Goal: Task Accomplishment & Management: Manage account settings

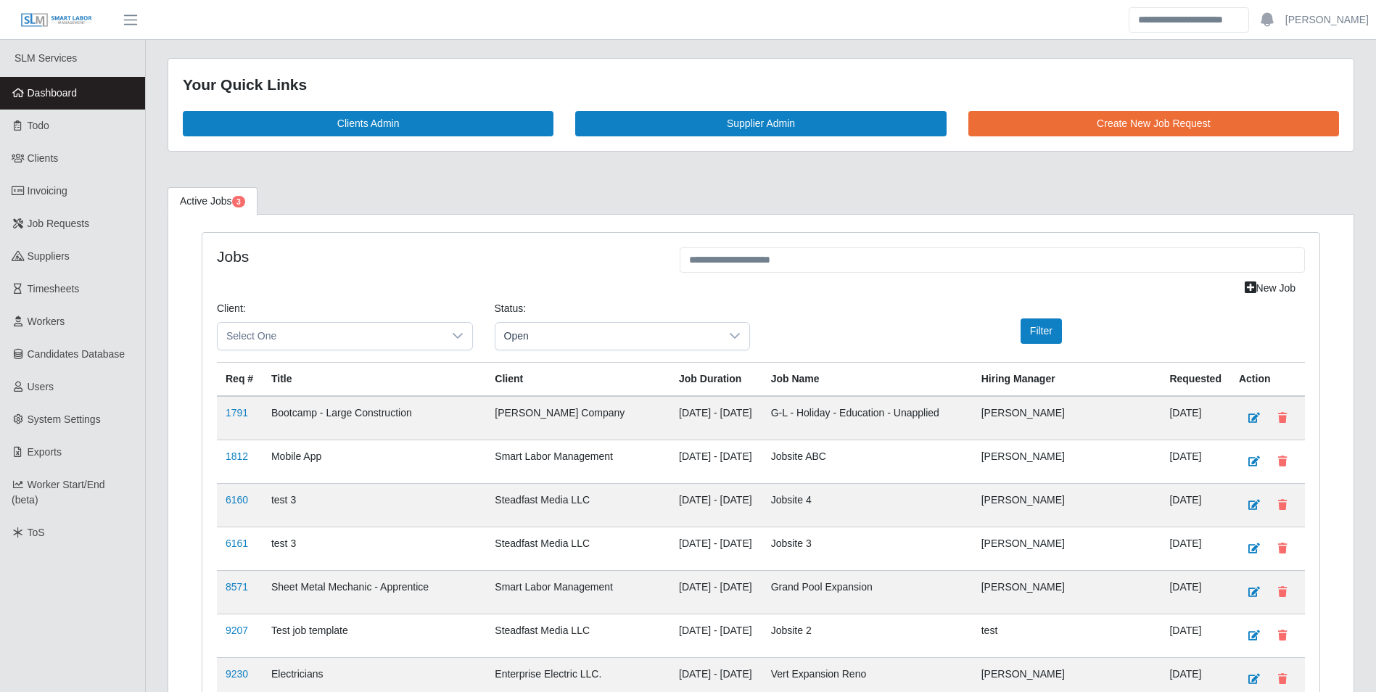
click at [52, 89] on span "Dashboard" at bounding box center [53, 93] width 50 height 12
click at [466, 334] on div at bounding box center [457, 336] width 29 height 27
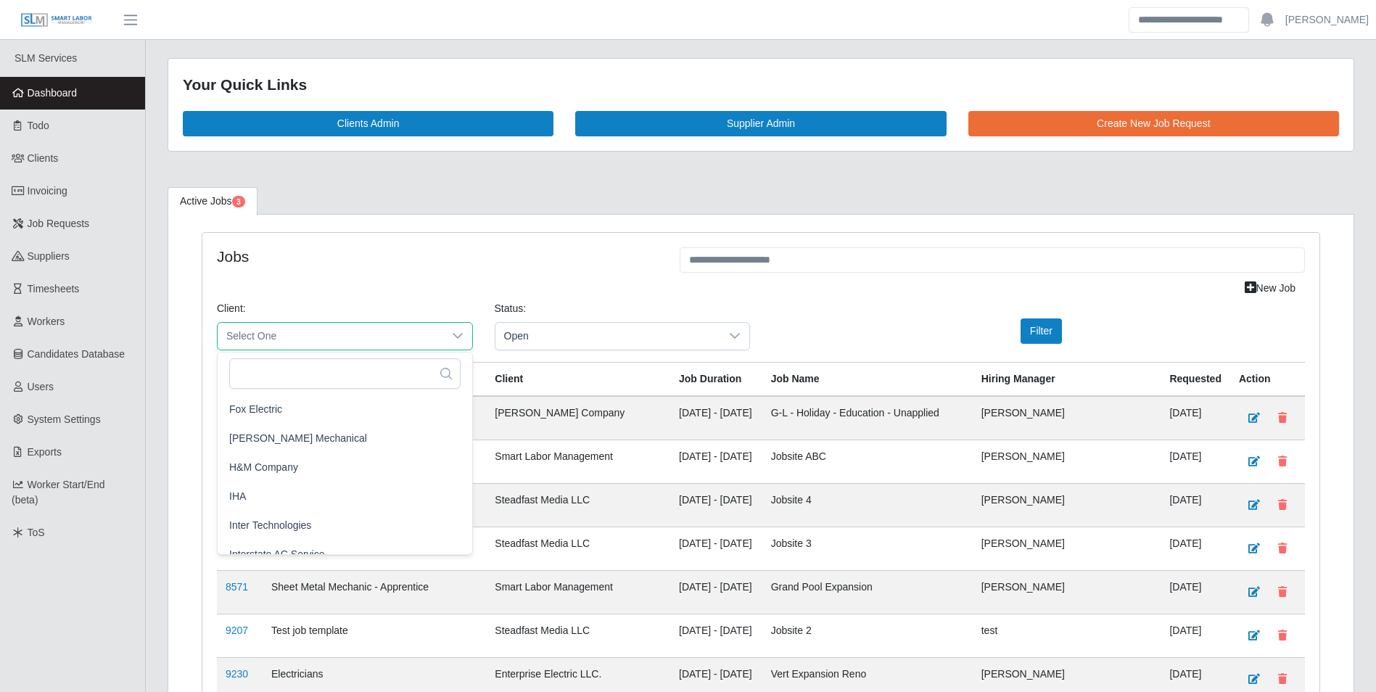
scroll to position [725, 0]
click at [352, 439] on li "[PERSON_NAME] Mechanical" at bounding box center [345, 438] width 249 height 28
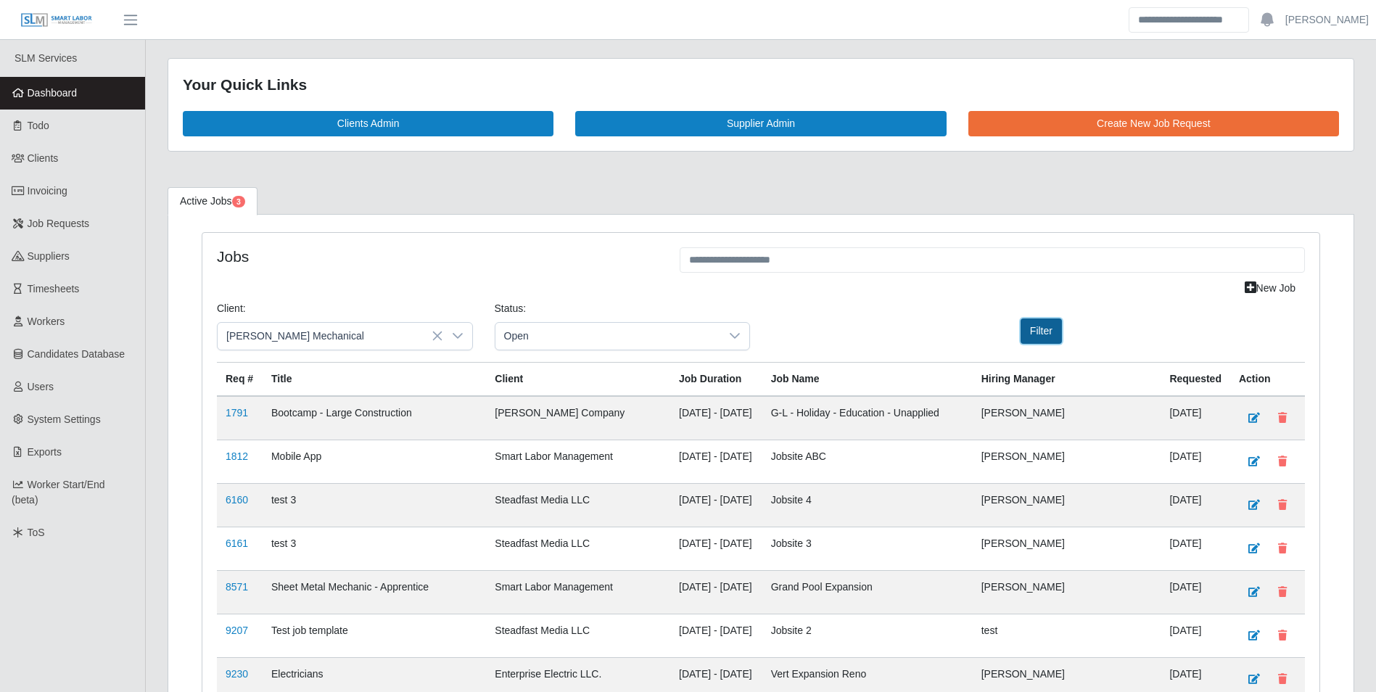
click at [1032, 320] on button "Filter" at bounding box center [1041, 330] width 41 height 25
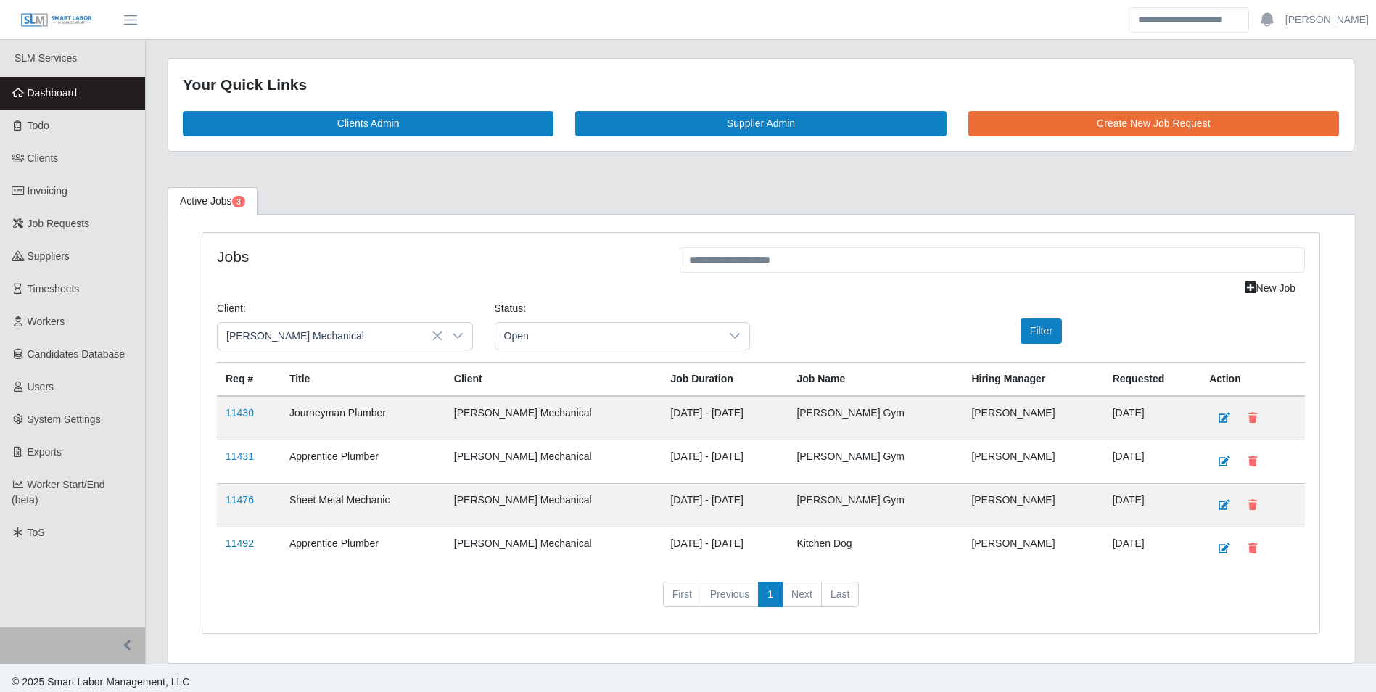
click at [243, 540] on link "11492" at bounding box center [240, 543] width 28 height 12
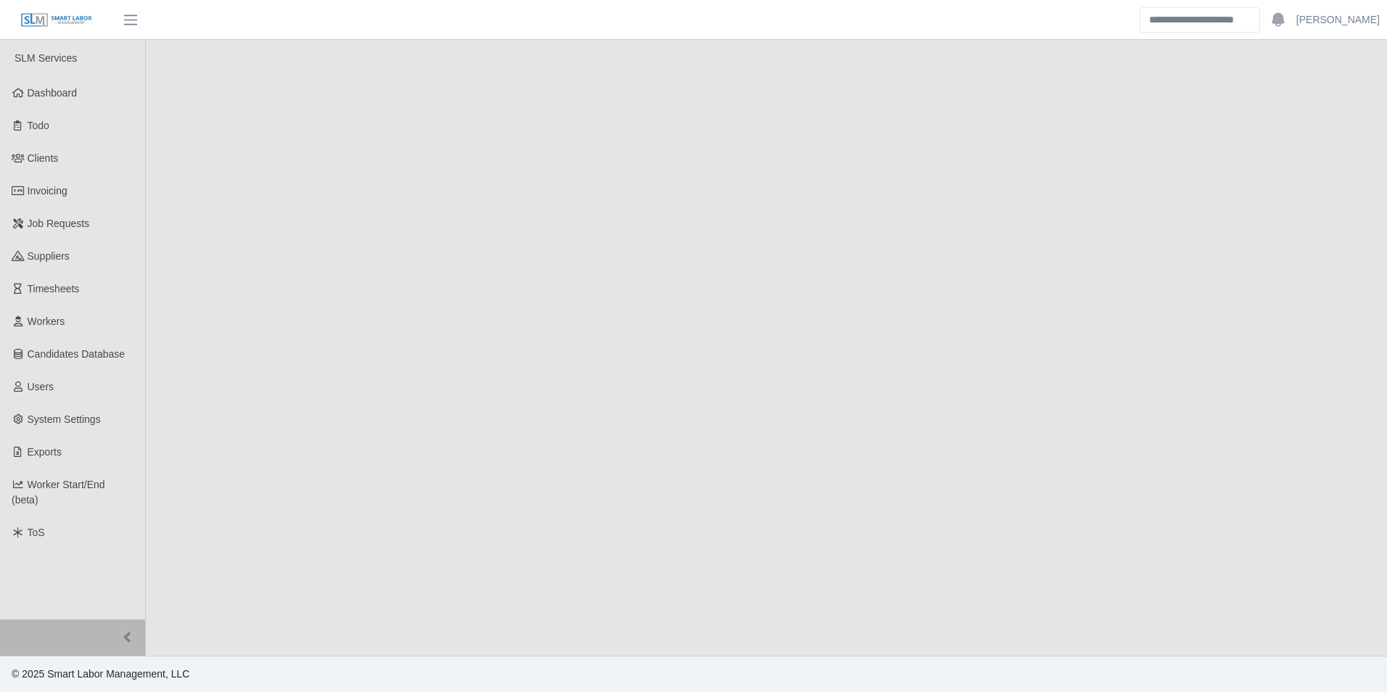
select select "****"
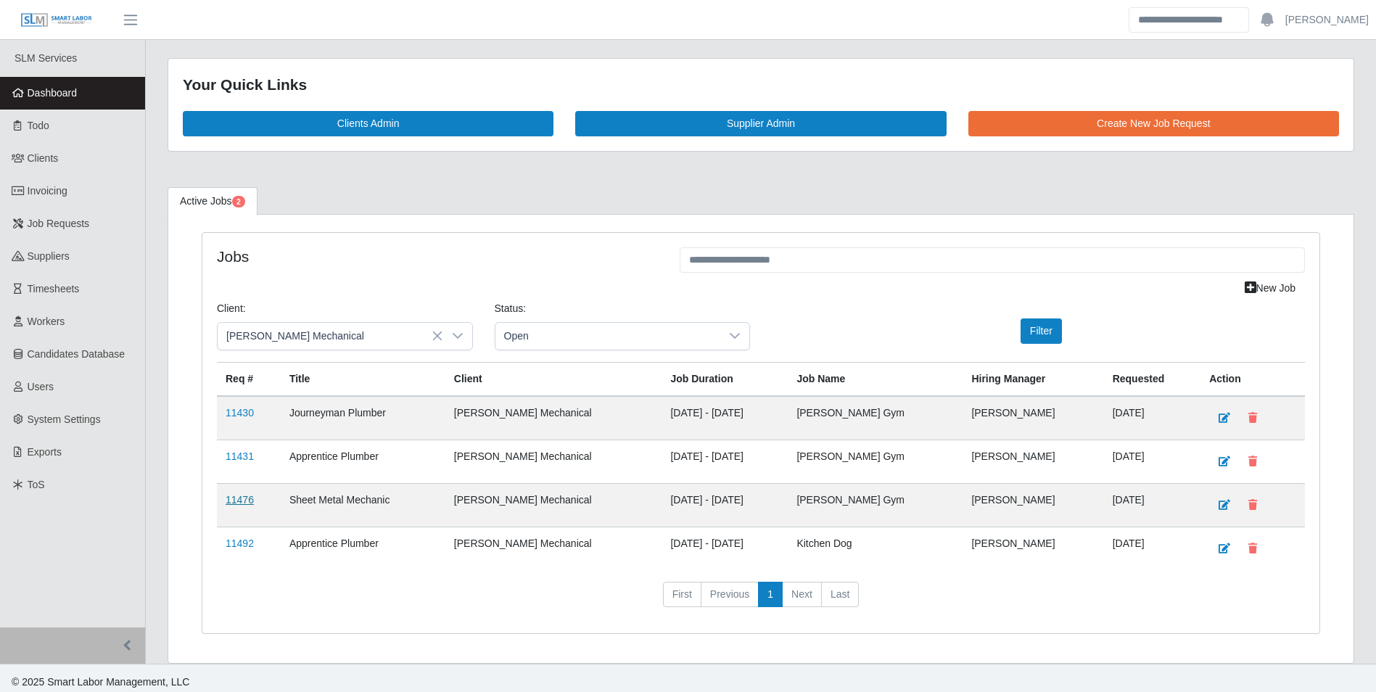
click at [248, 494] on link "11476" at bounding box center [240, 500] width 28 height 12
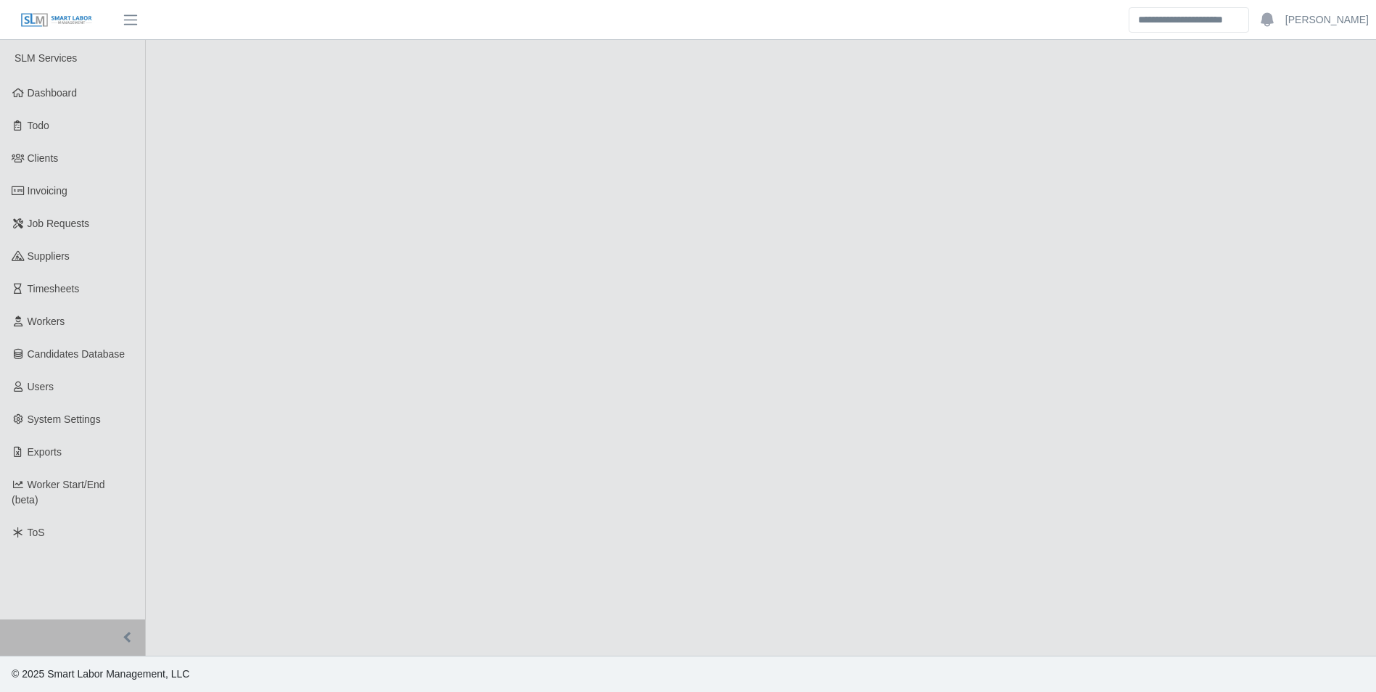
select select "****"
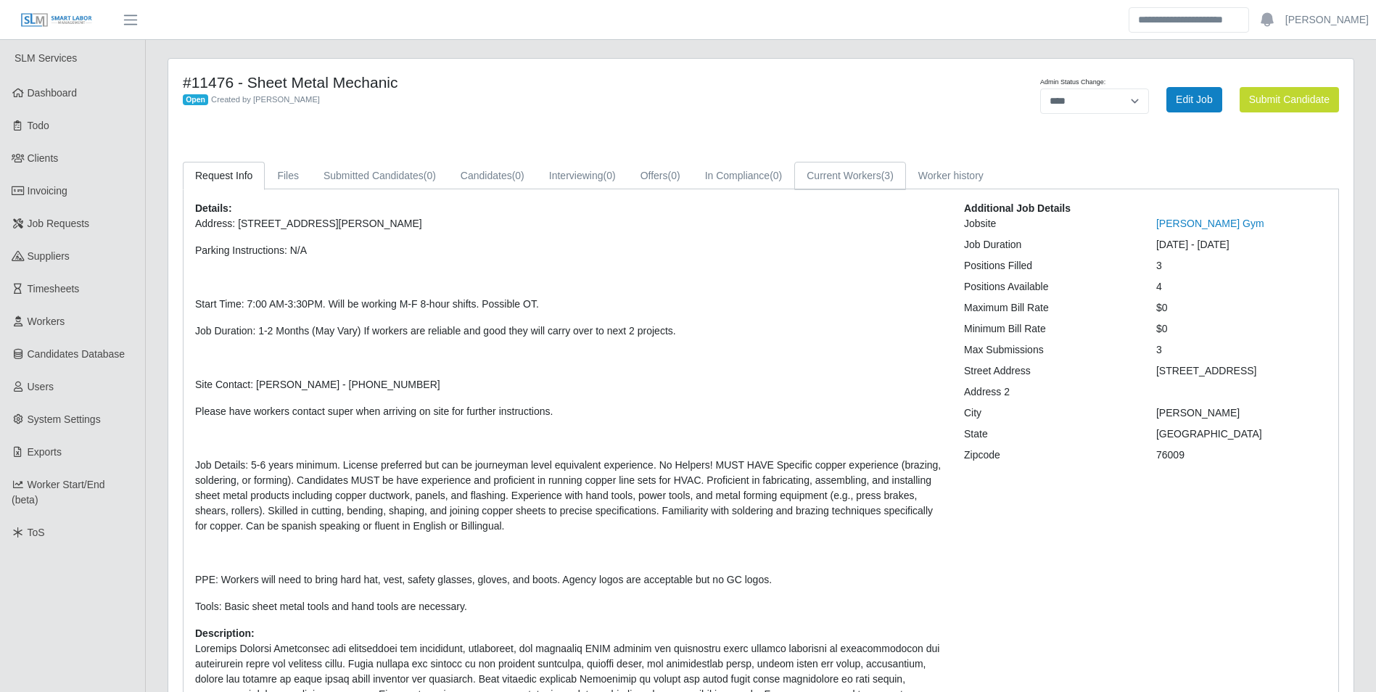
click at [849, 184] on link "Current Workers (3)" at bounding box center [850, 176] width 112 height 28
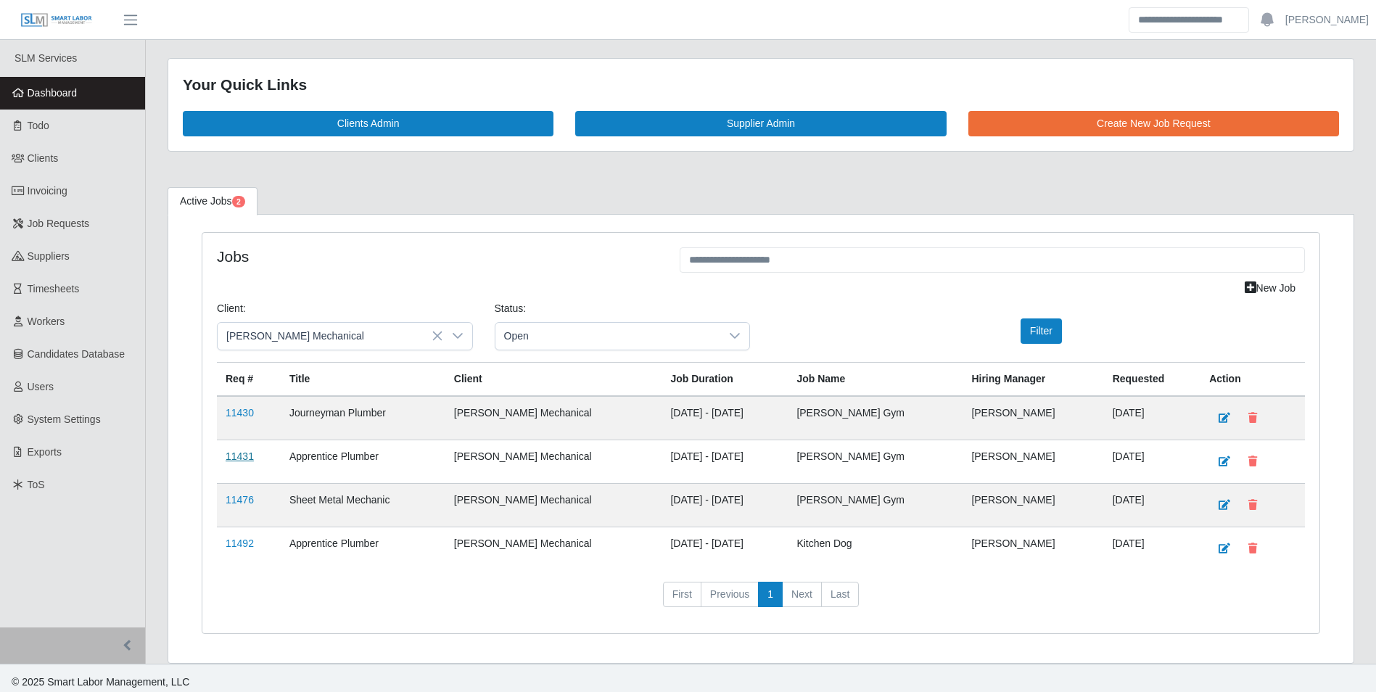
click at [247, 451] on link "11431" at bounding box center [240, 456] width 28 height 12
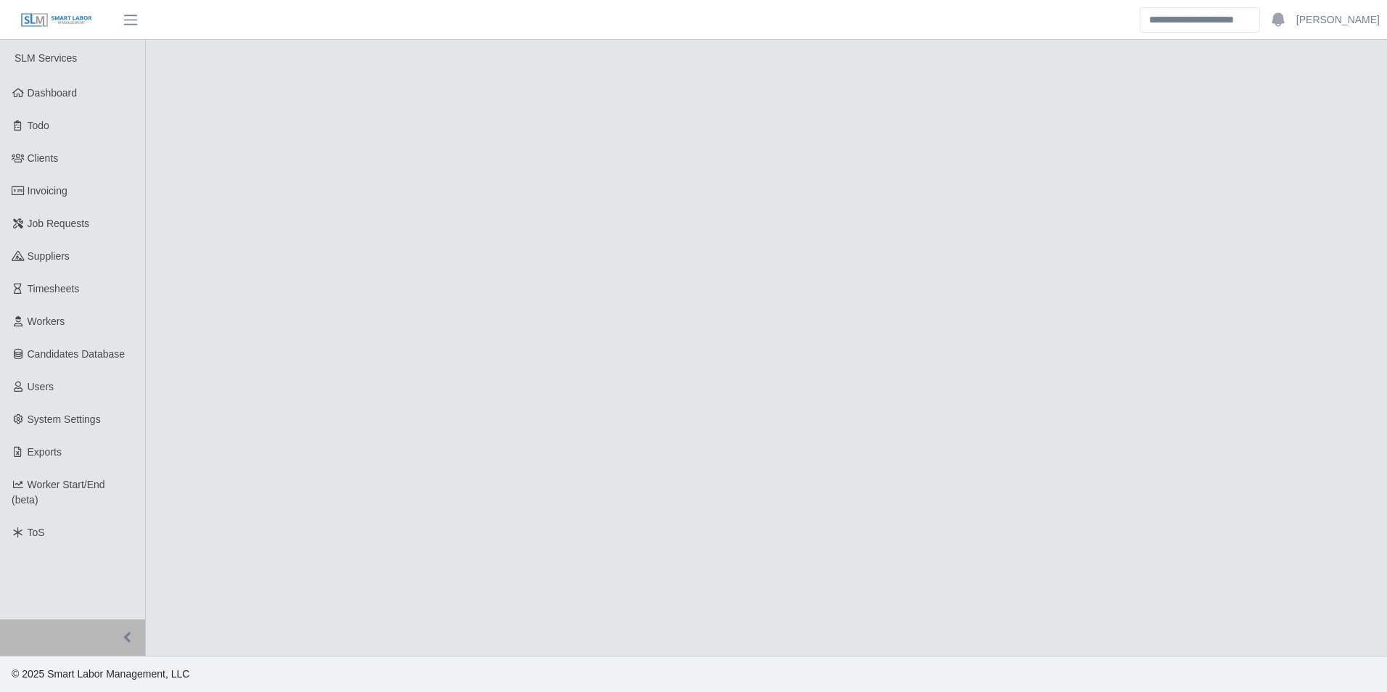
select select "****"
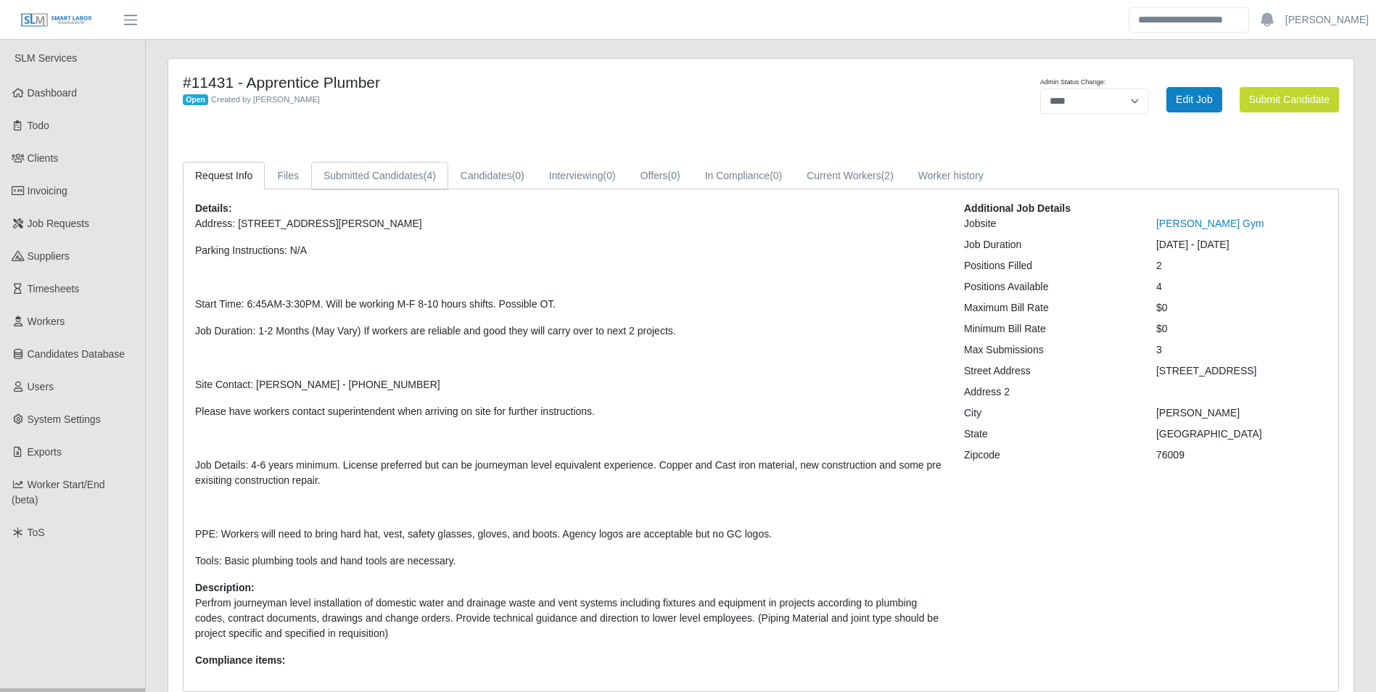
click at [428, 176] on span "(4)" at bounding box center [430, 176] width 12 height 12
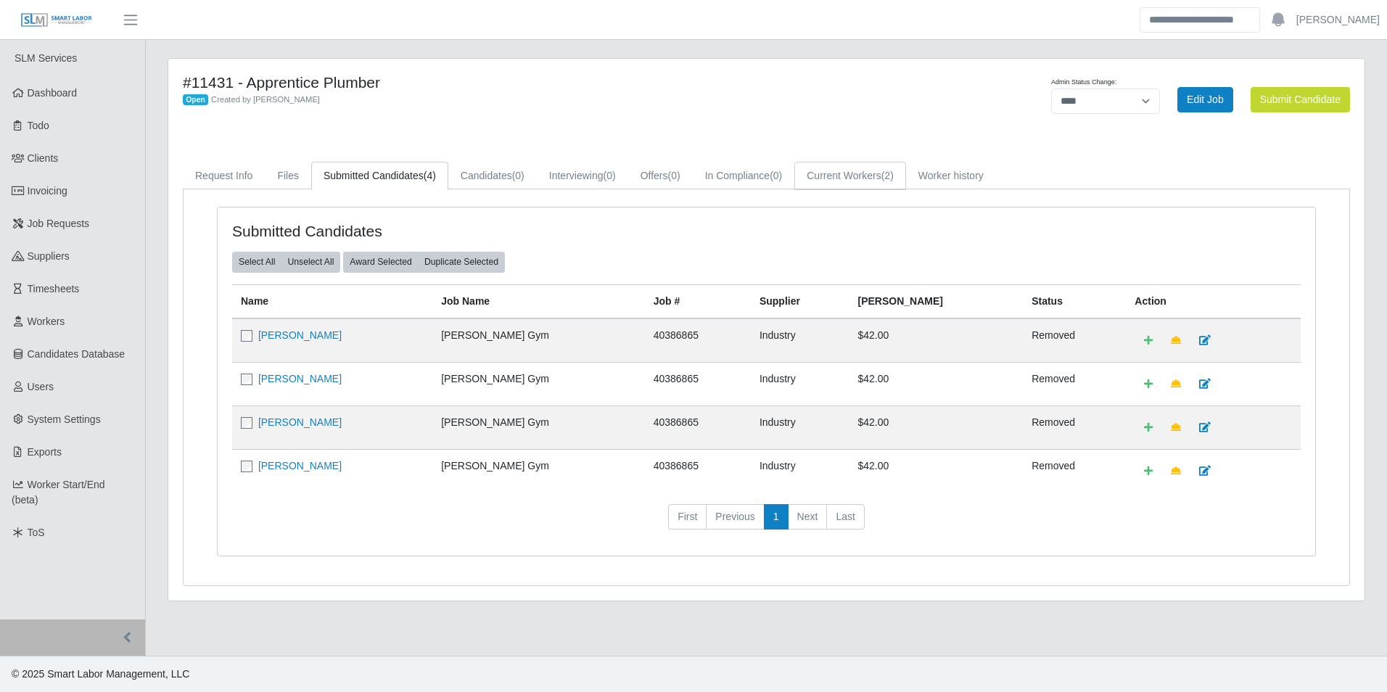
click at [876, 176] on link "Current Workers (2)" at bounding box center [850, 176] width 112 height 28
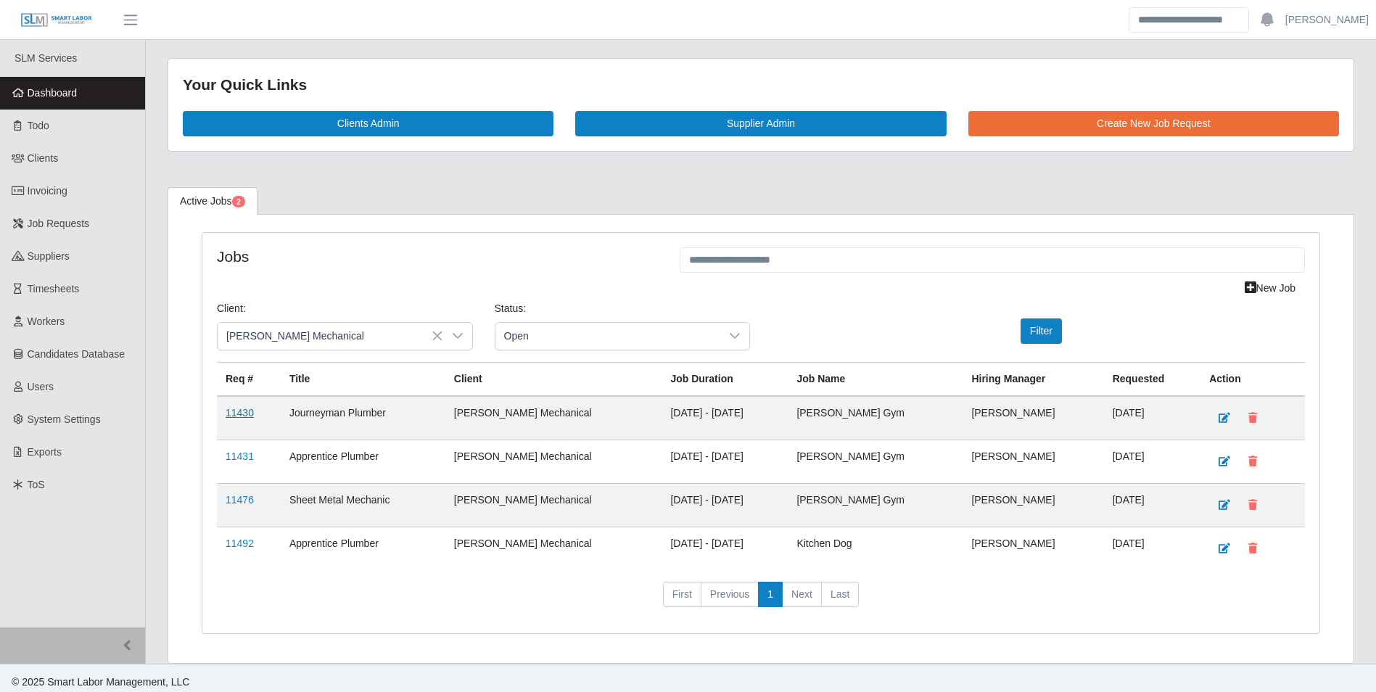
click at [251, 411] on link "11430" at bounding box center [240, 413] width 28 height 12
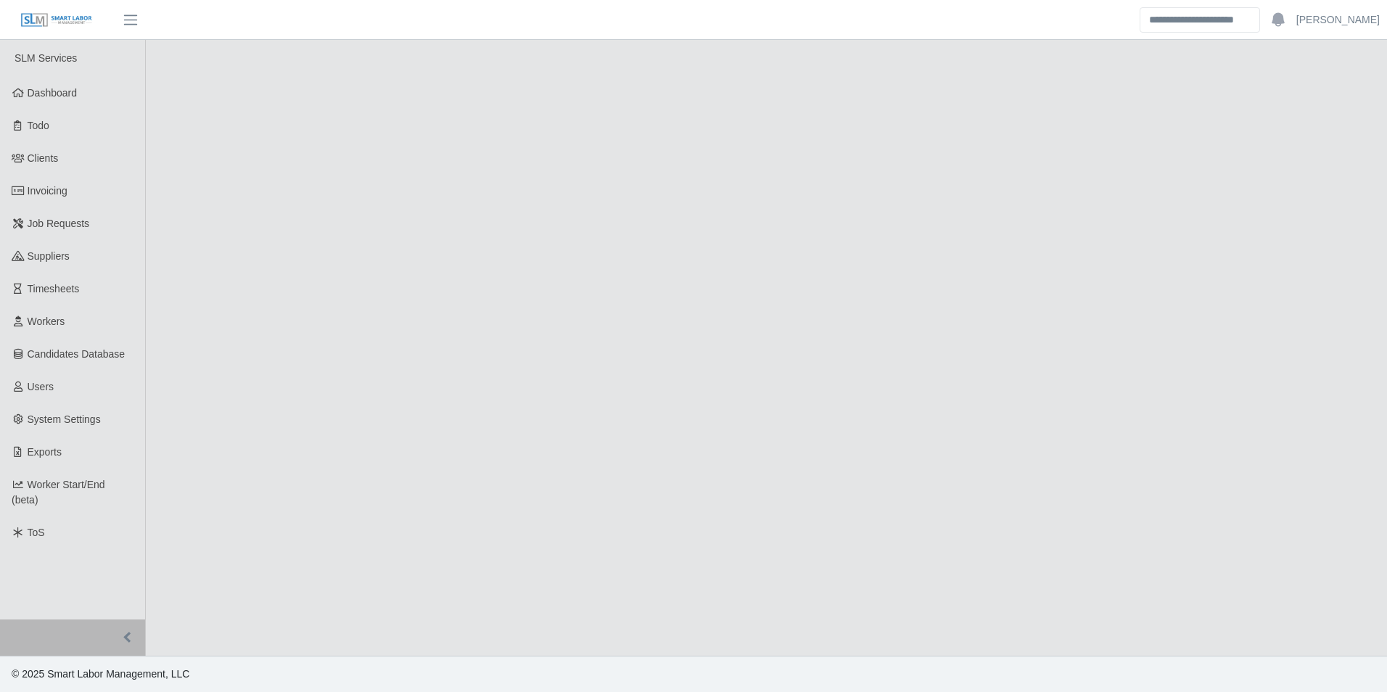
select select "****"
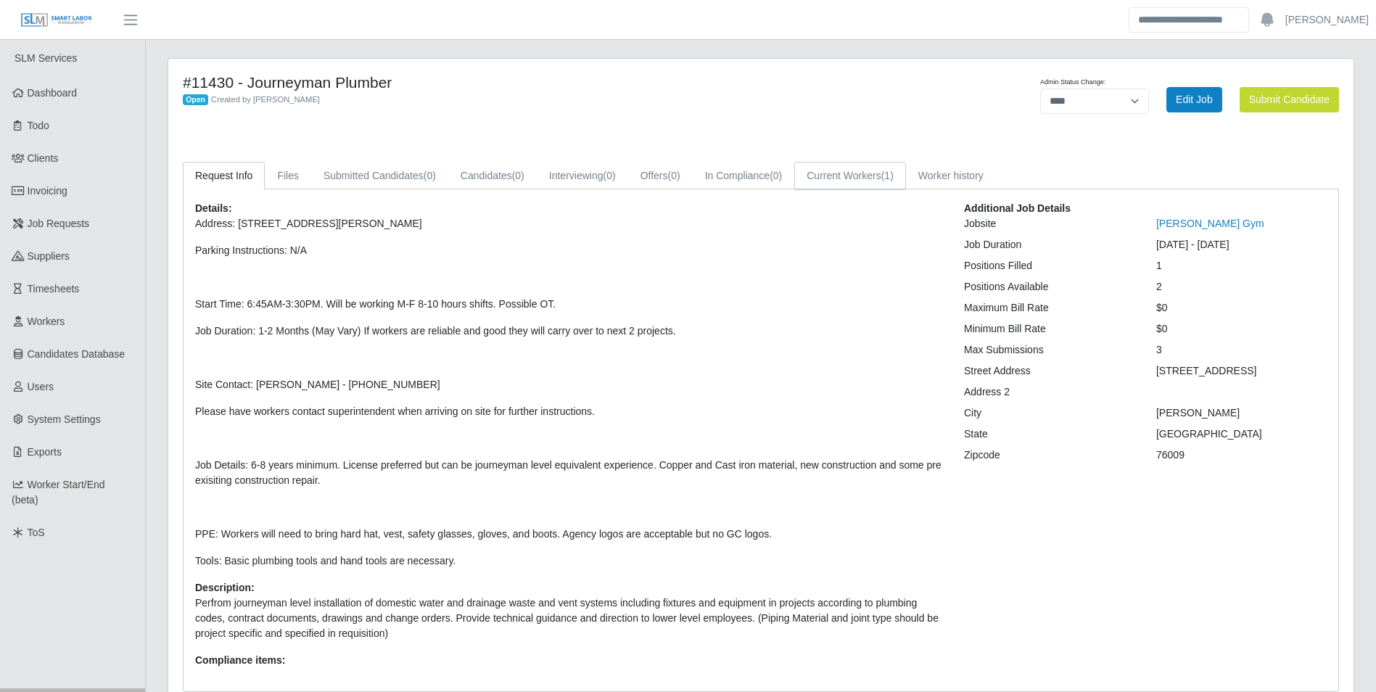
click at [868, 184] on link "Current Workers (1)" at bounding box center [850, 176] width 112 height 28
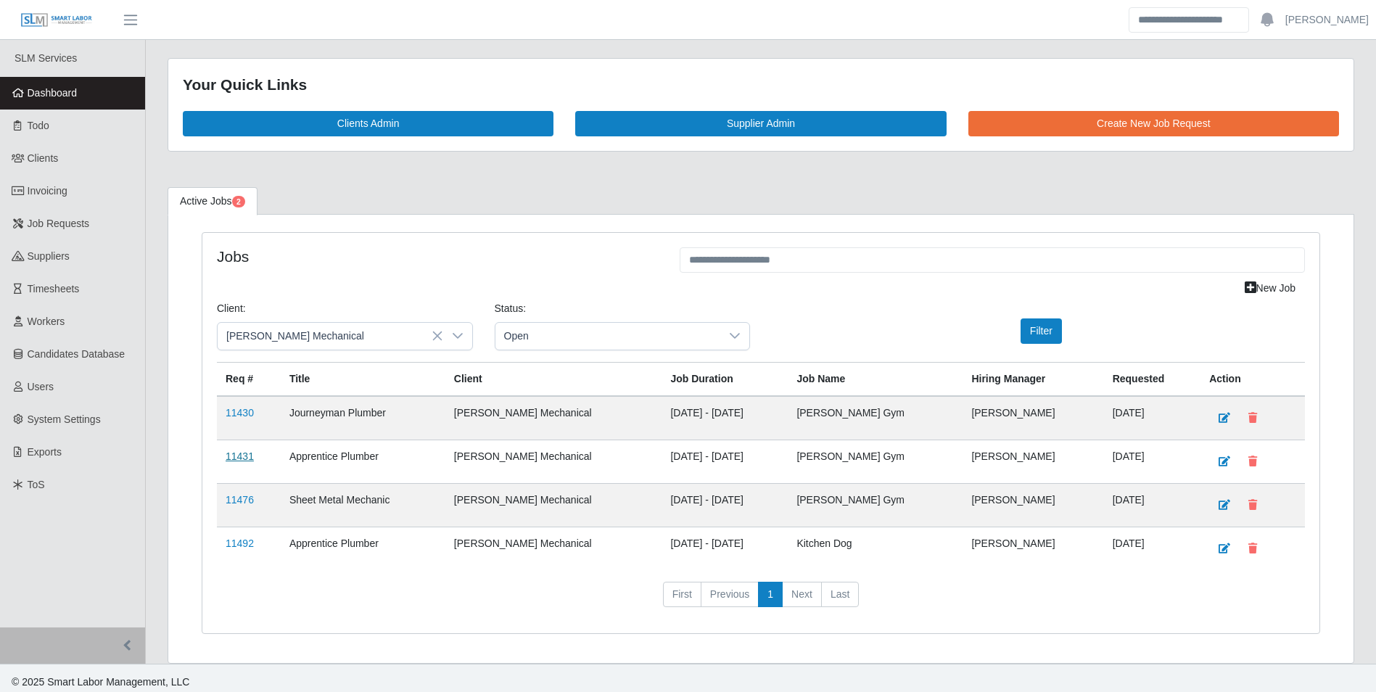
click at [235, 451] on link "11431" at bounding box center [240, 456] width 28 height 12
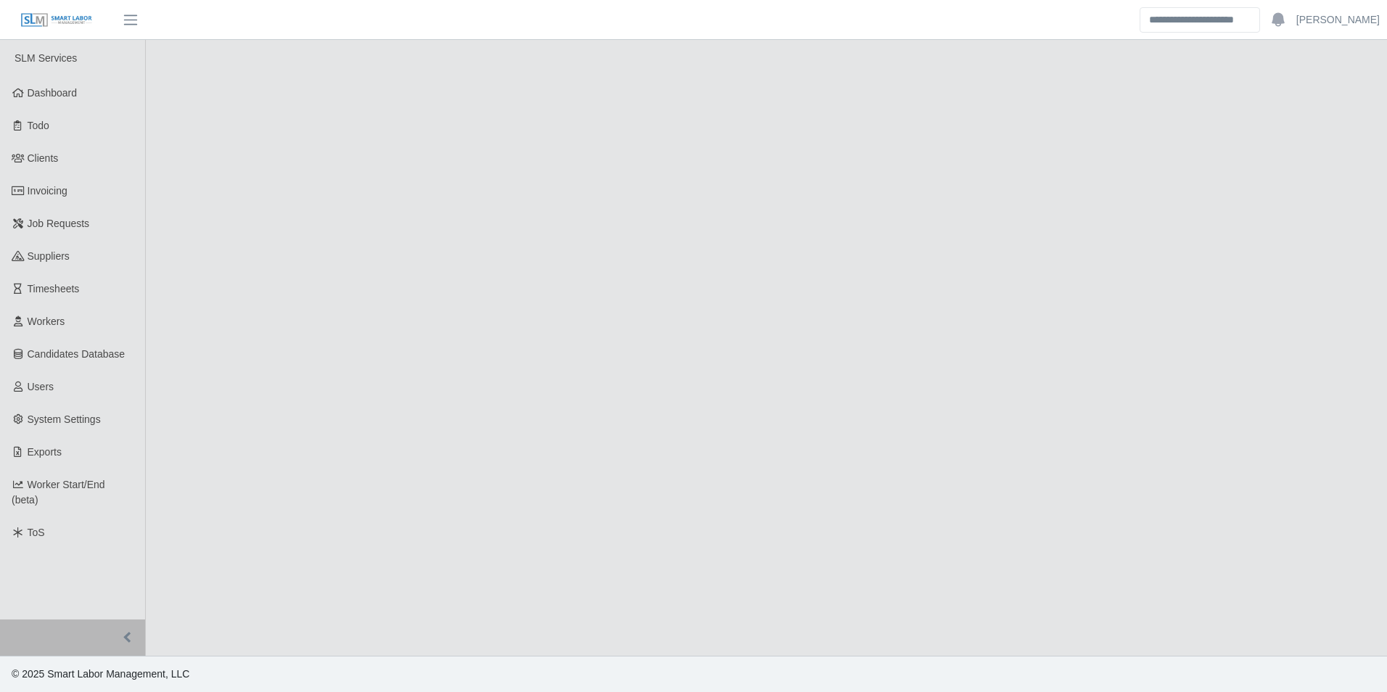
select select "****"
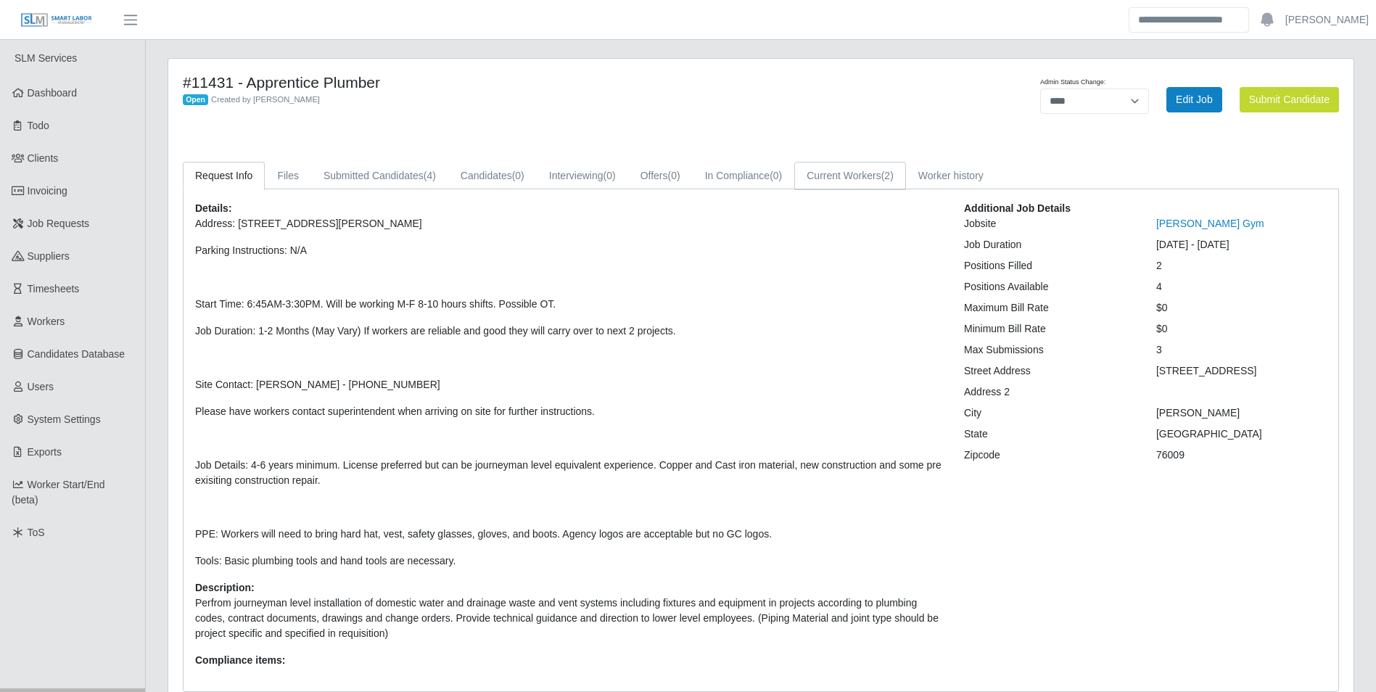
click at [849, 170] on link "Current Workers (2)" at bounding box center [850, 176] width 112 height 28
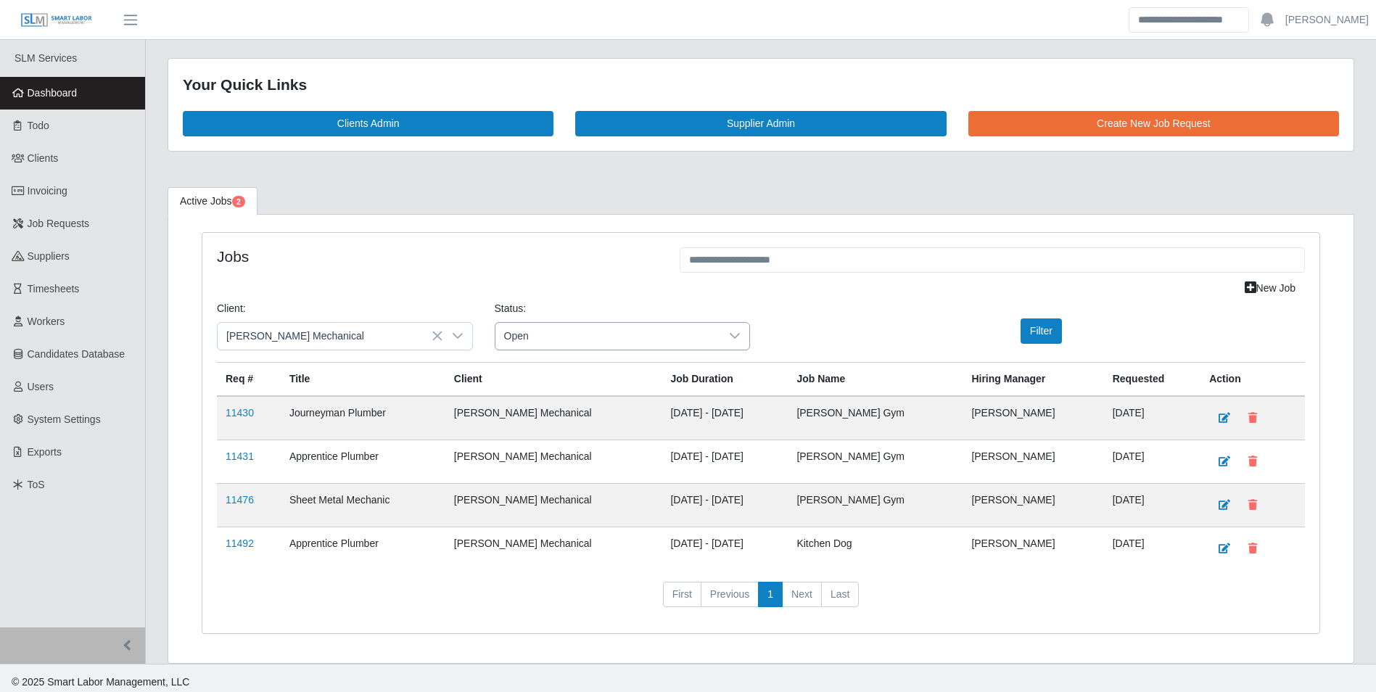
click at [741, 343] on div at bounding box center [734, 336] width 29 height 27
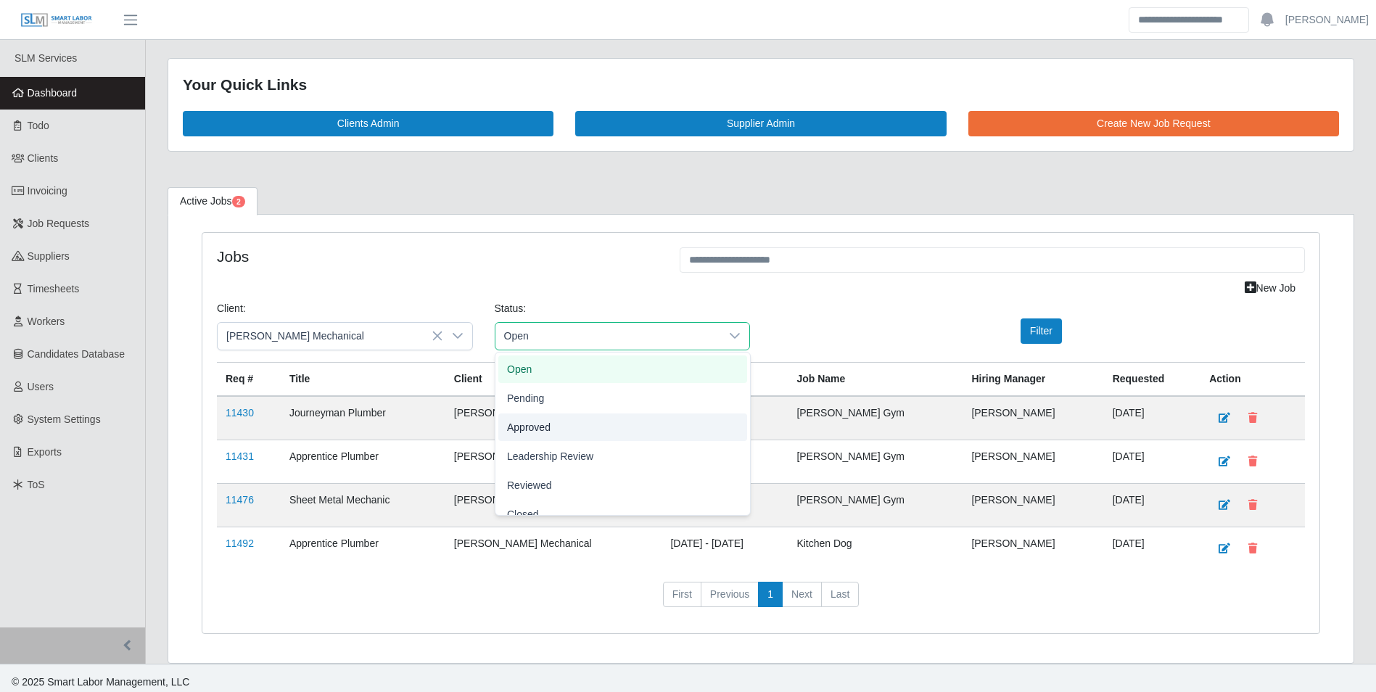
scroll to position [45, 0]
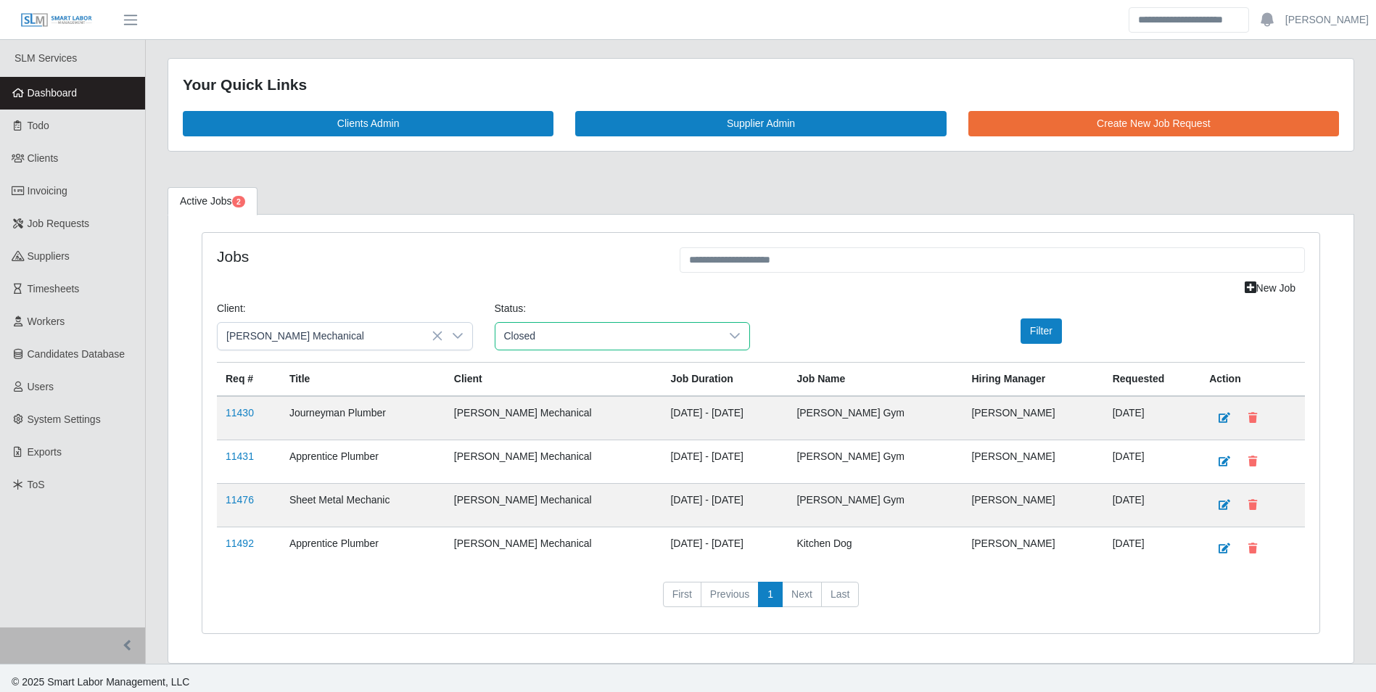
click at [536, 500] on span "Closed" at bounding box center [523, 497] width 32 height 15
click at [1045, 332] on button "Filter" at bounding box center [1041, 330] width 41 height 25
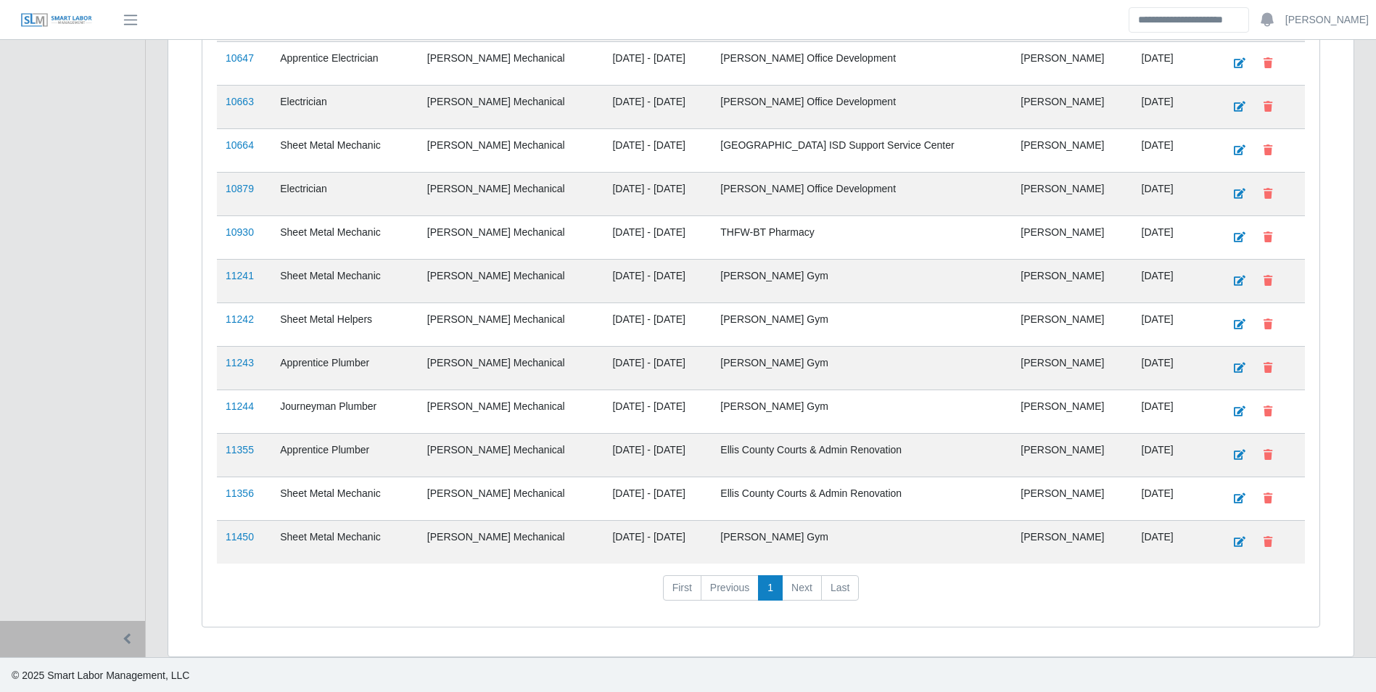
scroll to position [1531, 0]
click at [237, 495] on link "11356" at bounding box center [240, 492] width 28 height 12
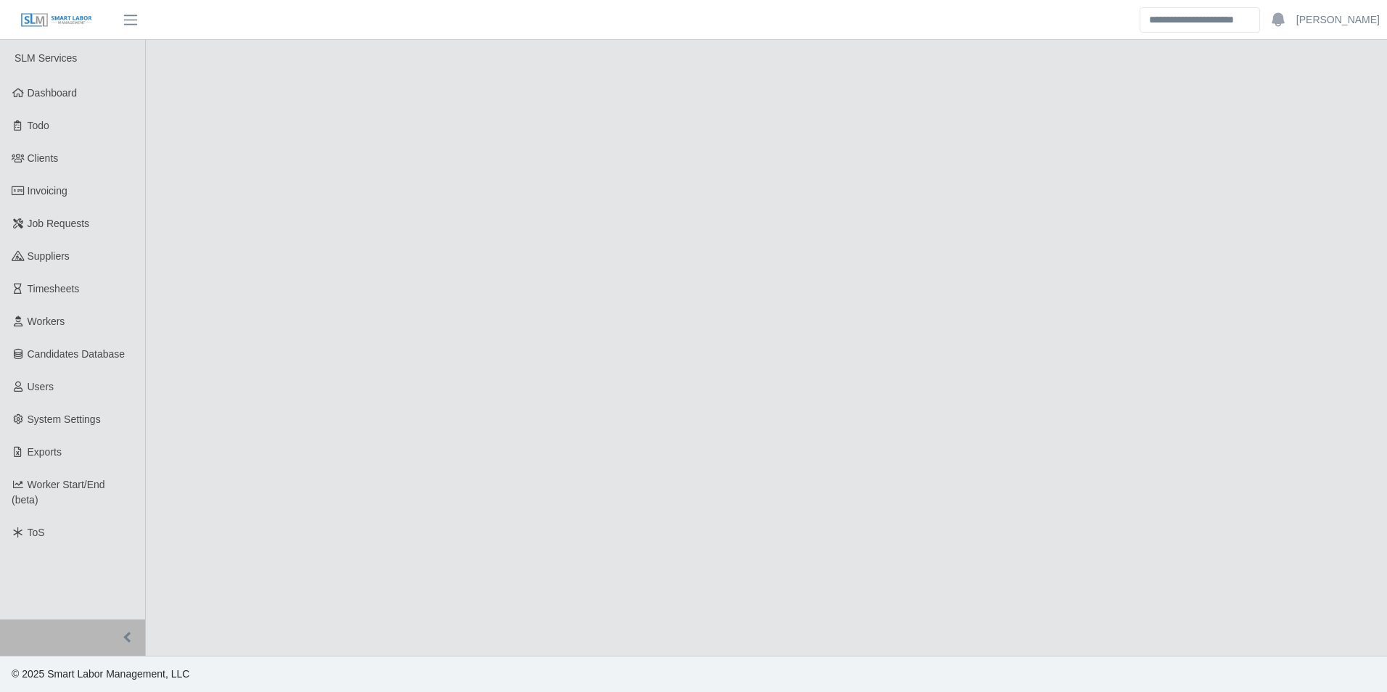
select select "******"
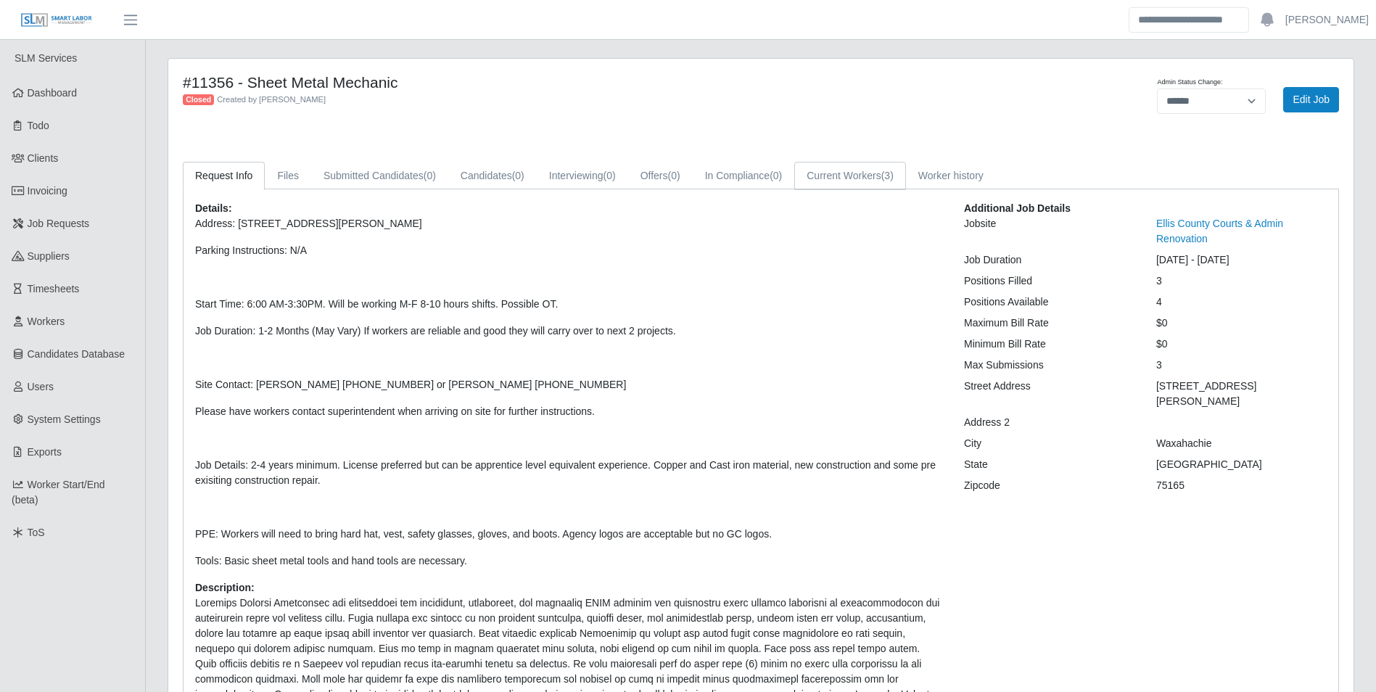
click at [855, 184] on link "Current Workers (3)" at bounding box center [850, 176] width 112 height 28
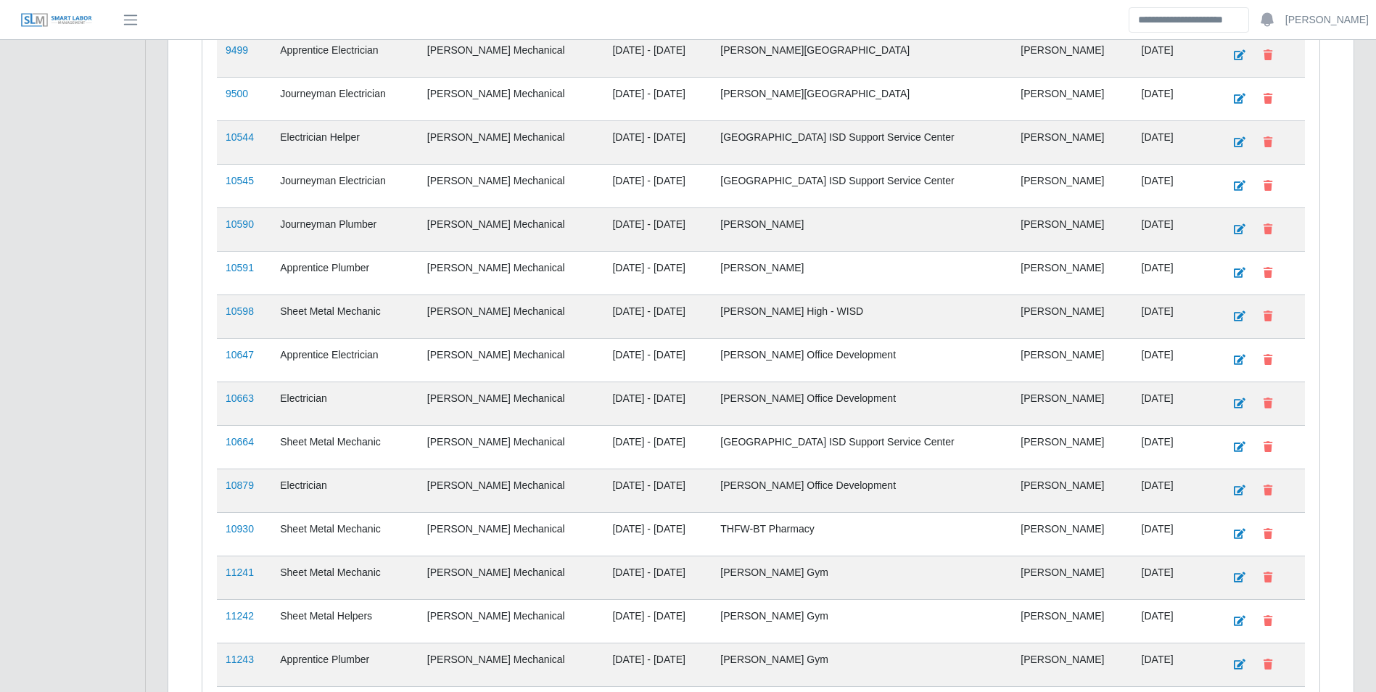
scroll to position [1531, 0]
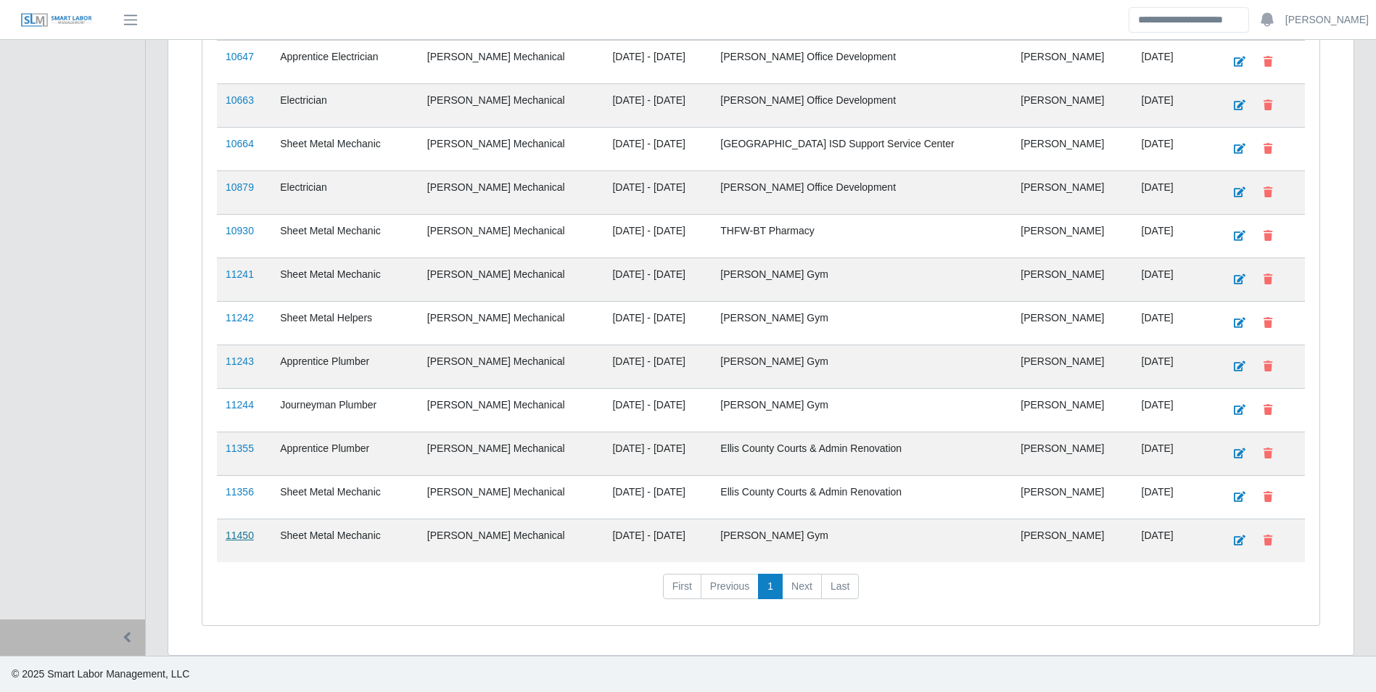
click at [242, 532] on link "11450" at bounding box center [240, 536] width 28 height 12
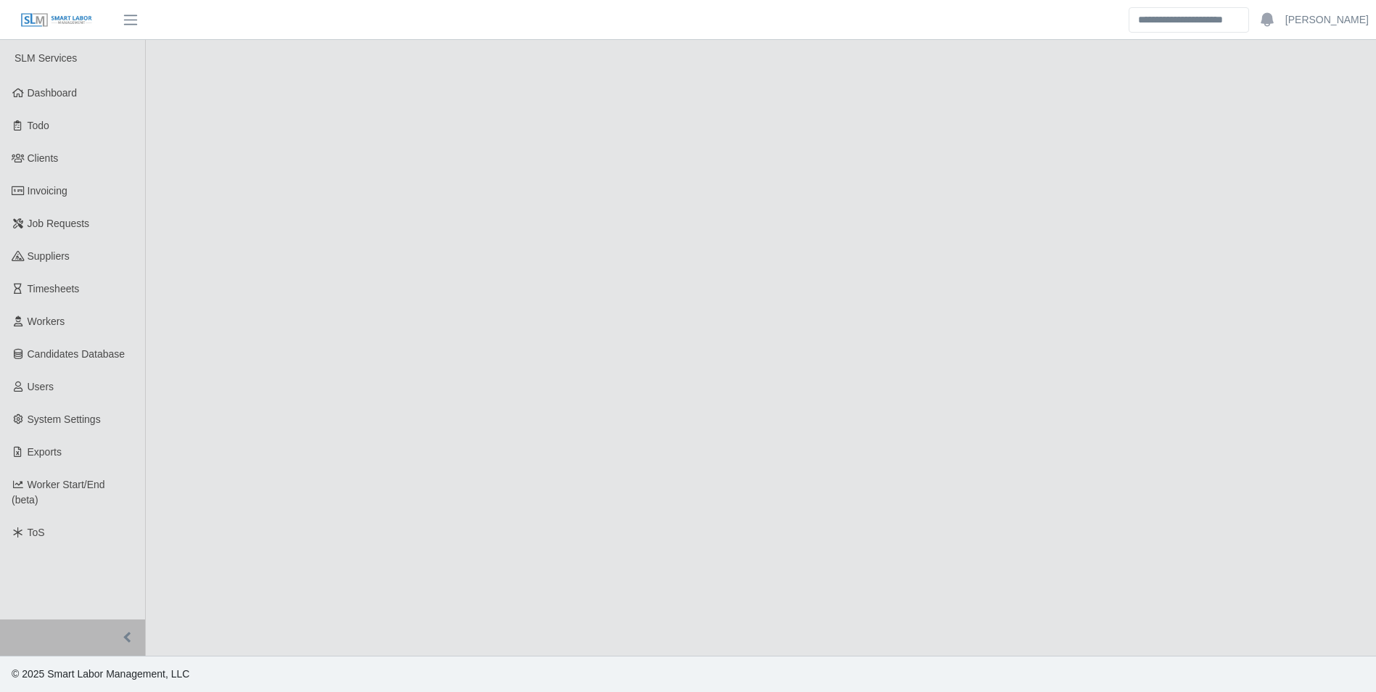
select select "******"
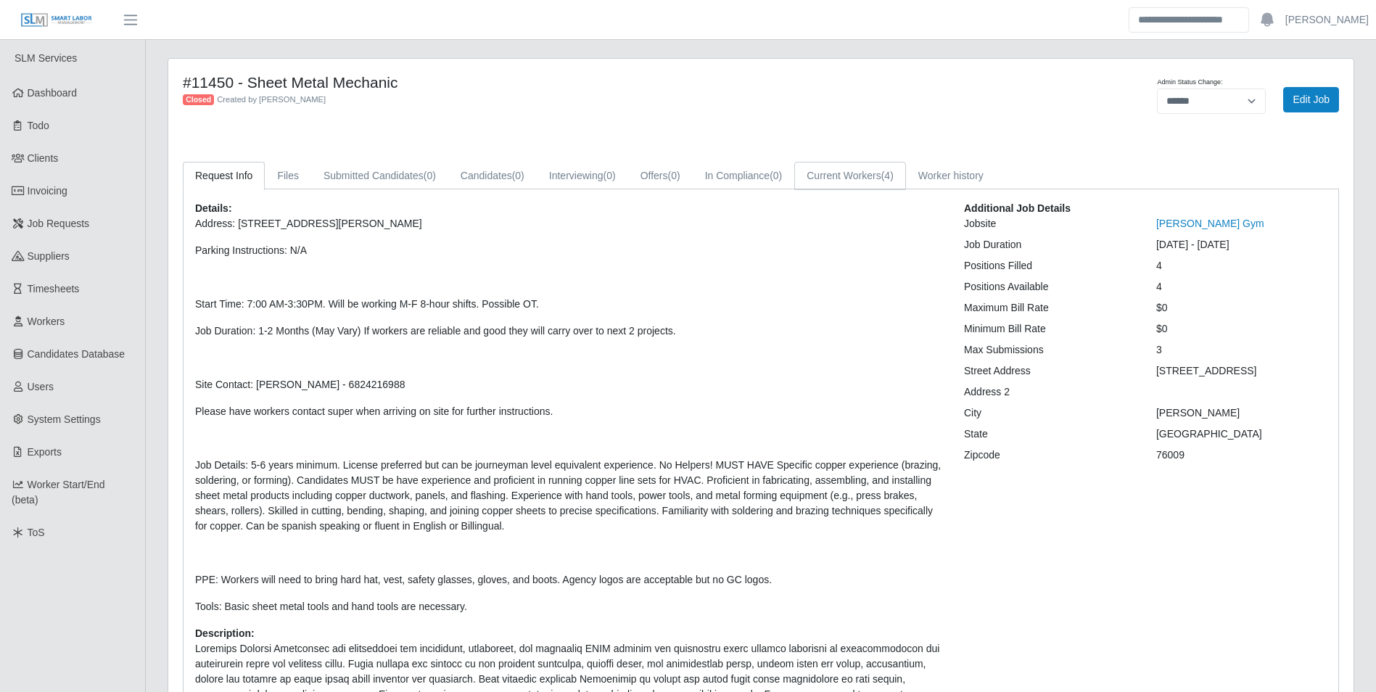
click at [880, 179] on link "Current Workers (4)" at bounding box center [850, 176] width 112 height 28
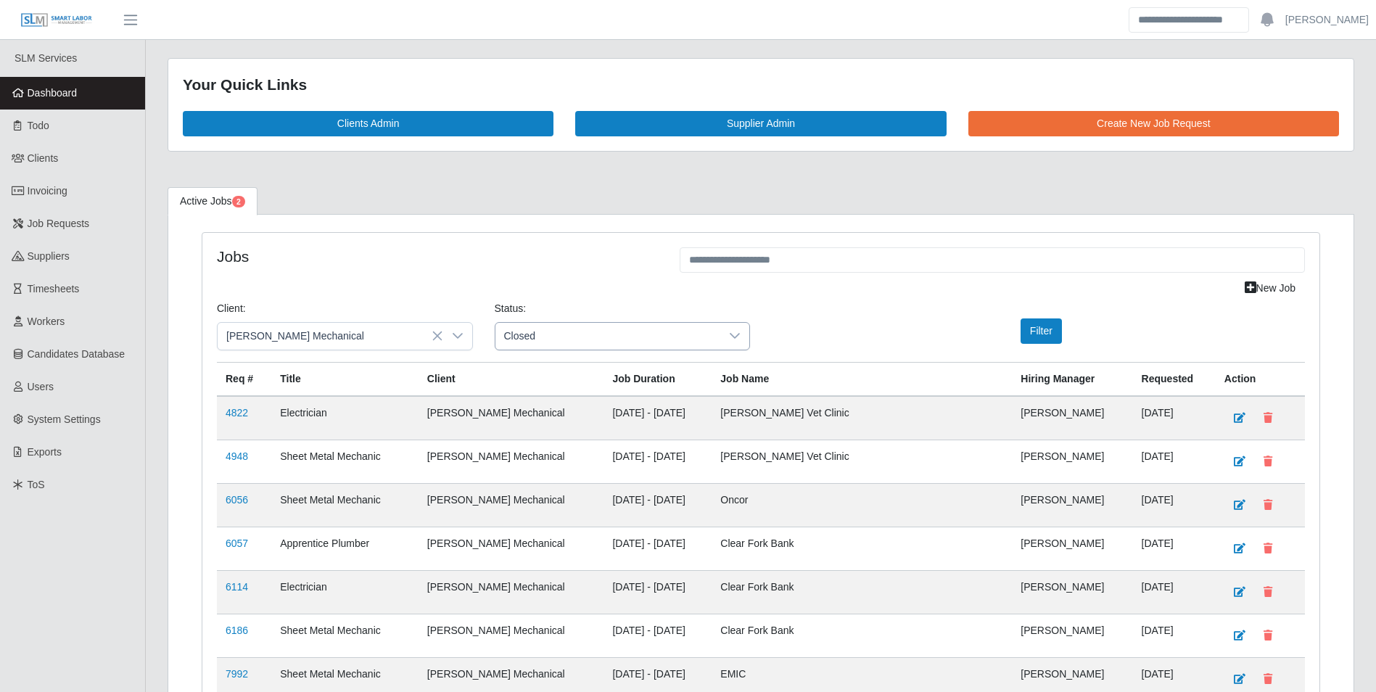
click at [736, 338] on icon at bounding box center [735, 336] width 12 height 12
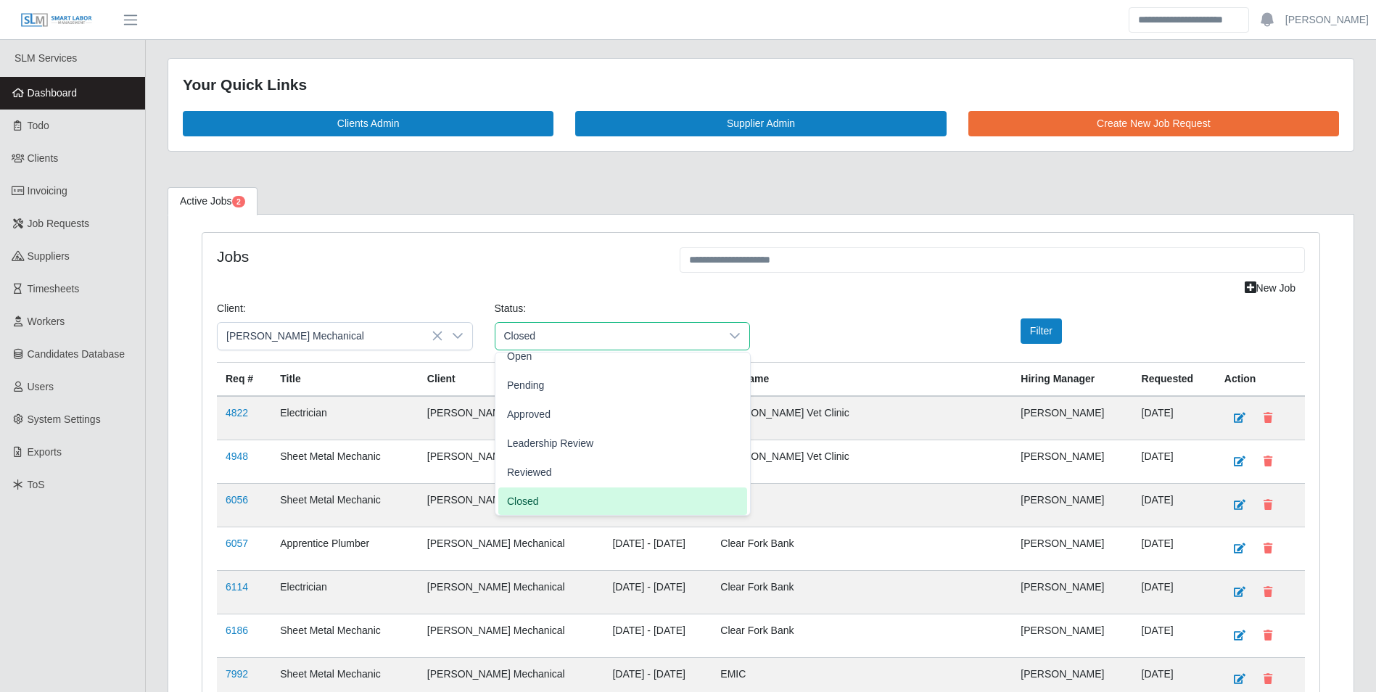
scroll to position [32, 0]
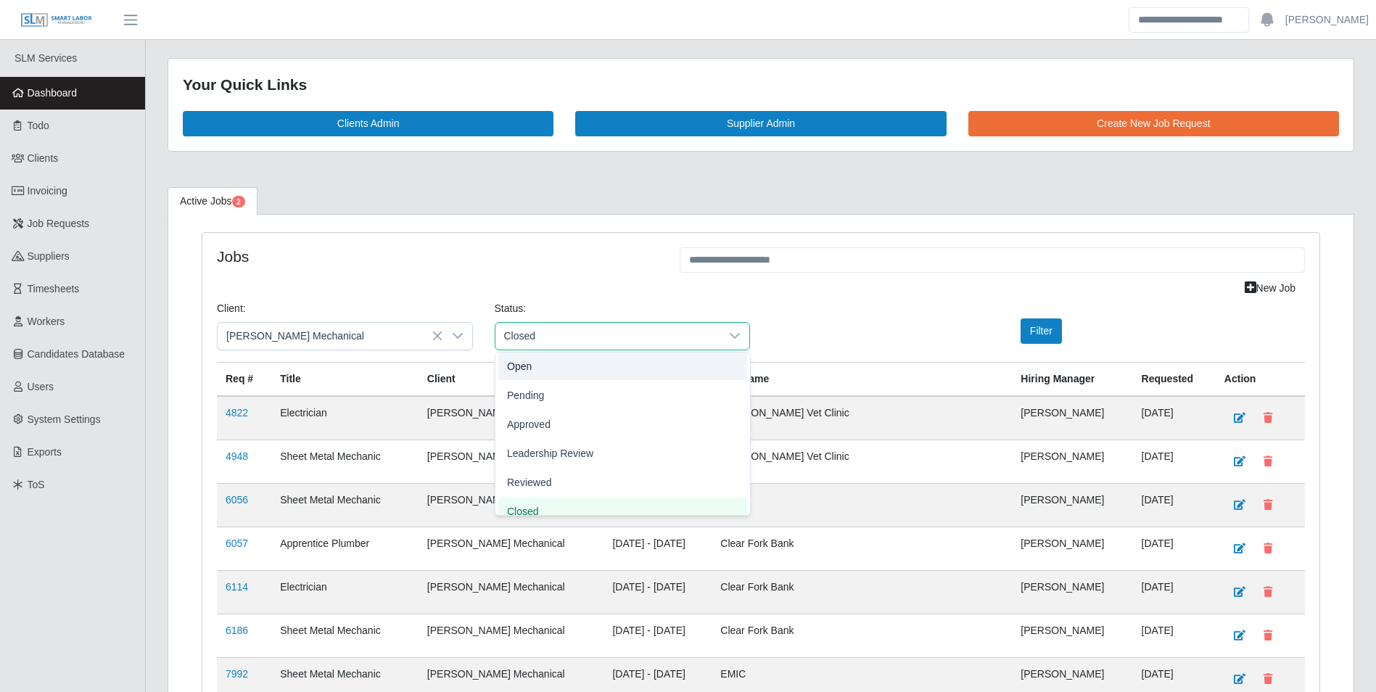
click at [550, 366] on li "Open" at bounding box center [622, 367] width 249 height 28
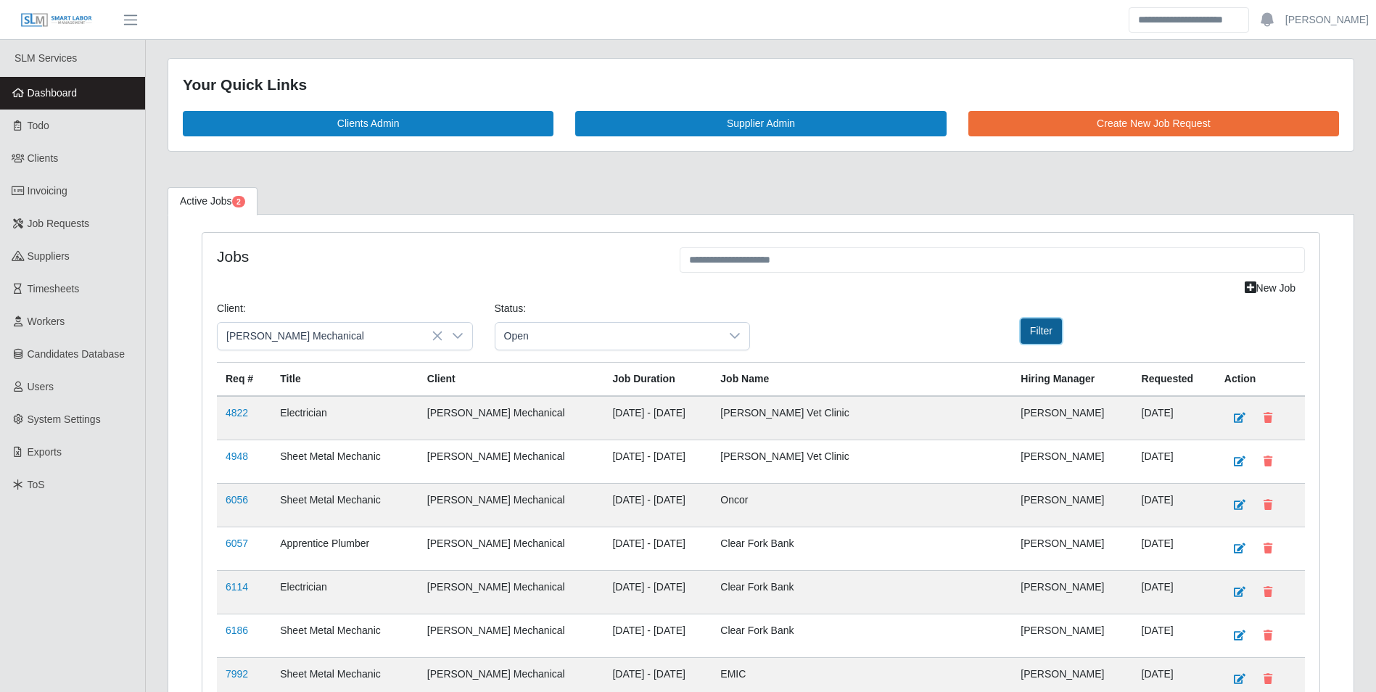
click at [1039, 335] on button "Filter" at bounding box center [1041, 330] width 41 height 25
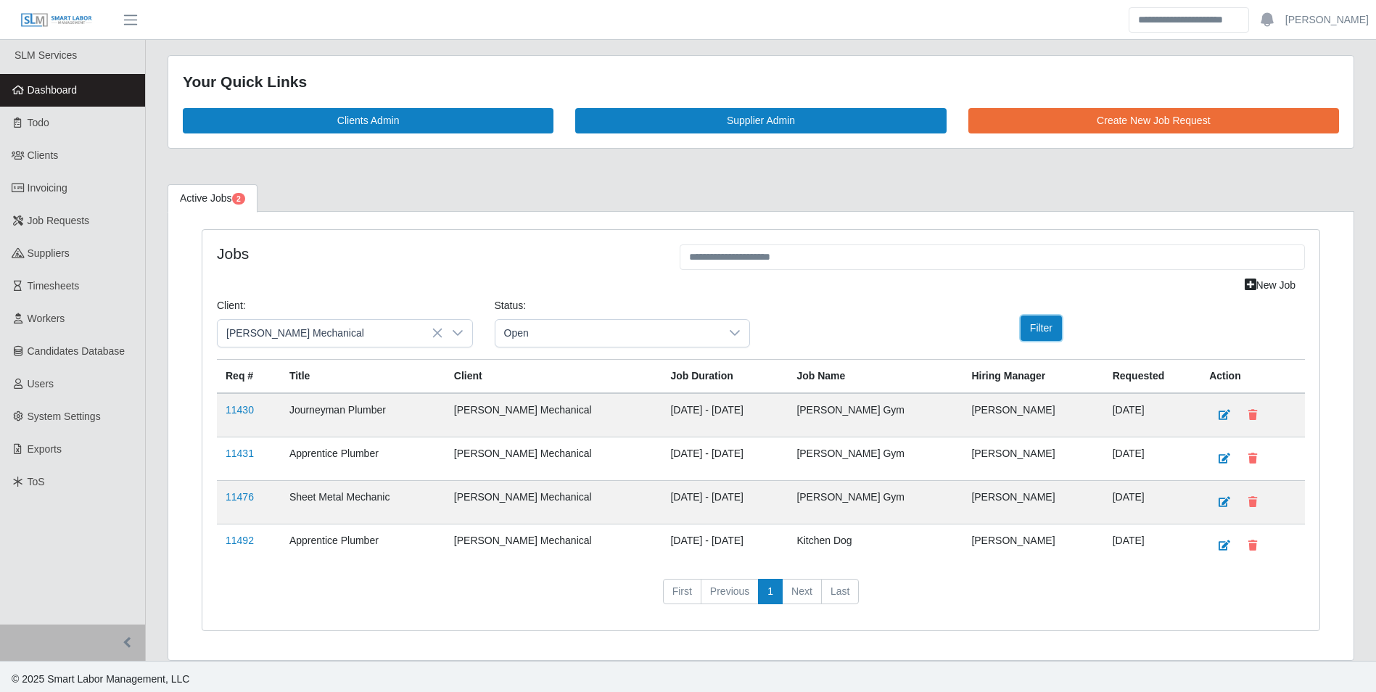
scroll to position [8, 0]
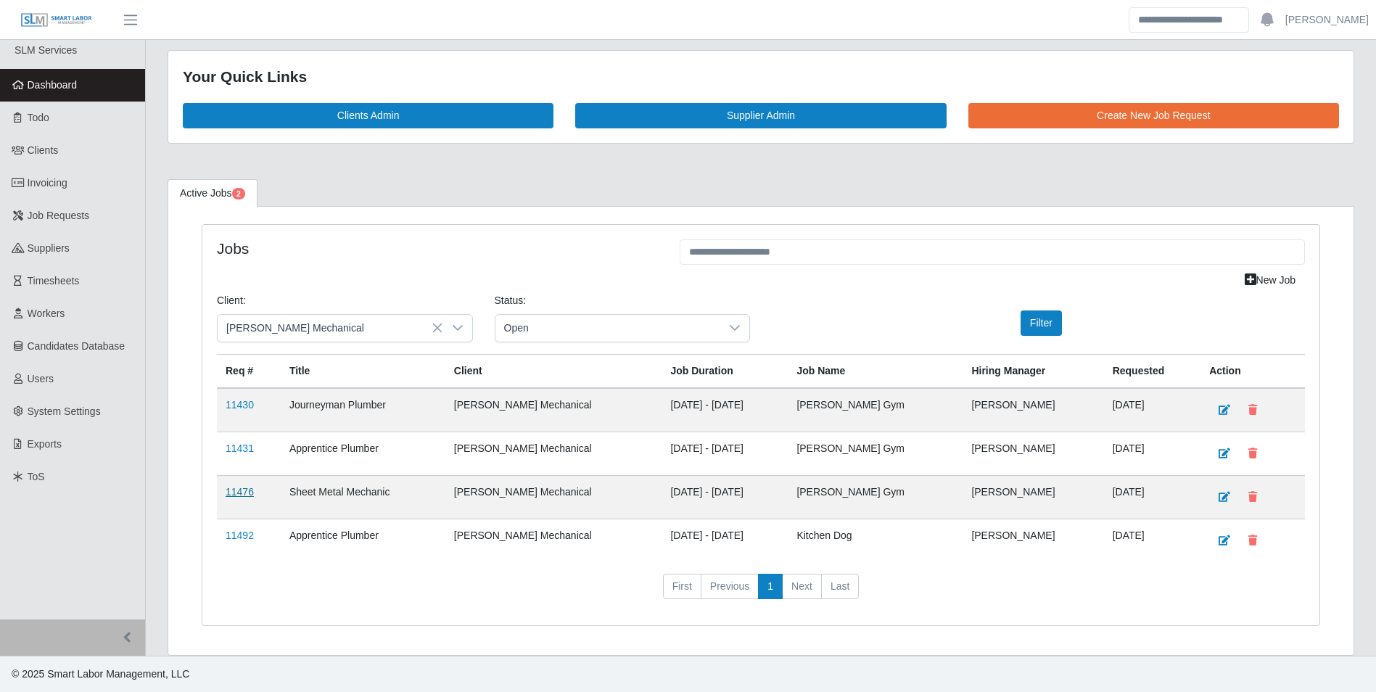
click at [242, 487] on link "11476" at bounding box center [240, 492] width 28 height 12
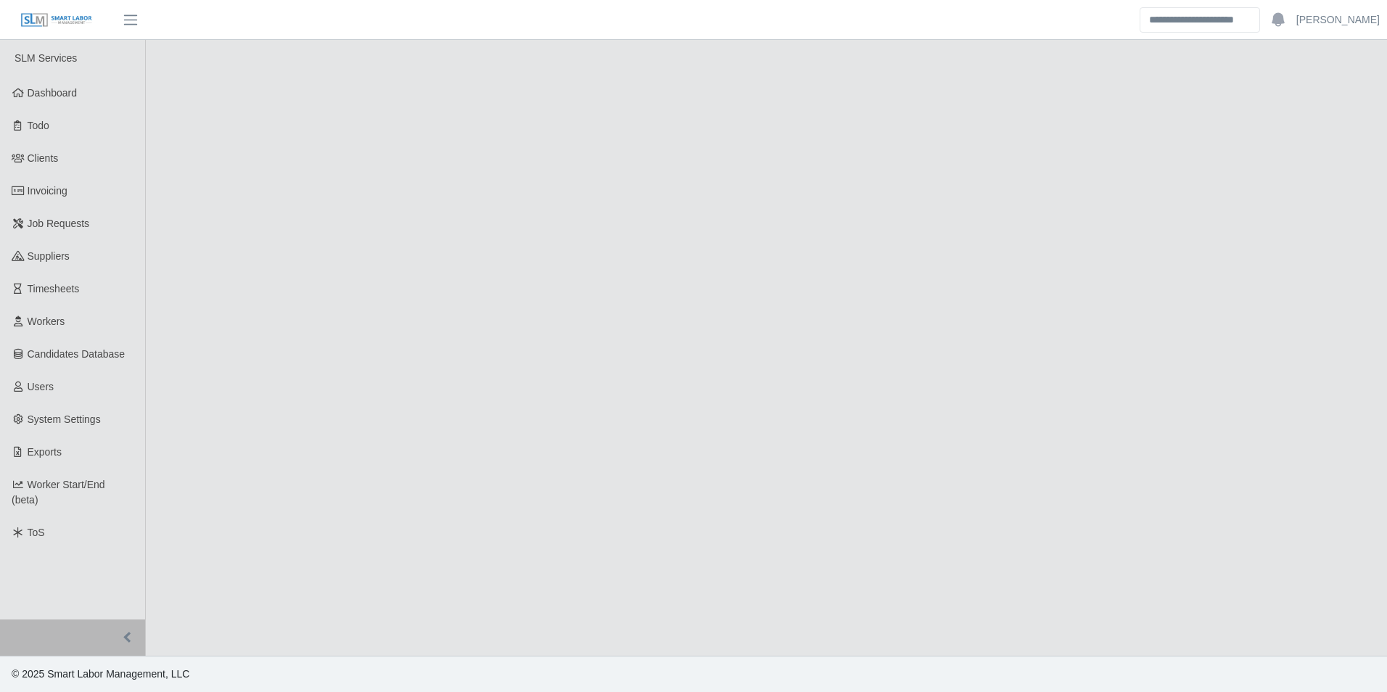
select select "****"
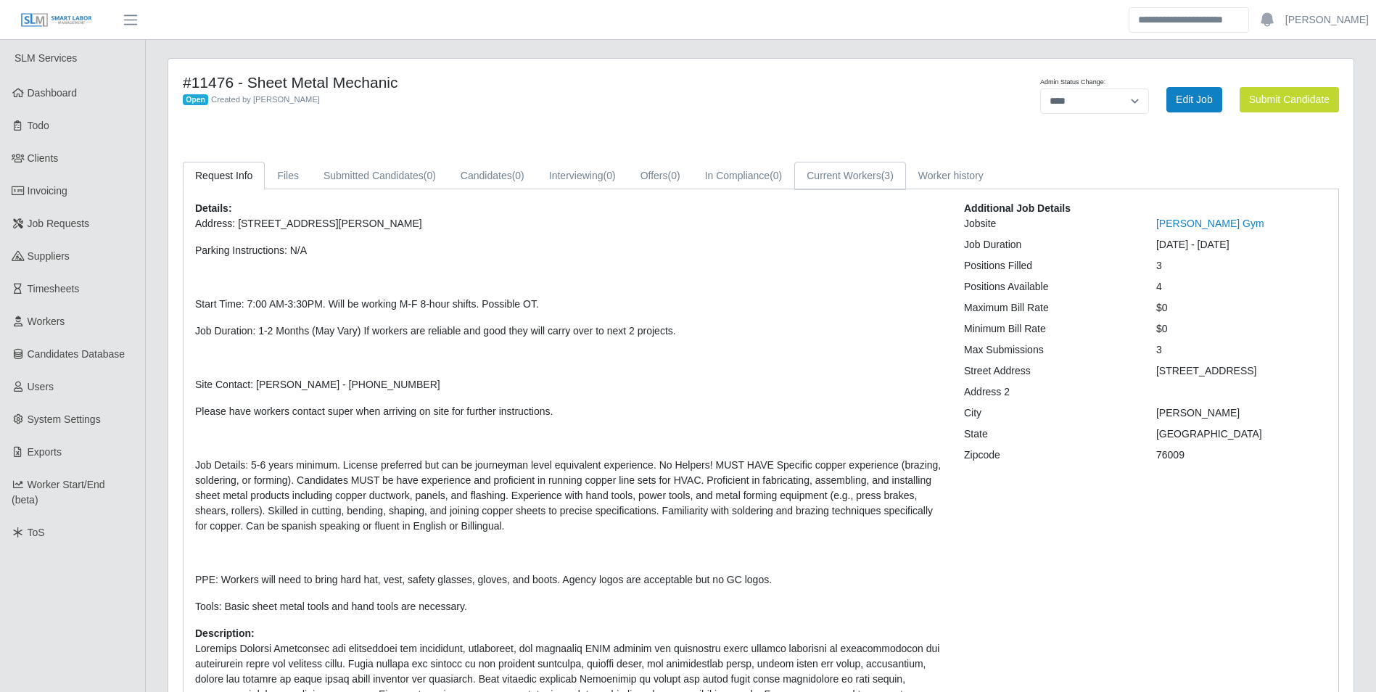
click at [881, 168] on link "Current Workers (3)" at bounding box center [850, 176] width 112 height 28
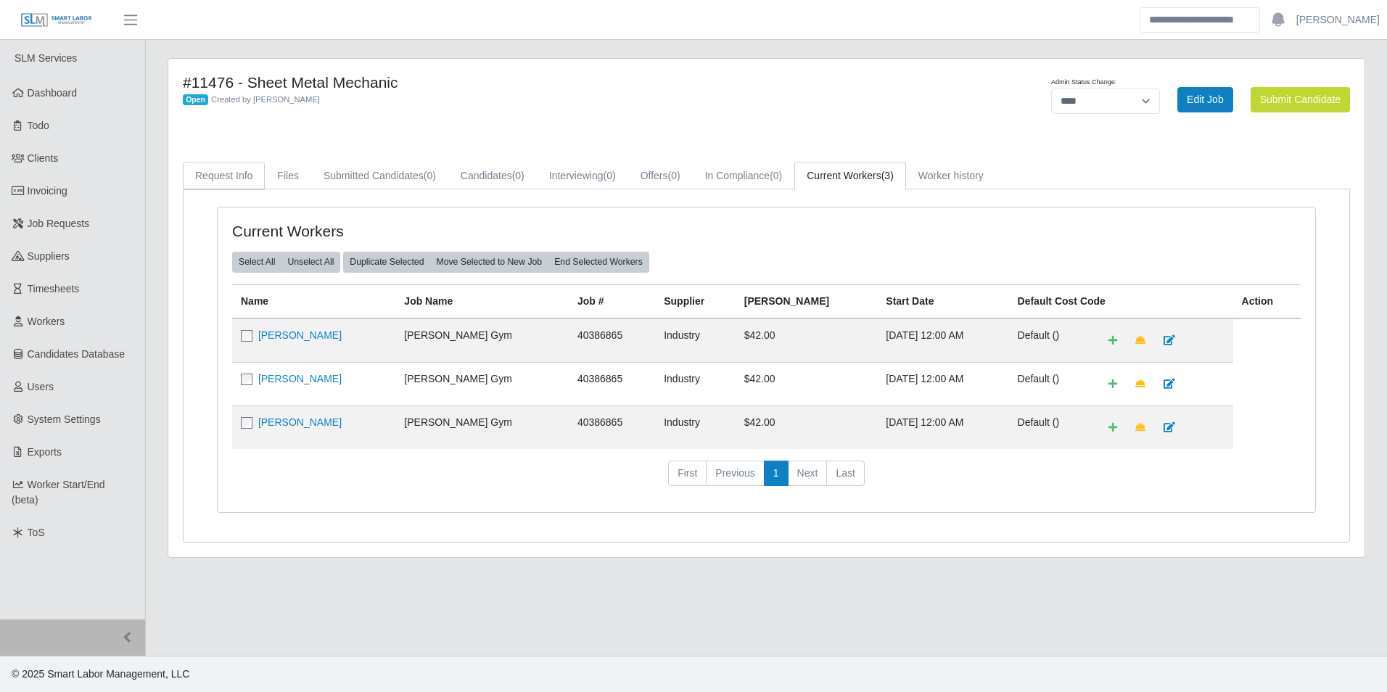
click at [240, 176] on link "Request Info" at bounding box center [224, 176] width 82 height 28
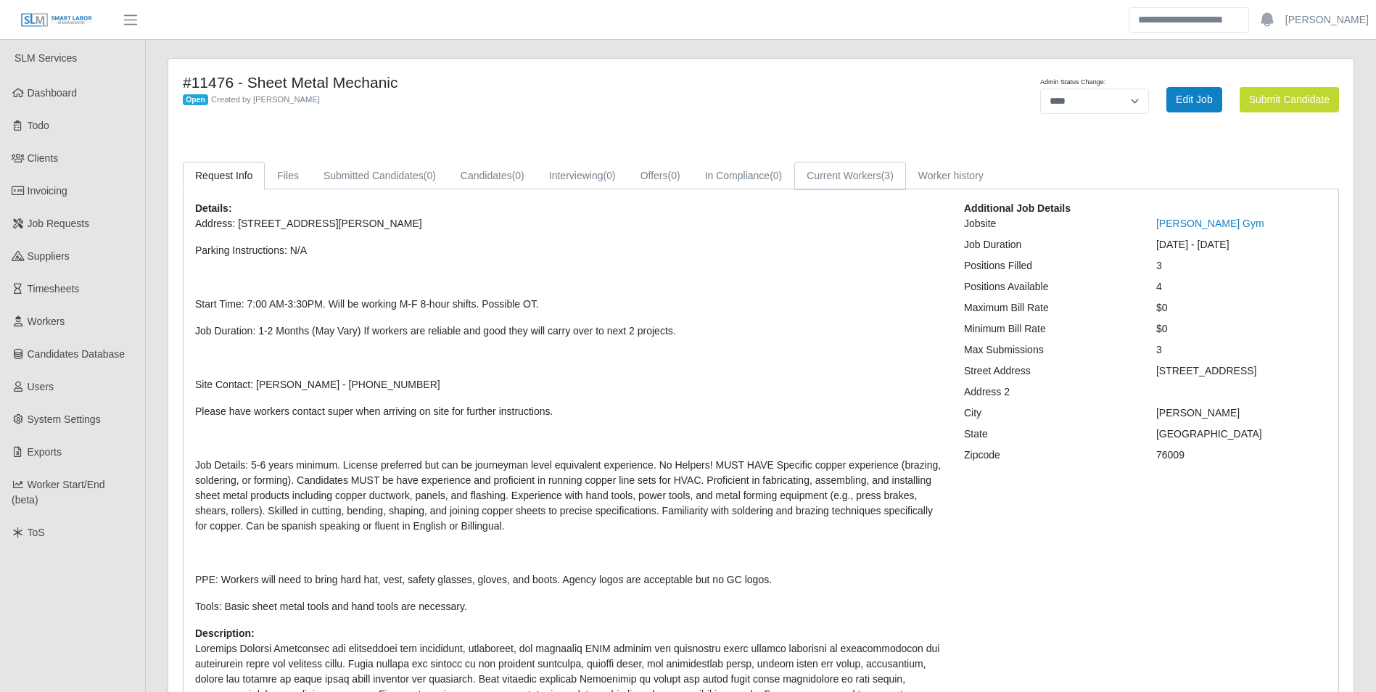
click at [884, 173] on link "Current Workers (3)" at bounding box center [850, 176] width 112 height 28
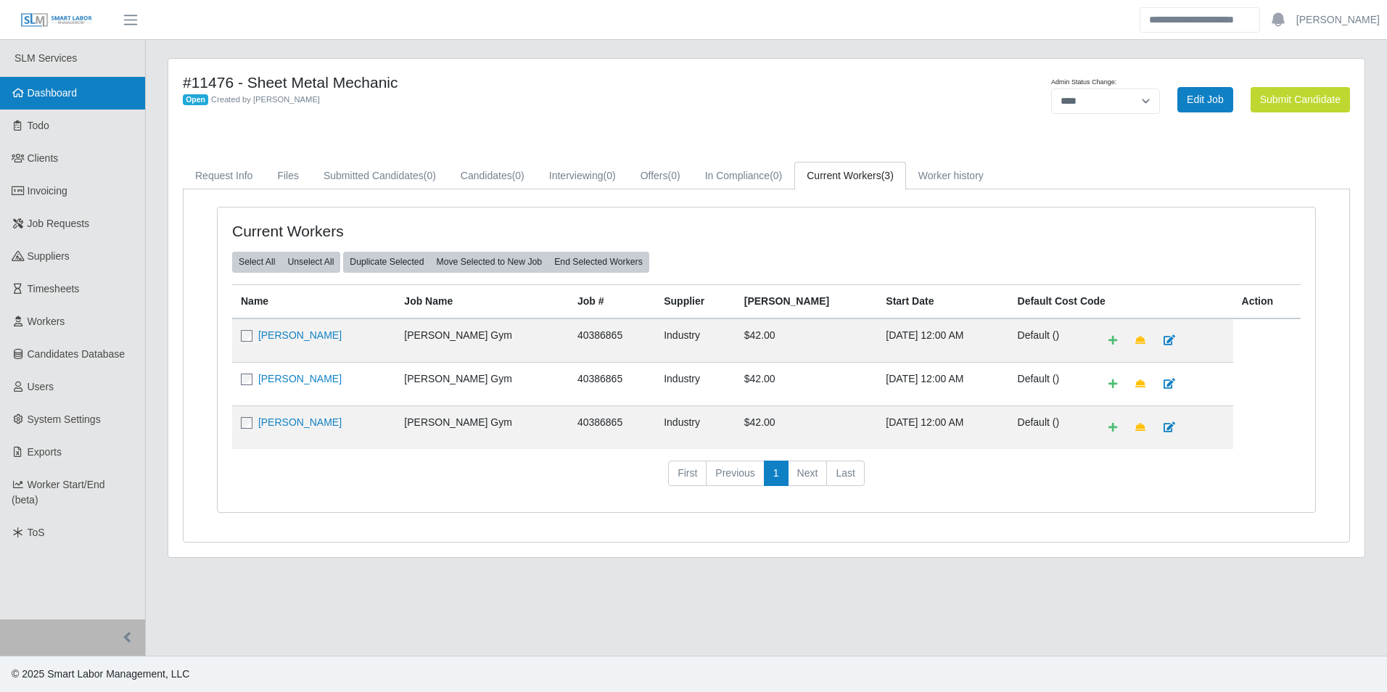
click at [49, 87] on span "Dashboard" at bounding box center [53, 93] width 50 height 12
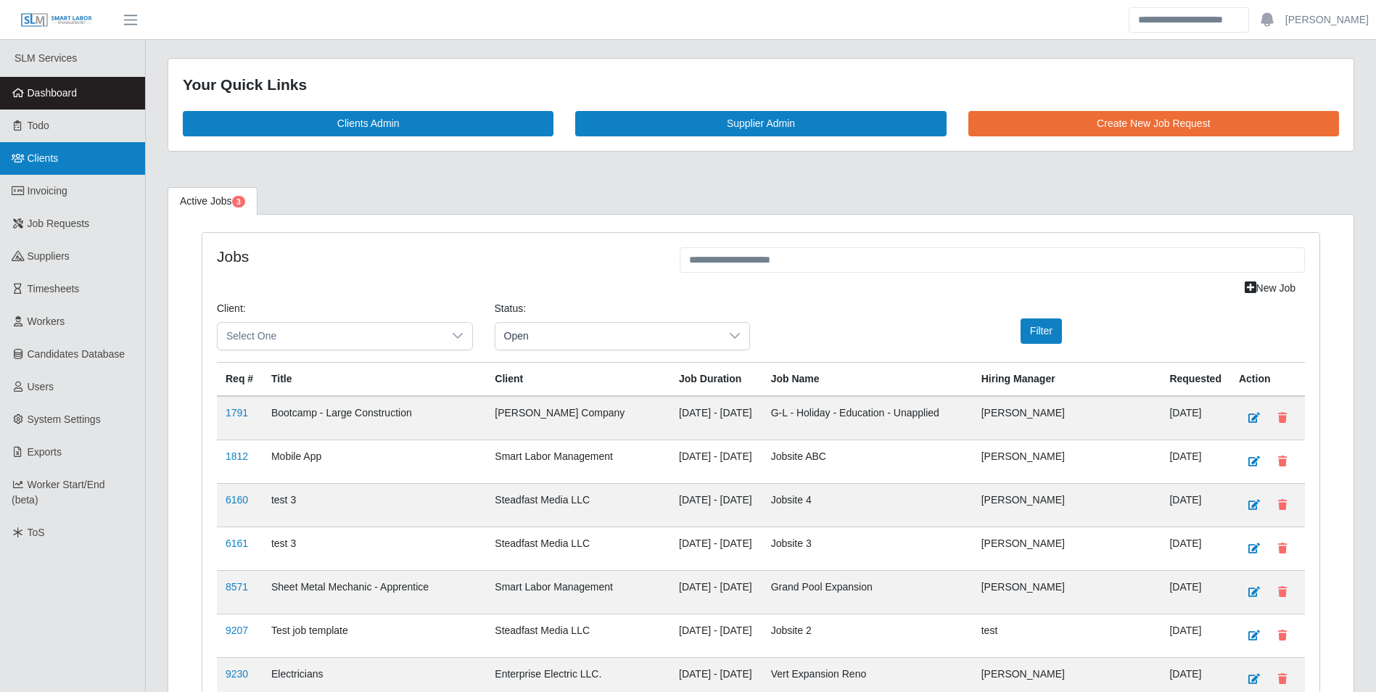
click at [52, 160] on span "Clients" at bounding box center [43, 158] width 31 height 12
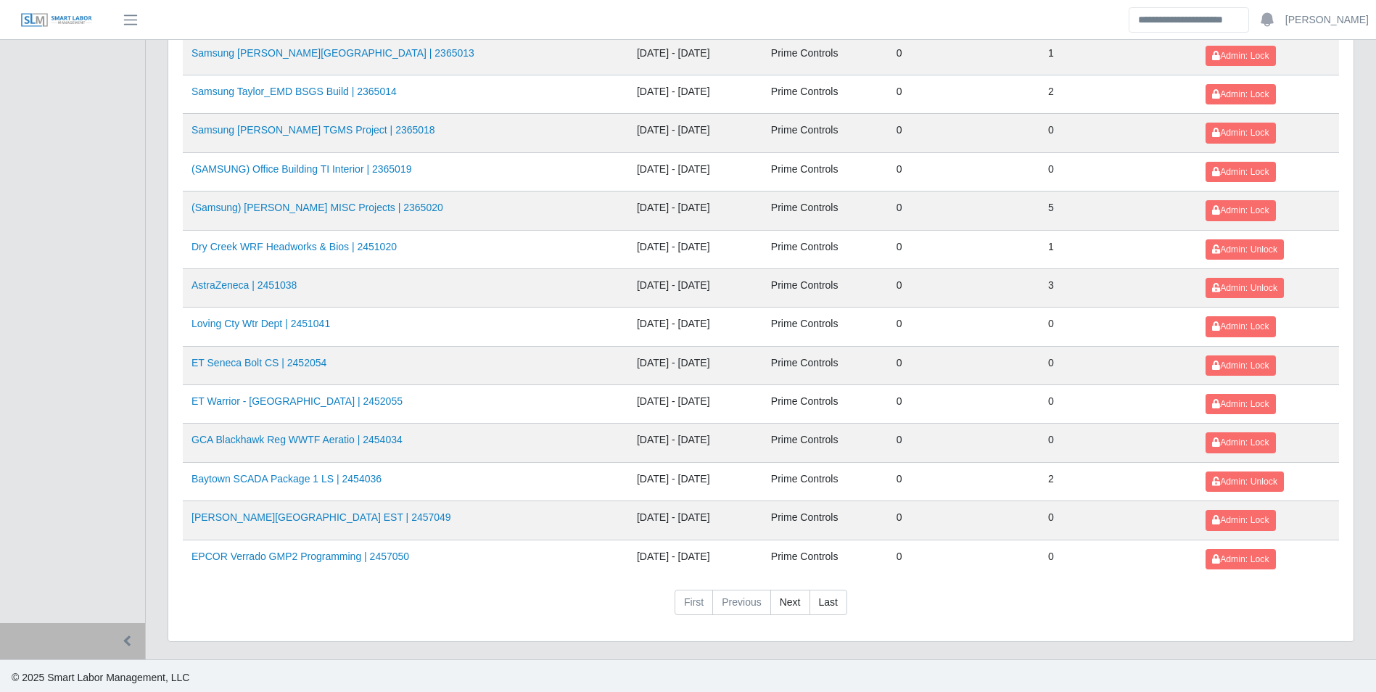
scroll to position [1533, 0]
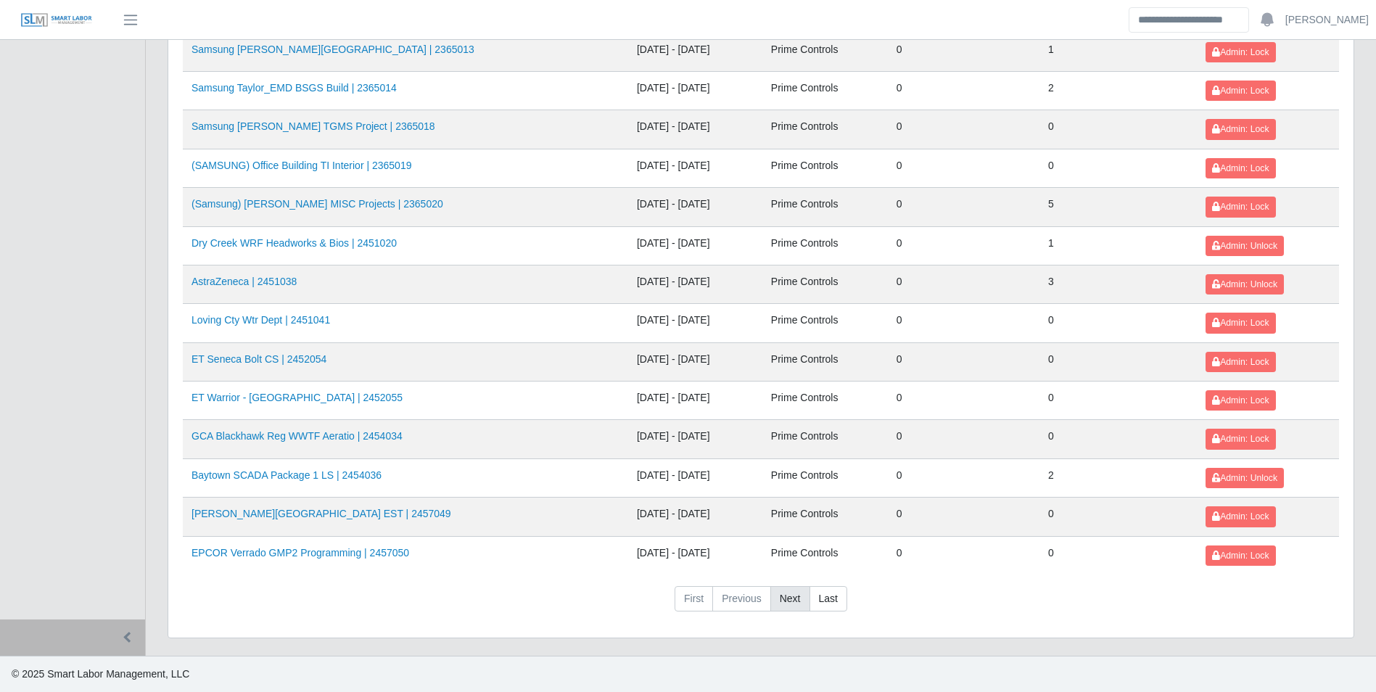
click at [796, 599] on link "Next" at bounding box center [790, 599] width 40 height 26
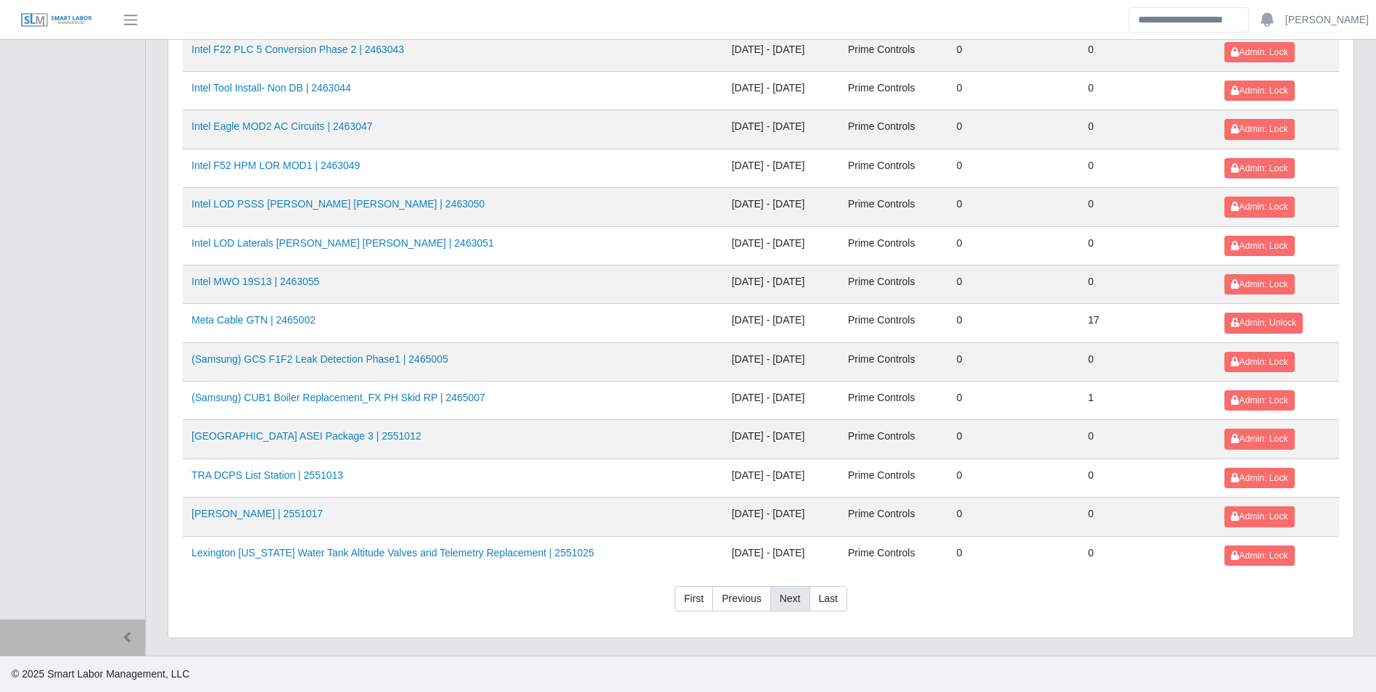
click at [792, 599] on link "Next" at bounding box center [790, 599] width 40 height 26
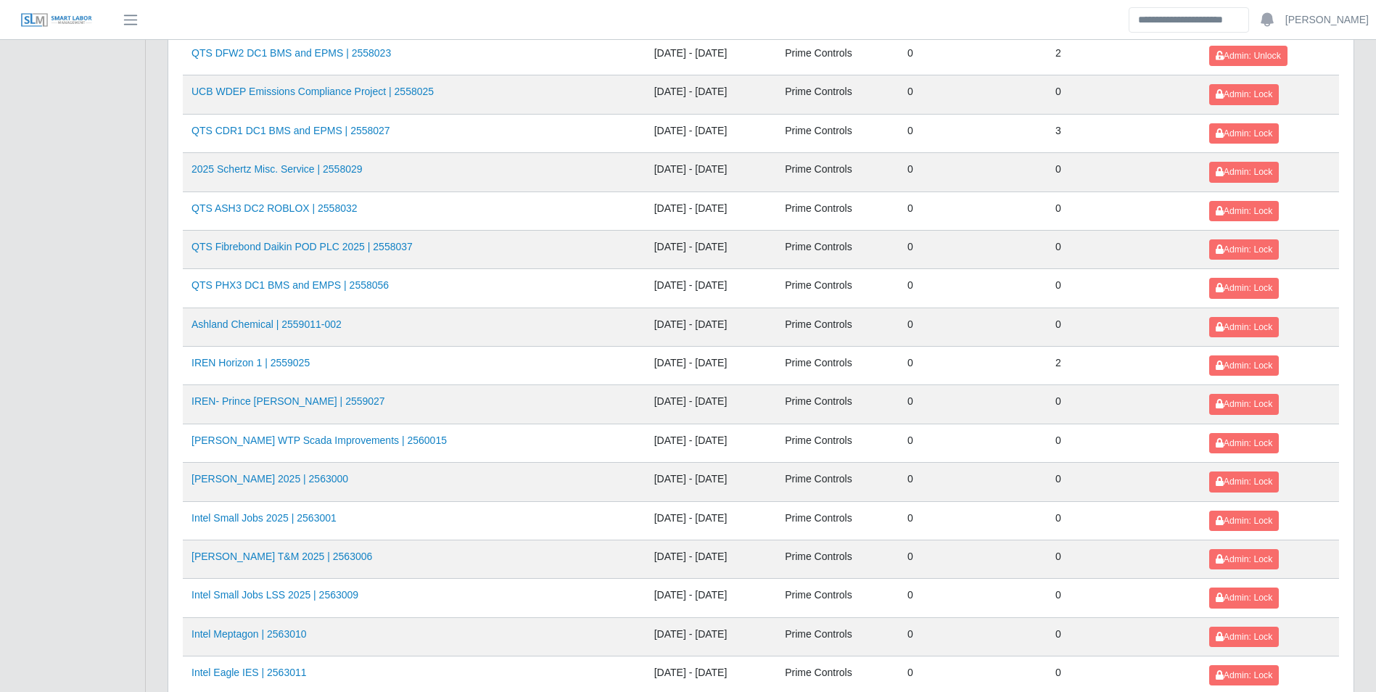
scroll to position [570, 0]
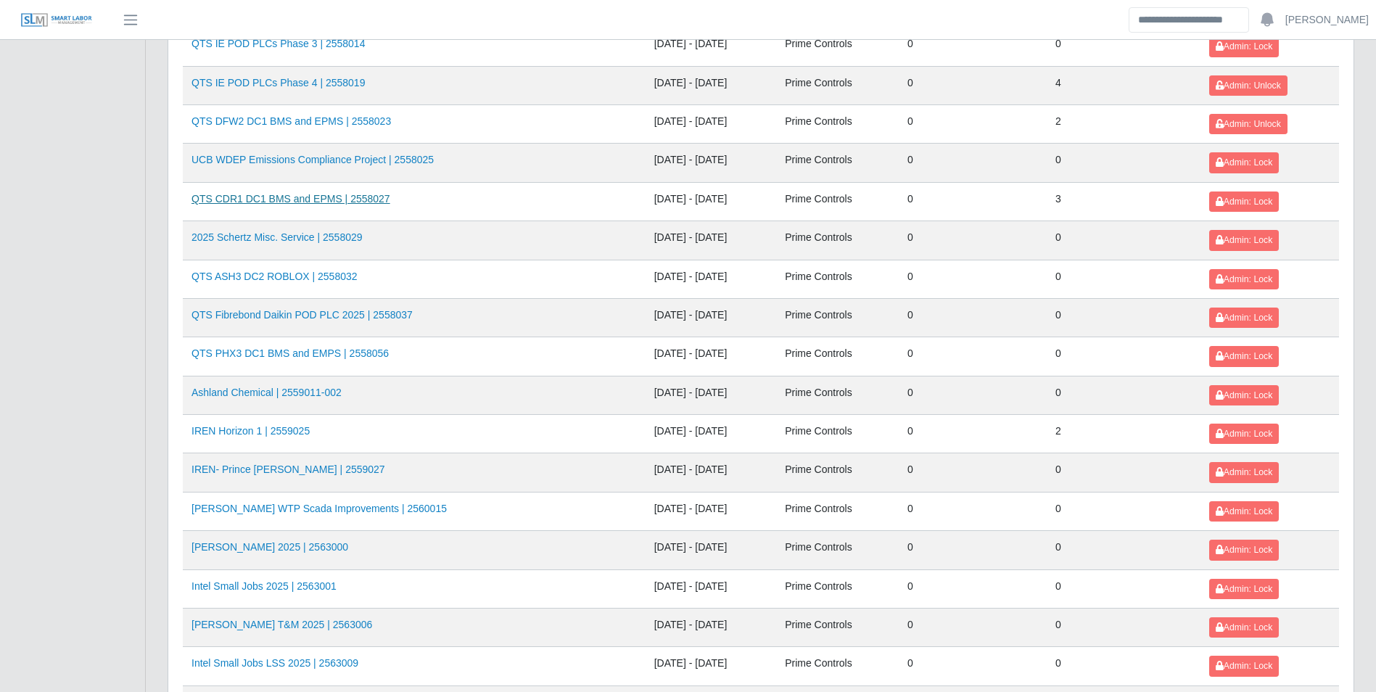
click at [346, 199] on link "QTS CDR1 DC1 BMS and EPMS | 2558027" at bounding box center [290, 199] width 199 height 12
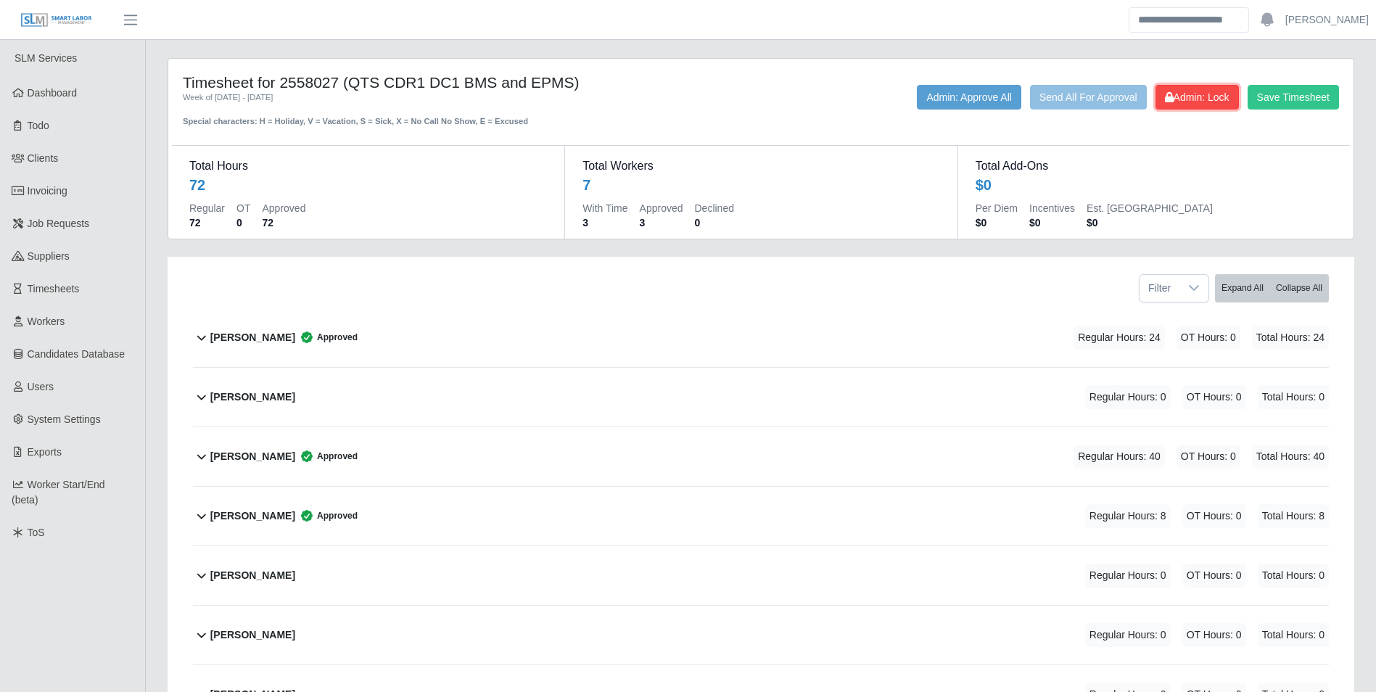
click at [1208, 92] on span "Admin: Lock" at bounding box center [1197, 97] width 65 height 12
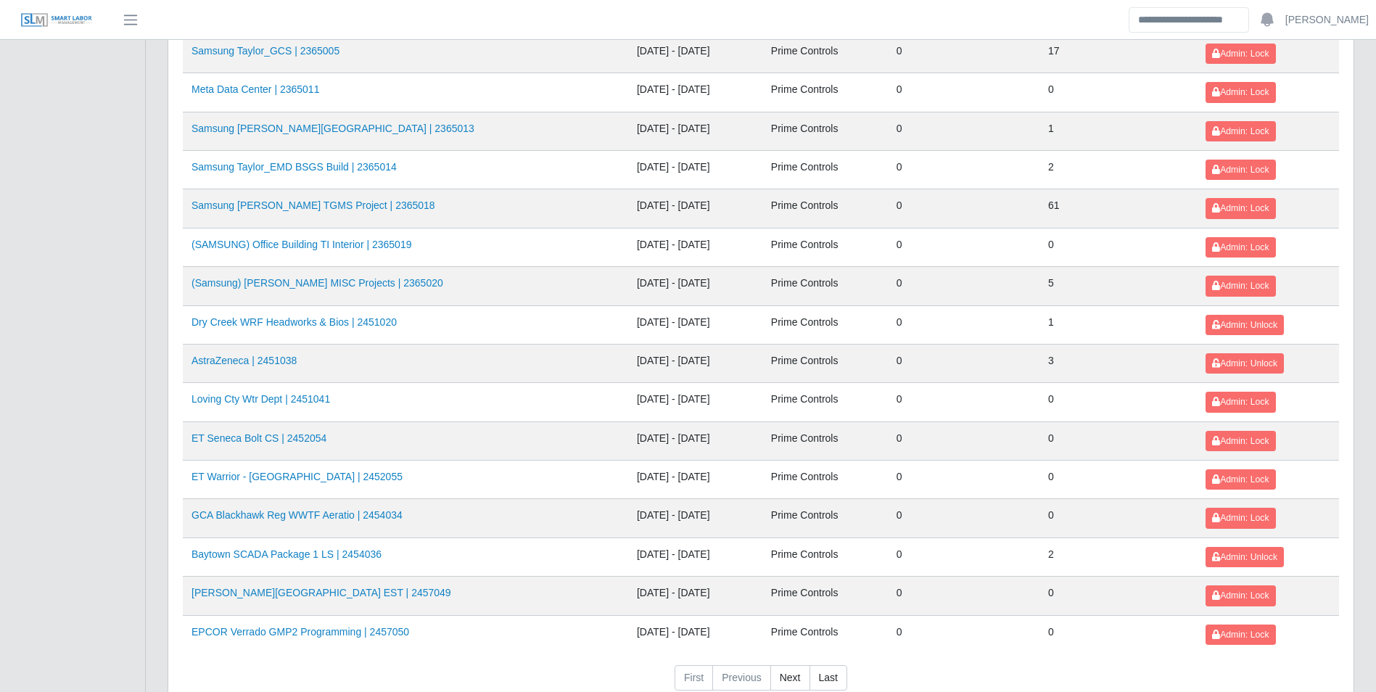
scroll to position [1533, 0]
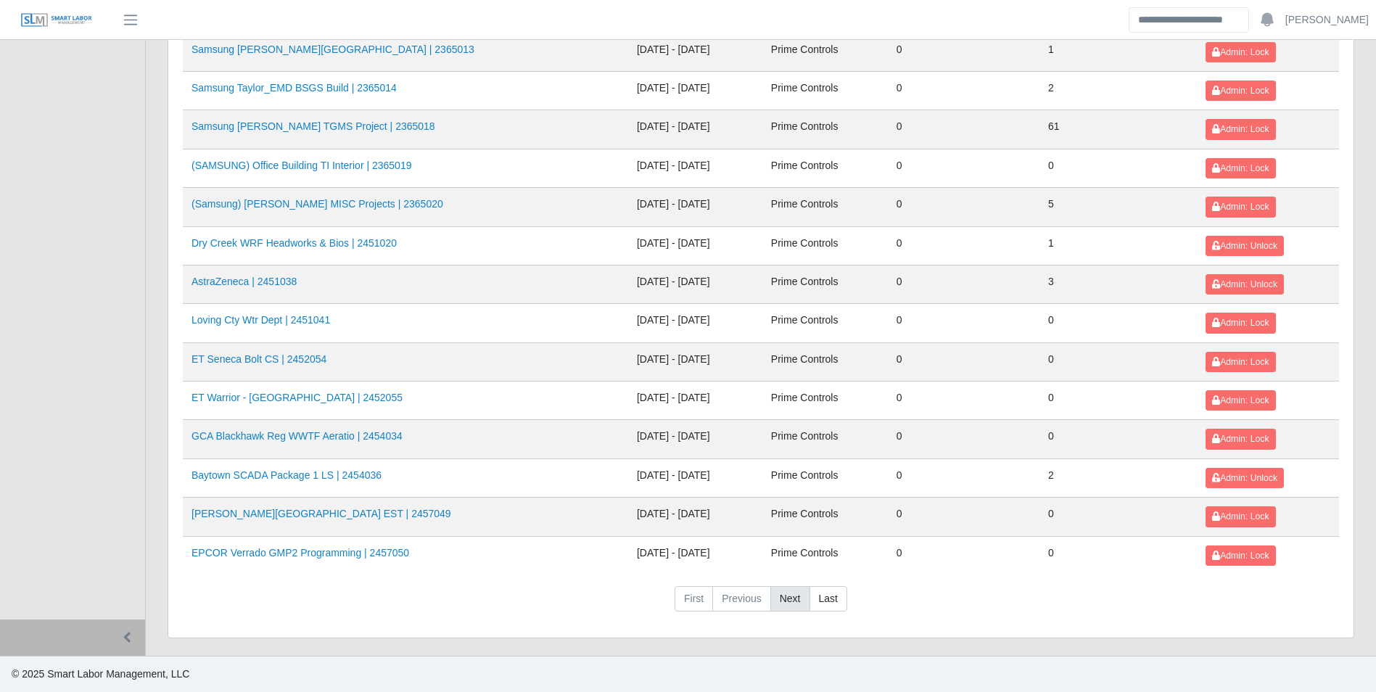
click at [782, 589] on link "Next" at bounding box center [790, 599] width 40 height 26
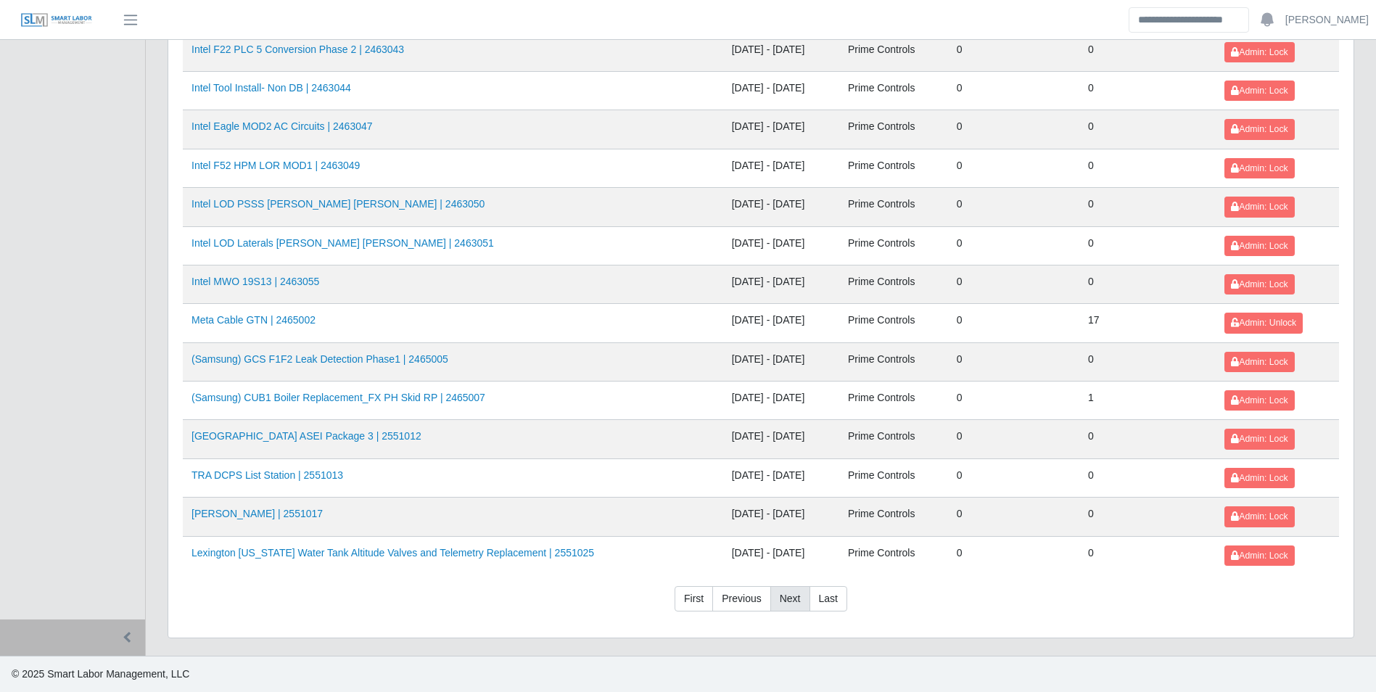
click at [786, 594] on link "Next" at bounding box center [790, 599] width 40 height 26
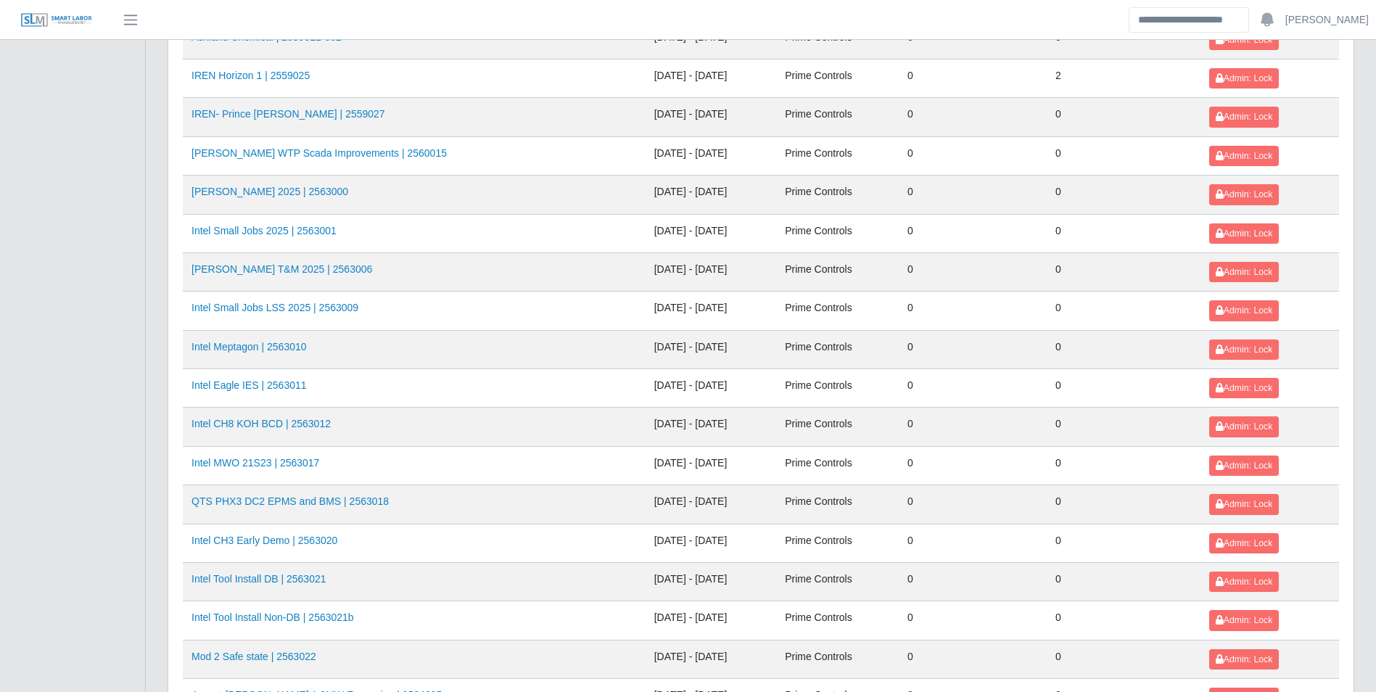
scroll to position [788, 0]
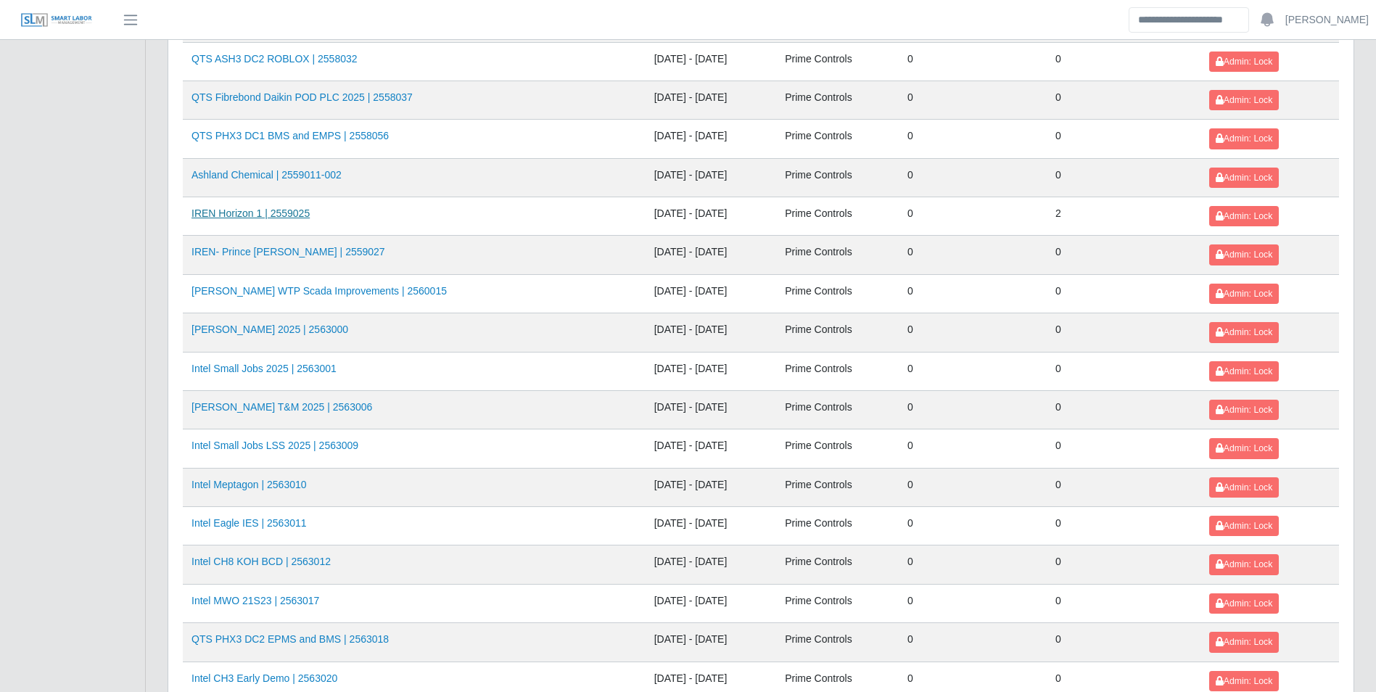
click at [295, 212] on link "IREN Horizon 1 | 2559025" at bounding box center [250, 213] width 118 height 12
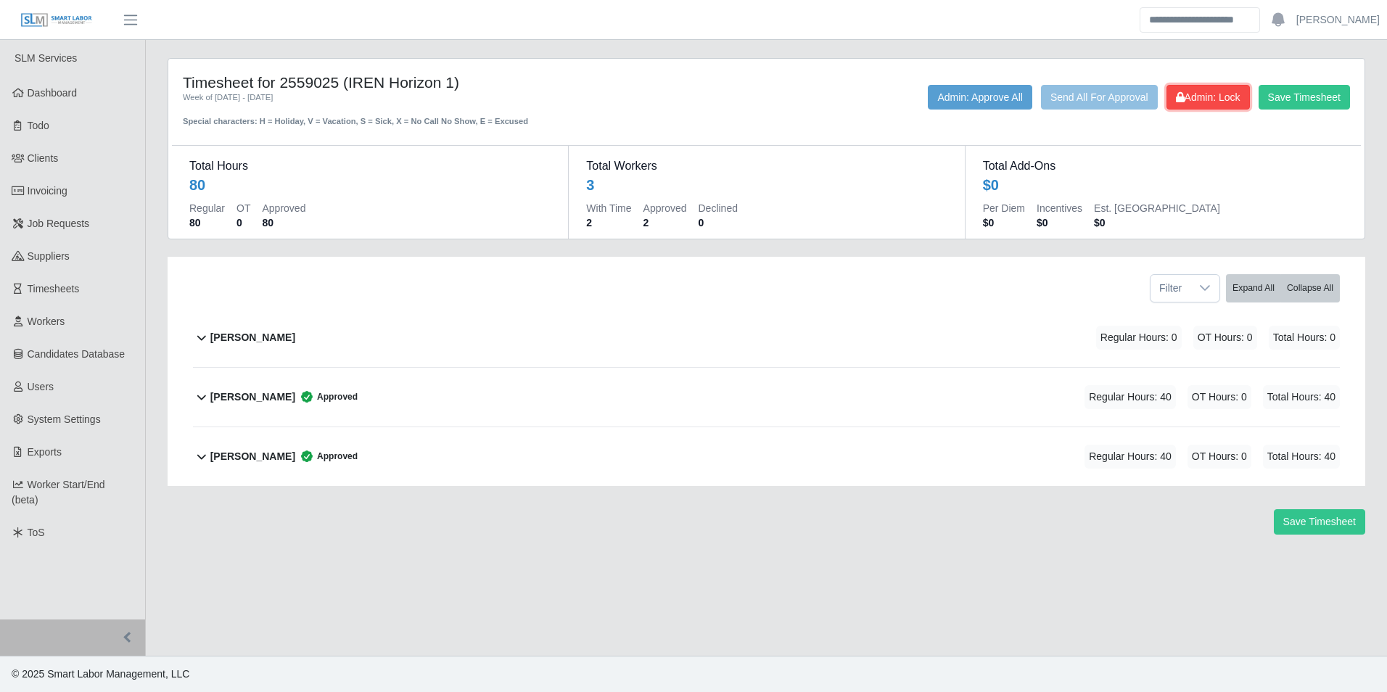
click at [1200, 100] on span "Admin: Lock" at bounding box center [1208, 97] width 65 height 12
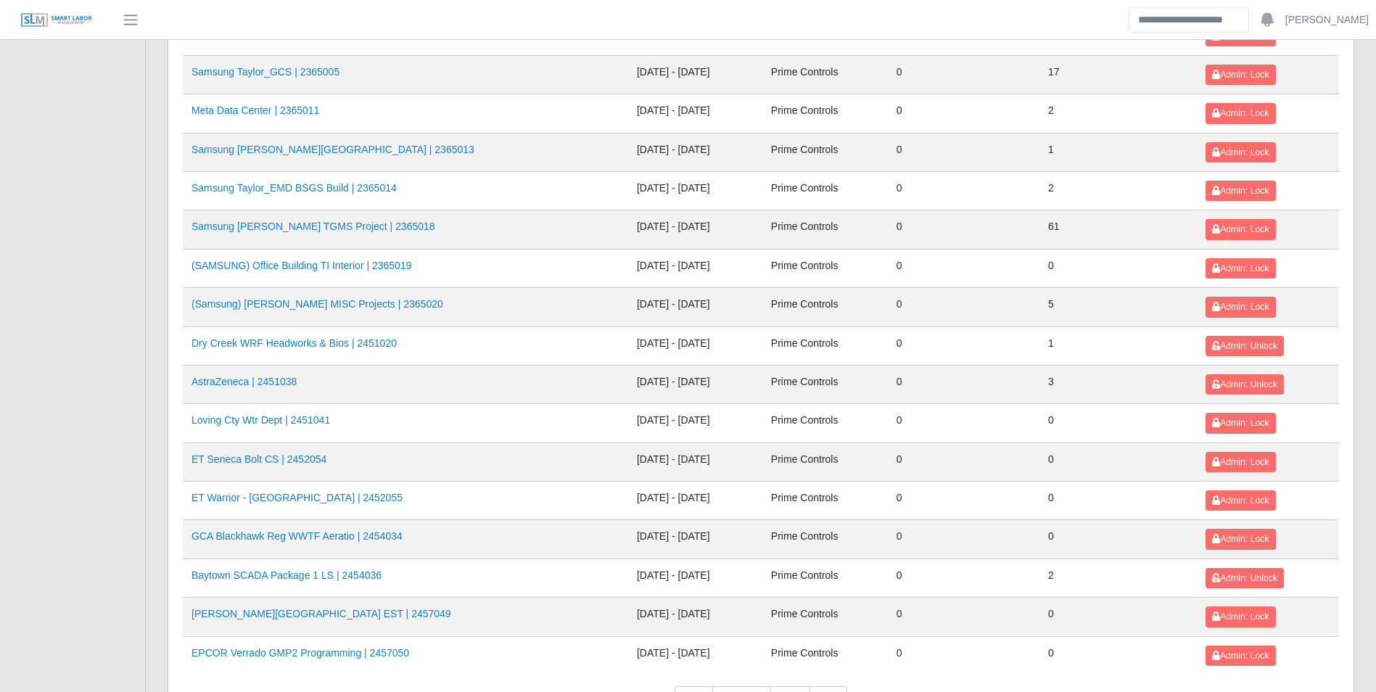
scroll to position [1533, 0]
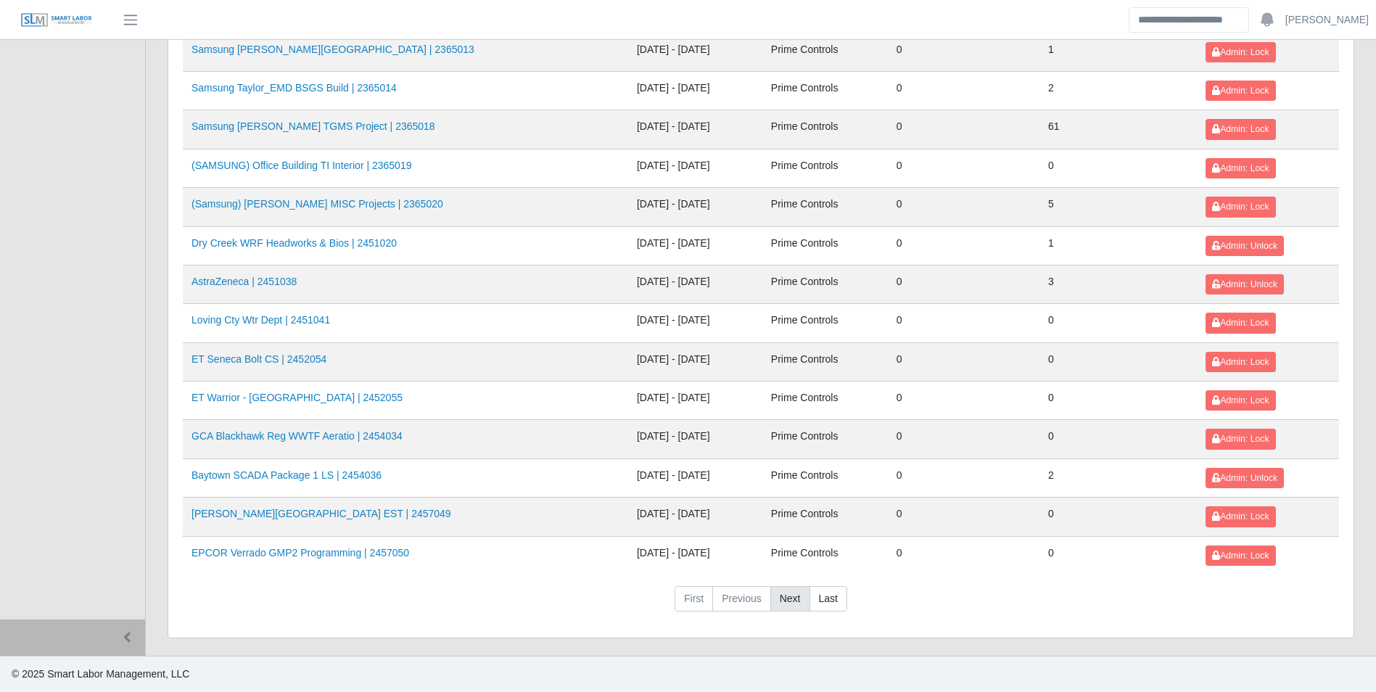
click at [785, 593] on link "Next" at bounding box center [790, 599] width 40 height 26
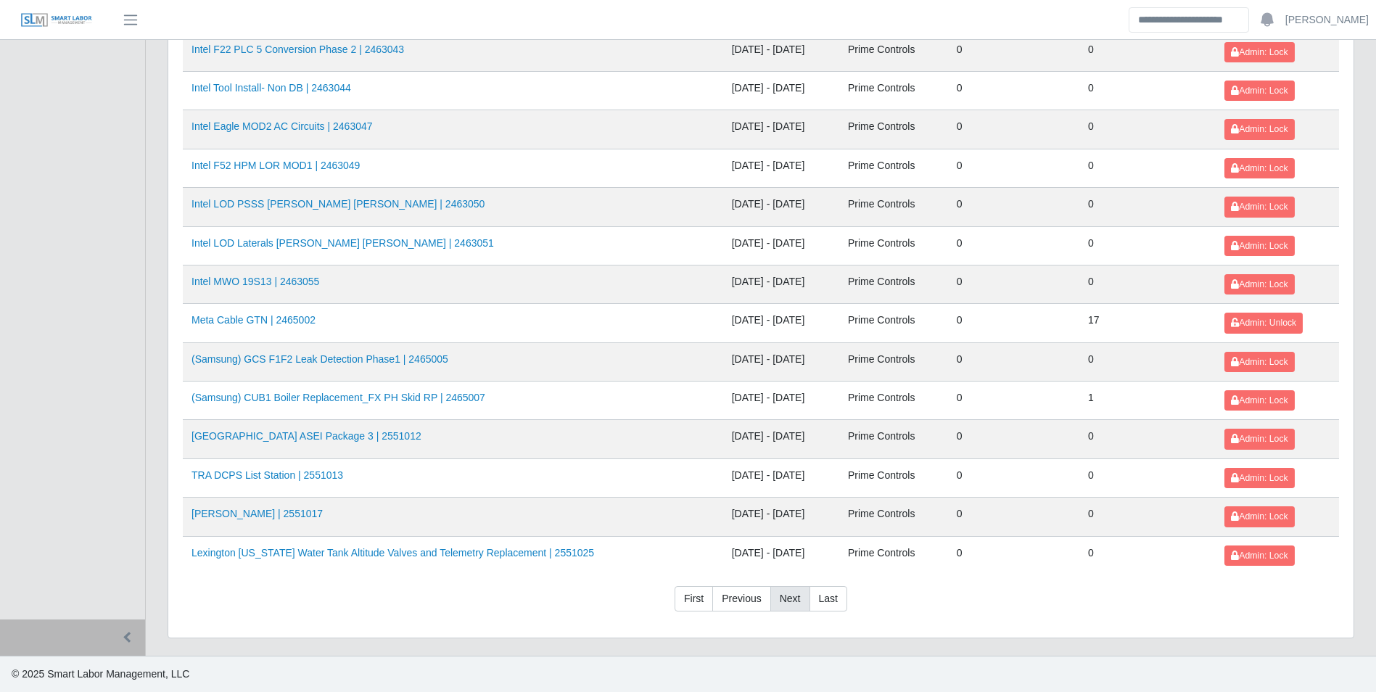
click at [785, 593] on link "Next" at bounding box center [790, 599] width 40 height 26
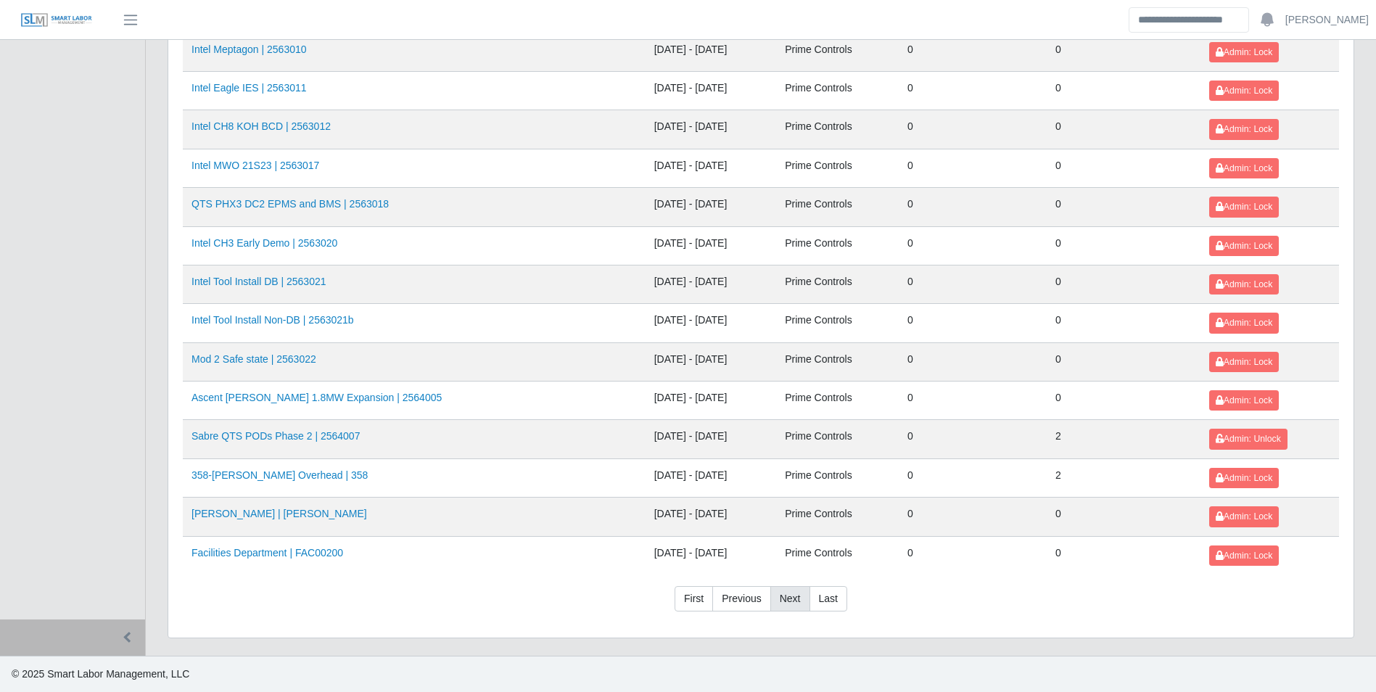
scroll to position [1223, 0]
click at [313, 469] on link "358-Trinidad Cruz Overhead | 358" at bounding box center [279, 475] width 176 height 12
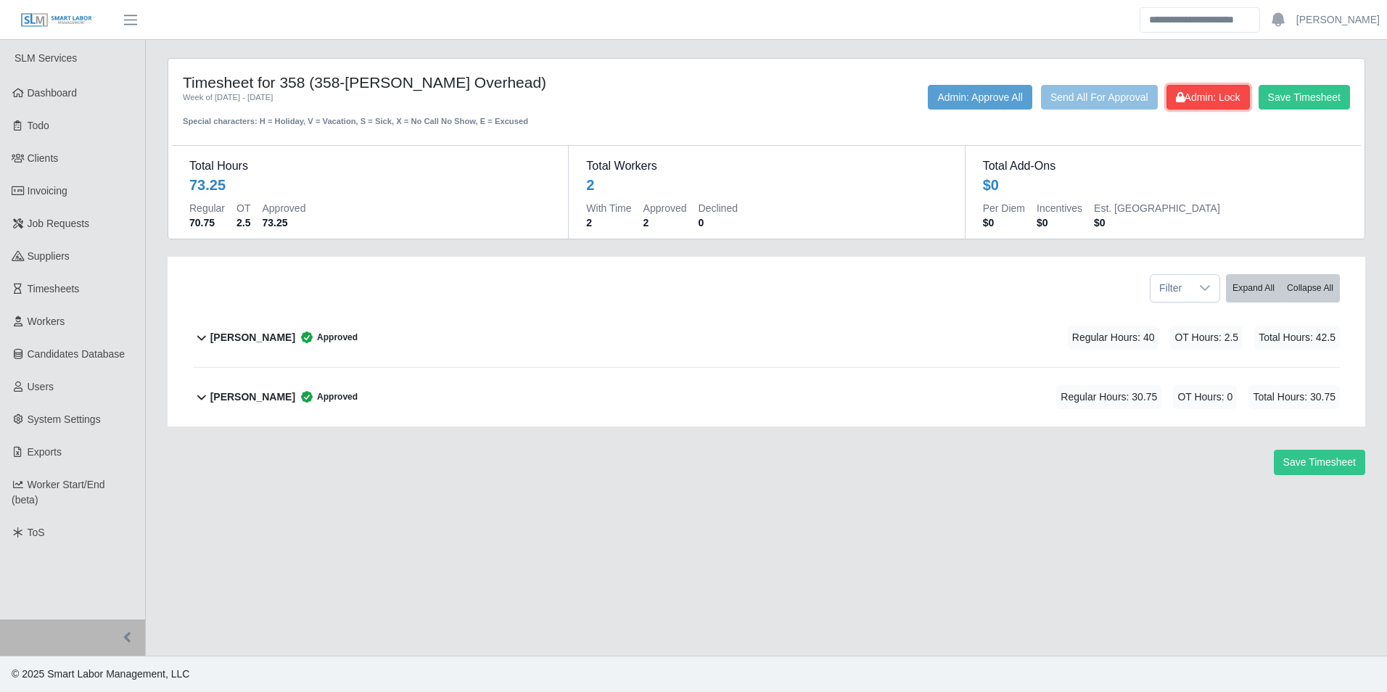
click at [1224, 100] on span "Admin: Lock" at bounding box center [1208, 97] width 65 height 12
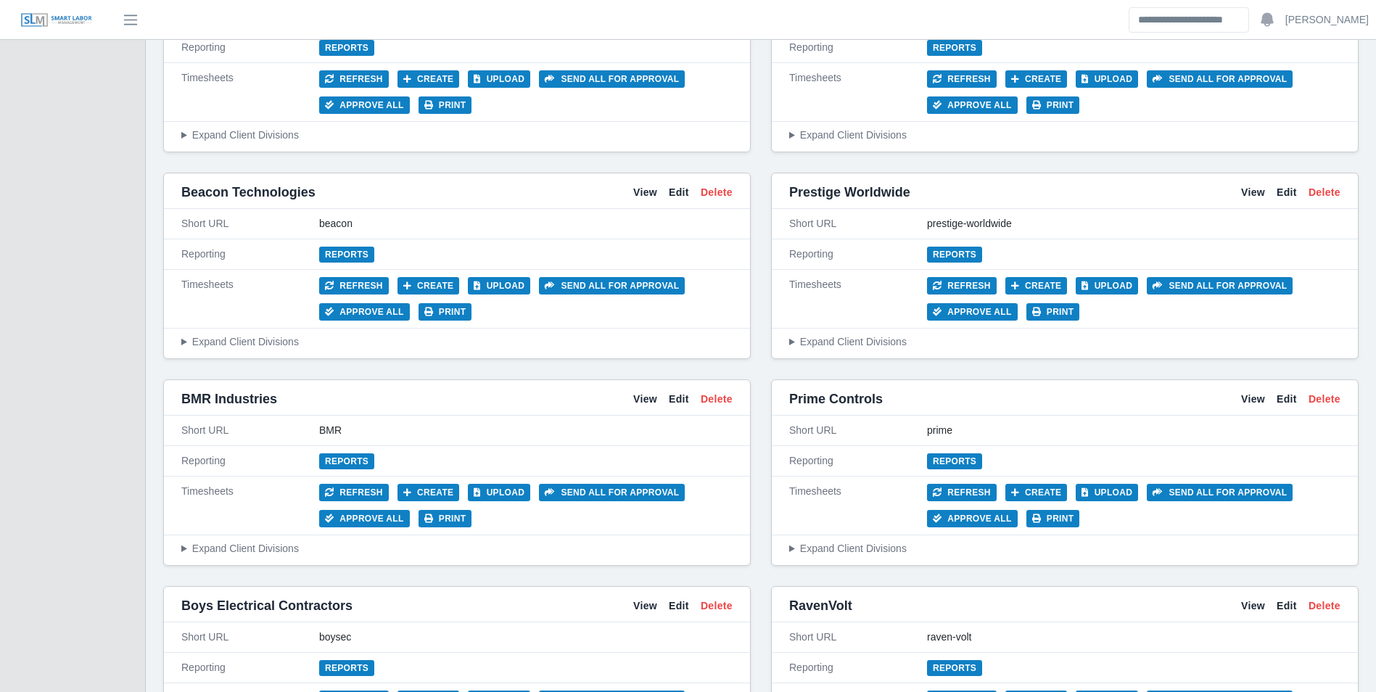
scroll to position [1088, 0]
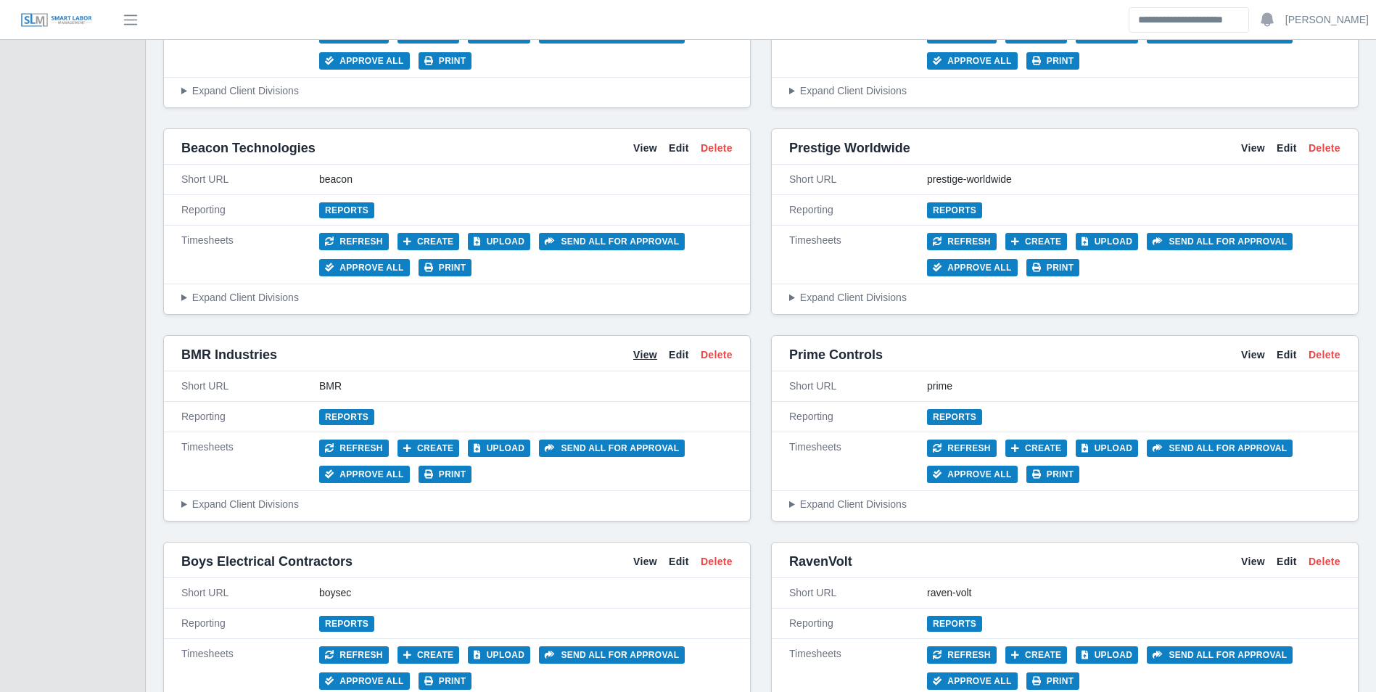
click at [645, 349] on link "View" at bounding box center [645, 354] width 24 height 15
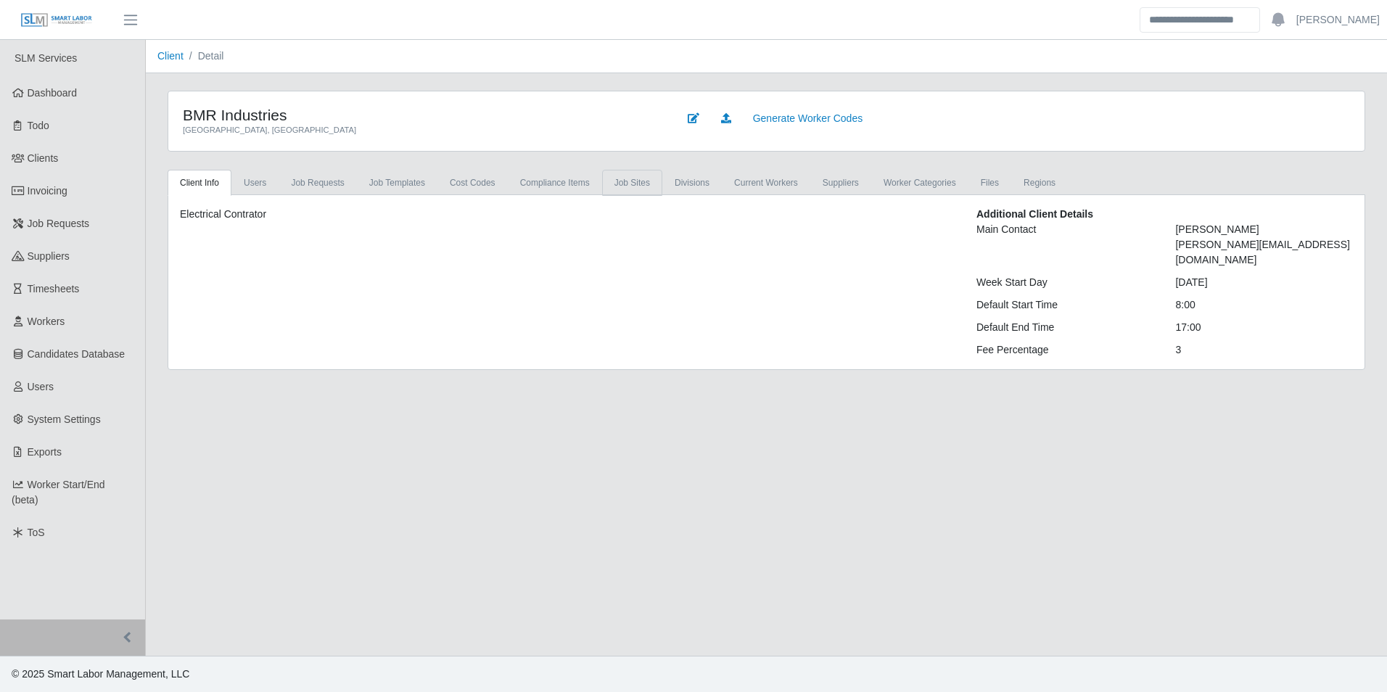
click at [633, 184] on link "job sites" at bounding box center [632, 183] width 60 height 26
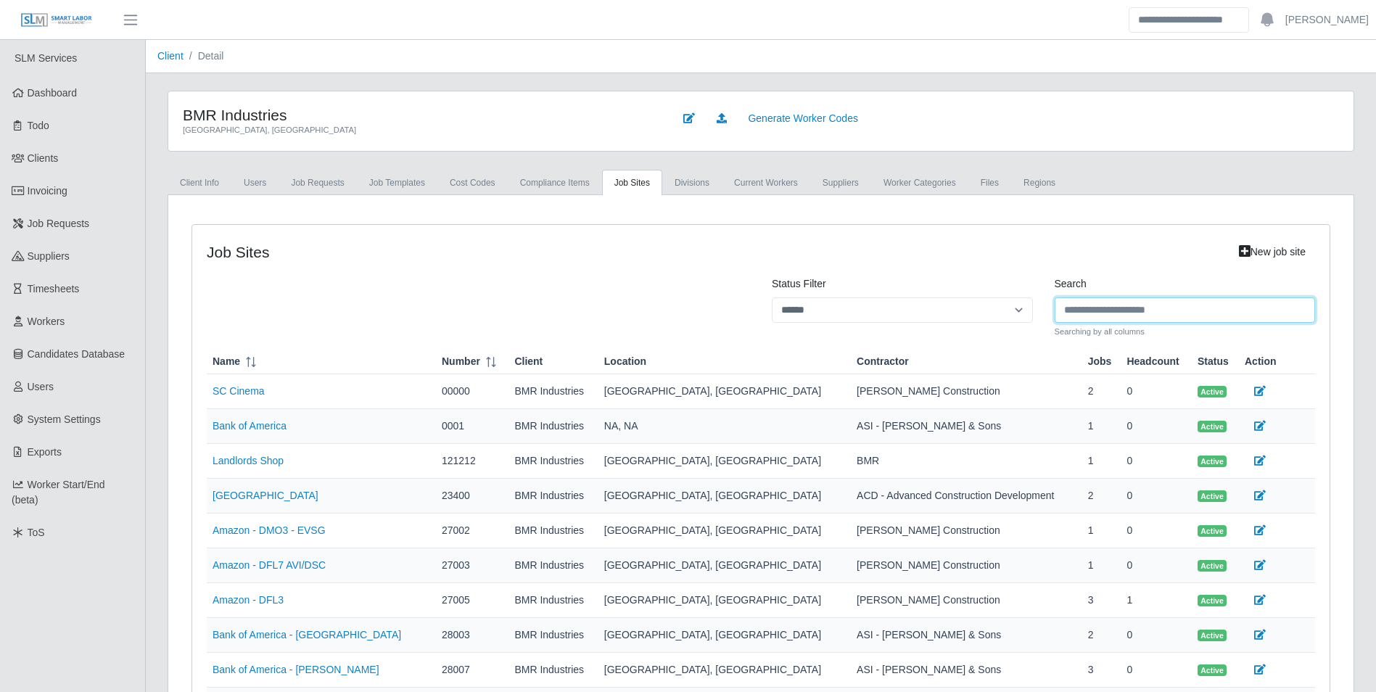
click at [1163, 305] on input "Search" at bounding box center [1185, 309] width 261 height 25
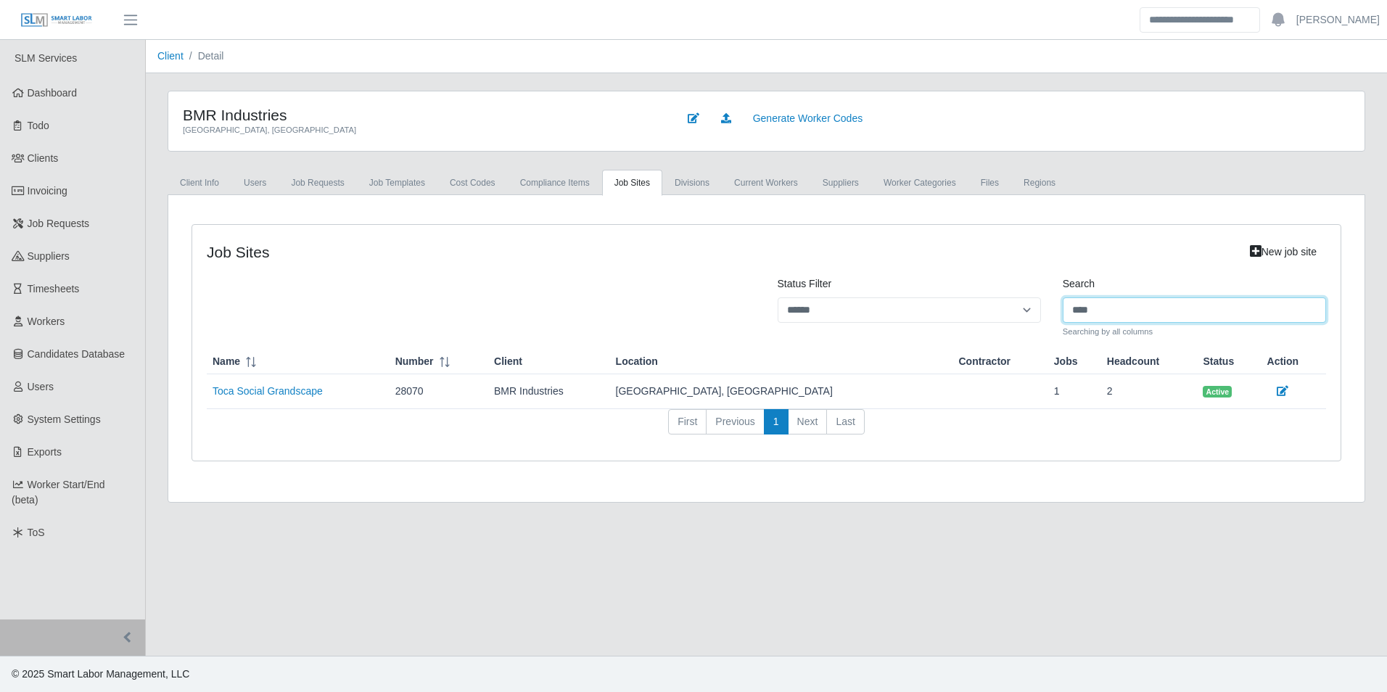
type input "****"
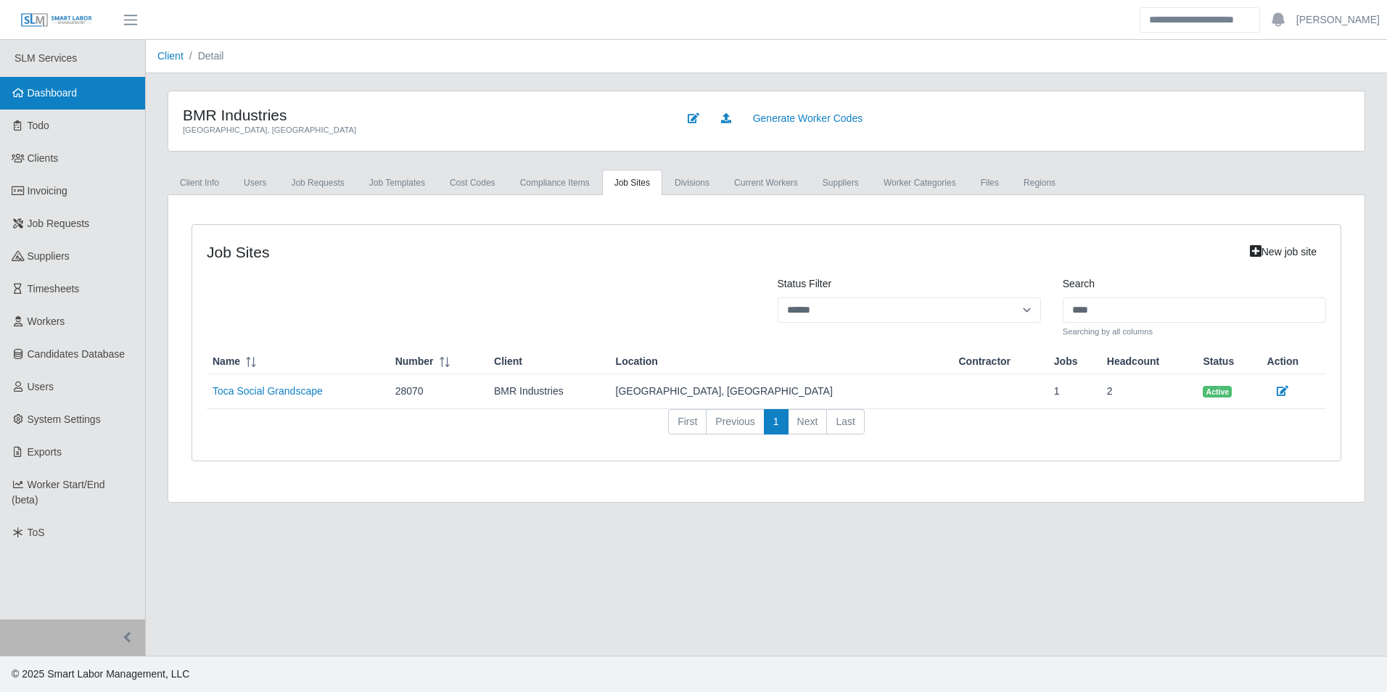
click at [33, 82] on link "Dashboard" at bounding box center [72, 93] width 145 height 33
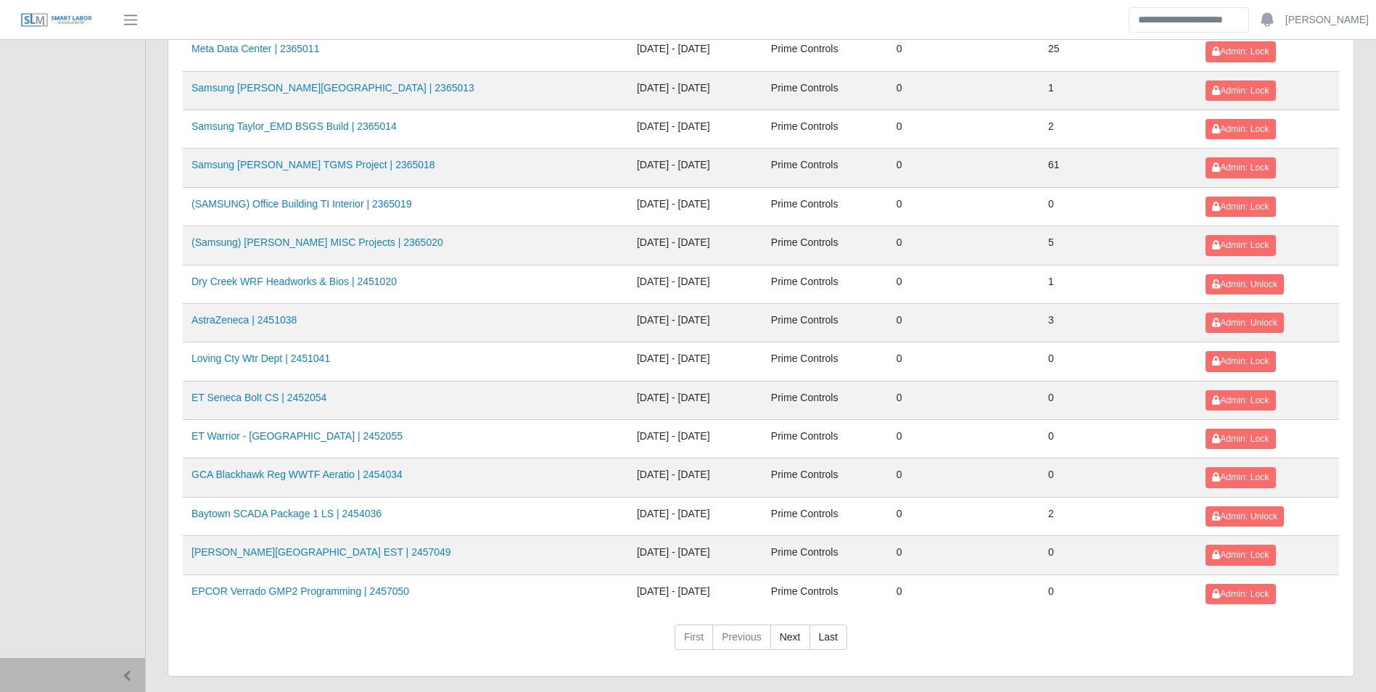
scroll to position [1533, 0]
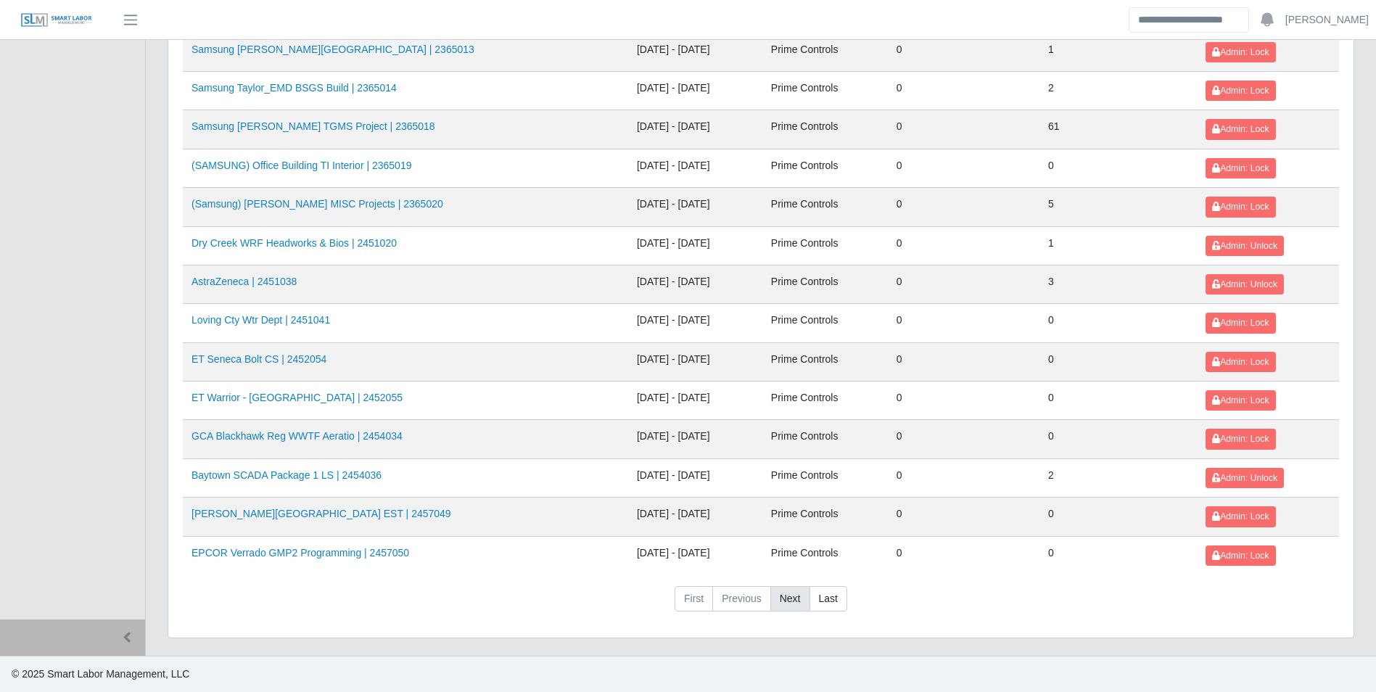
click at [787, 603] on link "Next" at bounding box center [790, 599] width 40 height 26
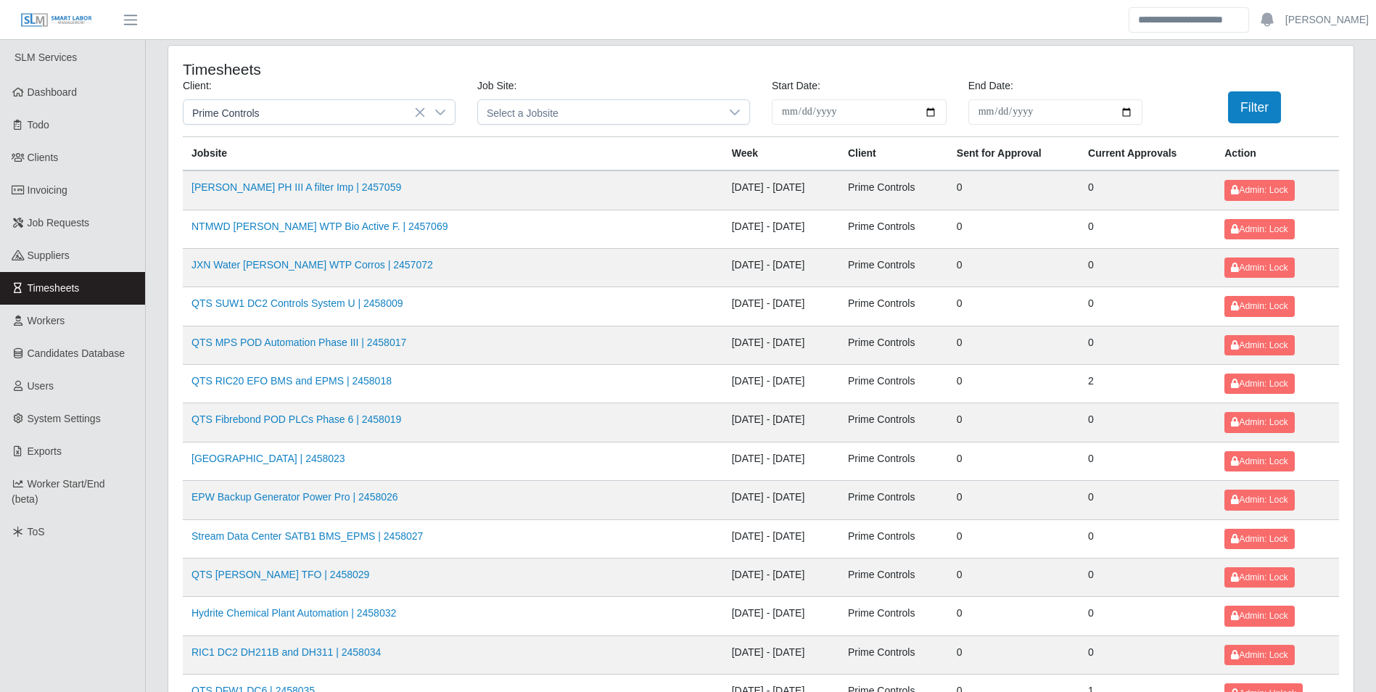
scroll to position [0, 0]
click at [359, 382] on link "QTS RIC20 EFO BMS and EPMS | 2458018" at bounding box center [291, 382] width 200 height 12
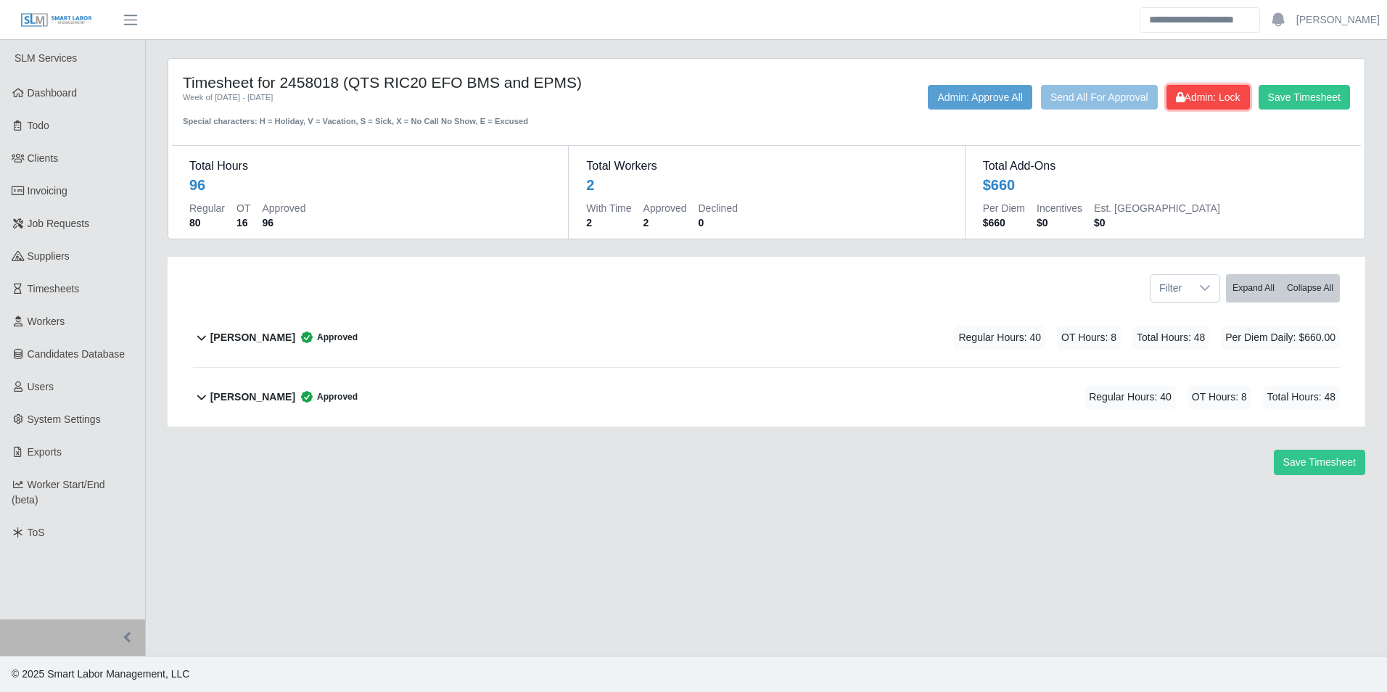
click at [1203, 104] on button "Admin: Lock" at bounding box center [1207, 97] width 83 height 25
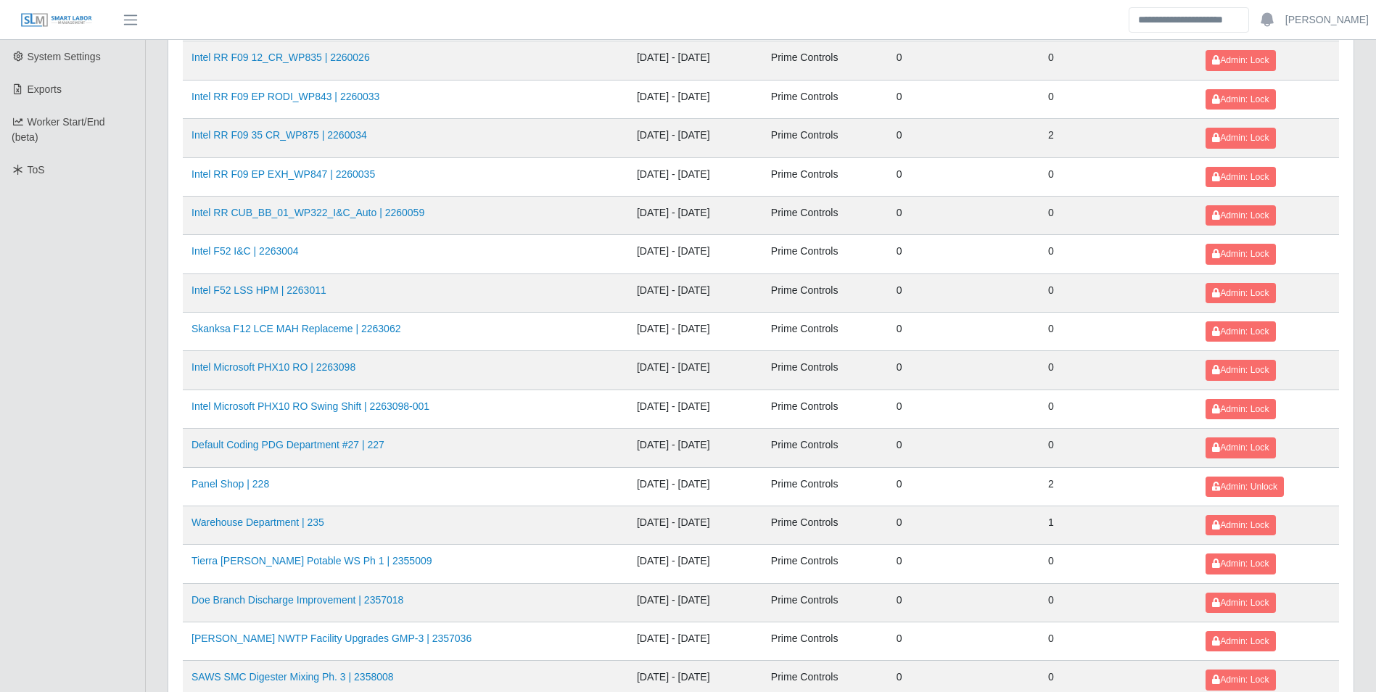
scroll to position [290, 0]
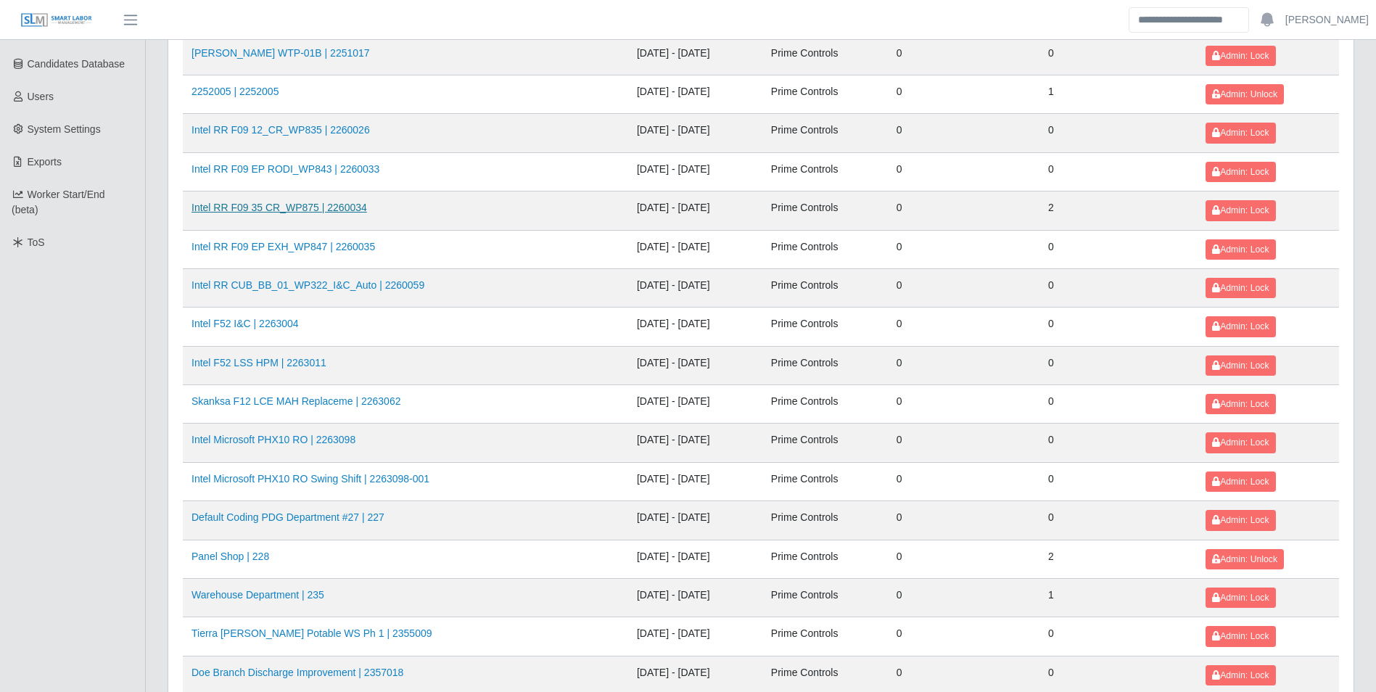
click at [342, 210] on link "Intel RR F09 35 CR_WP875 | 2260034" at bounding box center [279, 208] width 176 height 12
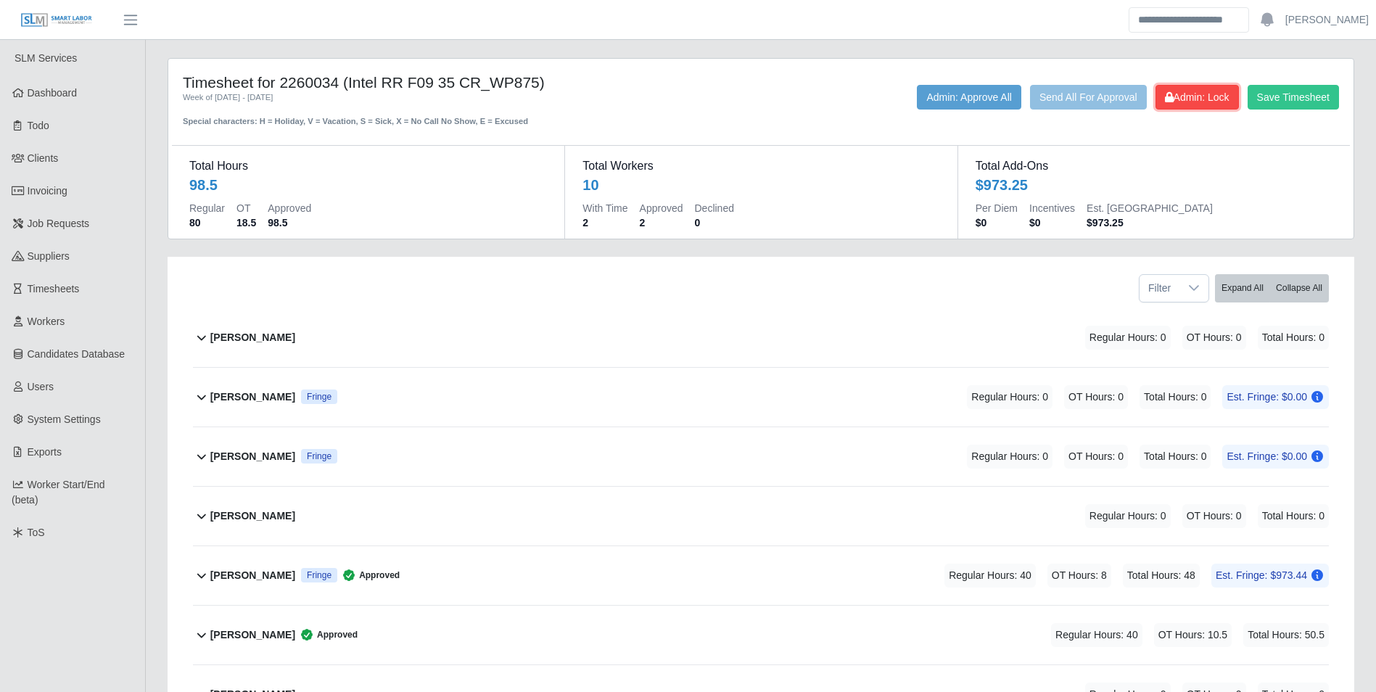
click at [1206, 99] on span "Admin: Lock" at bounding box center [1197, 97] width 65 height 12
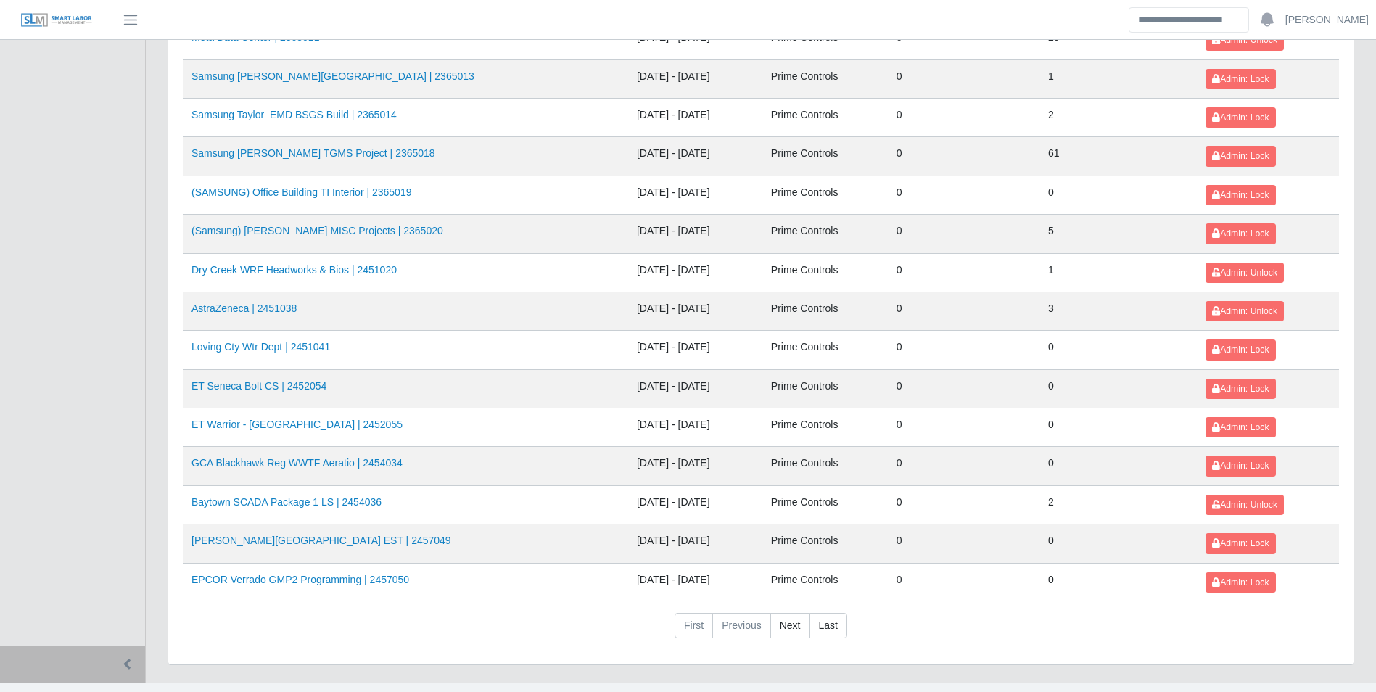
scroll to position [1533, 0]
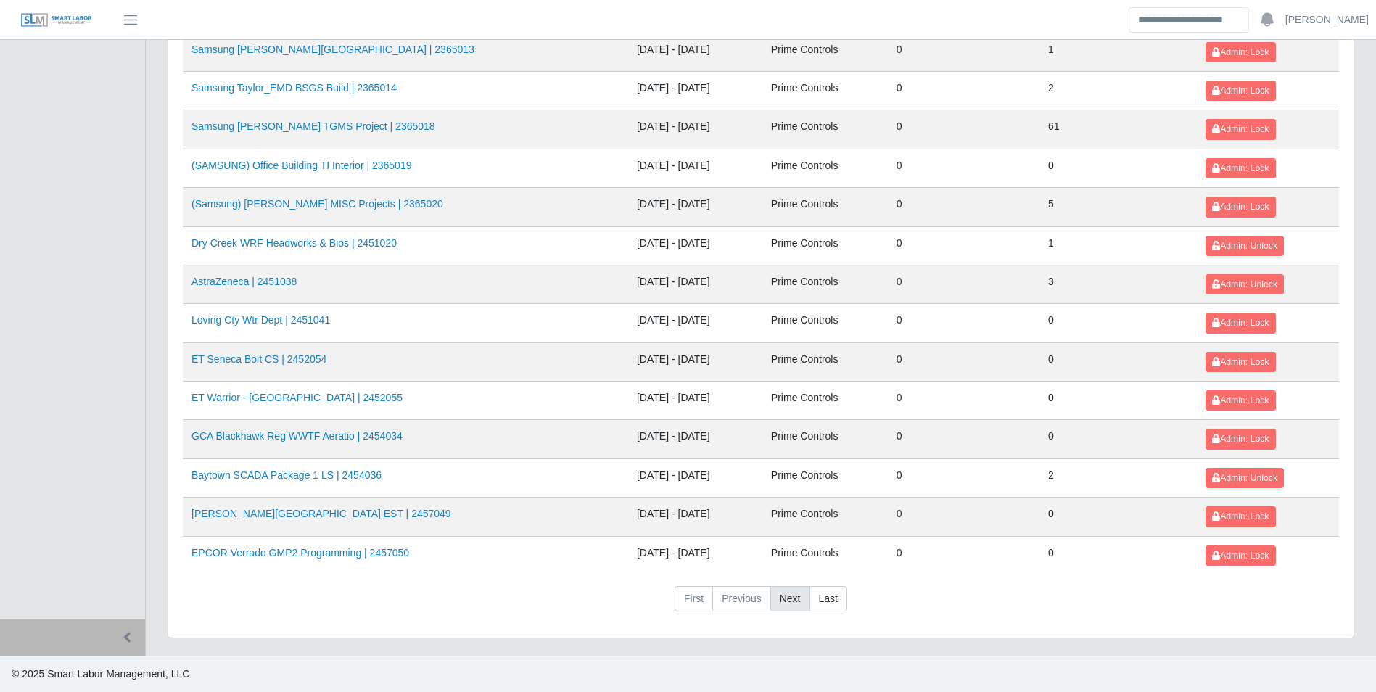
click at [786, 593] on link "Next" at bounding box center [790, 599] width 40 height 26
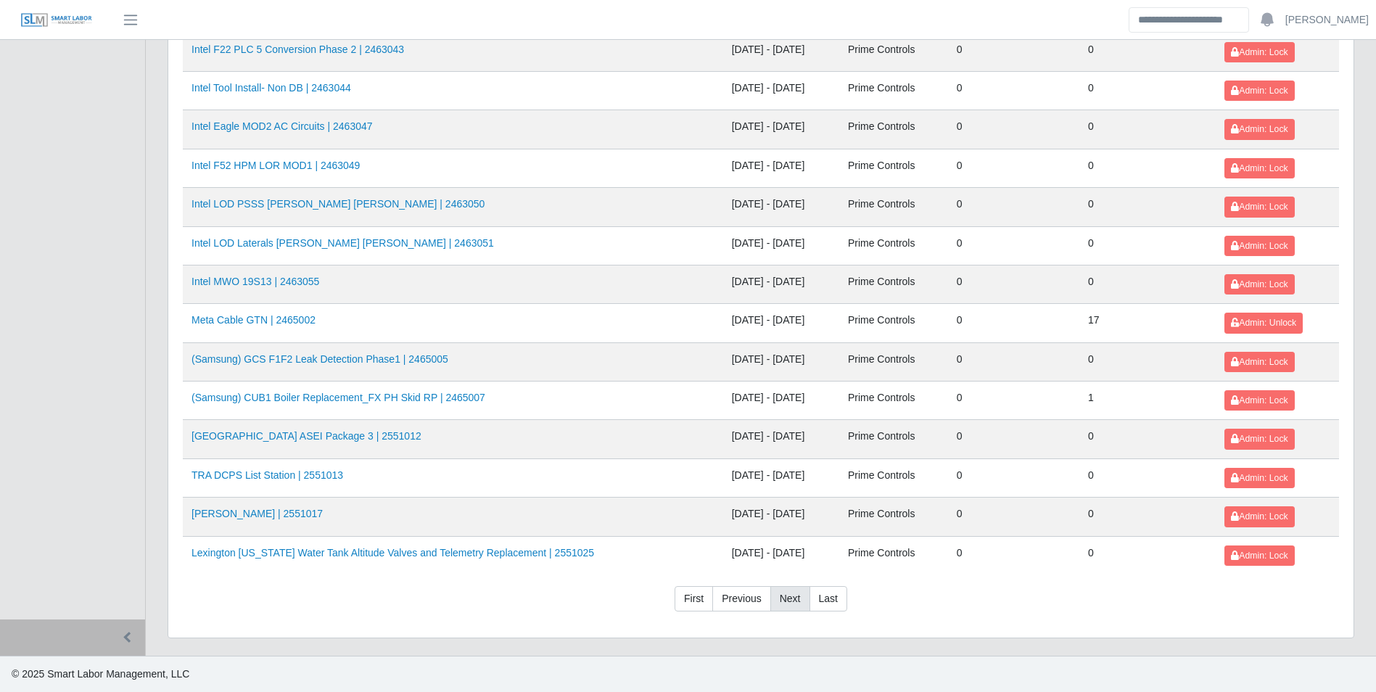
click at [786, 593] on link "Next" at bounding box center [790, 599] width 40 height 26
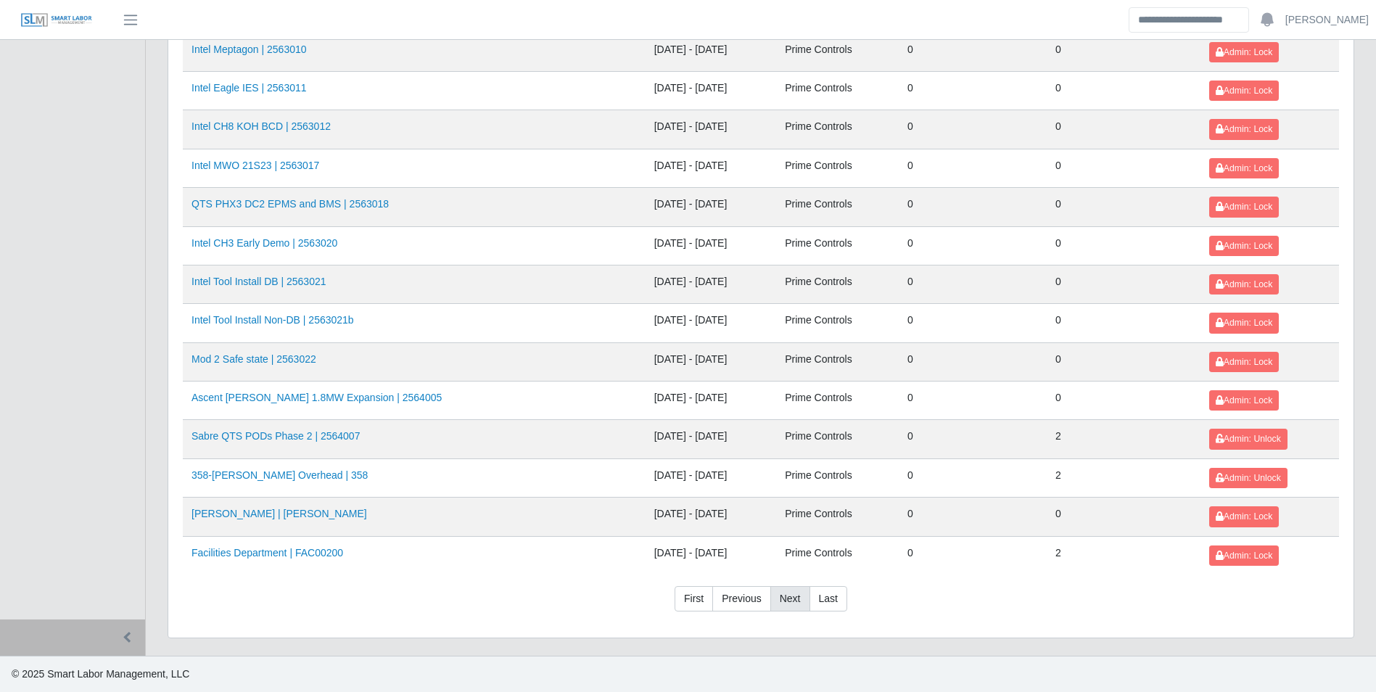
scroll to position [1223, 0]
click at [316, 557] on link "Facilities Department | FAC00200" at bounding box center [267, 553] width 152 height 12
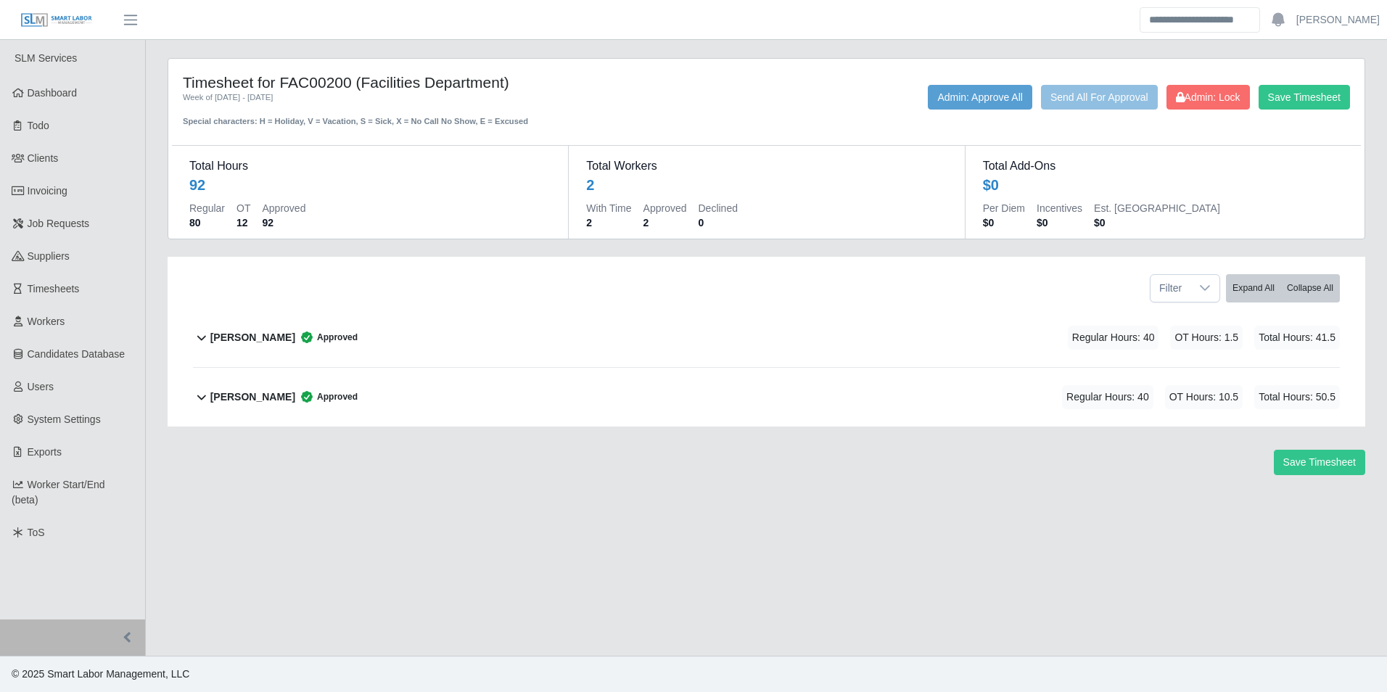
click at [250, 390] on b "Manuel Soto" at bounding box center [252, 397] width 85 height 15
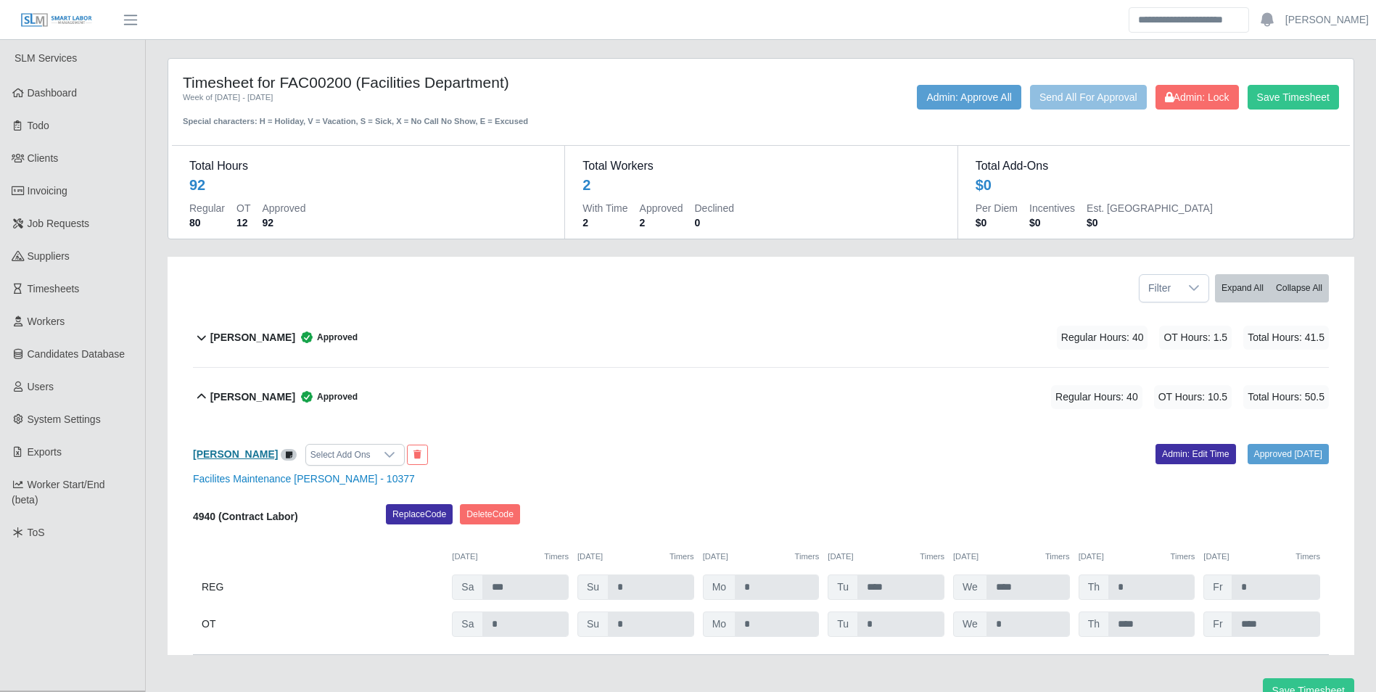
click at [240, 451] on b "Manuel Soto" at bounding box center [235, 454] width 85 height 12
click at [248, 399] on b "Manuel Soto" at bounding box center [252, 397] width 85 height 15
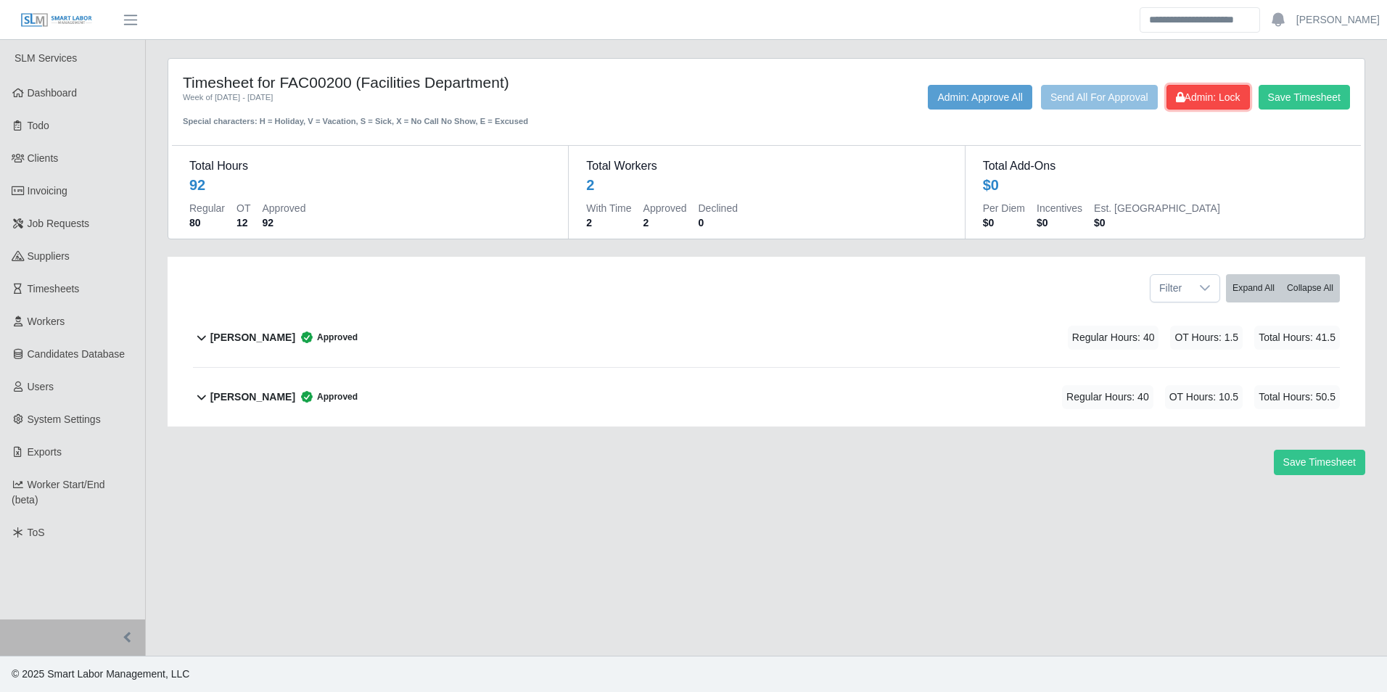
click at [1211, 107] on button "Admin: Lock" at bounding box center [1207, 97] width 83 height 25
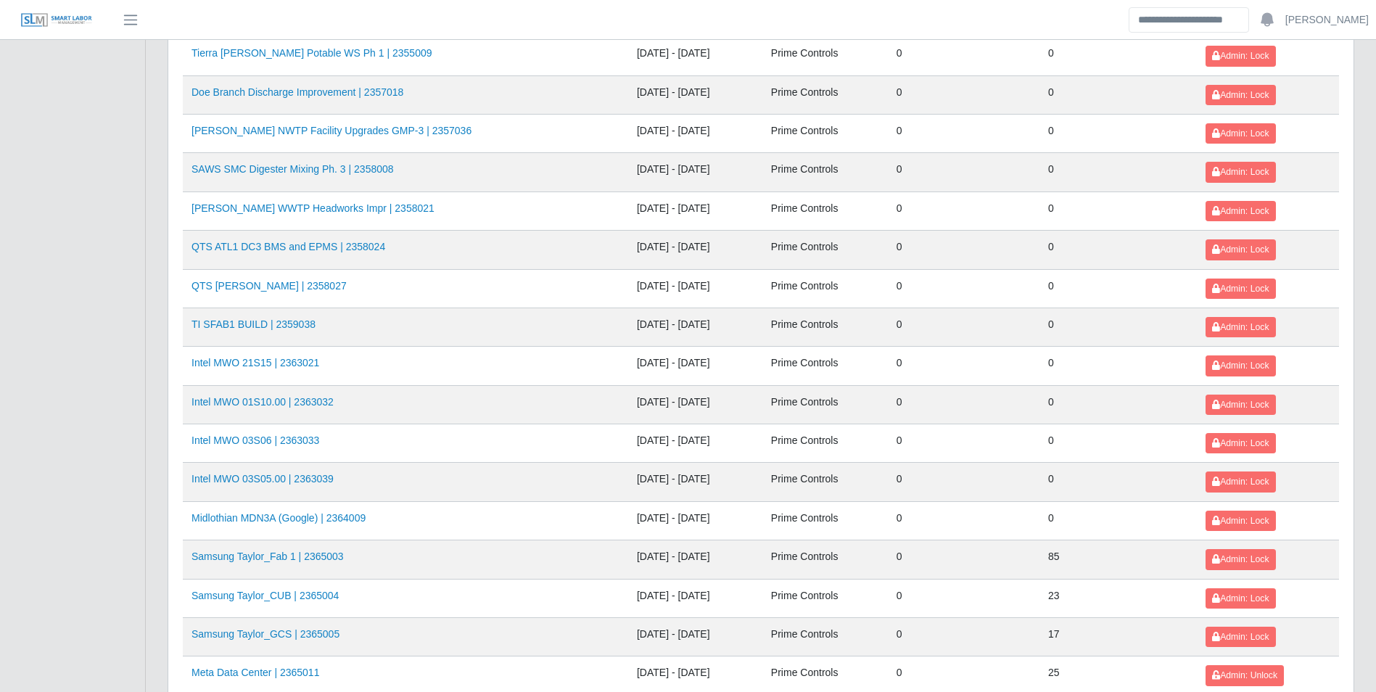
scroll to position [943, 0]
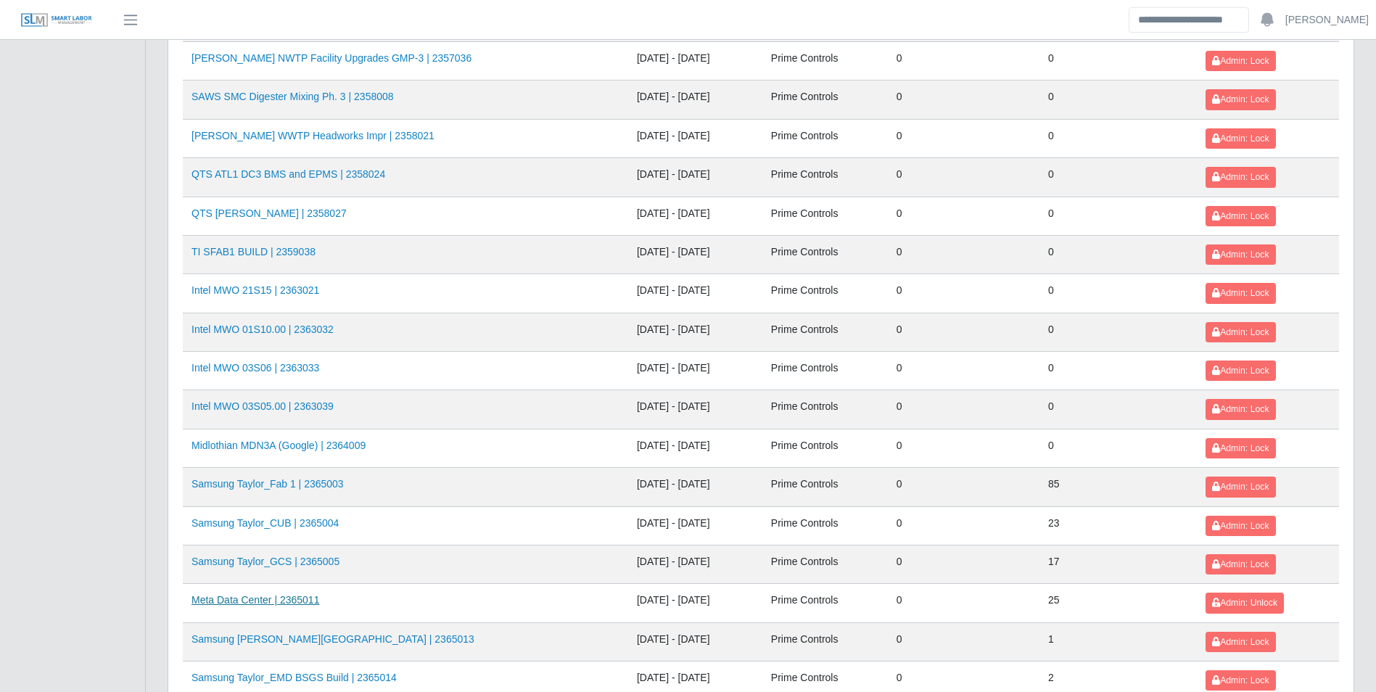
click at [297, 602] on link "Meta Data Center | 2365011" at bounding box center [255, 600] width 128 height 12
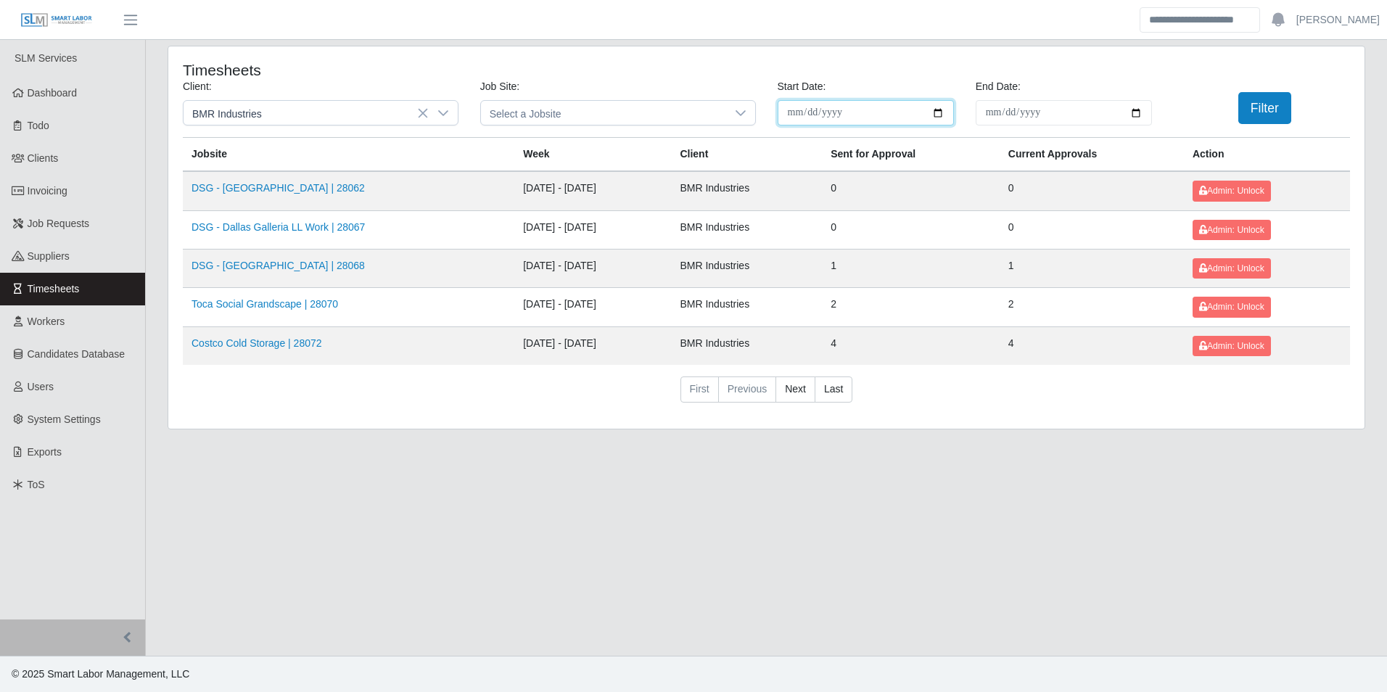
click at [939, 110] on input "**********" at bounding box center [866, 112] width 176 height 25
type input "**********"
click at [1140, 112] on input "**********" at bounding box center [1064, 112] width 176 height 25
type input "**********"
click at [1248, 113] on button "Filter" at bounding box center [1264, 108] width 53 height 32
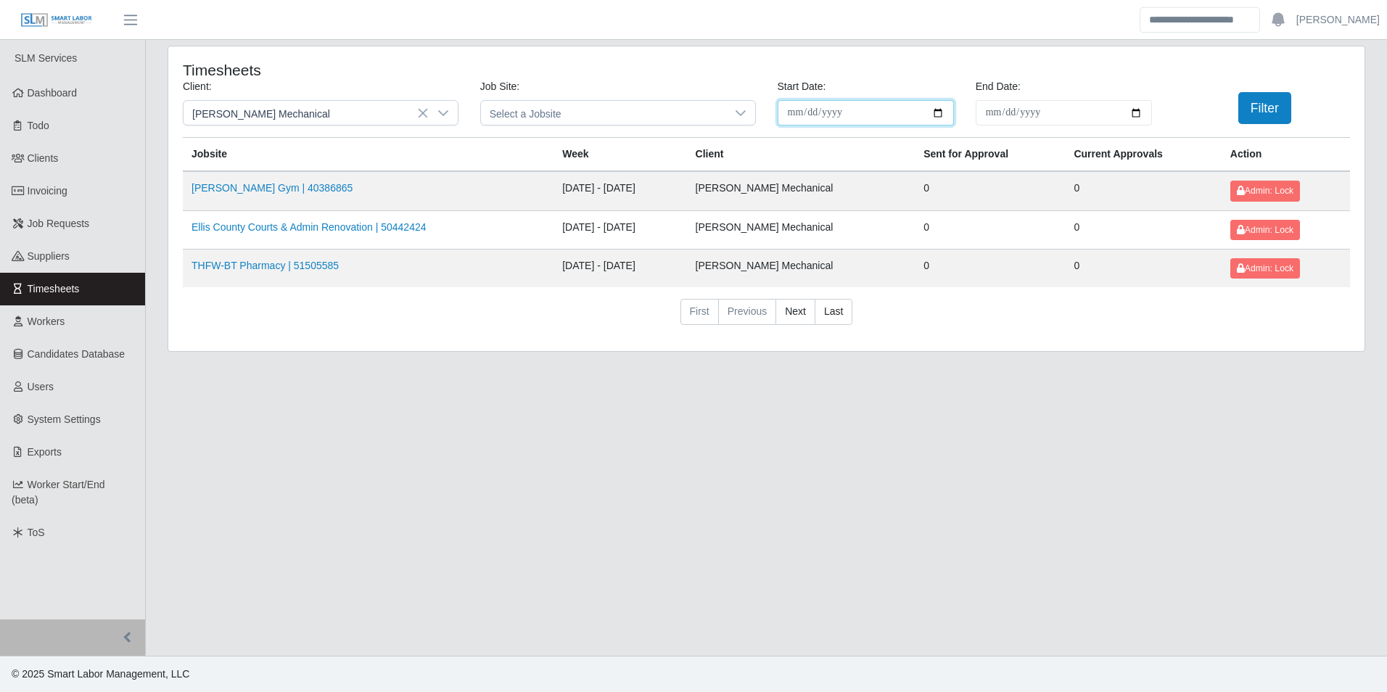
click at [941, 111] on input "**********" at bounding box center [866, 112] width 176 height 25
click at [1134, 112] on input "**********" at bounding box center [1064, 112] width 176 height 25
click at [1265, 104] on button "Filter" at bounding box center [1264, 108] width 53 height 32
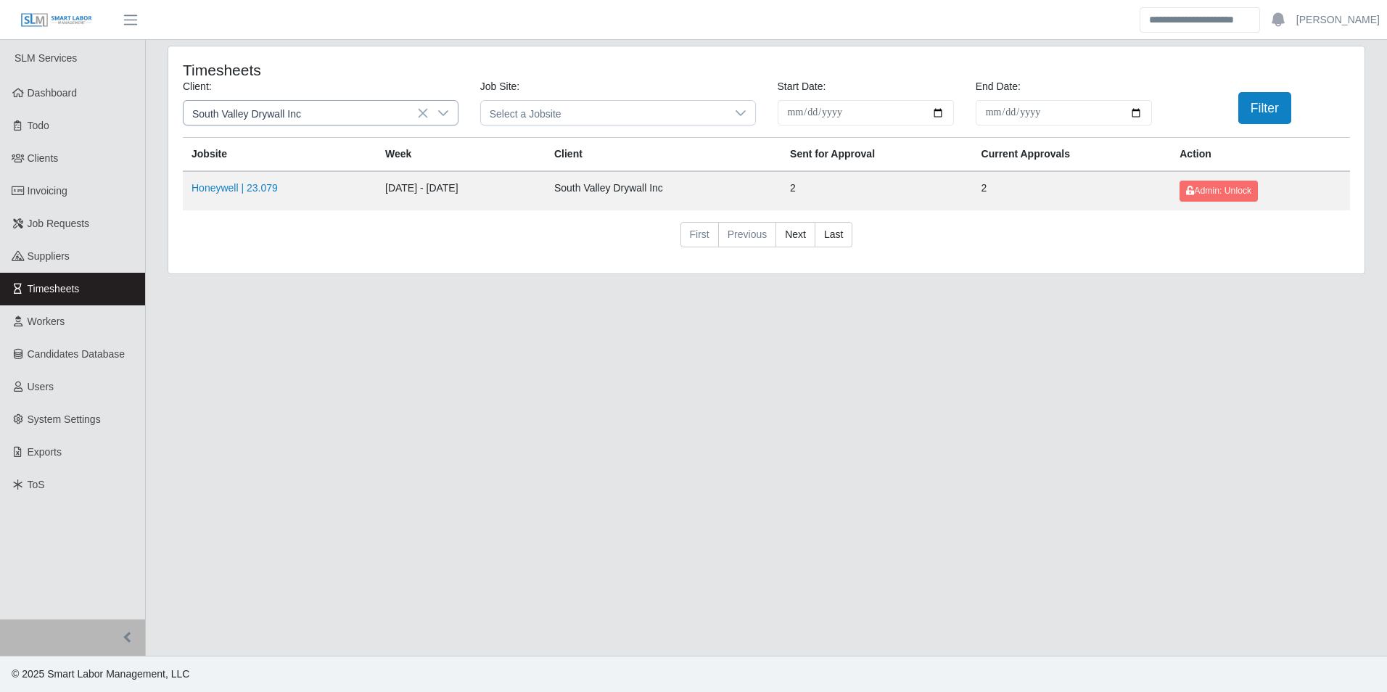
click at [448, 115] on icon at bounding box center [443, 113] width 12 height 12
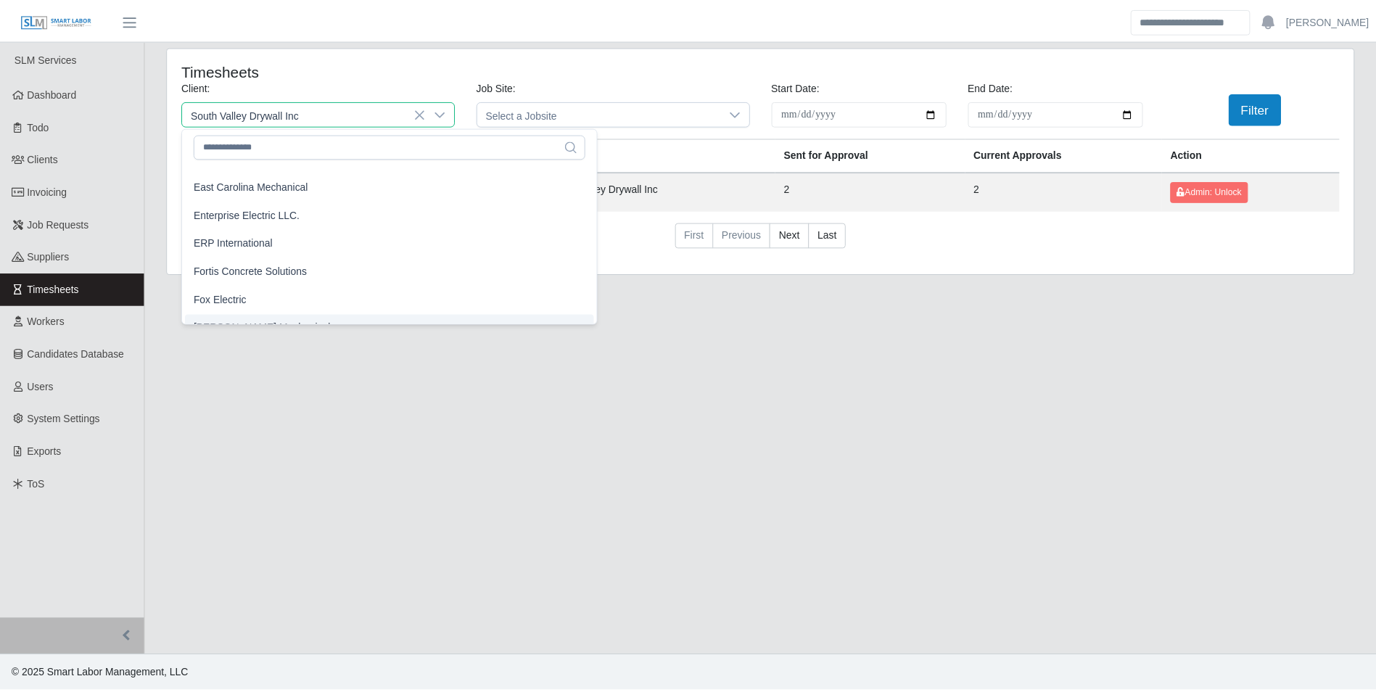
scroll to position [591, 0]
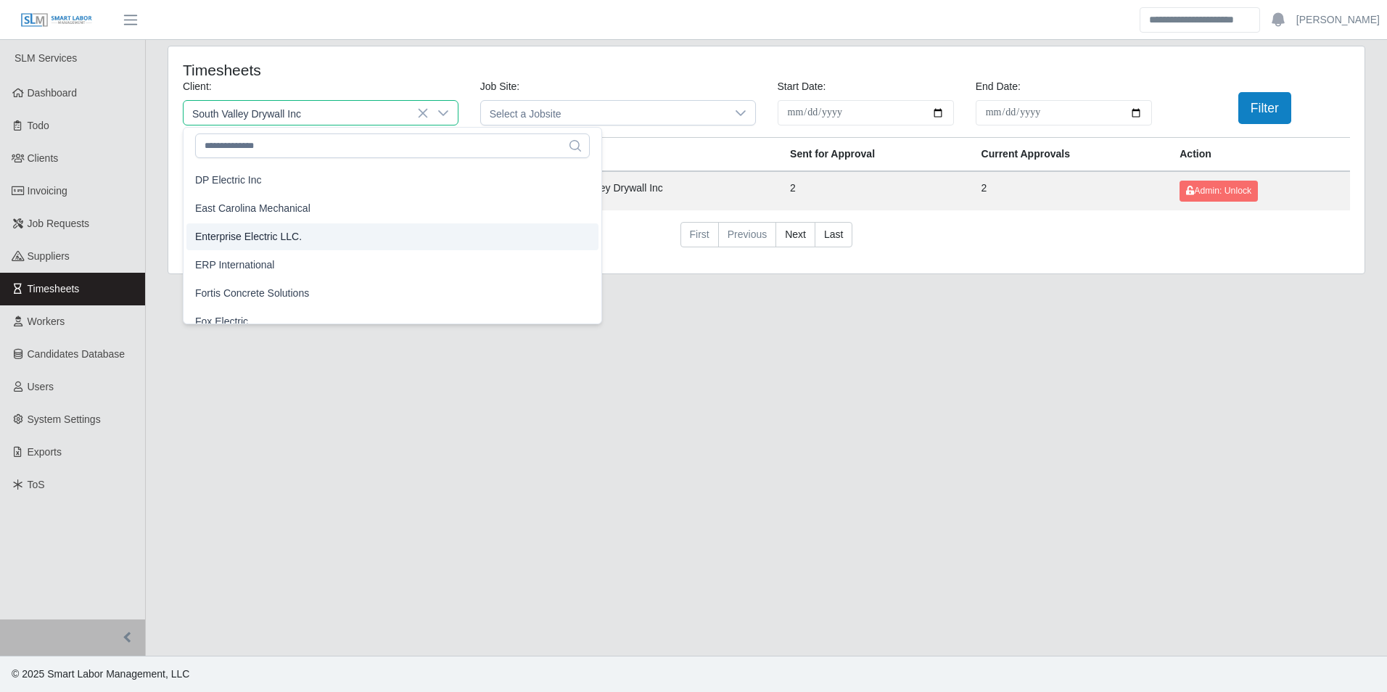
click at [292, 237] on span "Enterprise Electric LLC." at bounding box center [248, 236] width 107 height 15
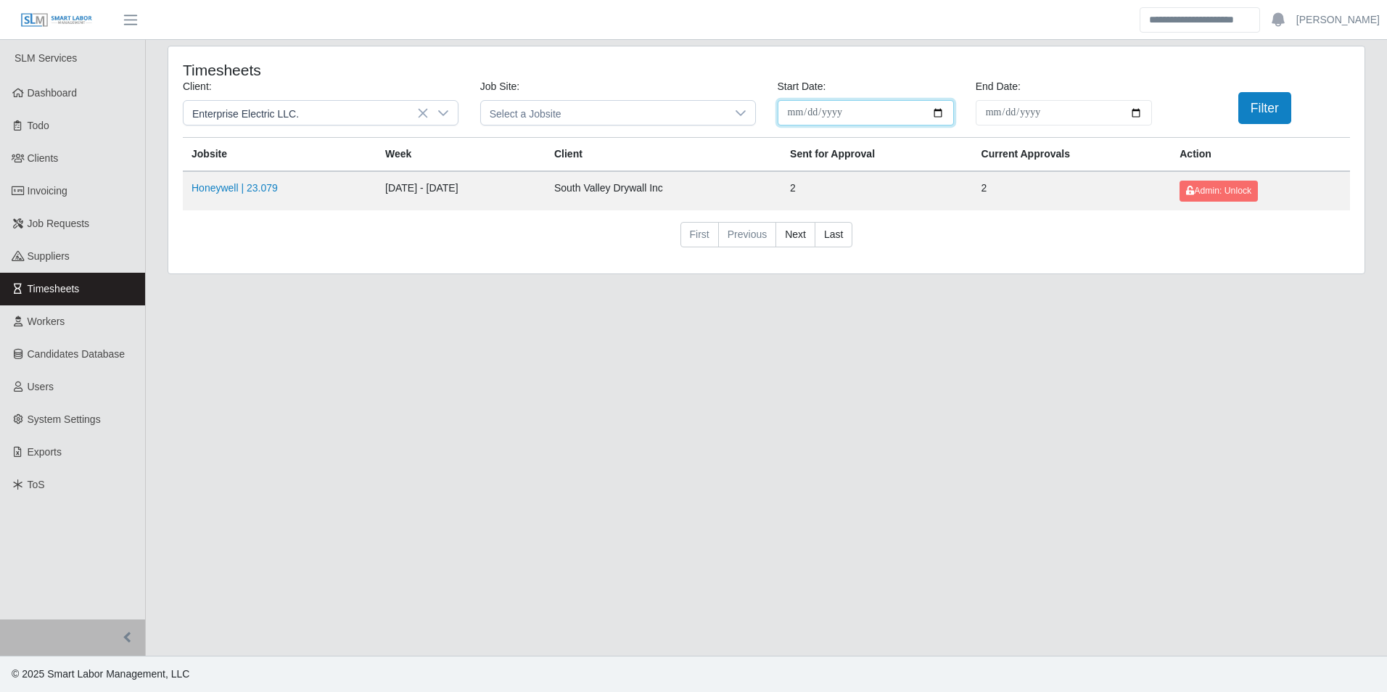
click at [935, 113] on input "**********" at bounding box center [866, 112] width 176 height 25
type input "**********"
click at [1134, 116] on input "**********" at bounding box center [1064, 112] width 176 height 25
type input "**********"
click at [939, 113] on input "**********" at bounding box center [866, 112] width 176 height 25
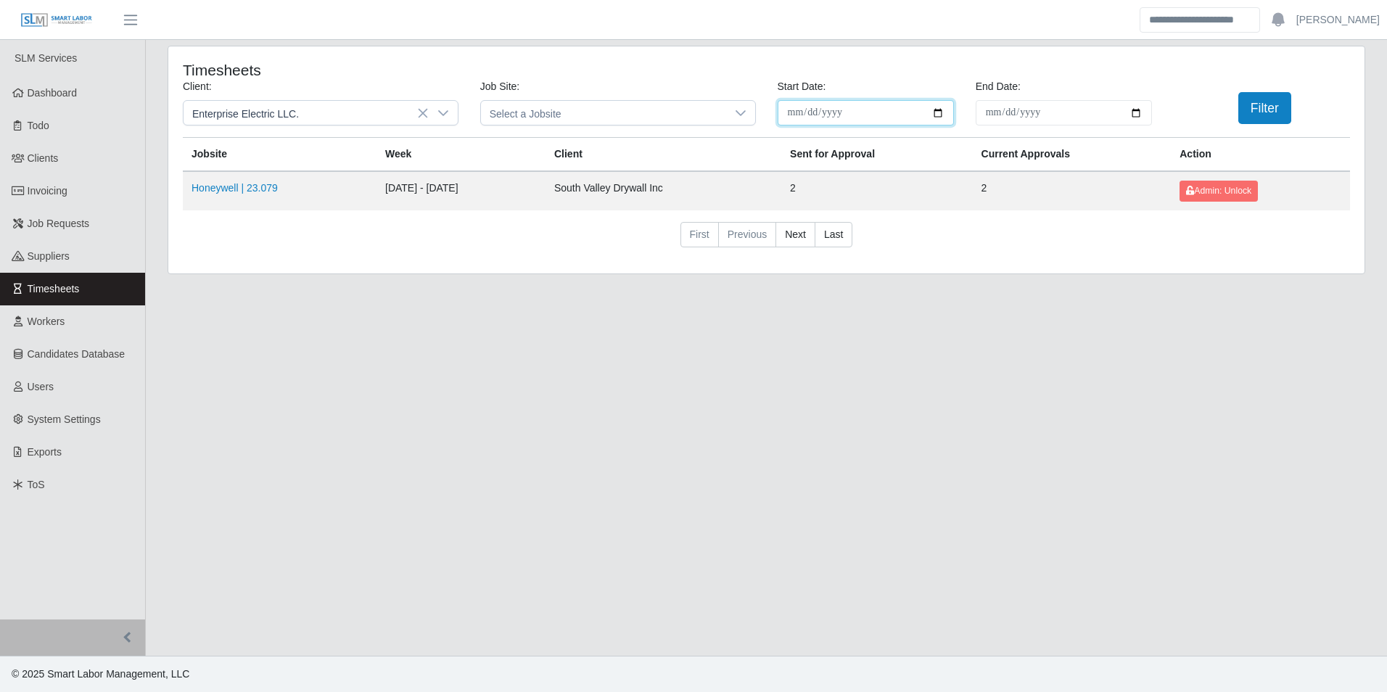
type input "**********"
click at [1255, 107] on button "Filter" at bounding box center [1264, 108] width 53 height 32
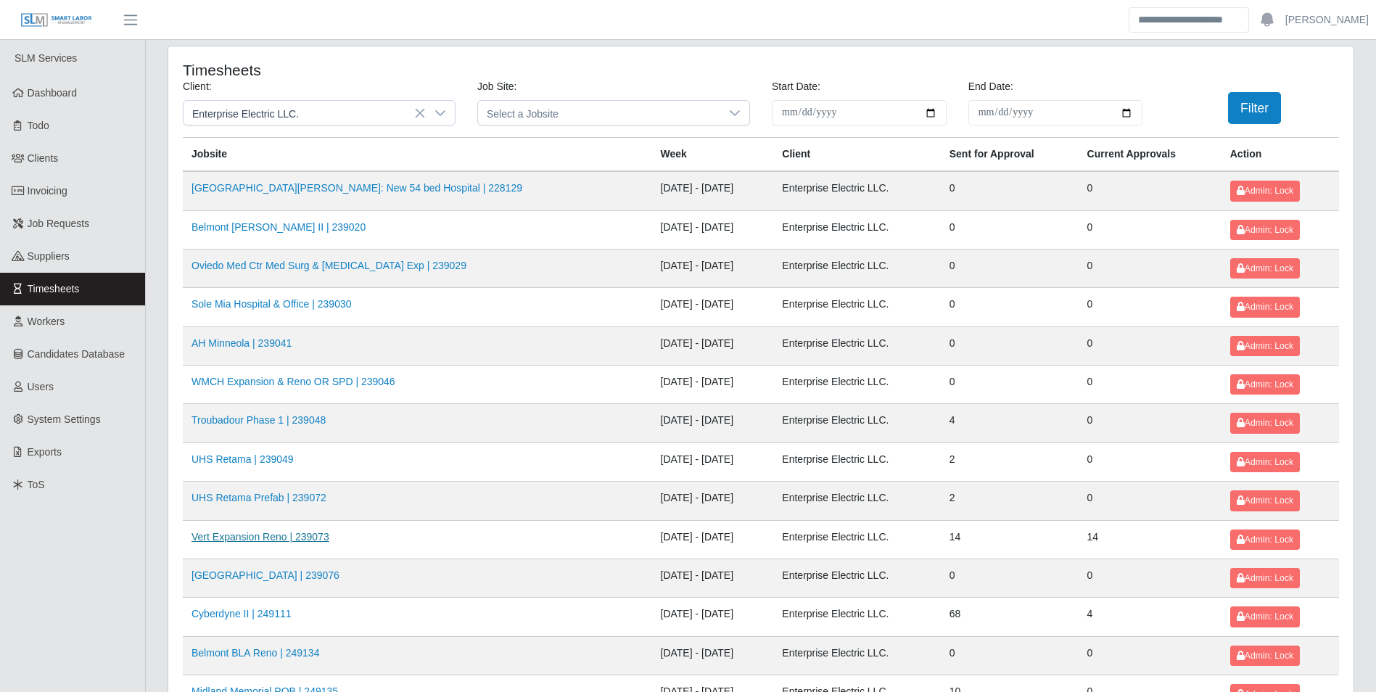
click at [318, 537] on link "Vert Expansion Reno | 239073" at bounding box center [260, 537] width 138 height 12
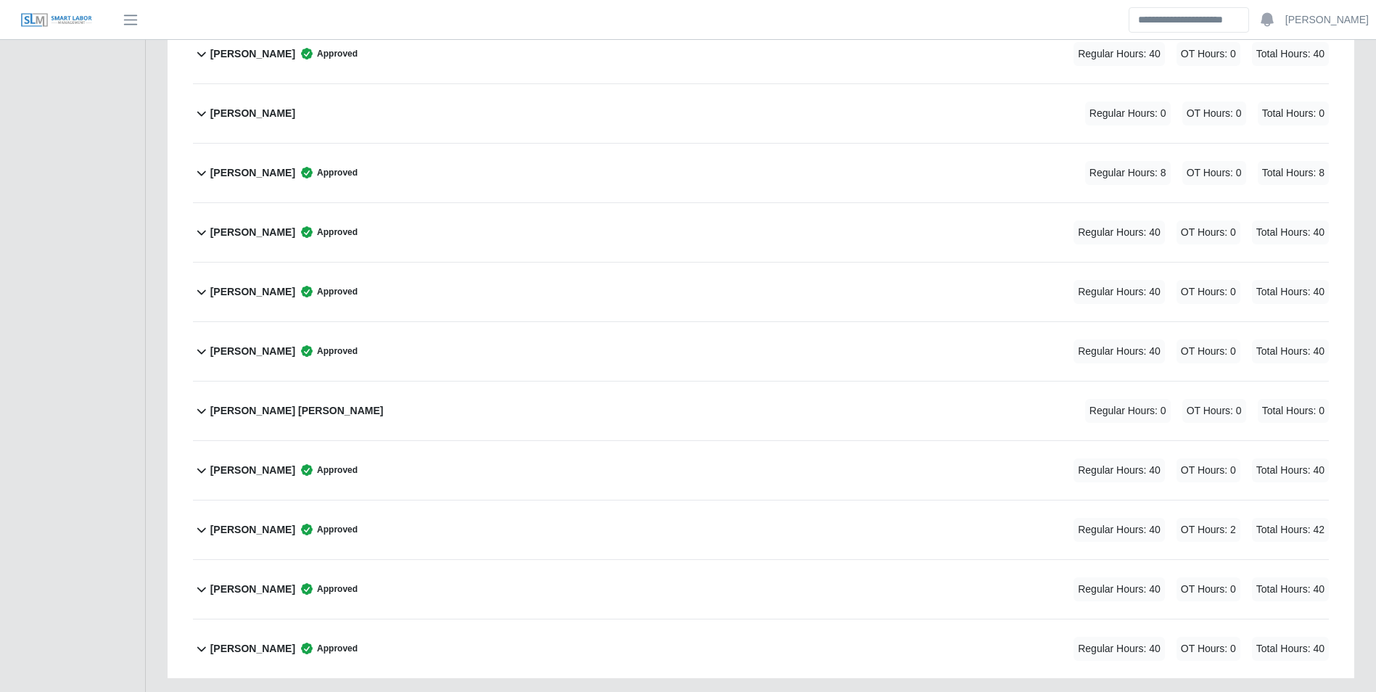
scroll to position [725, 0]
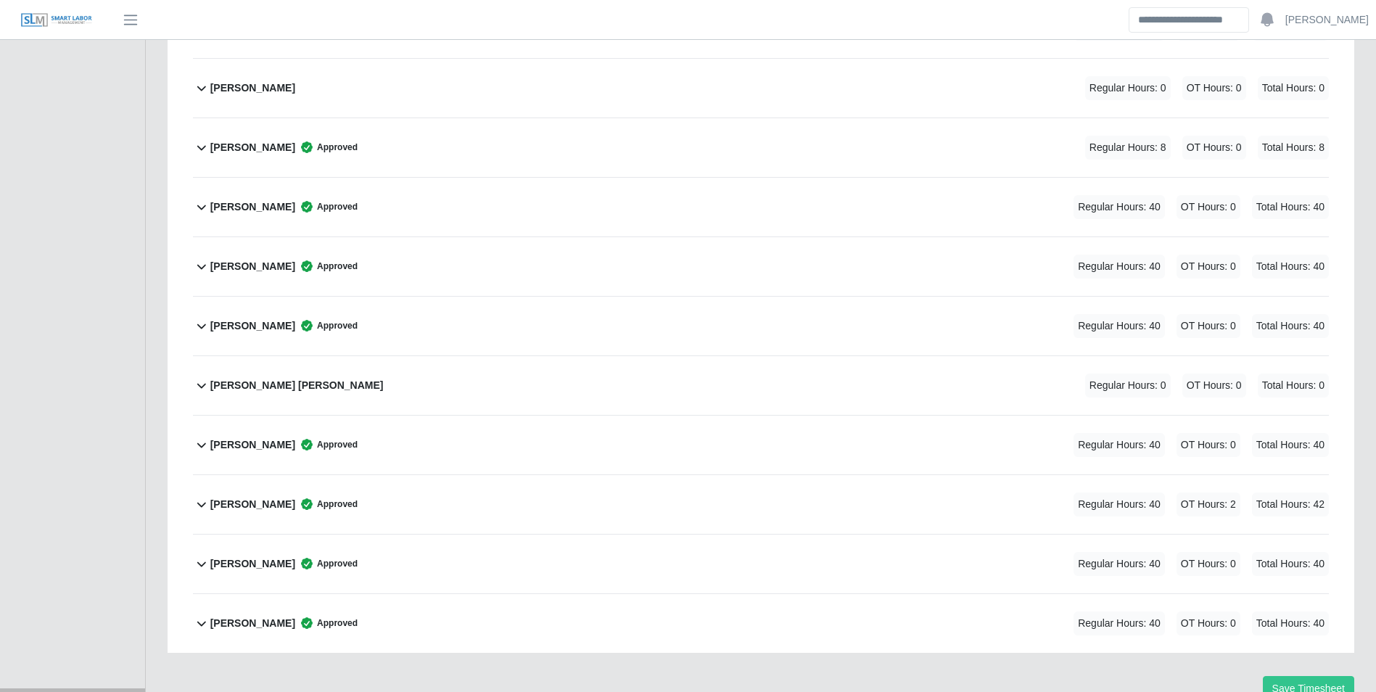
click at [285, 379] on b "Nerio Torres Vera" at bounding box center [296, 385] width 173 height 15
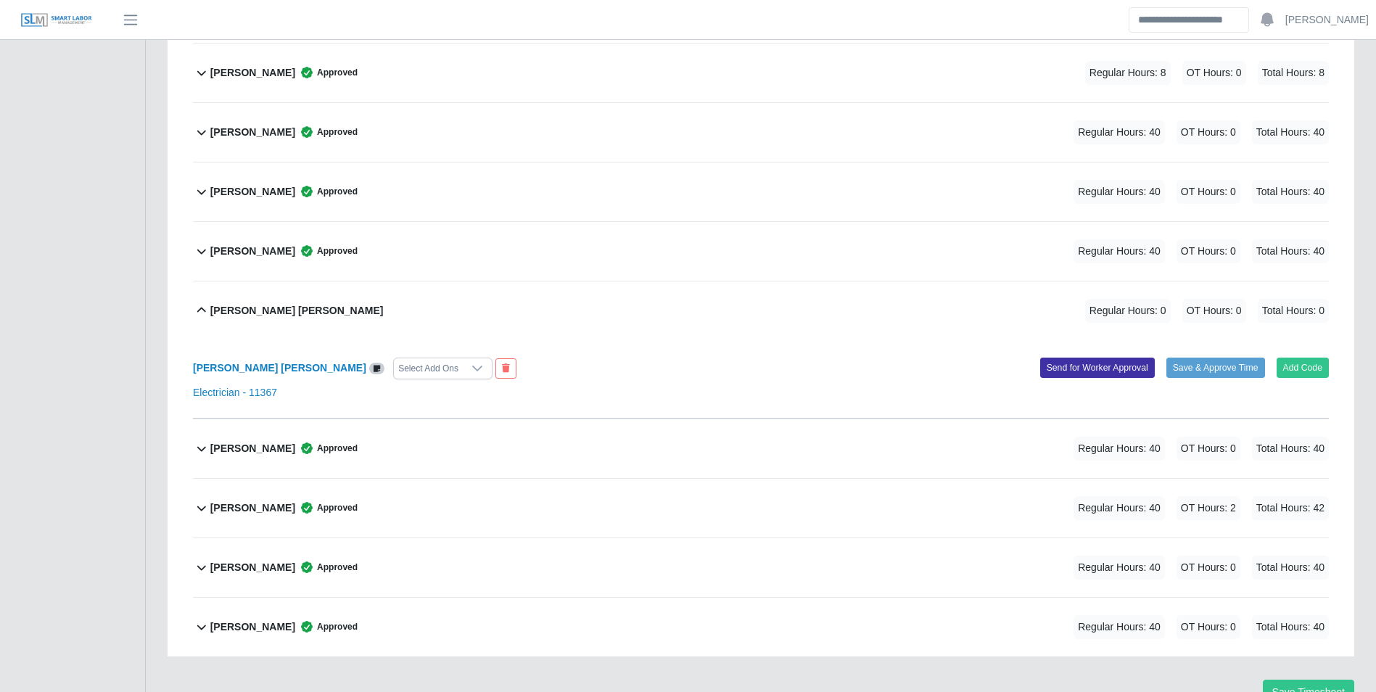
scroll to position [804, 0]
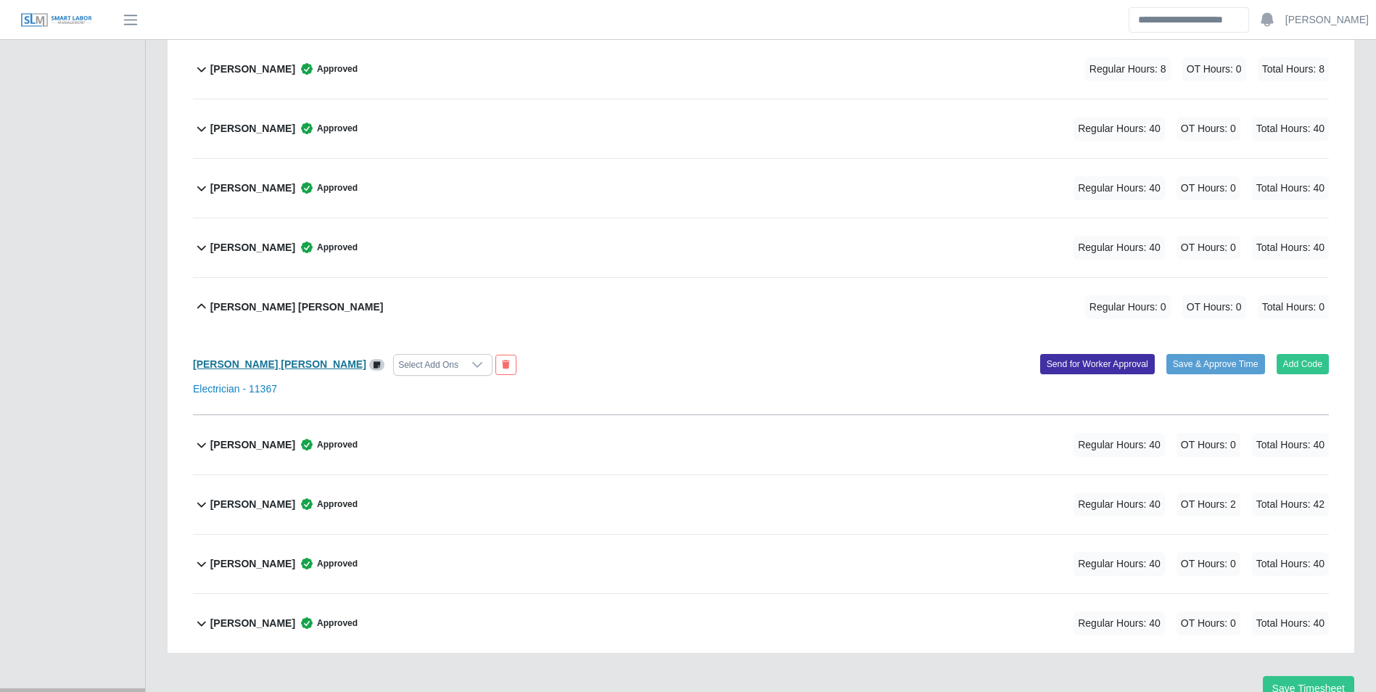
click at [259, 363] on b "Nerio Torres Vera" at bounding box center [279, 364] width 173 height 12
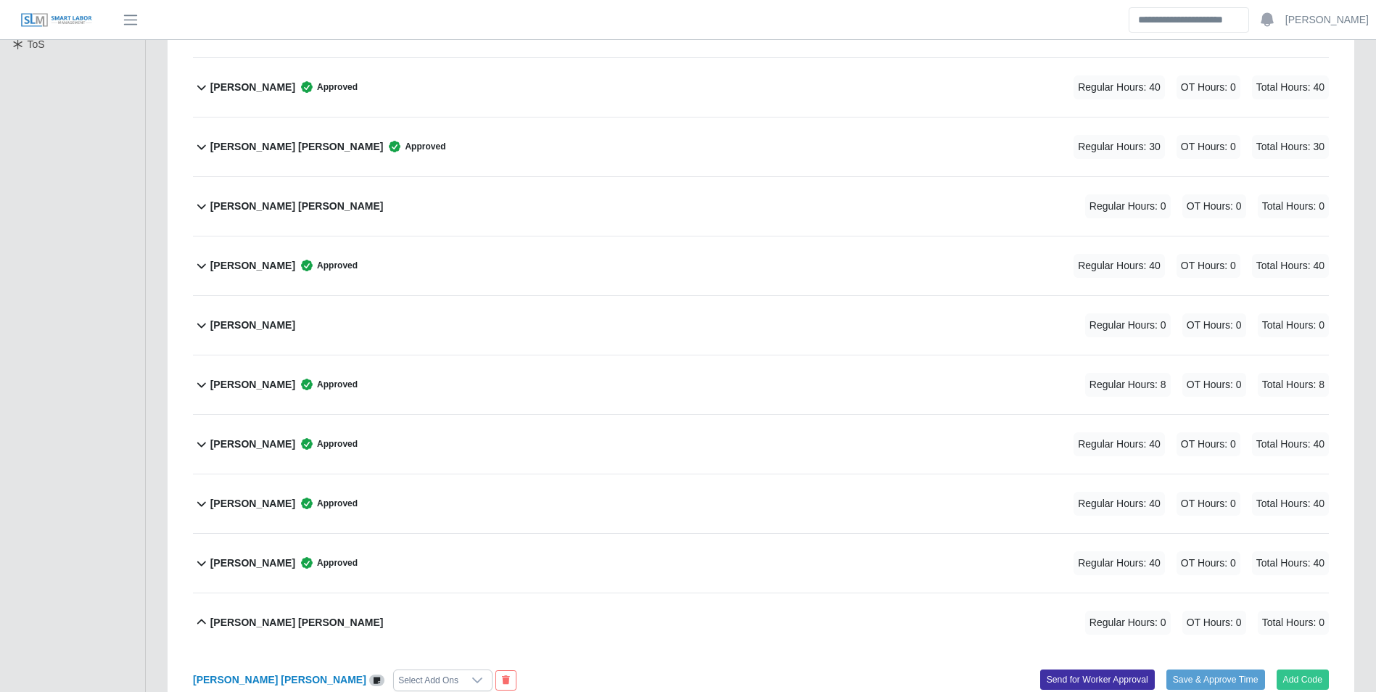
scroll to position [514, 0]
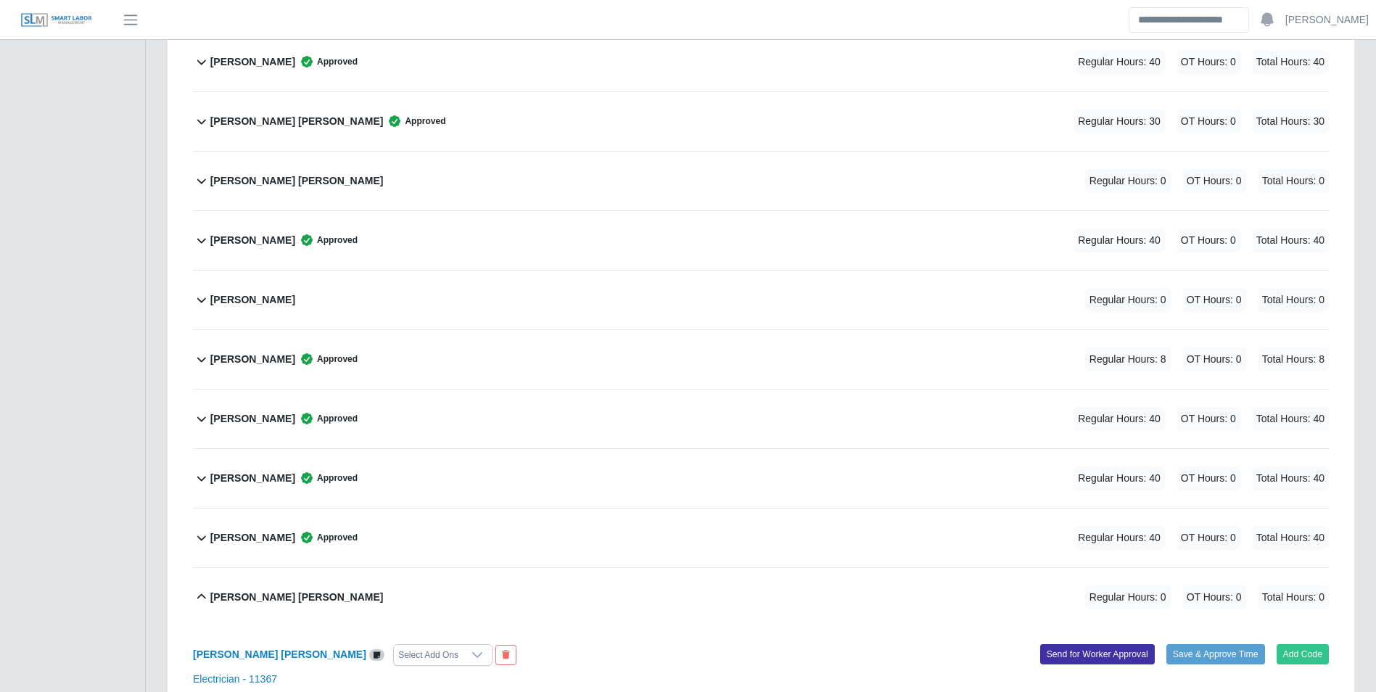
click at [275, 358] on b "Kevin Mendoza Rosario" at bounding box center [252, 359] width 85 height 15
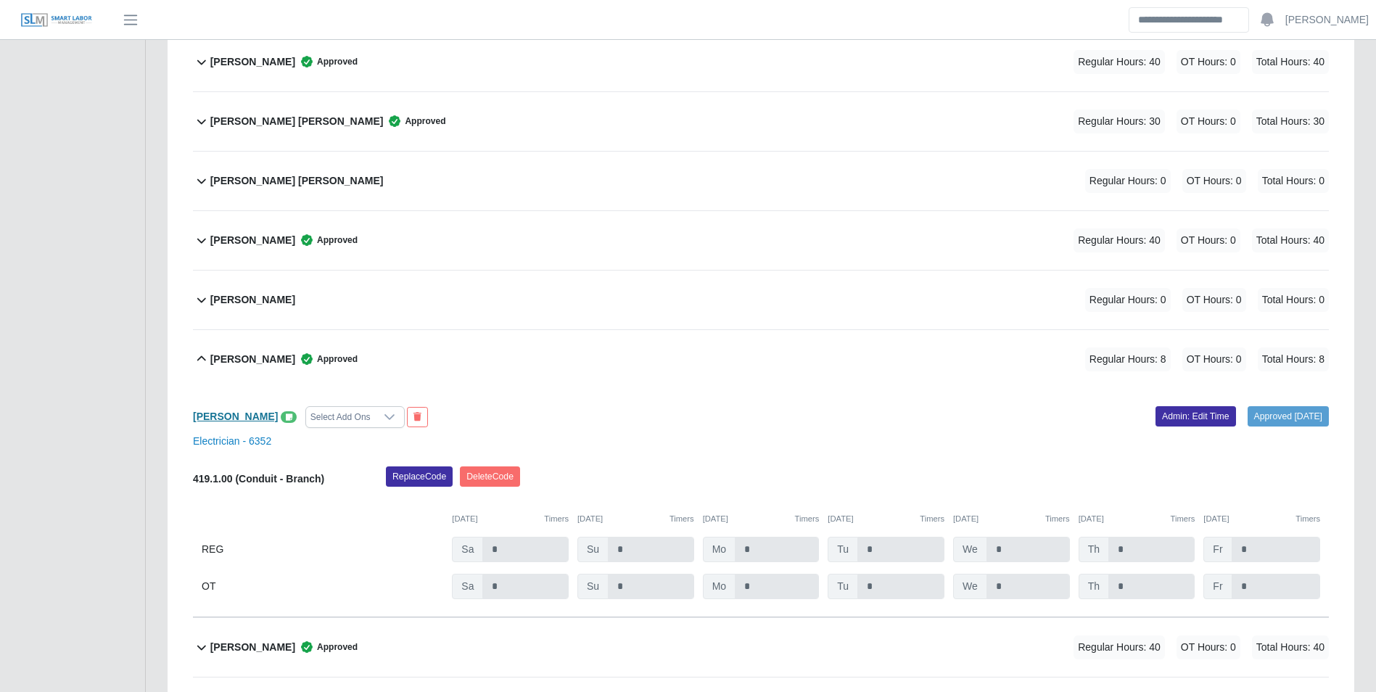
click at [254, 418] on b "Kevin Mendoza Rosario" at bounding box center [235, 417] width 85 height 12
click at [295, 356] on b "Kevin Mendoza Rosario" at bounding box center [252, 359] width 85 height 15
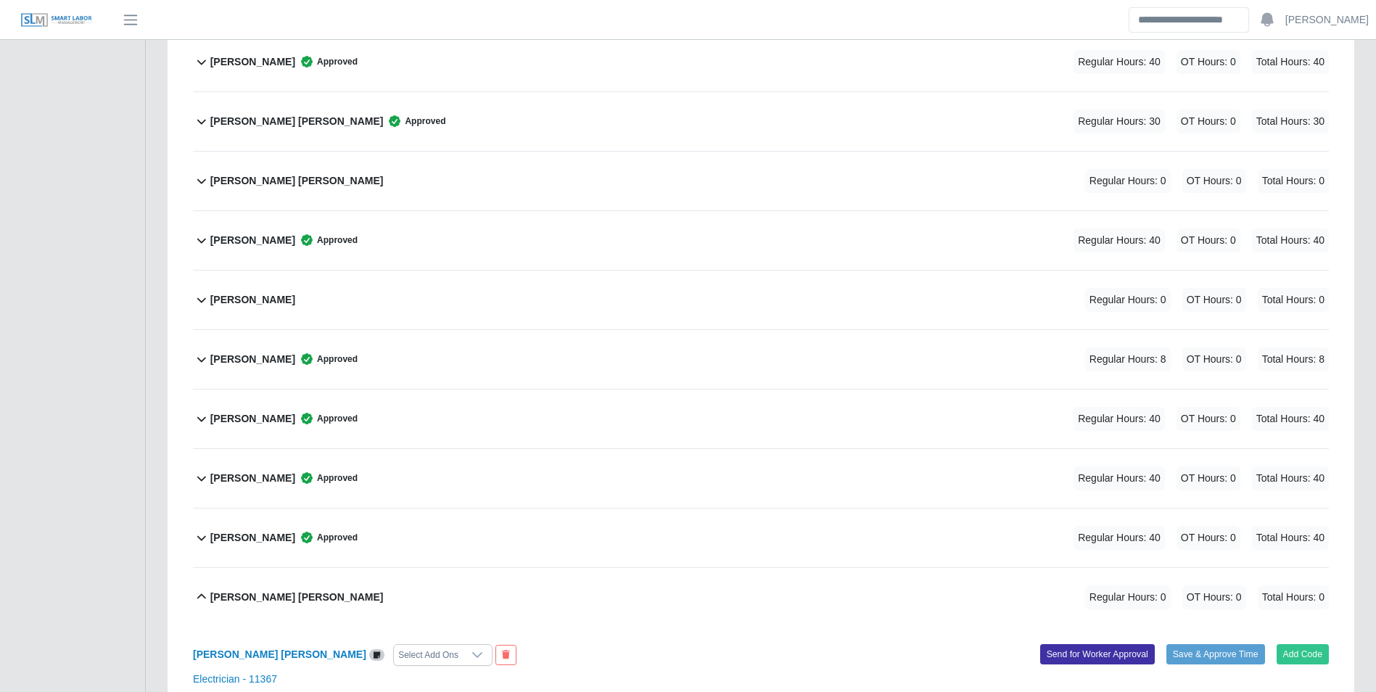
click at [263, 305] on b "Johnerick Inoa" at bounding box center [252, 299] width 85 height 15
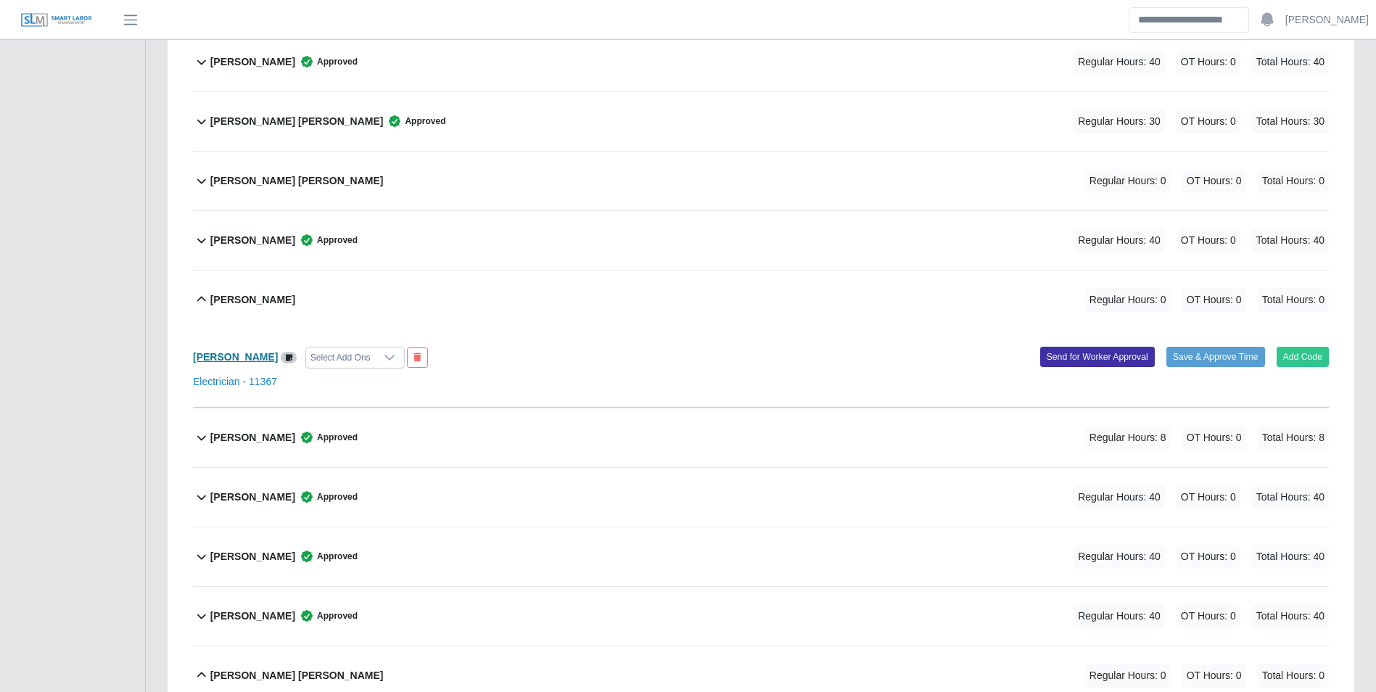
click at [228, 358] on b "Johnerick Inoa" at bounding box center [235, 357] width 85 height 12
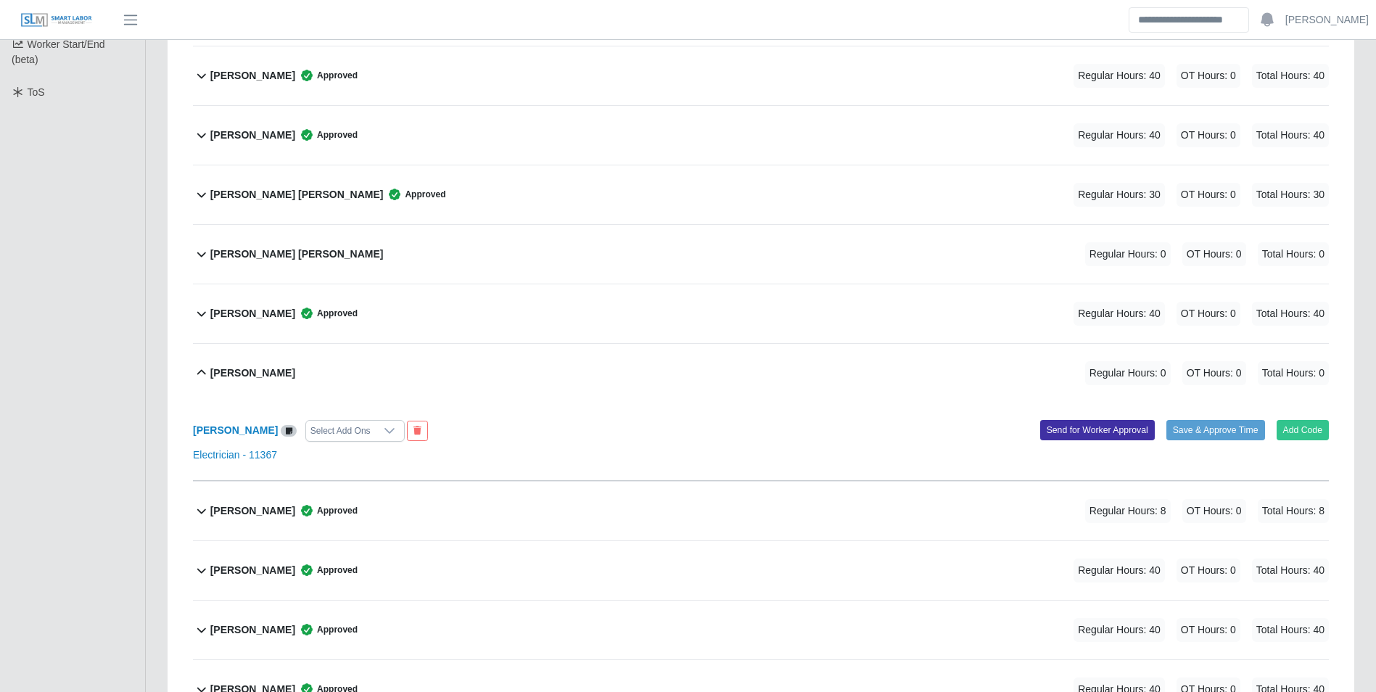
scroll to position [368, 0]
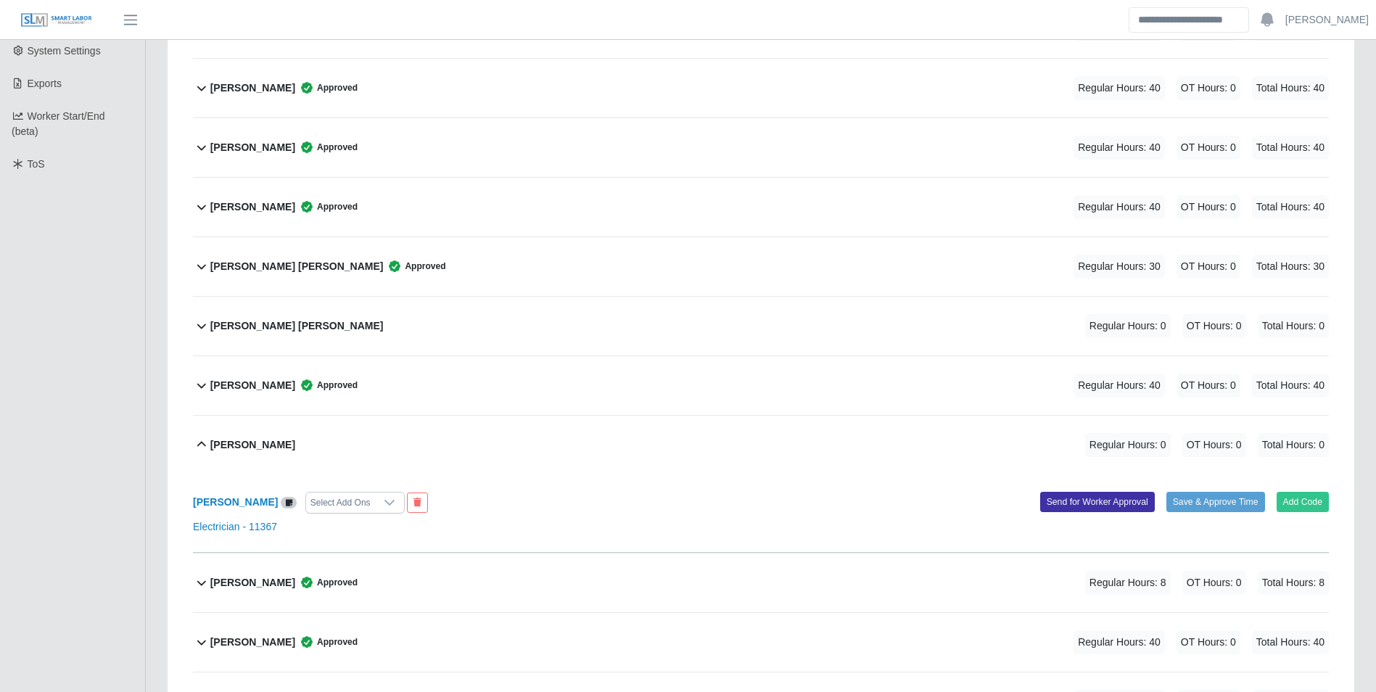
click at [316, 316] on div "David Morales Estrada" at bounding box center [296, 326] width 173 height 24
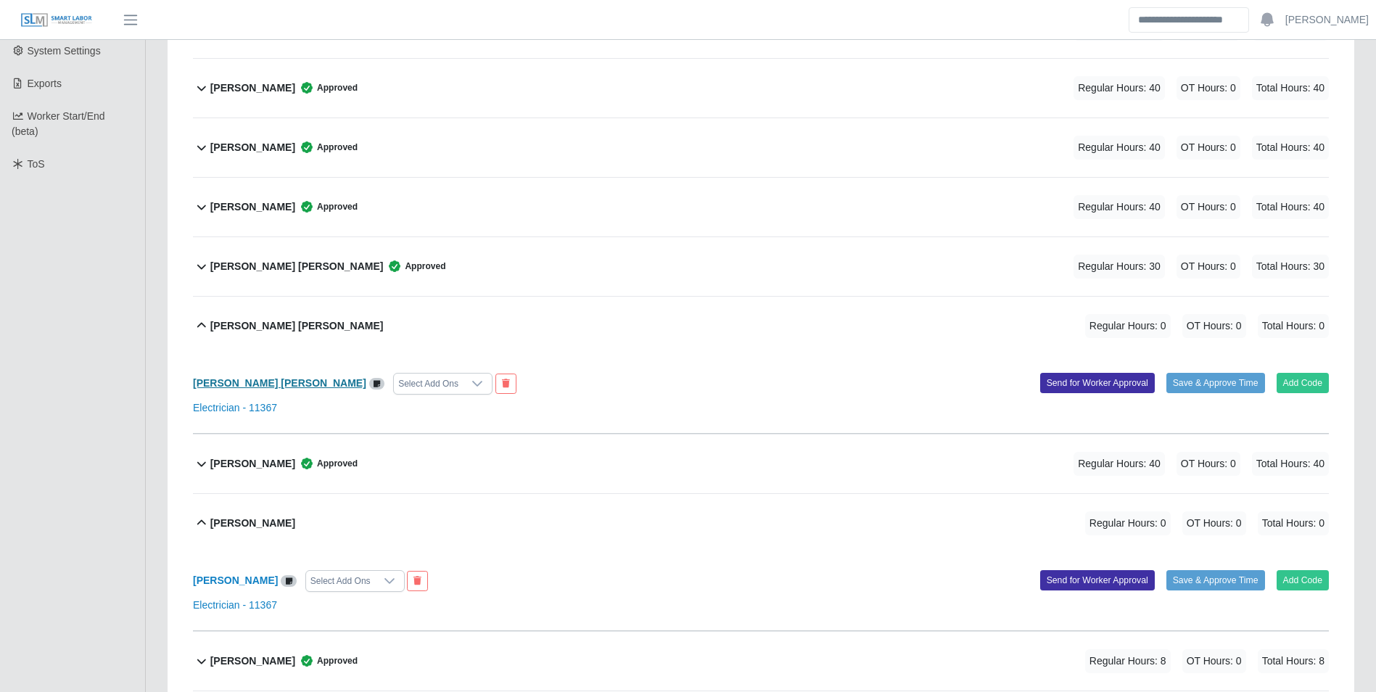
click at [266, 388] on b "David Morales Estrada" at bounding box center [279, 383] width 173 height 12
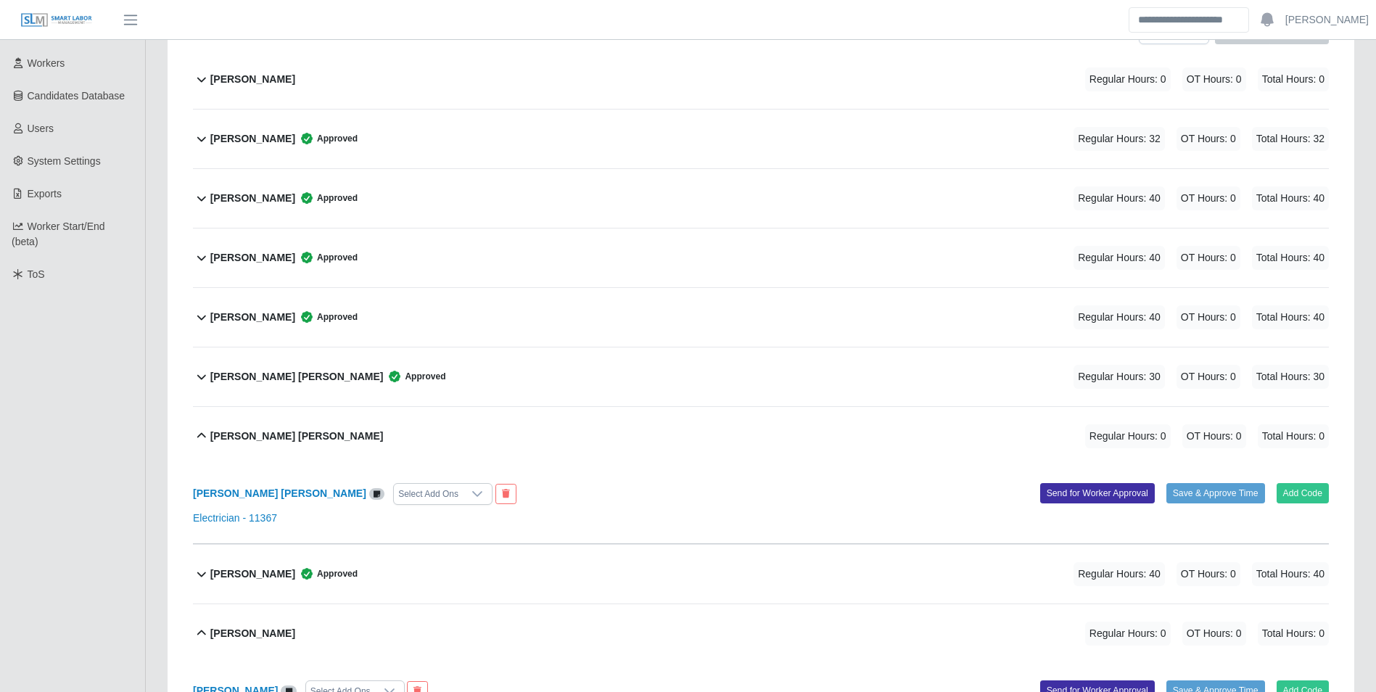
scroll to position [223, 0]
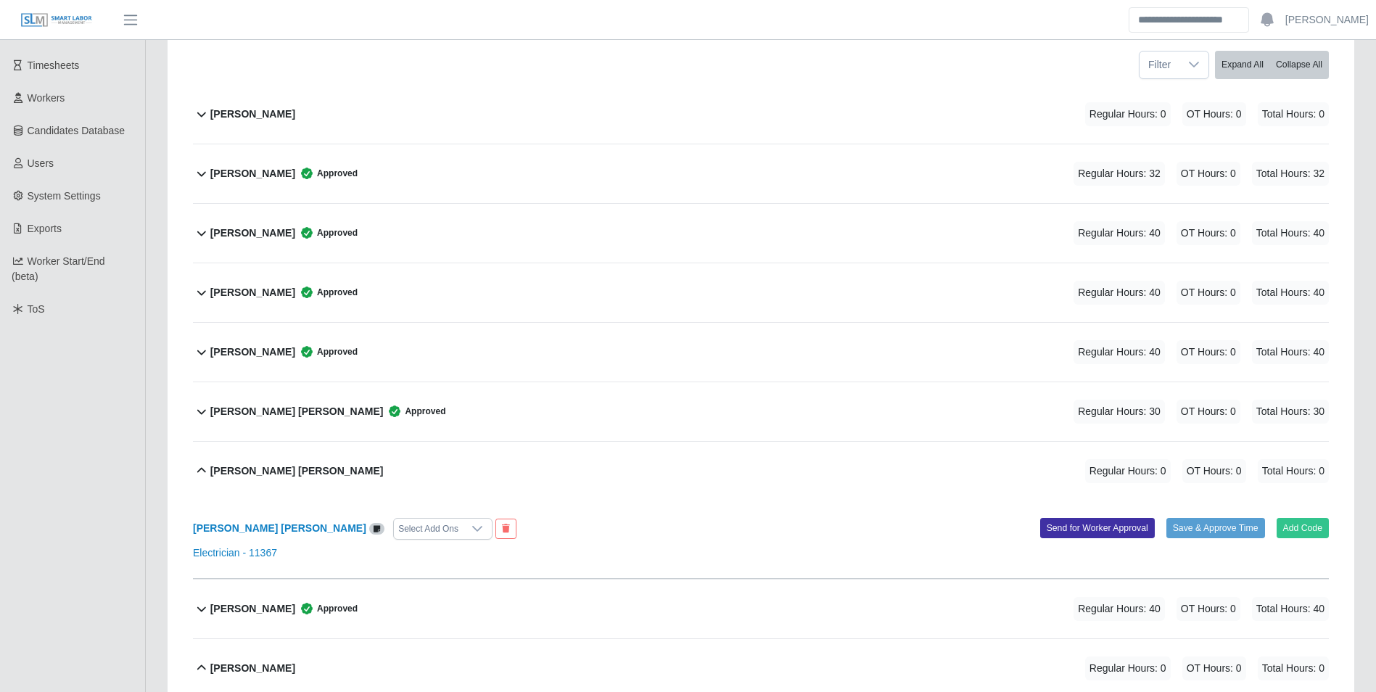
click at [261, 115] on b "Adrian Minondo" at bounding box center [252, 114] width 85 height 15
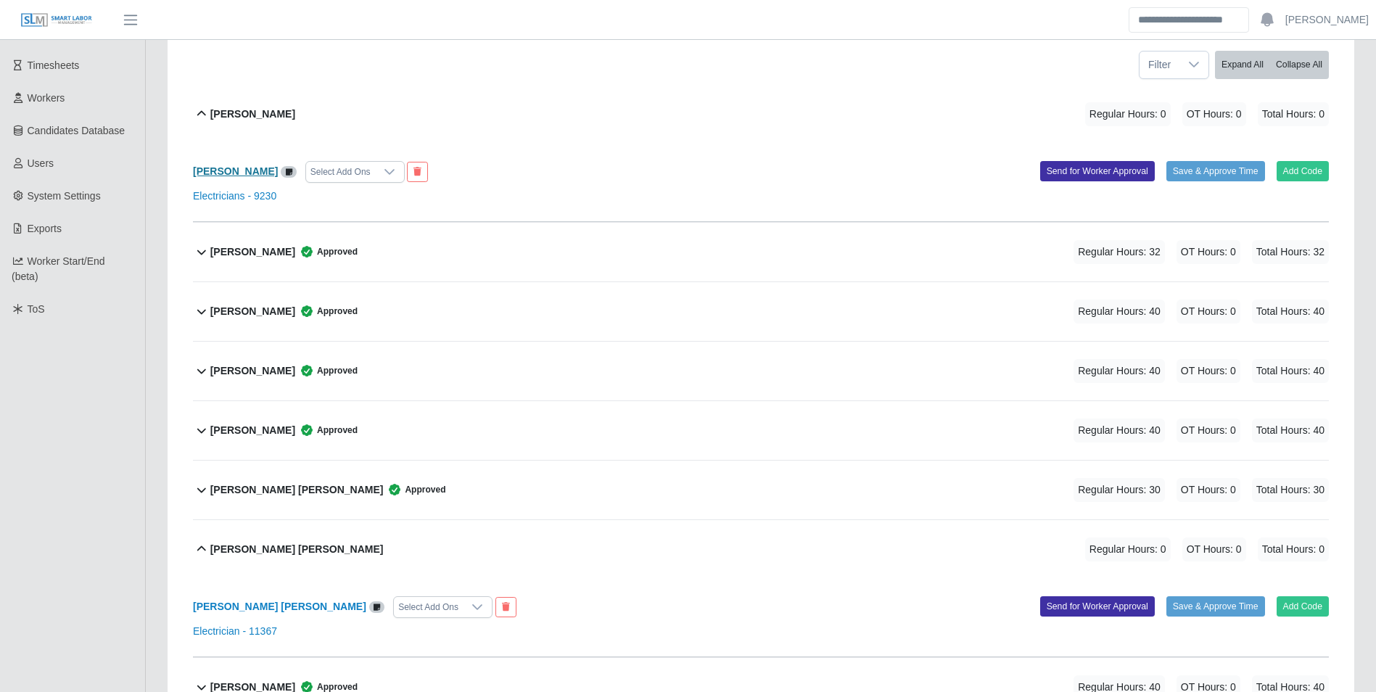
click at [244, 166] on b "Adrian Minondo" at bounding box center [235, 171] width 85 height 12
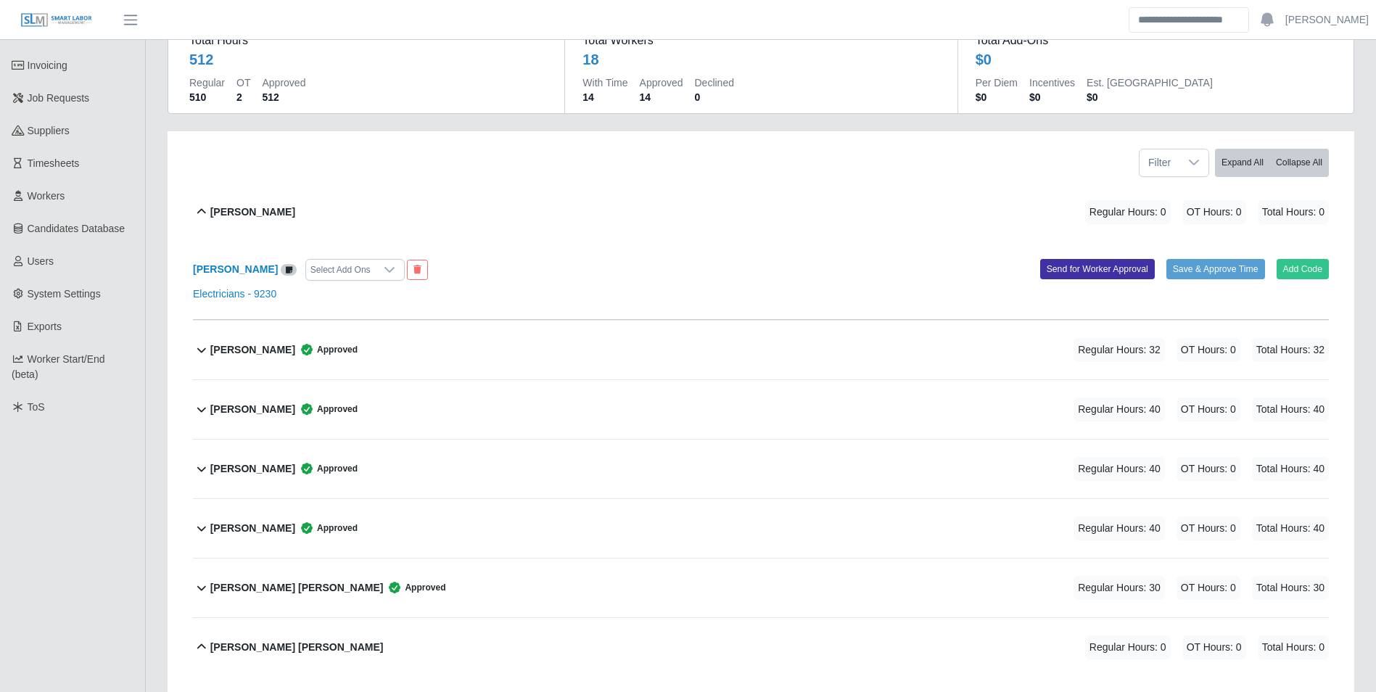
scroll to position [0, 0]
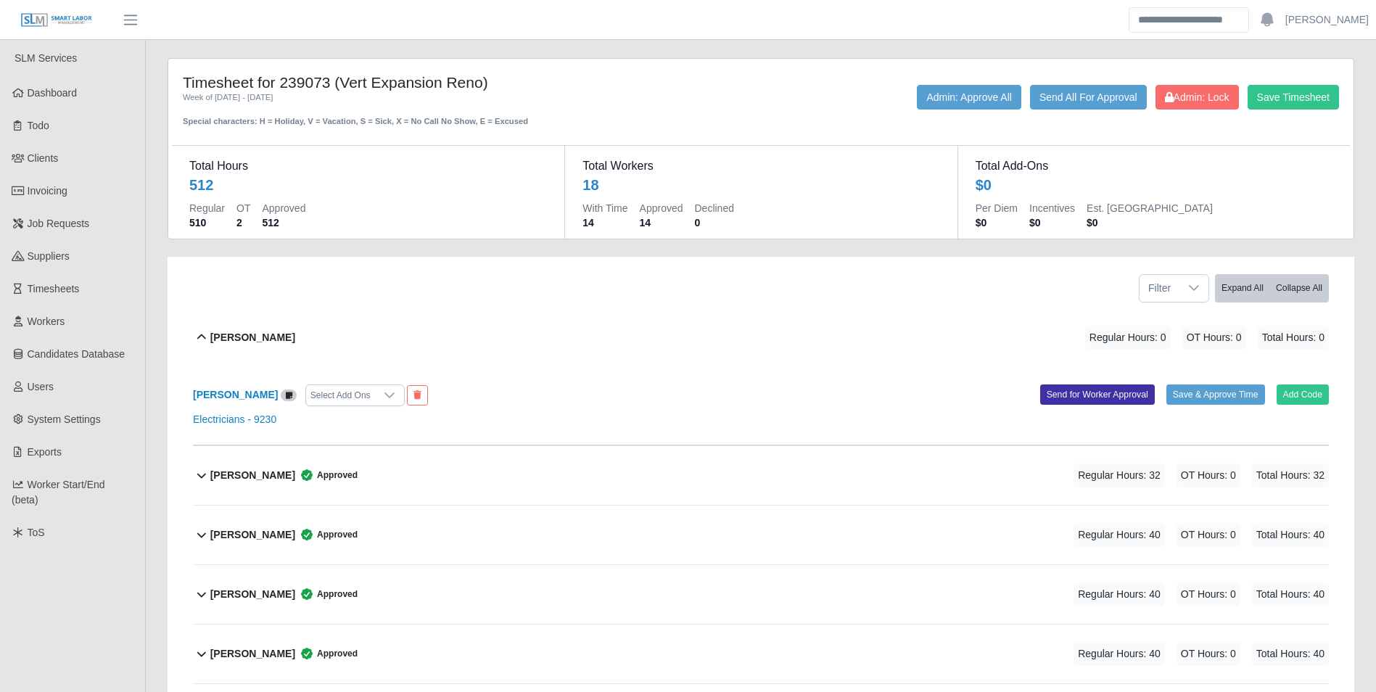
drag, startPoint x: 497, startPoint y: 81, endPoint x: 284, endPoint y: 83, distance: 212.5
click at [284, 83] on h4 "Timesheet for 239073 (Vert Expansion Reno)" at bounding box center [417, 82] width 469 height 18
copy h4 "239073 (Vert Expansion Reno)"
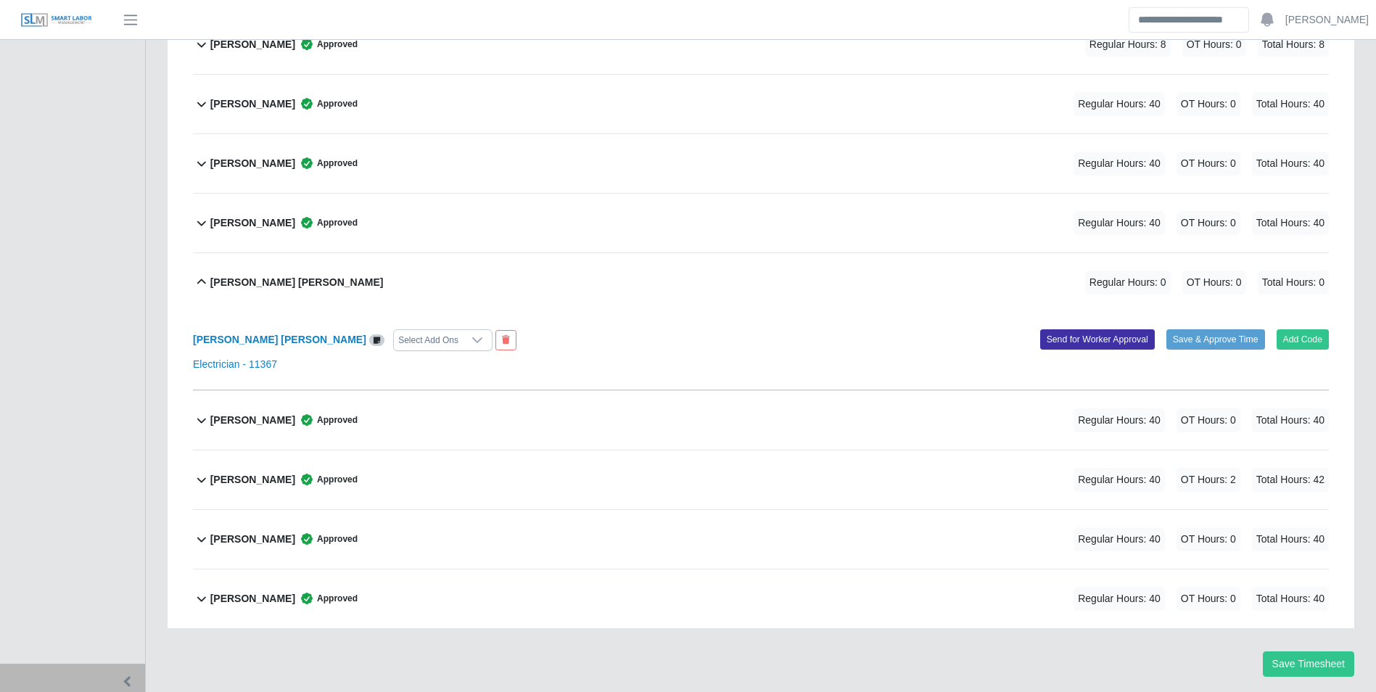
scroll to position [1037, 0]
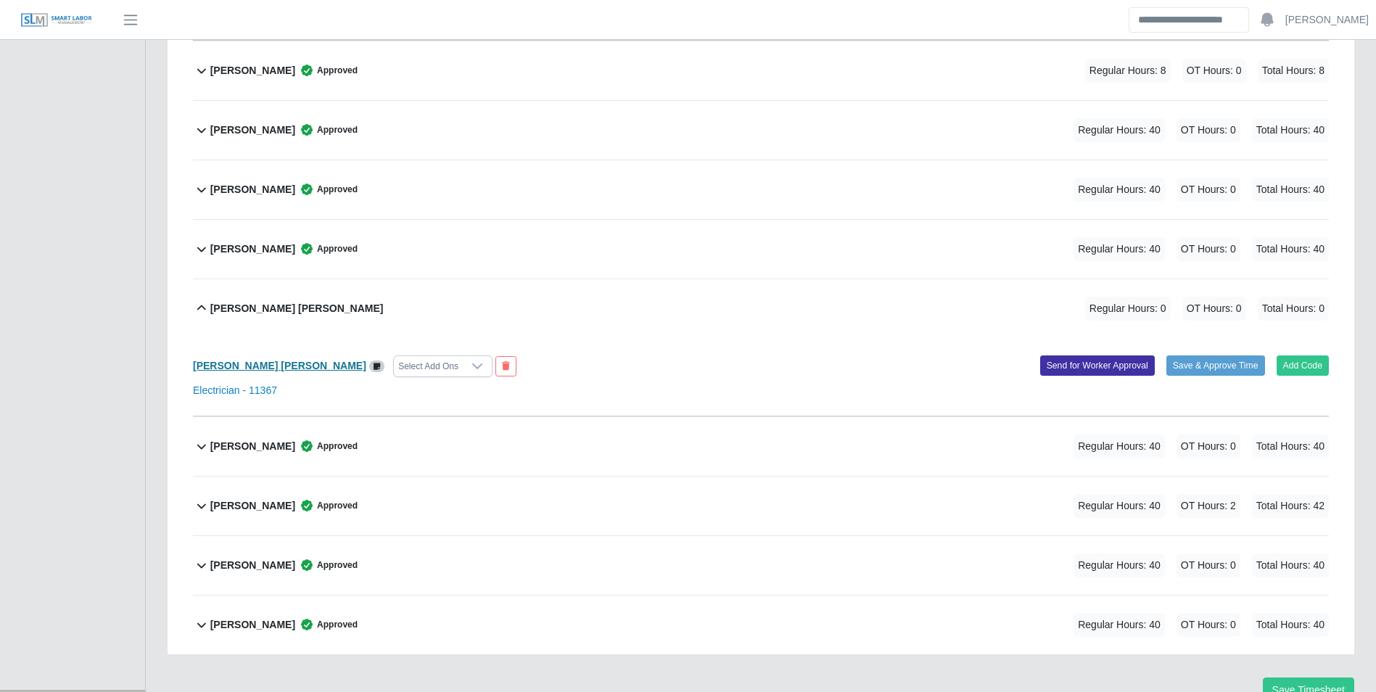
click at [233, 362] on b "Nerio Torres Vera" at bounding box center [279, 366] width 173 height 12
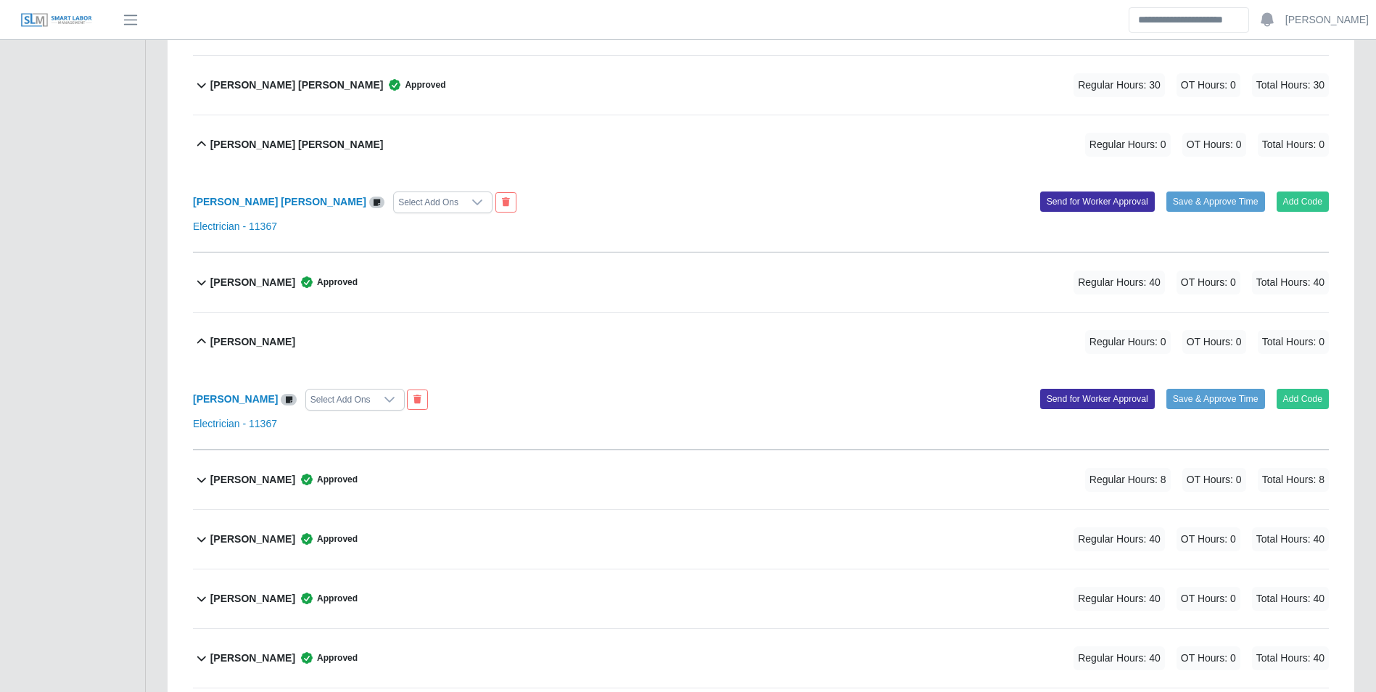
scroll to position [675, 0]
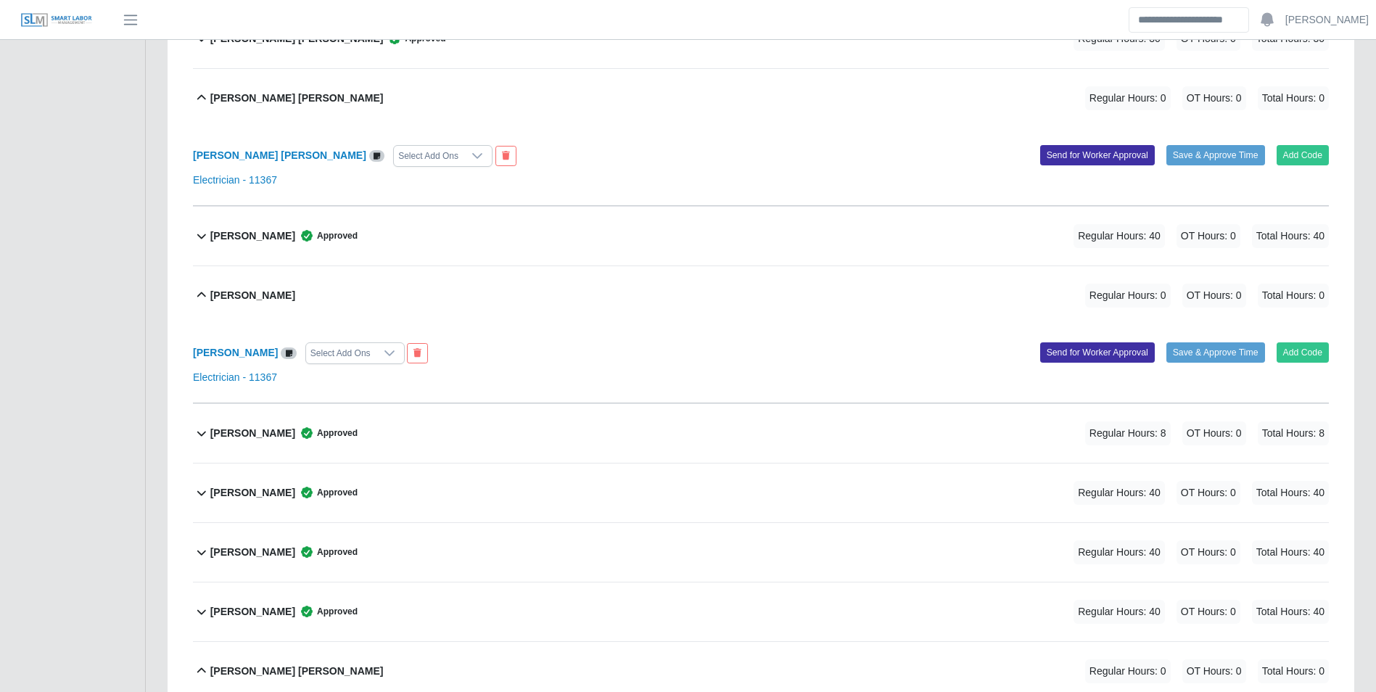
click at [270, 432] on b "Kevin Mendoza Rosario" at bounding box center [252, 433] width 85 height 15
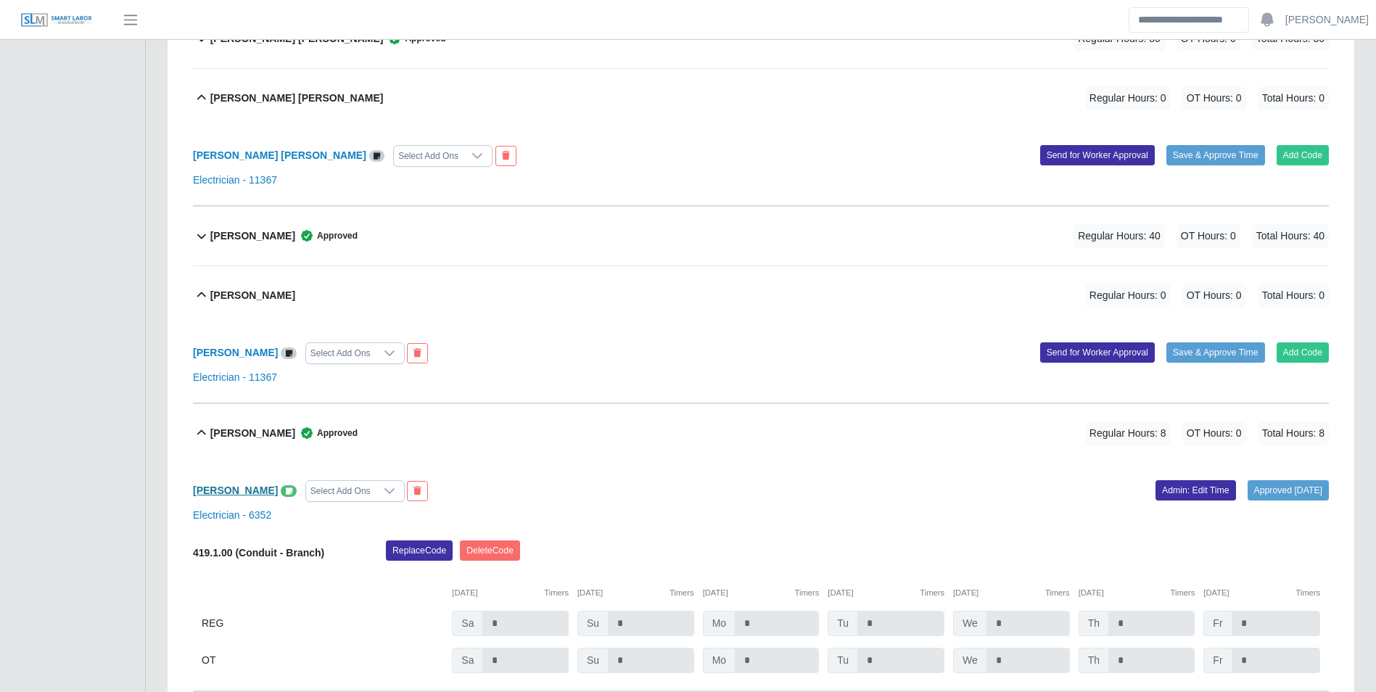
click at [246, 495] on b "Kevin Mendoza Rosario" at bounding box center [235, 491] width 85 height 12
click at [202, 353] on b "Johnerick Inoa" at bounding box center [235, 353] width 85 height 12
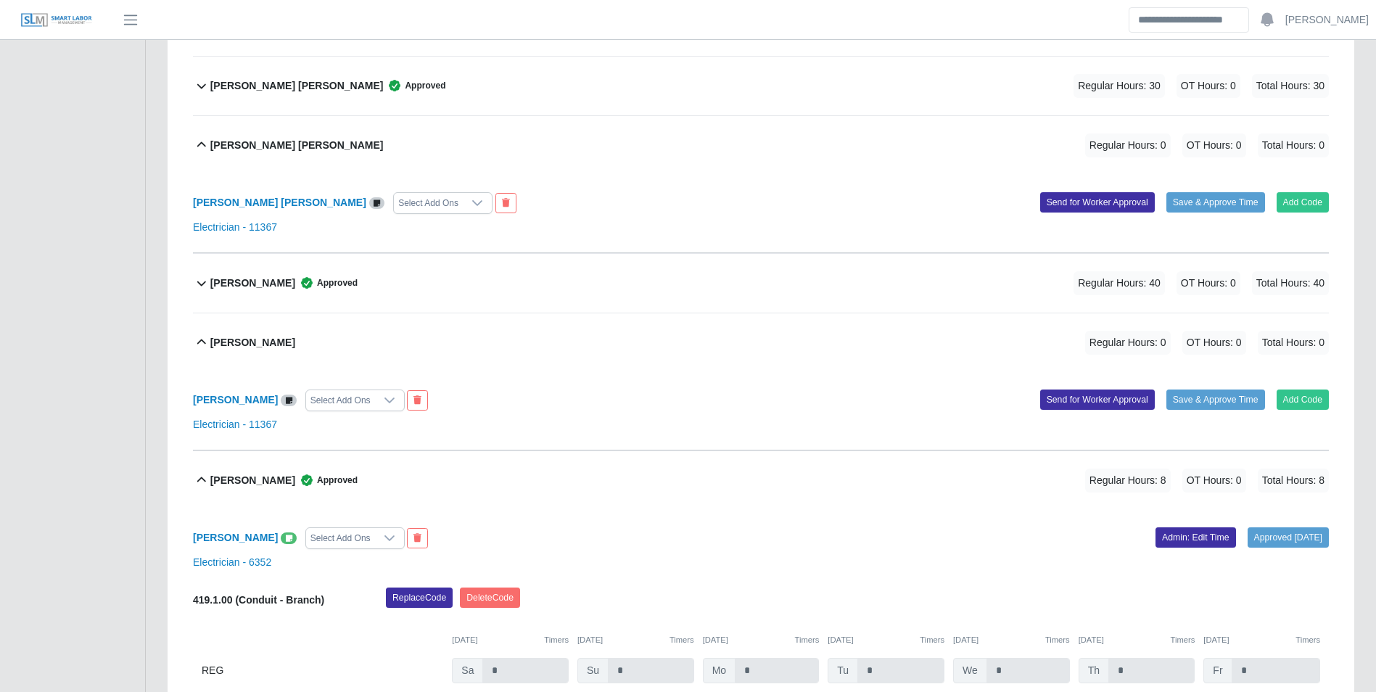
scroll to position [602, 0]
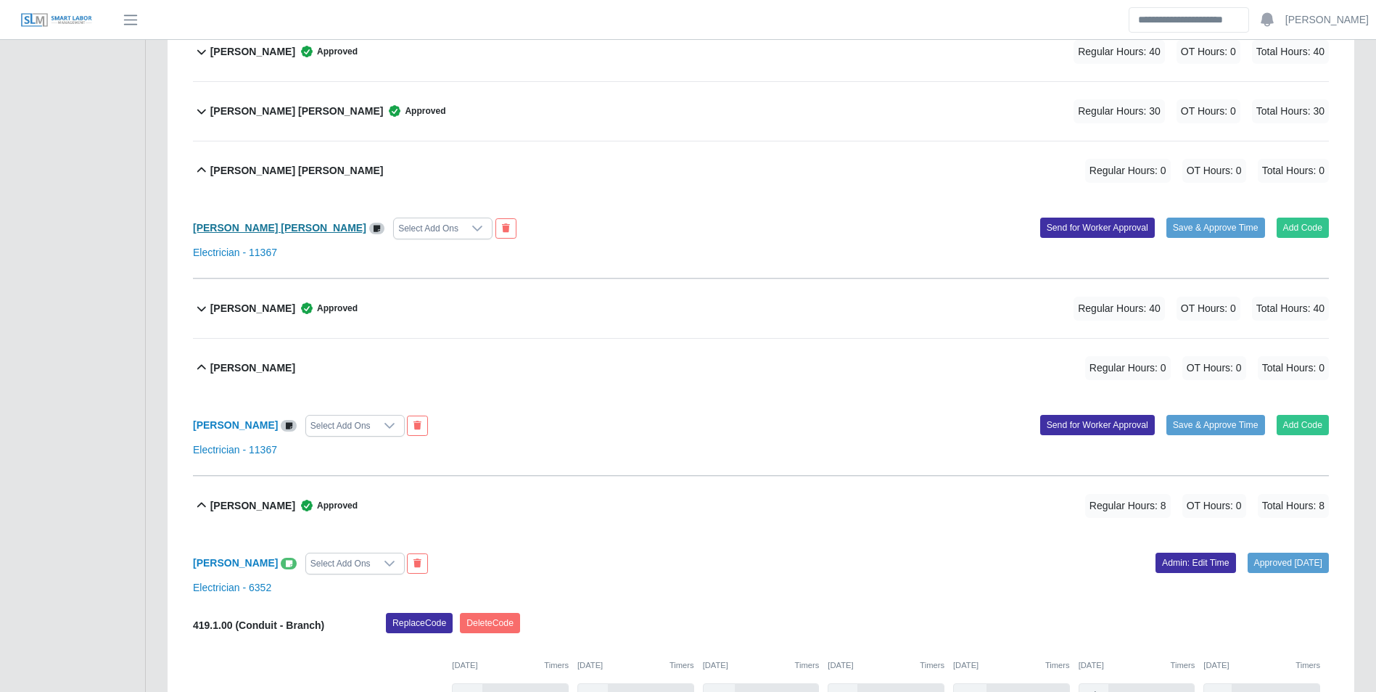
click at [271, 228] on b "David Morales Estrada" at bounding box center [279, 228] width 173 height 12
click at [110, 219] on ul "SLM Services Dashboard Todo Clients Invoicing Job Requests Suppliers Timesheets…" at bounding box center [72, 396] width 145 height 1916
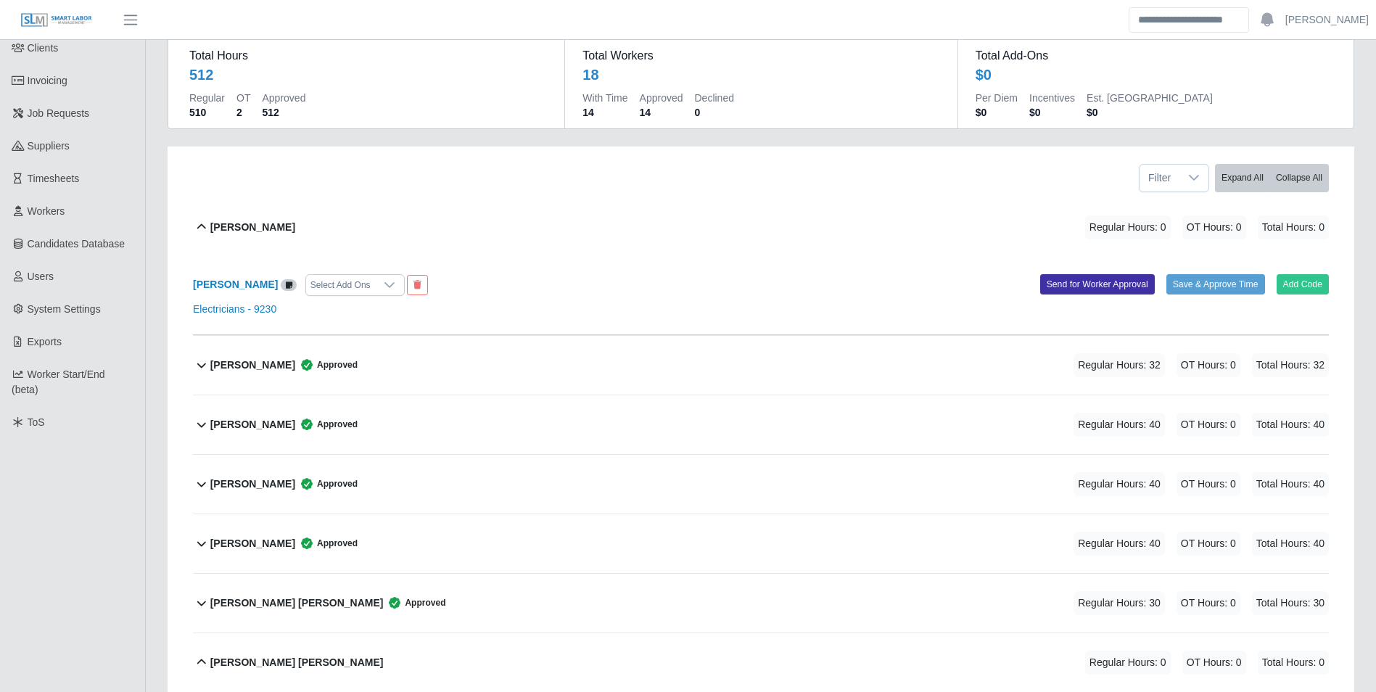
scroll to position [94, 0]
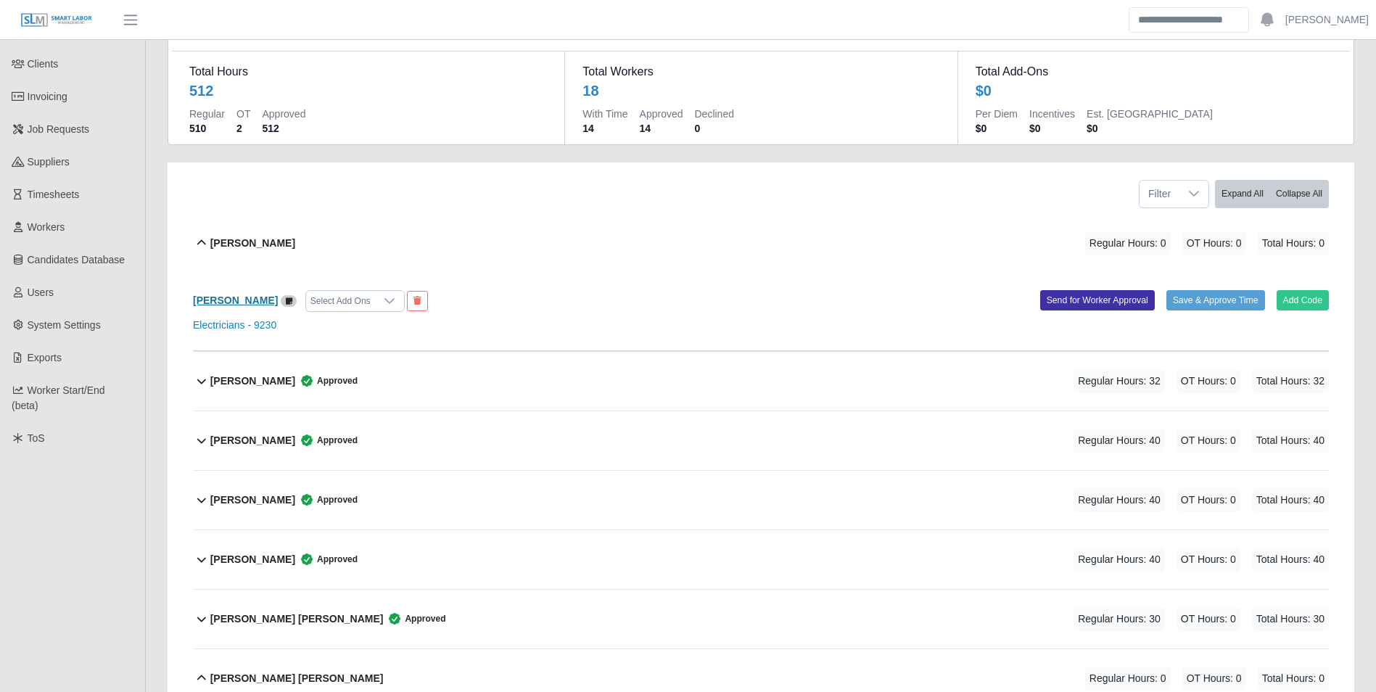
click at [247, 296] on b "Adrian Minondo" at bounding box center [235, 300] width 85 height 12
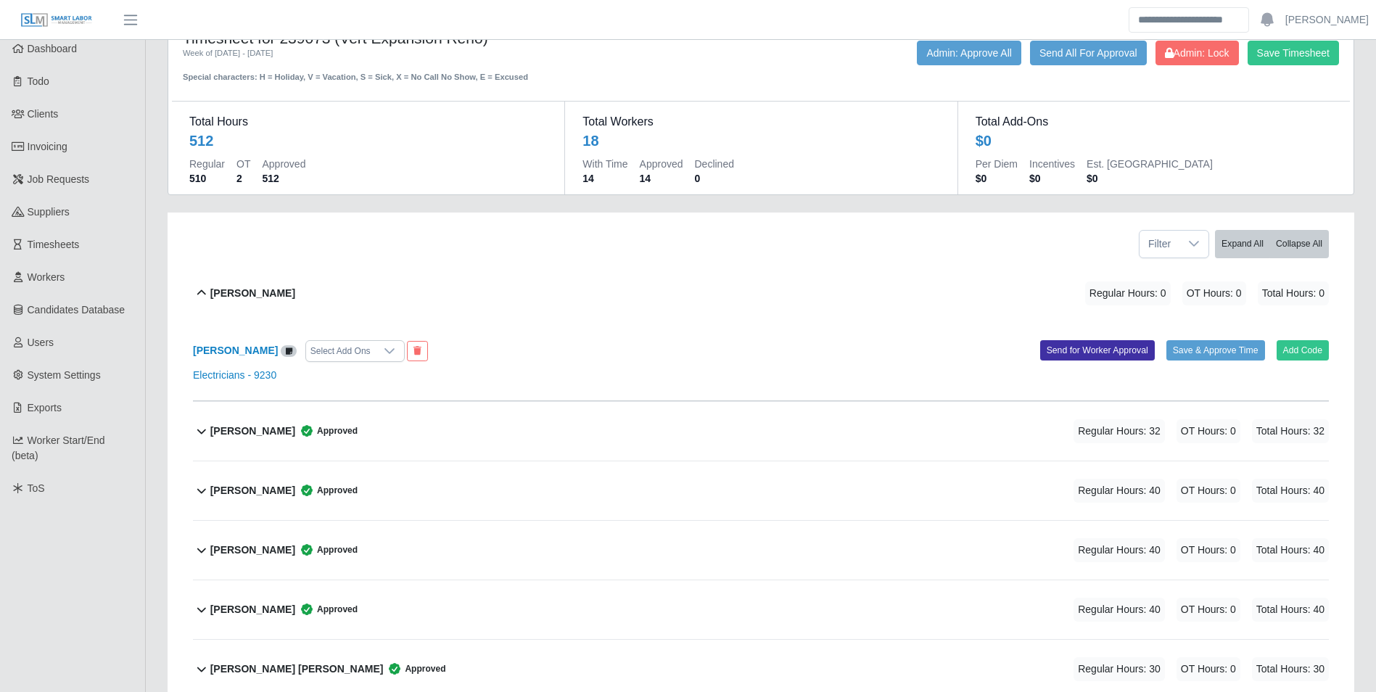
scroll to position [0, 0]
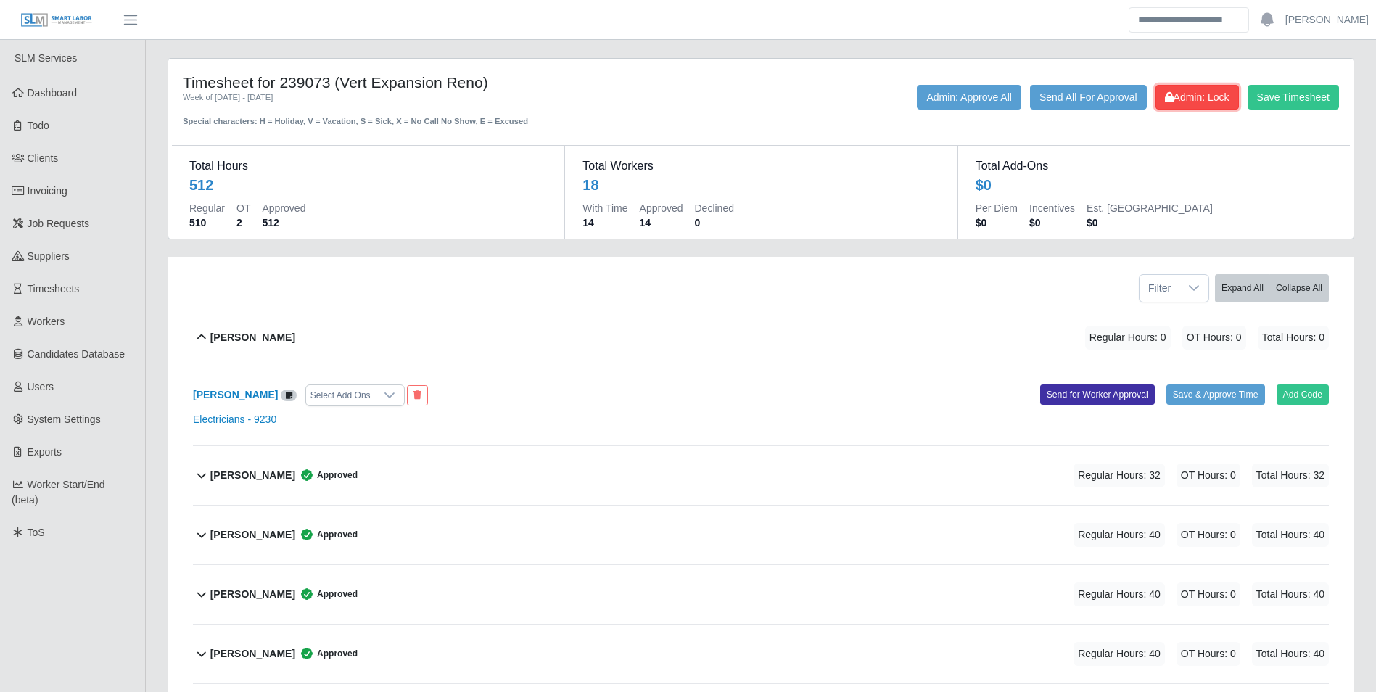
click at [1190, 92] on span "Admin: Lock" at bounding box center [1197, 97] width 65 height 12
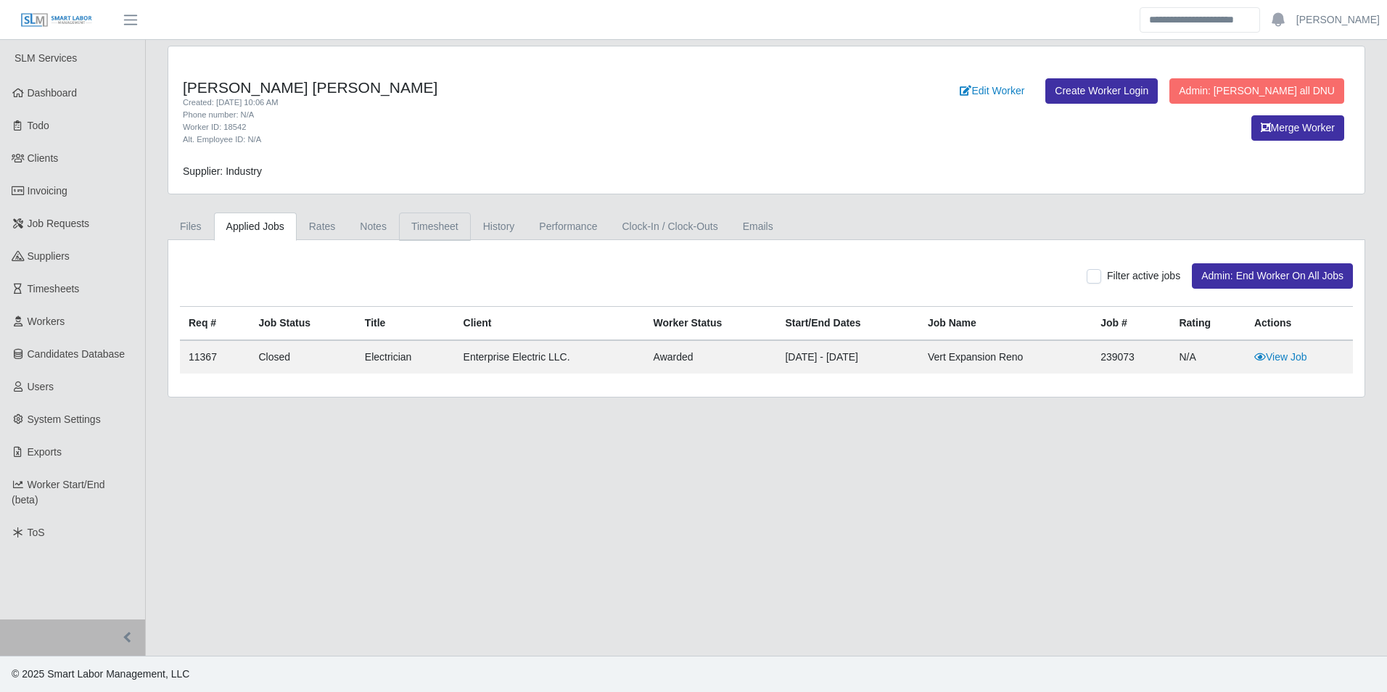
click at [430, 234] on link "Timesheet" at bounding box center [435, 227] width 72 height 28
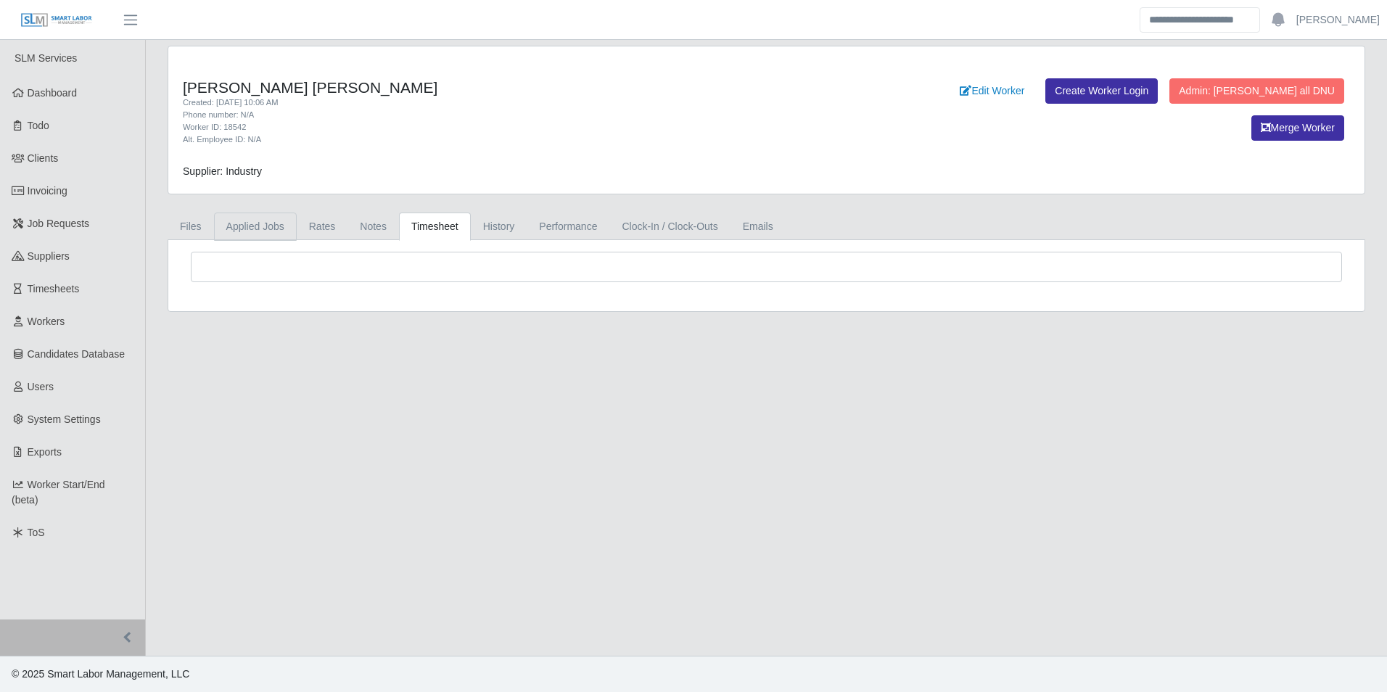
click at [260, 231] on link "Applied Jobs" at bounding box center [255, 227] width 83 height 28
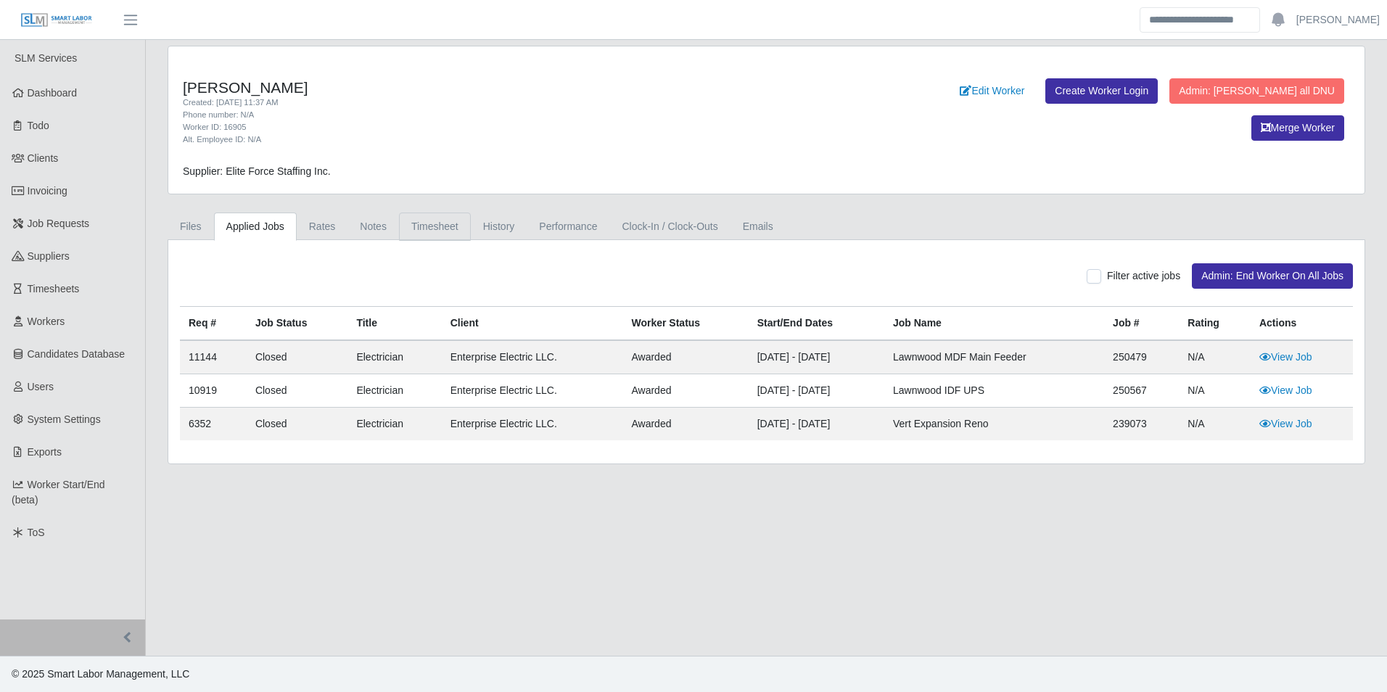
click at [432, 230] on link "Timesheet" at bounding box center [435, 227] width 72 height 28
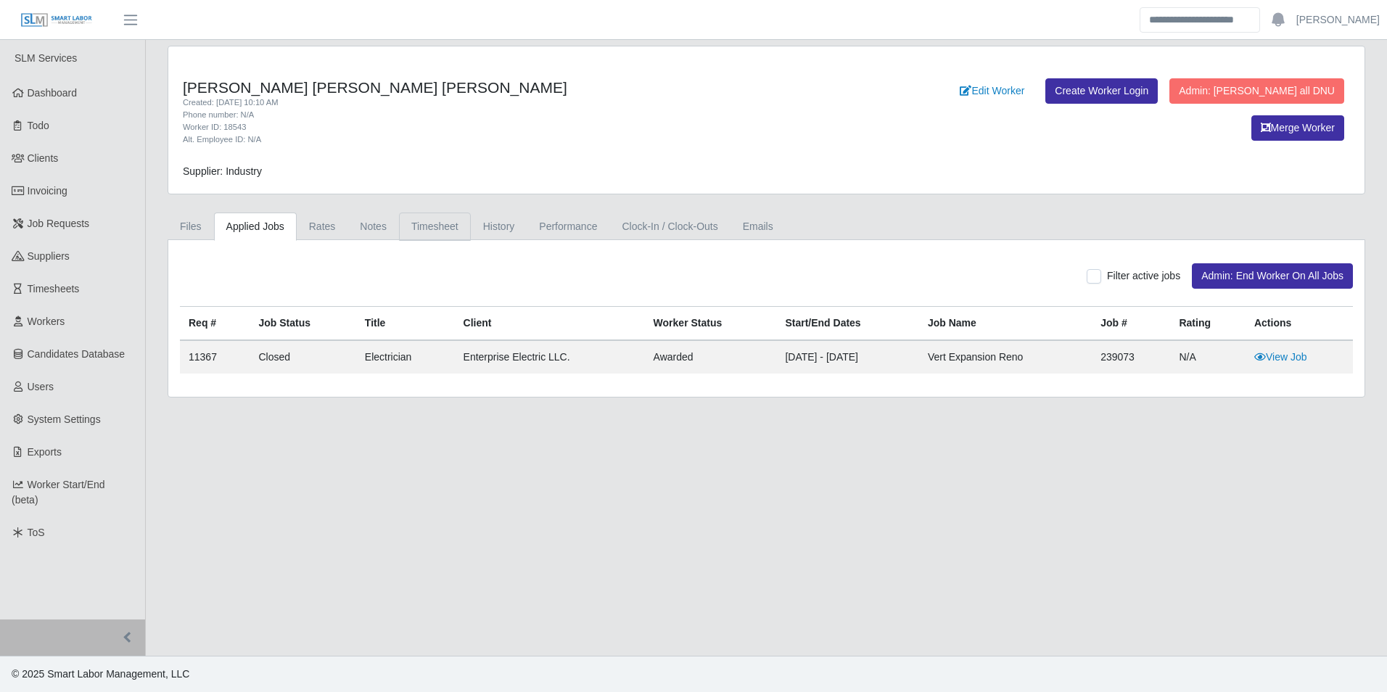
click at [435, 222] on link "Timesheet" at bounding box center [435, 227] width 72 height 28
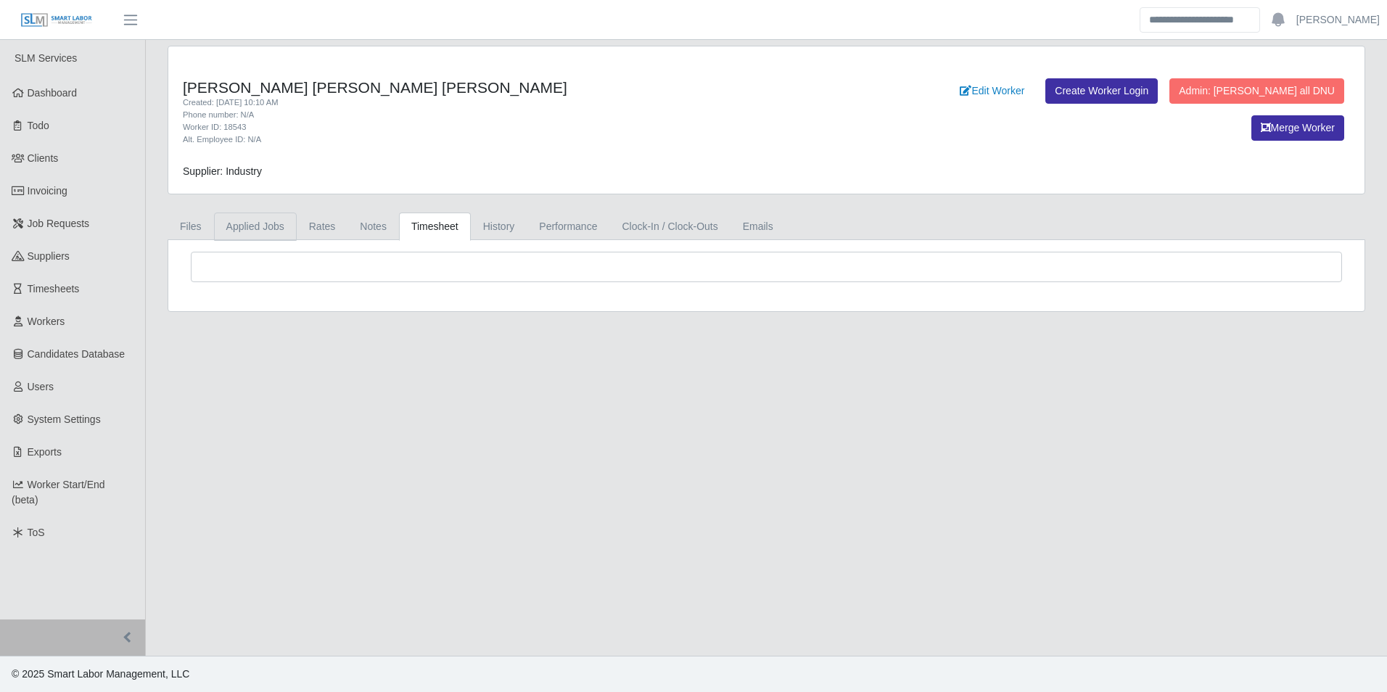
click at [255, 220] on link "Applied Jobs" at bounding box center [255, 227] width 83 height 28
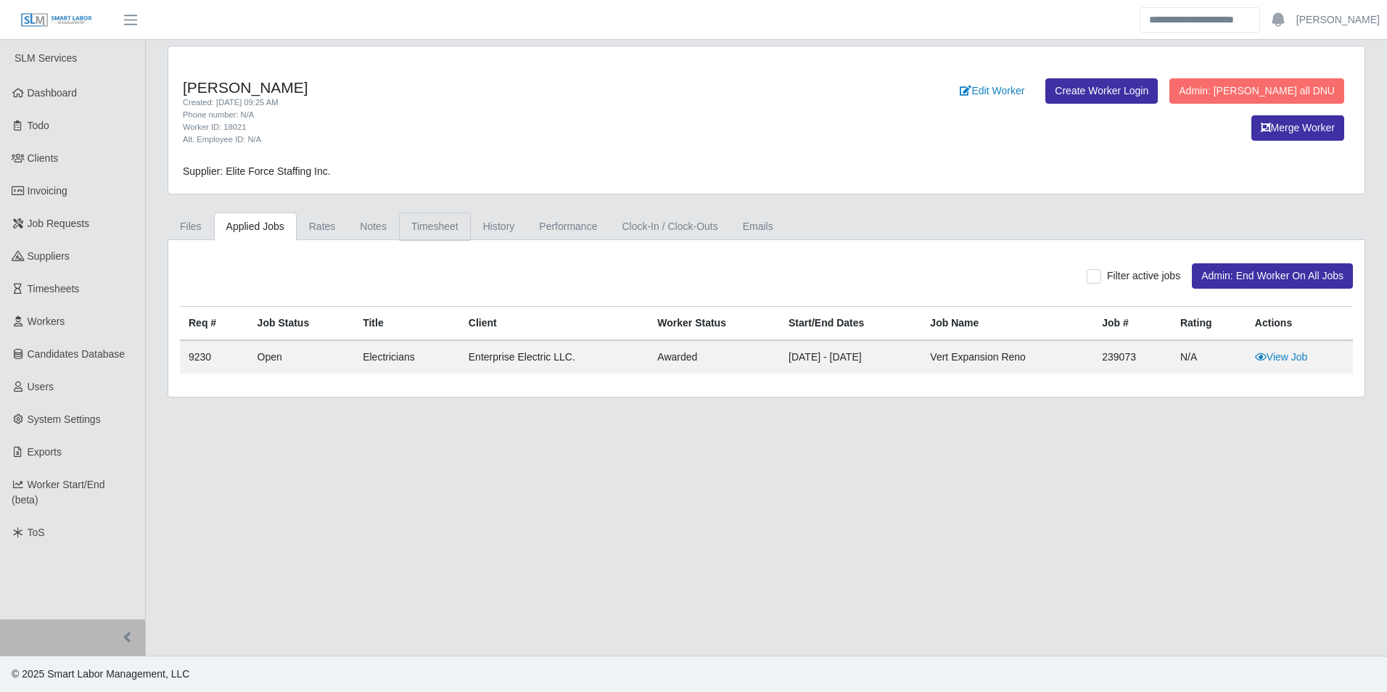
click at [431, 228] on link "Timesheet" at bounding box center [435, 227] width 72 height 28
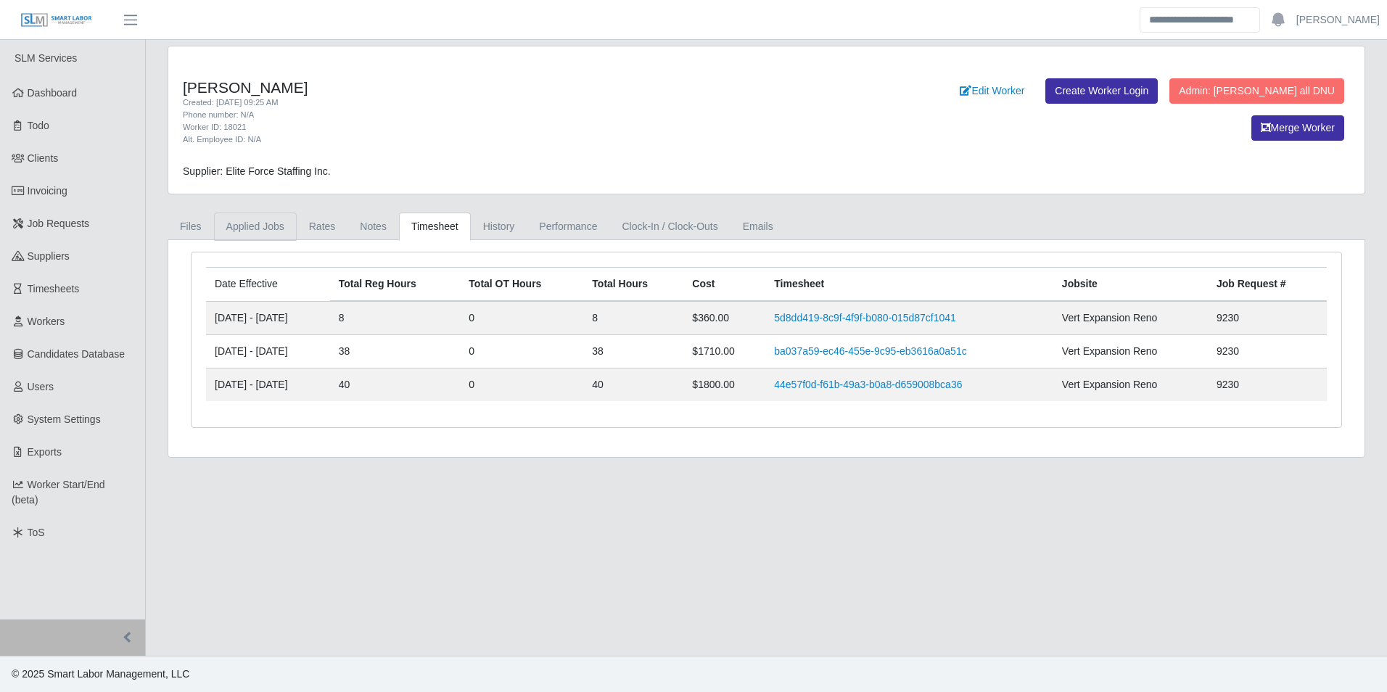
click at [275, 226] on link "Applied Jobs" at bounding box center [255, 227] width 83 height 28
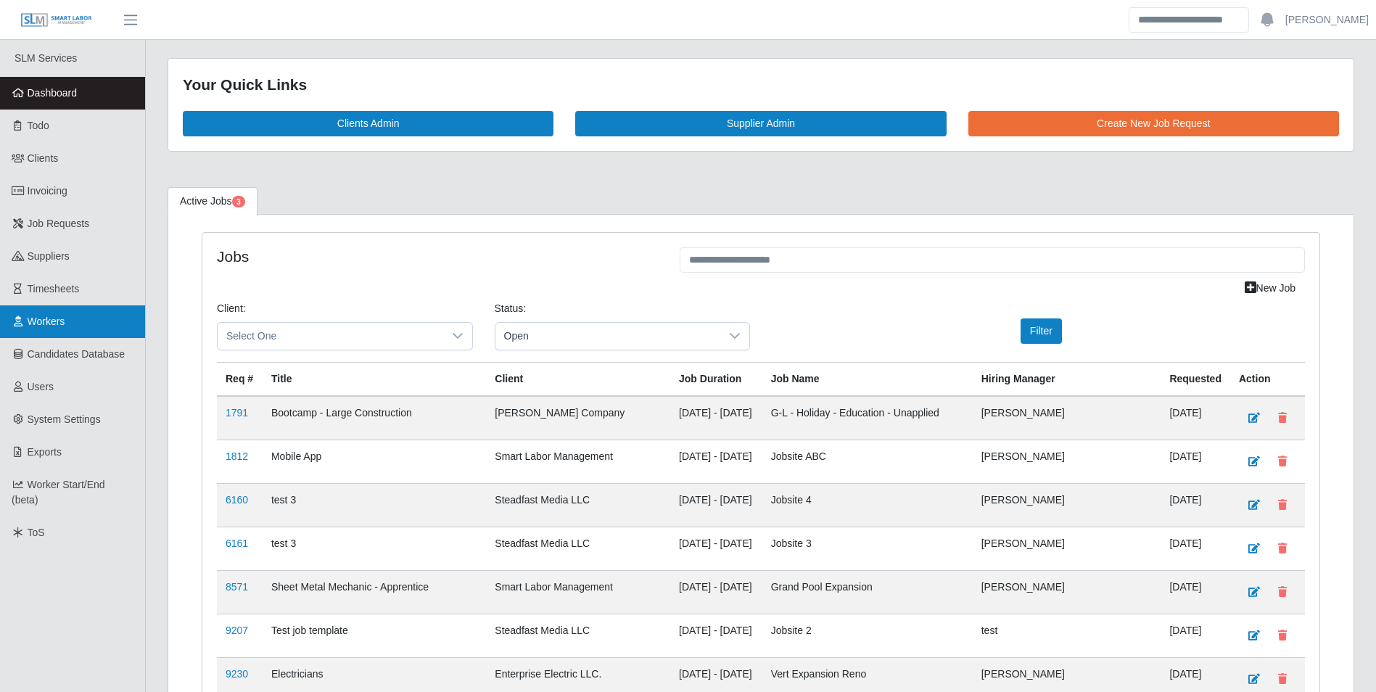
click at [76, 315] on link "Workers" at bounding box center [72, 321] width 145 height 33
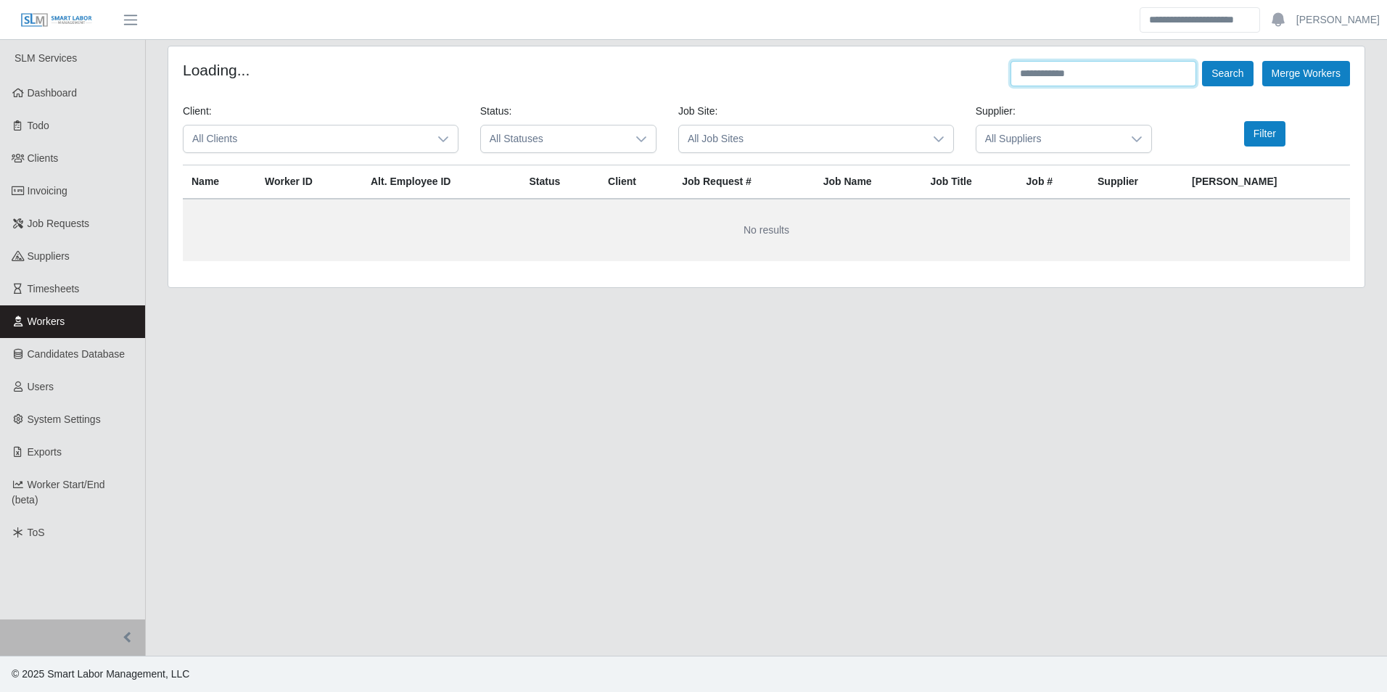
click at [1079, 78] on input "text" at bounding box center [1103, 73] width 186 height 25
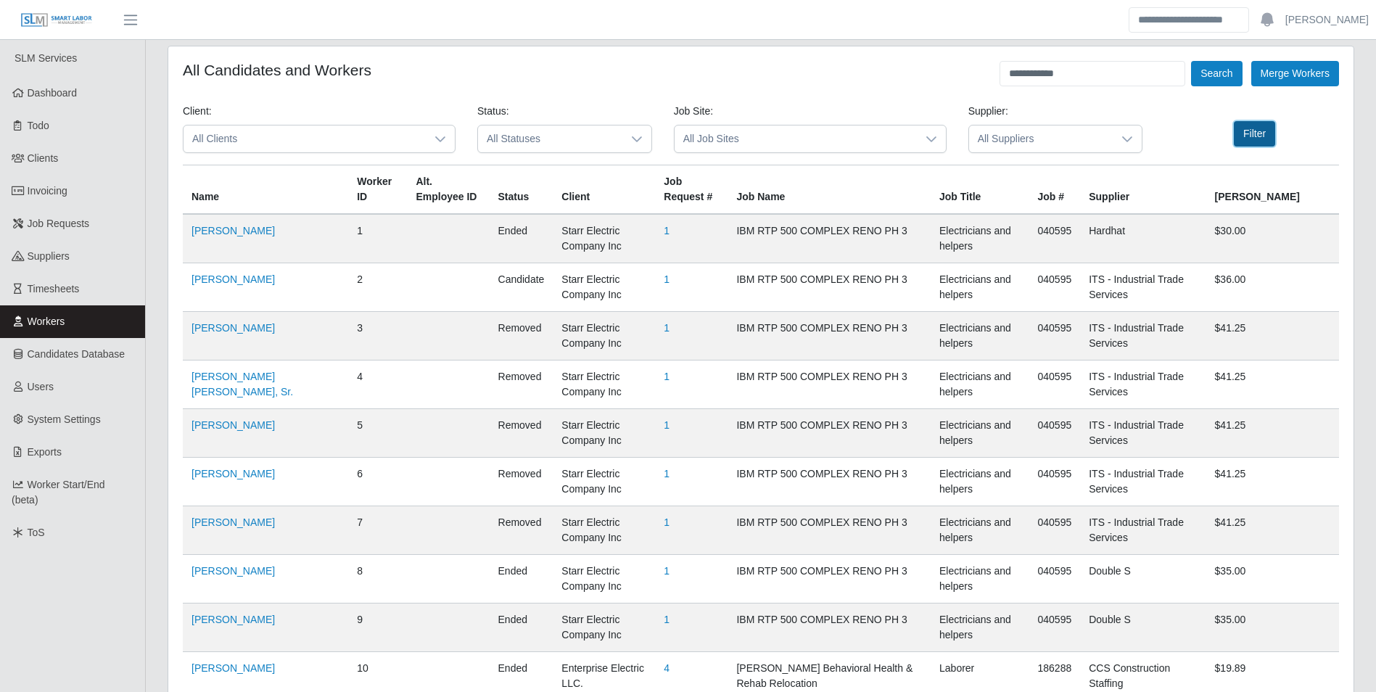
click at [1244, 133] on button "Filter" at bounding box center [1254, 133] width 41 height 25
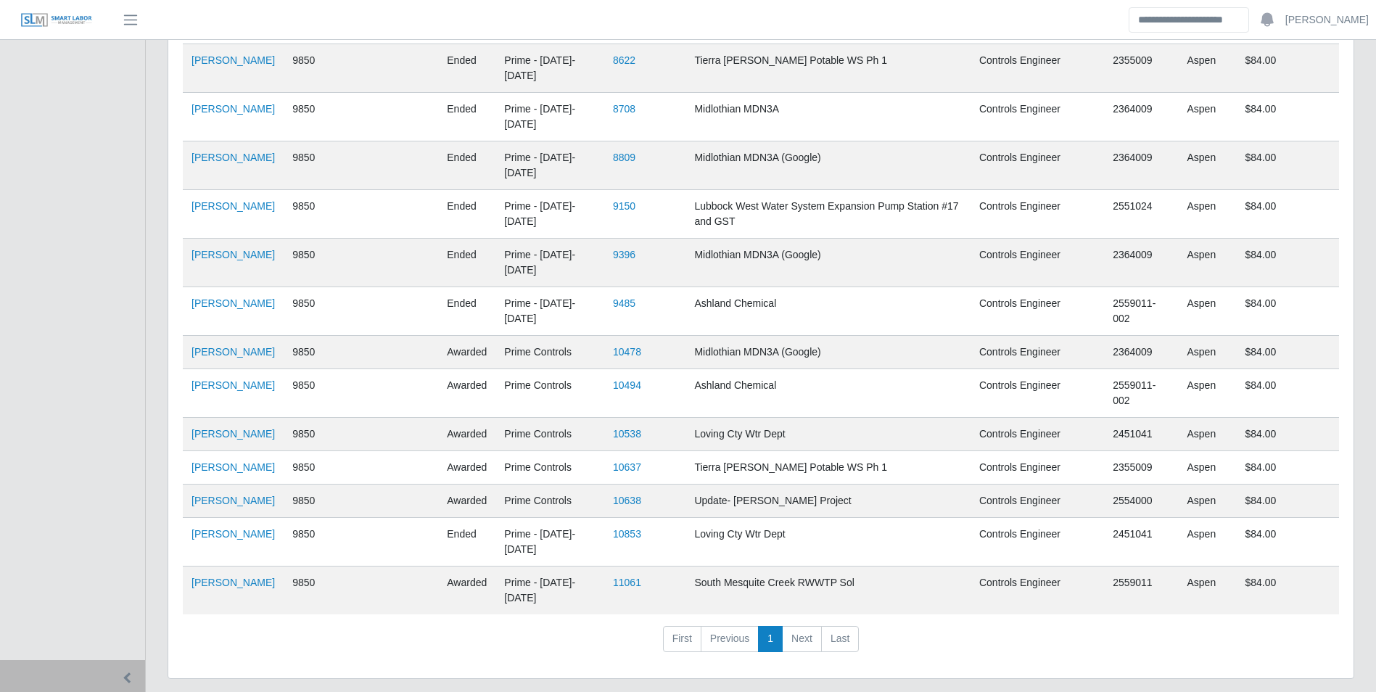
scroll to position [661, 0]
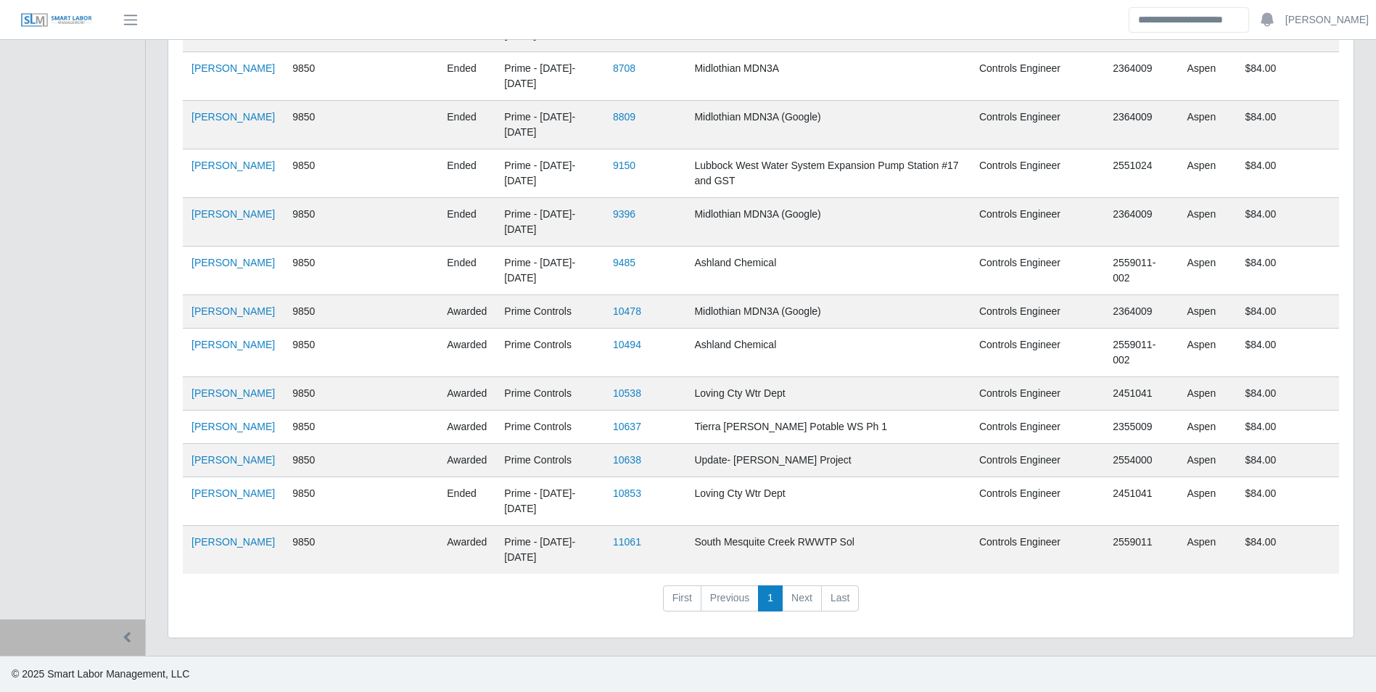
click at [212, 411] on td "Brian Rupert" at bounding box center [233, 427] width 101 height 33
click at [198, 421] on link "Brian Rupert" at bounding box center [232, 427] width 83 height 12
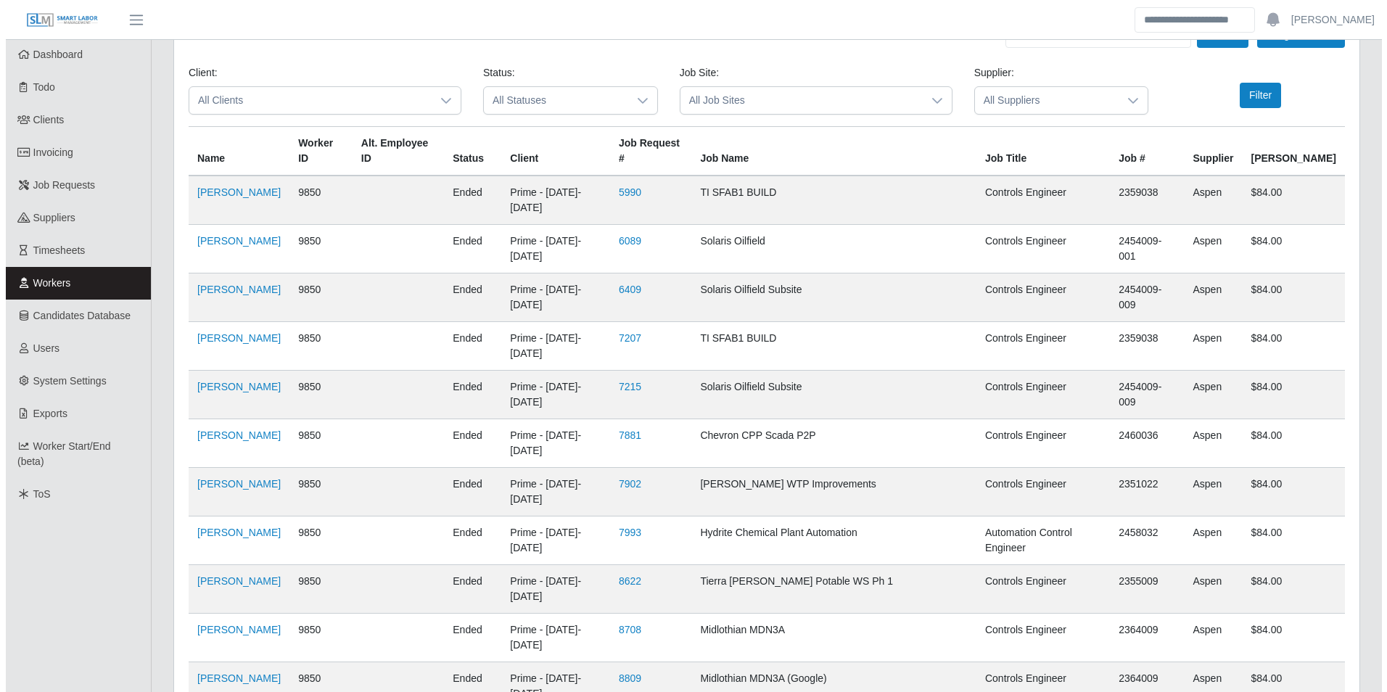
scroll to position [0, 0]
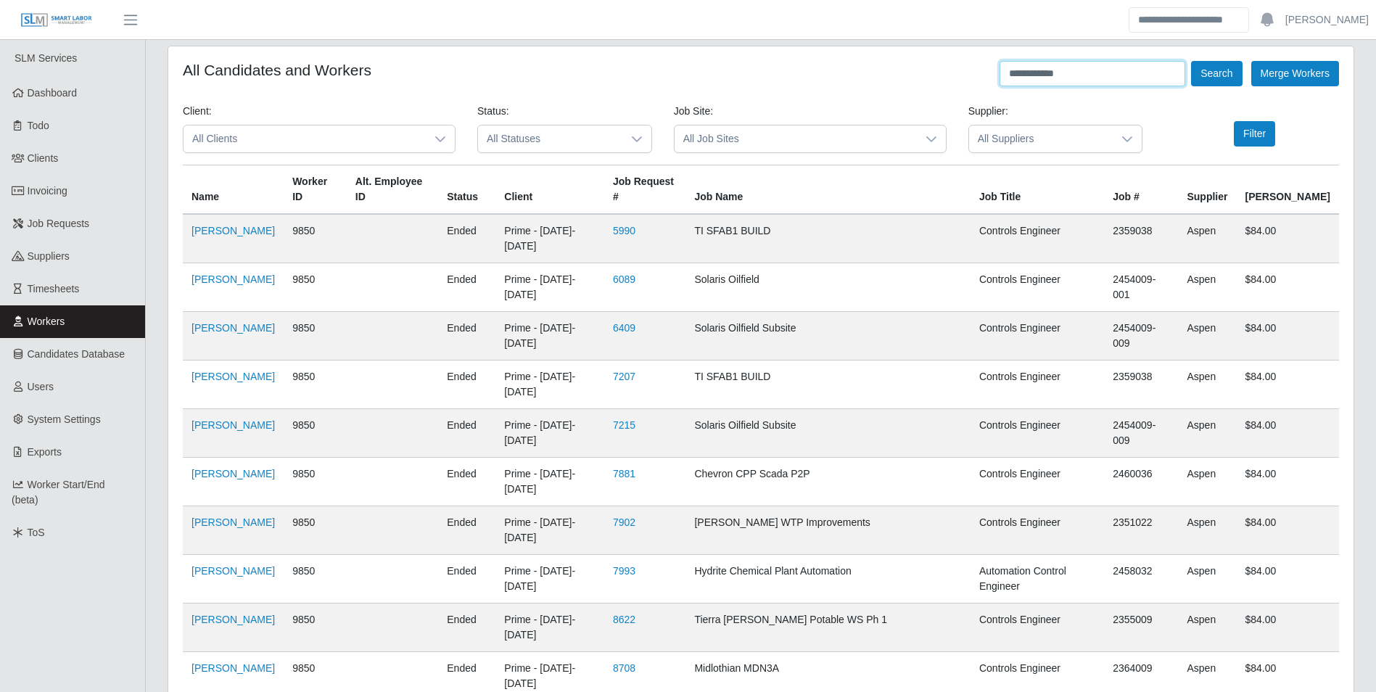
click at [1072, 78] on input "**********" at bounding box center [1093, 73] width 186 height 25
click at [1256, 129] on button "Filter" at bounding box center [1254, 133] width 41 height 25
click at [1251, 132] on button "Filter" at bounding box center [1254, 133] width 41 height 25
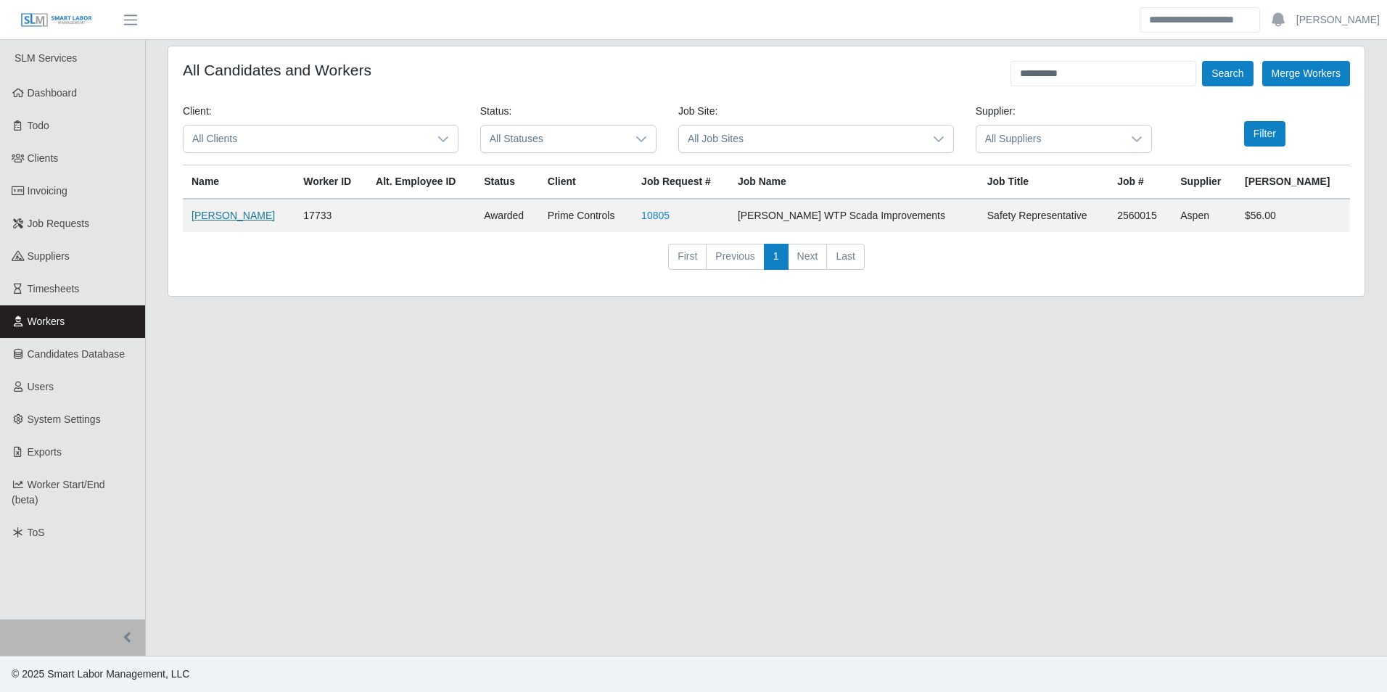
click at [218, 213] on link "Cody Davis" at bounding box center [232, 216] width 83 height 12
click at [446, 138] on icon at bounding box center [443, 139] width 10 height 6
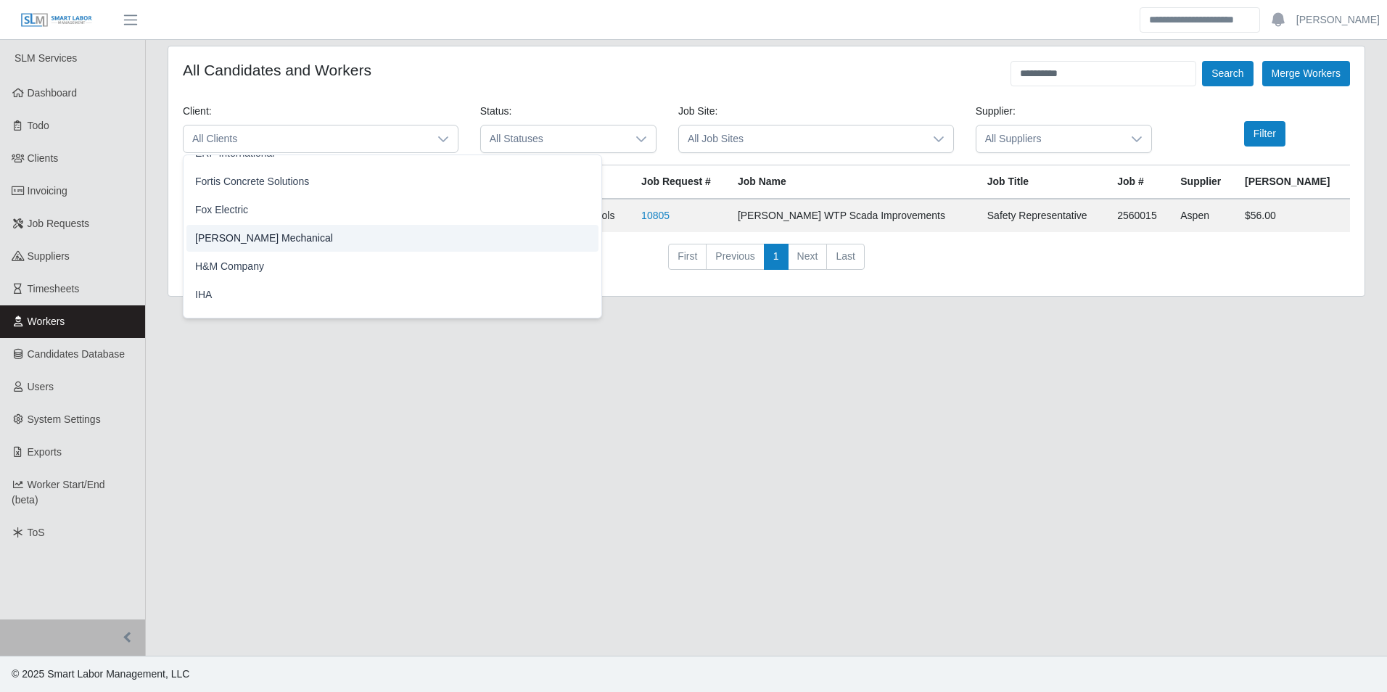
scroll to position [653, 0]
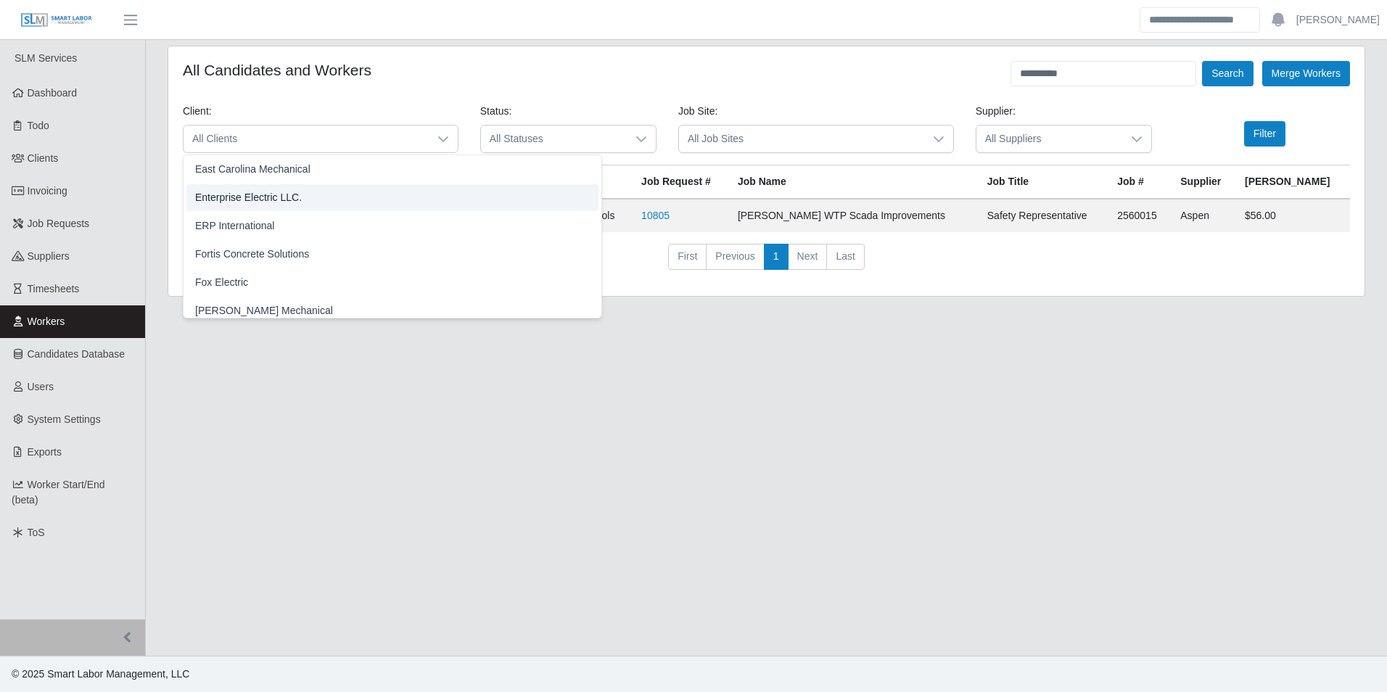
click at [294, 198] on span "Enterprise Electric LLC." at bounding box center [248, 197] width 107 height 15
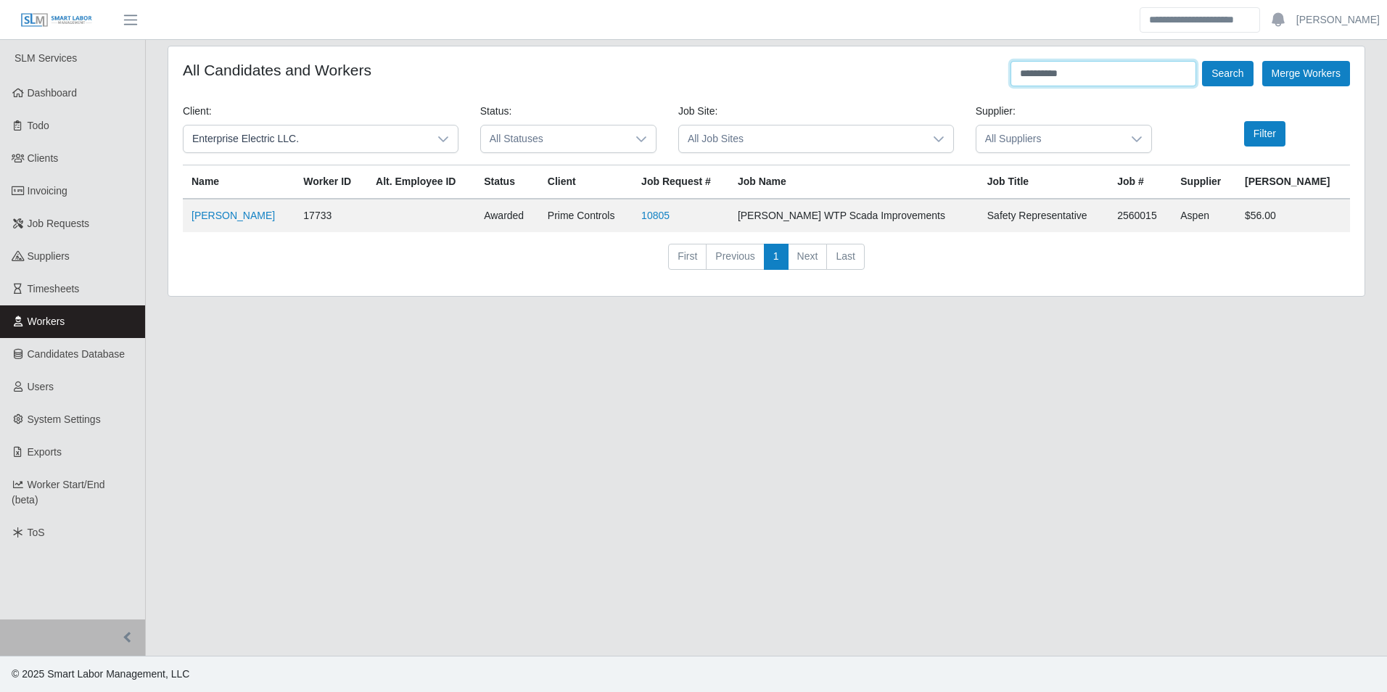
click at [1128, 79] on input "**********" at bounding box center [1103, 73] width 186 height 25
type input "**********"
click at [1256, 128] on button "Filter" at bounding box center [1264, 133] width 41 height 25
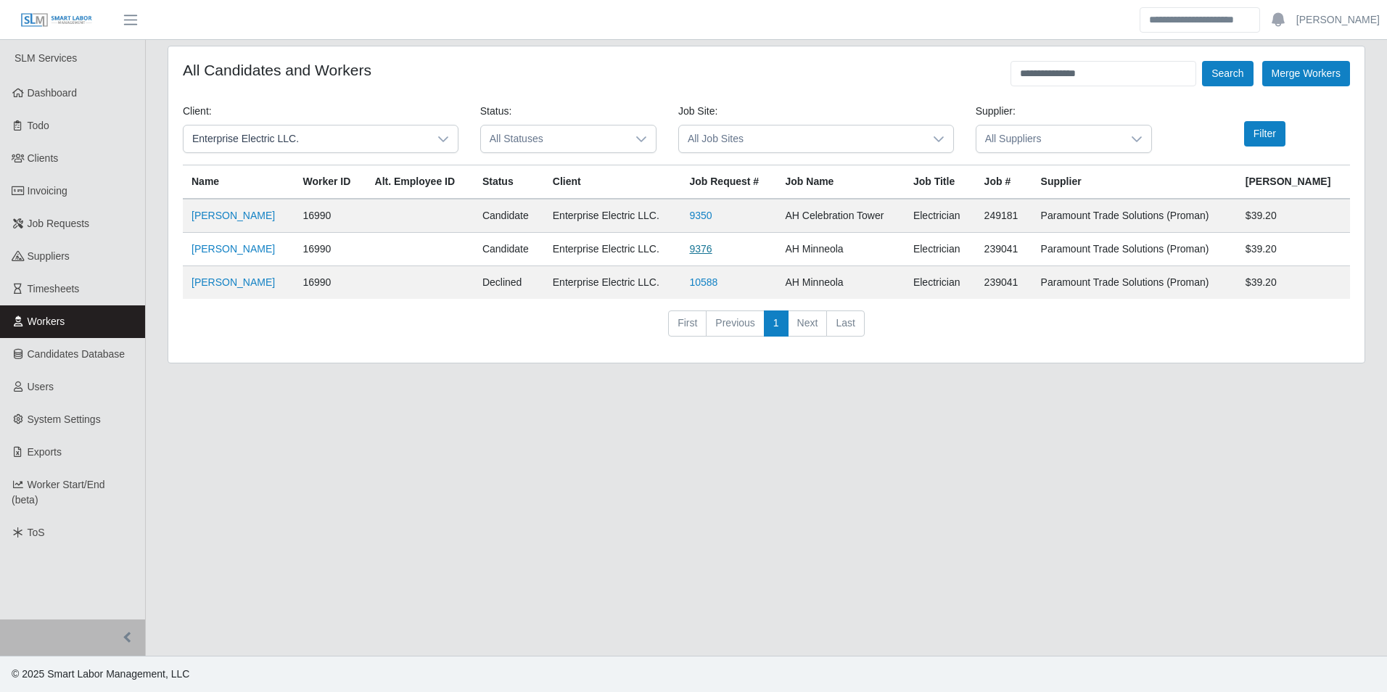
click at [712, 248] on link "9376" at bounding box center [700, 249] width 22 height 12
click at [60, 160] on link "Clients" at bounding box center [72, 158] width 145 height 33
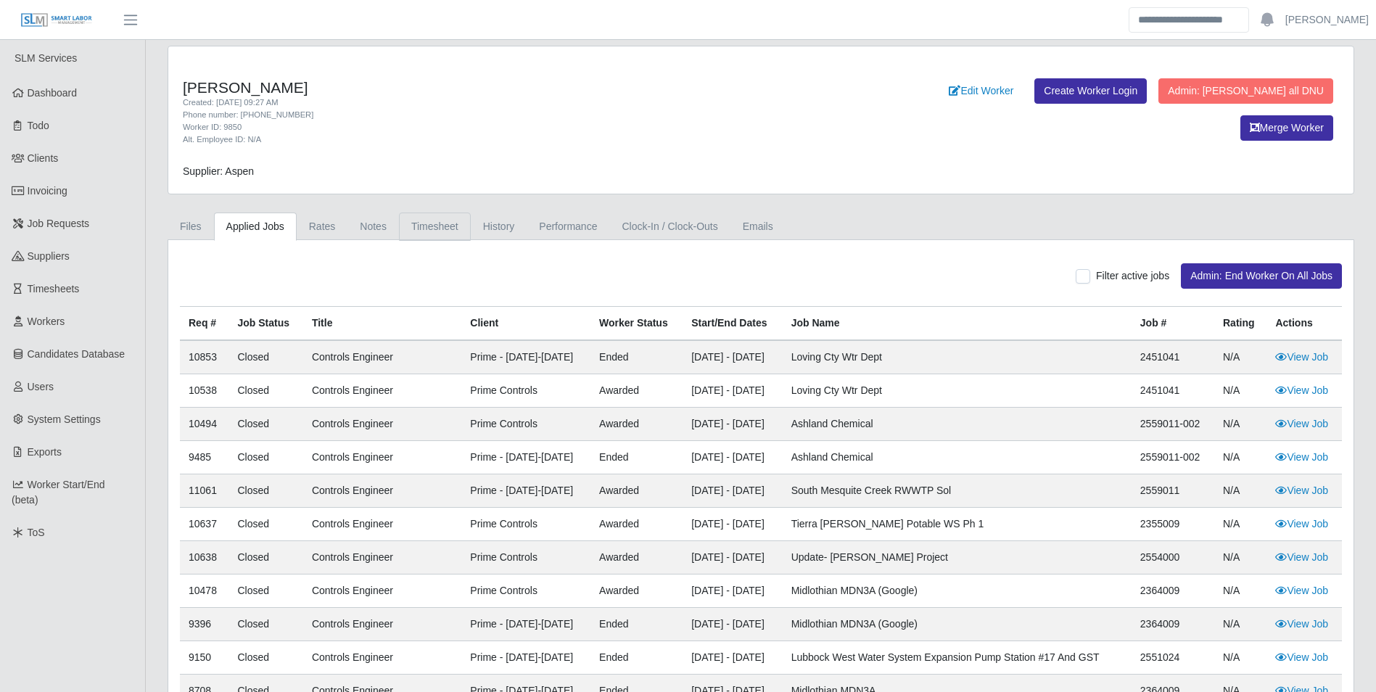
click at [445, 223] on link "Timesheet" at bounding box center [435, 227] width 72 height 28
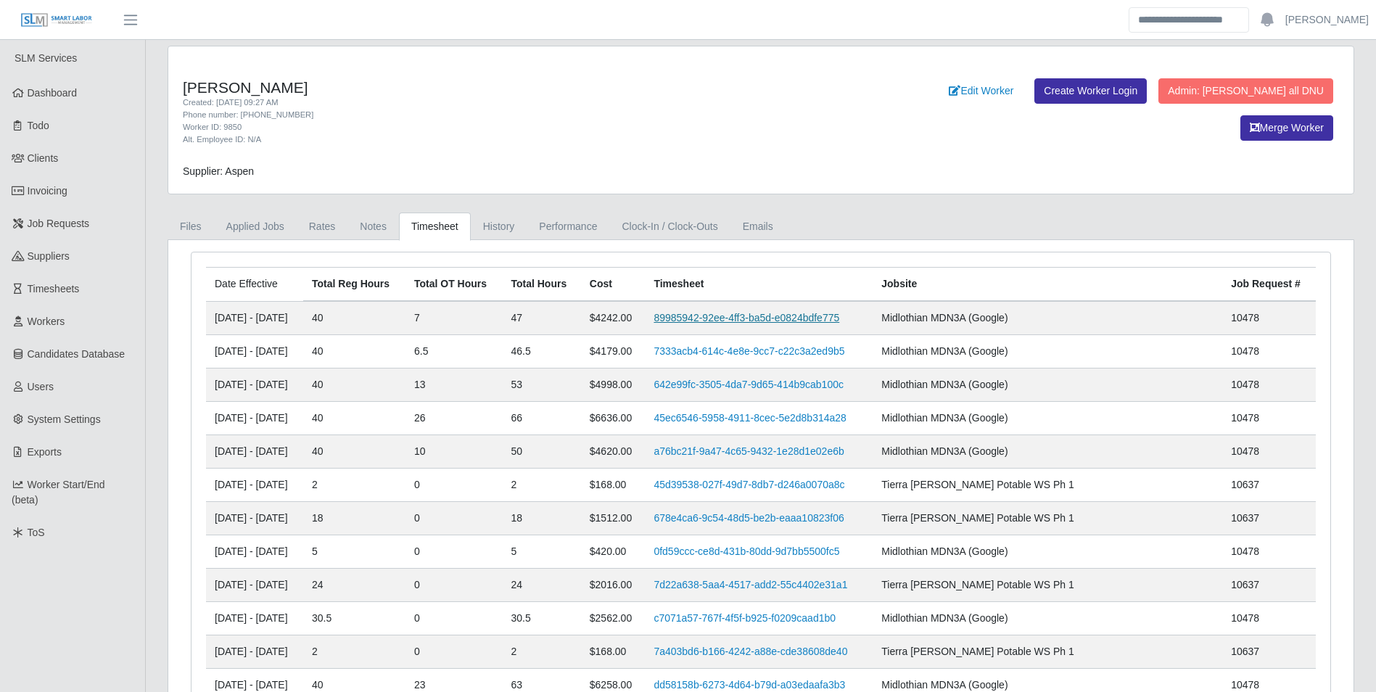
click at [787, 313] on link "89985942-92ee-4ff3-ba5d-e0824bdfe775" at bounding box center [747, 318] width 186 height 12
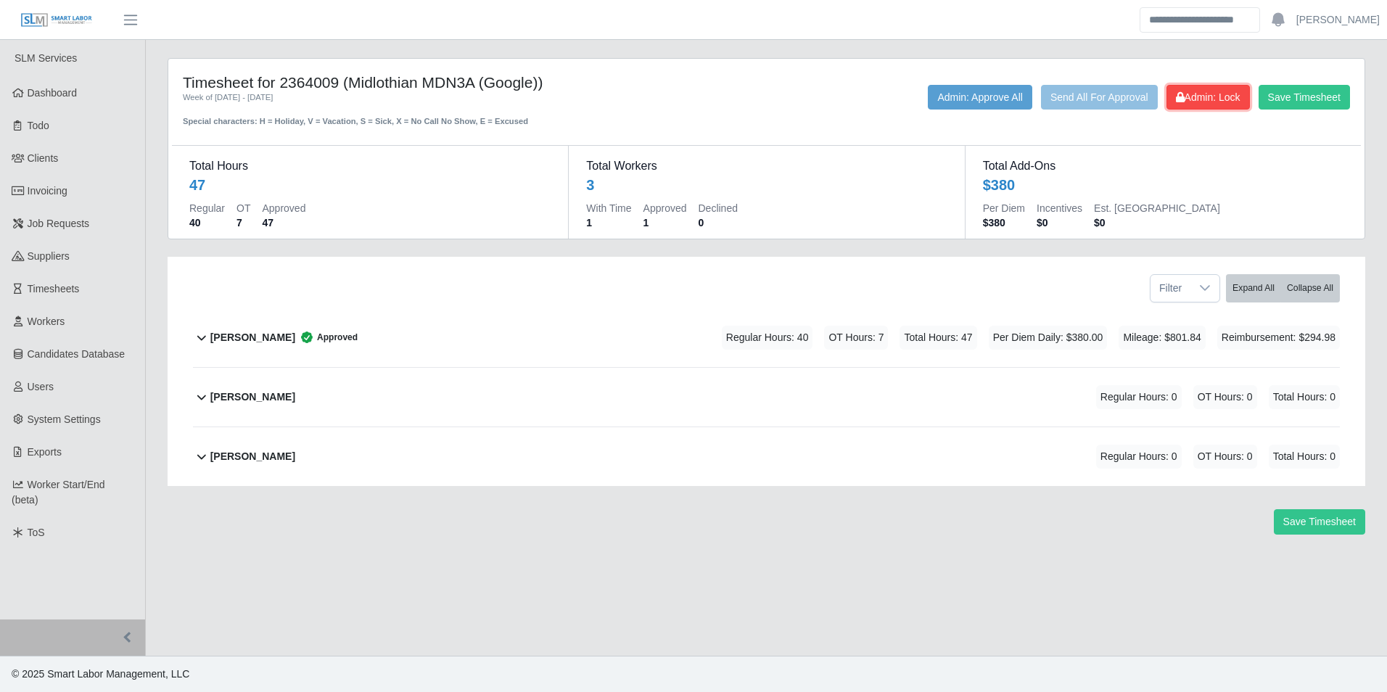
click at [1198, 97] on span "Admin: Lock" at bounding box center [1208, 97] width 65 height 12
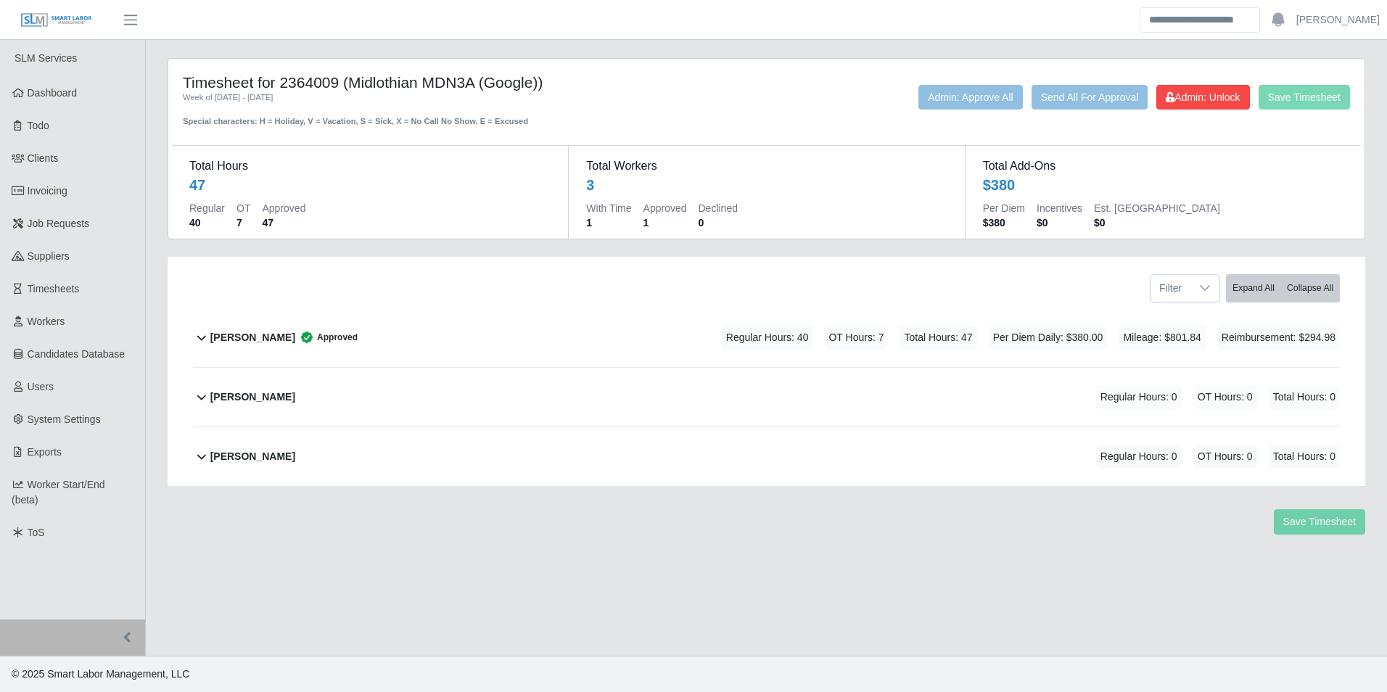
click at [247, 345] on div "Brian Rupert Approved" at bounding box center [283, 338] width 147 height 24
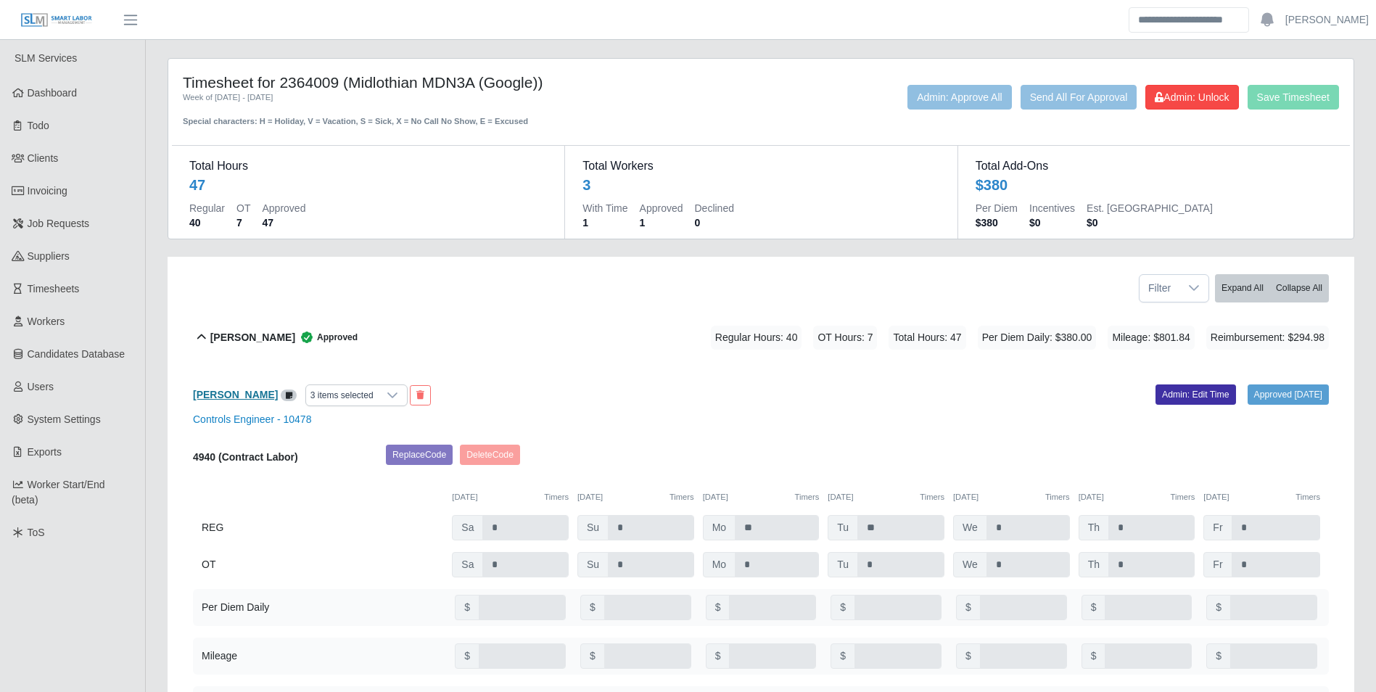
click at [242, 389] on b "Brian Rupert" at bounding box center [235, 395] width 85 height 12
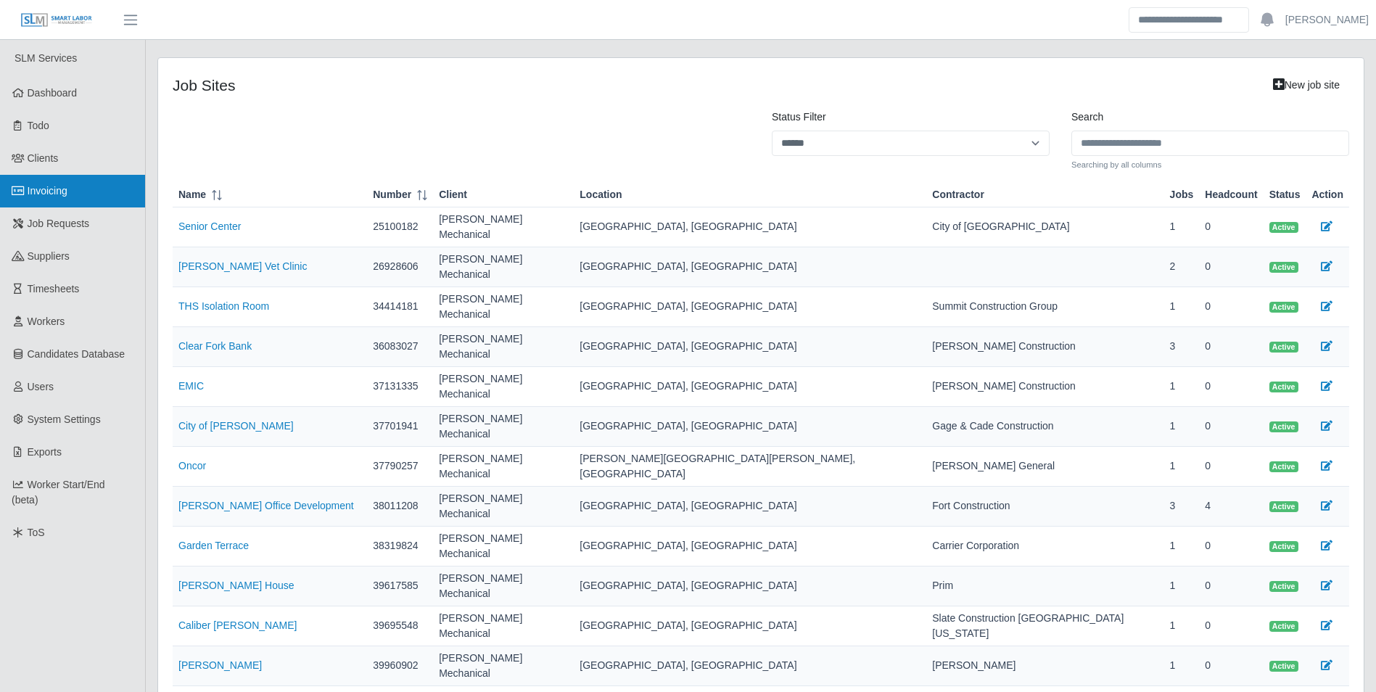
click at [70, 185] on link "Invoicing" at bounding box center [72, 191] width 145 height 33
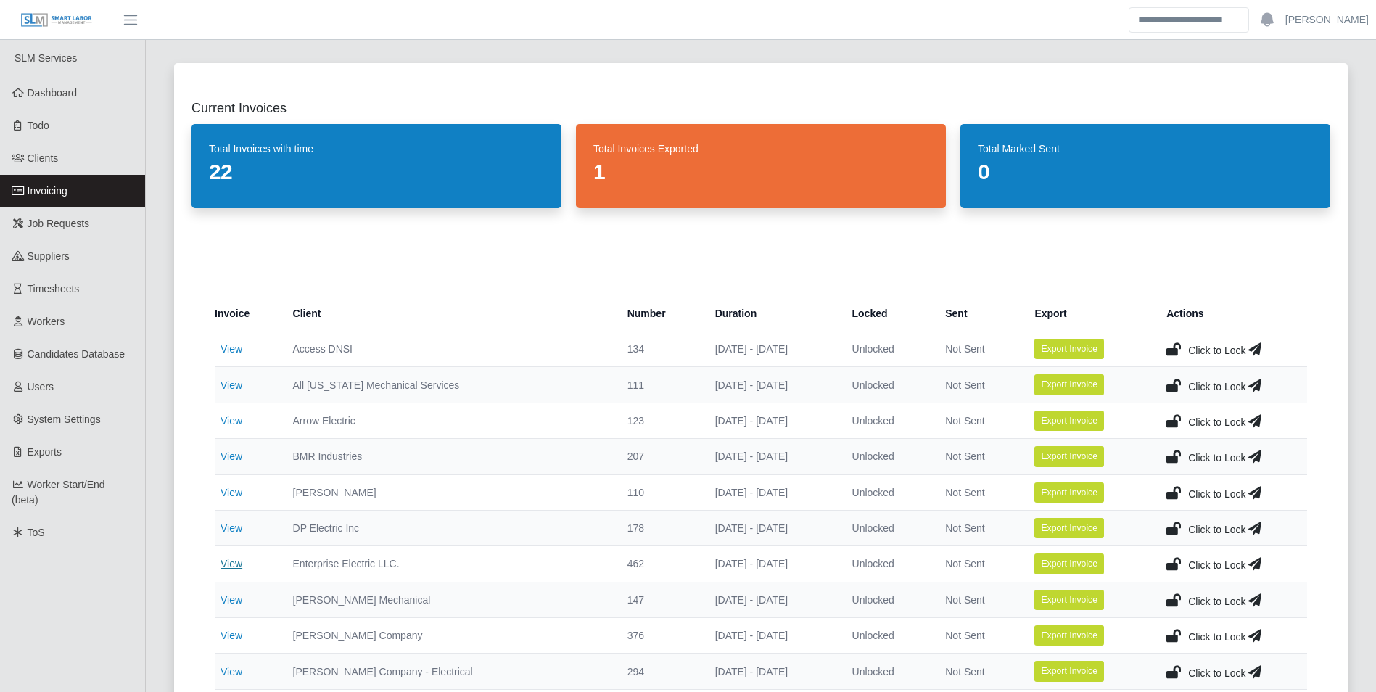
click at [226, 564] on link "View" at bounding box center [232, 564] width 22 height 12
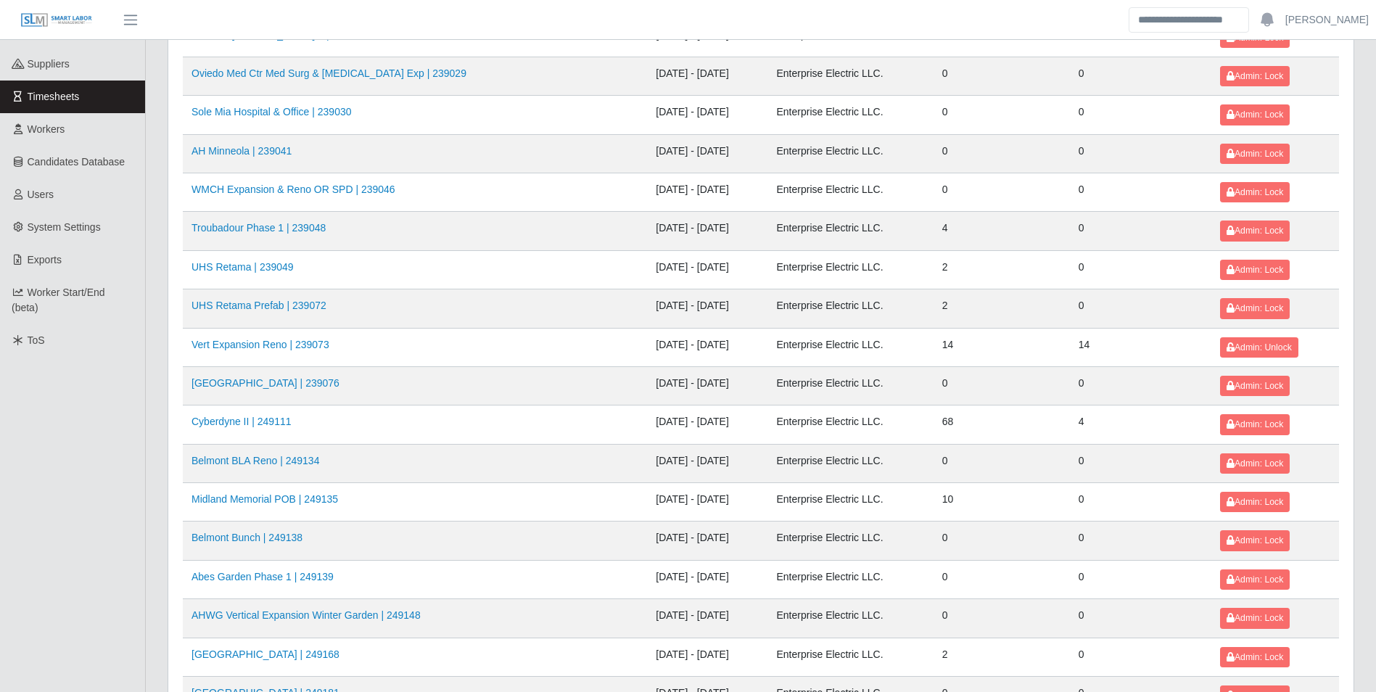
scroll to position [218, 0]
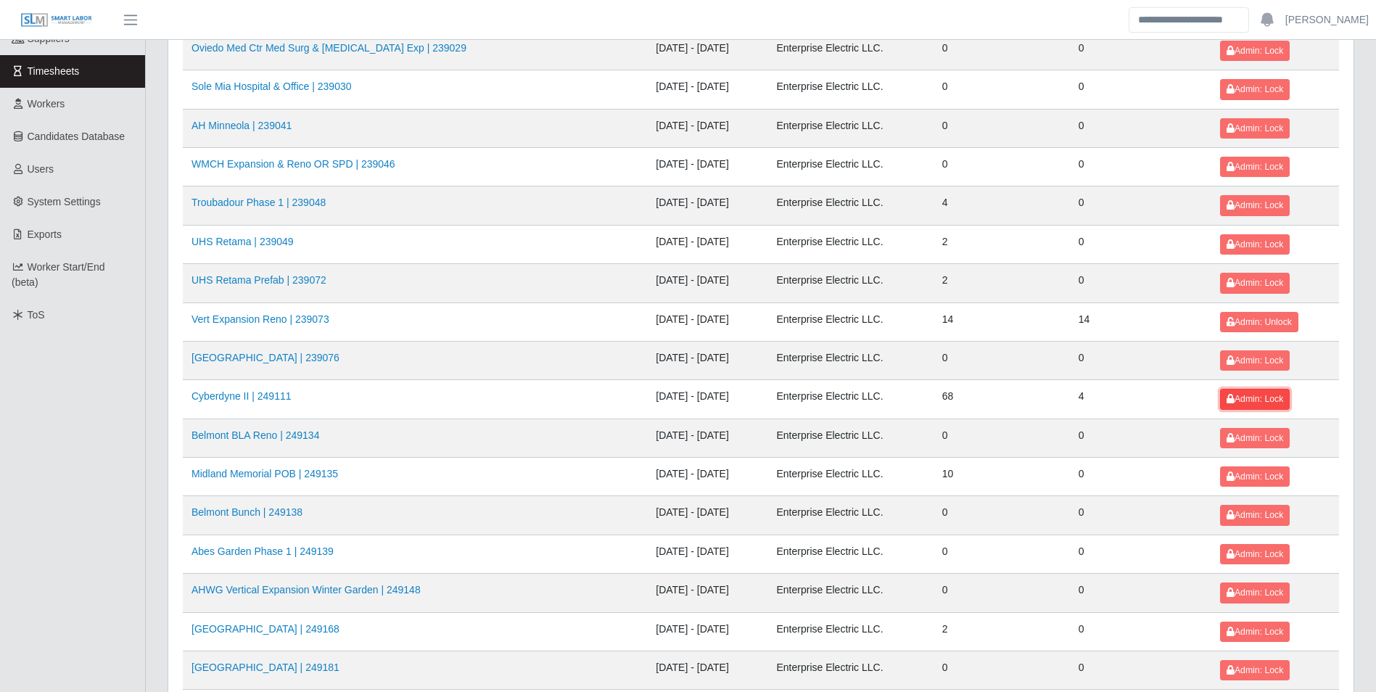
click at [1251, 395] on span "Admin: Lock" at bounding box center [1255, 399] width 57 height 10
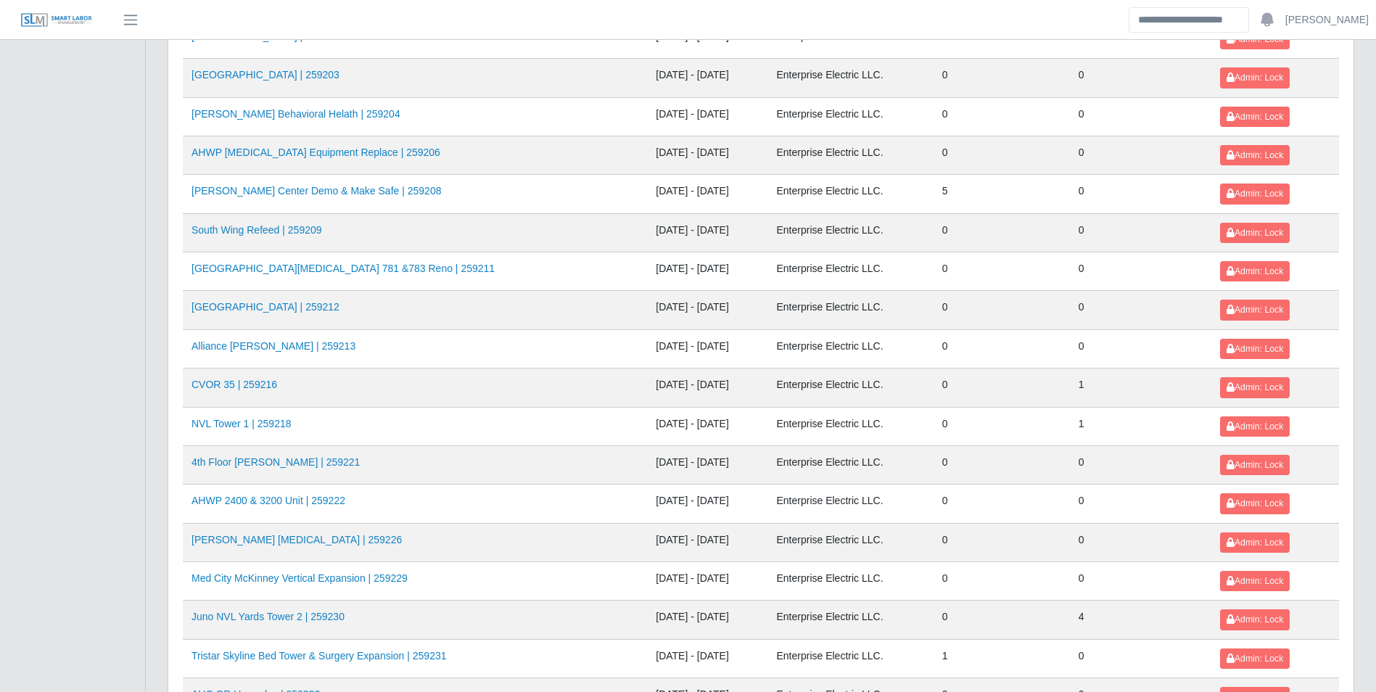
scroll to position [1378, 0]
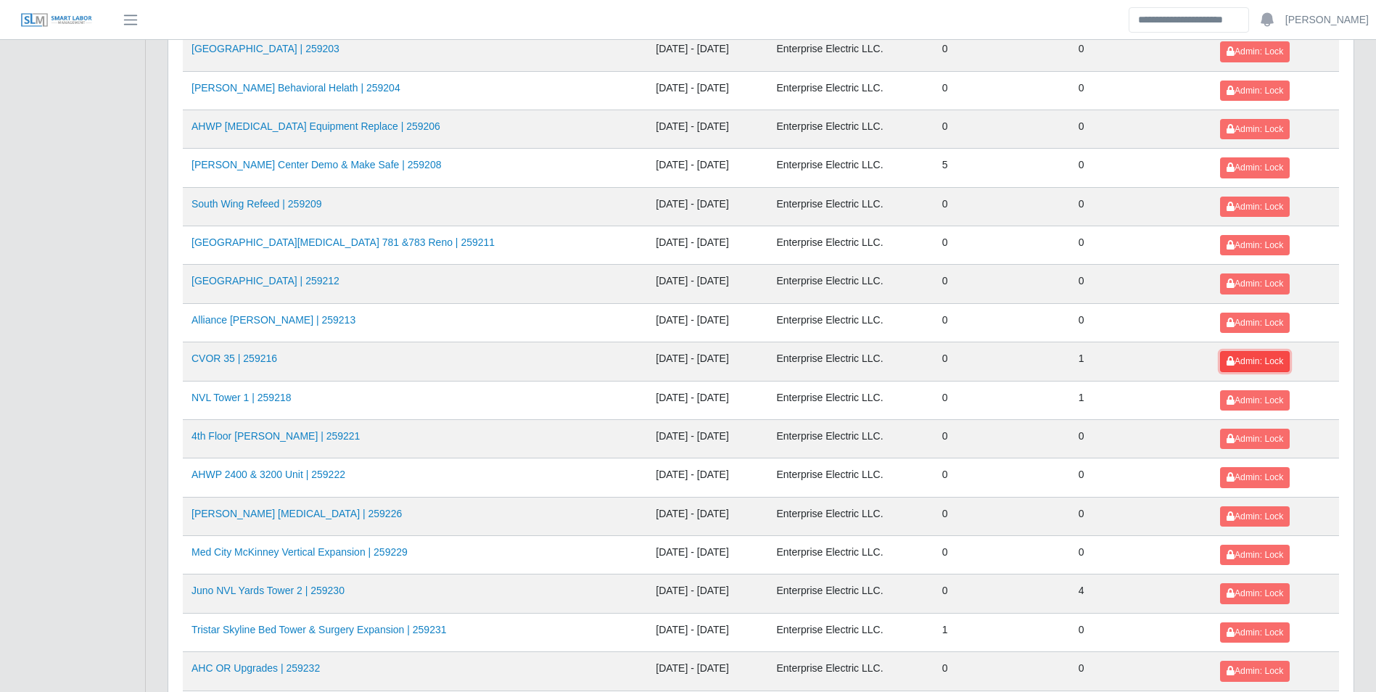
click at [1229, 363] on span "Admin: Lock" at bounding box center [1255, 361] width 57 height 10
click at [1236, 408] on button "Admin: Lock" at bounding box center [1255, 400] width 70 height 20
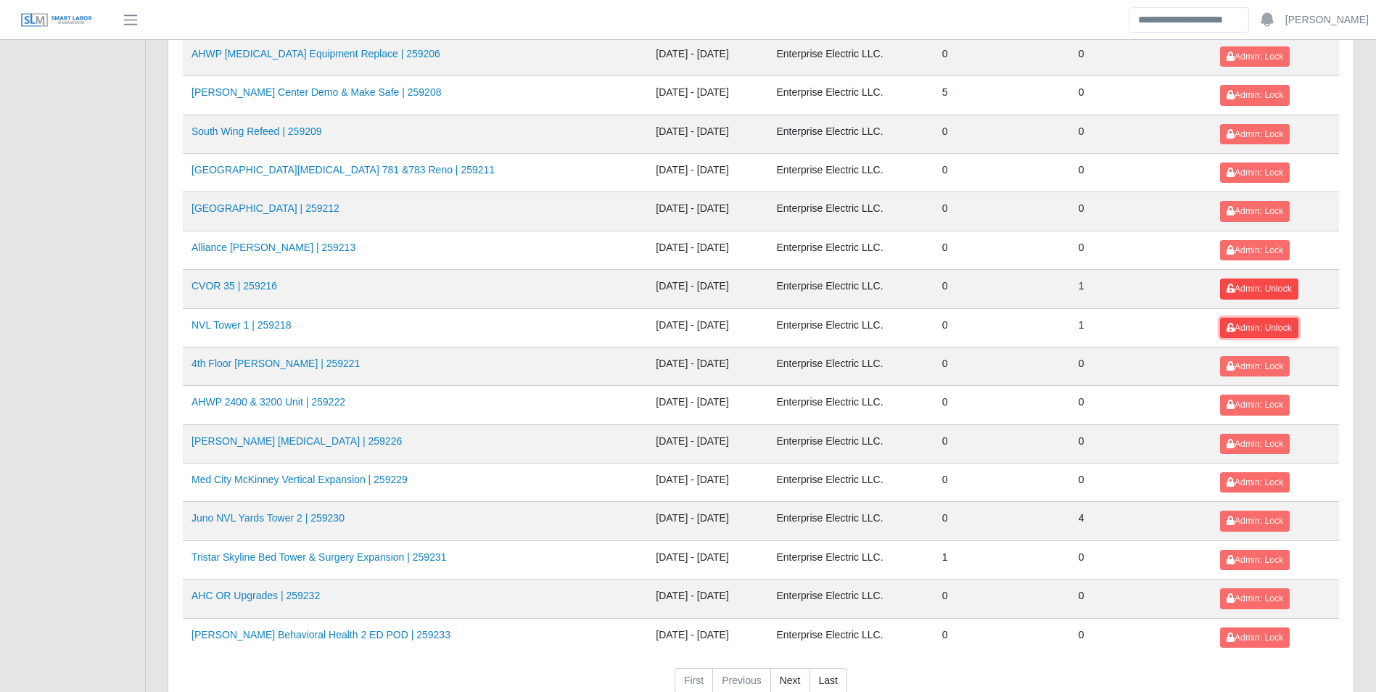
scroll to position [1523, 0]
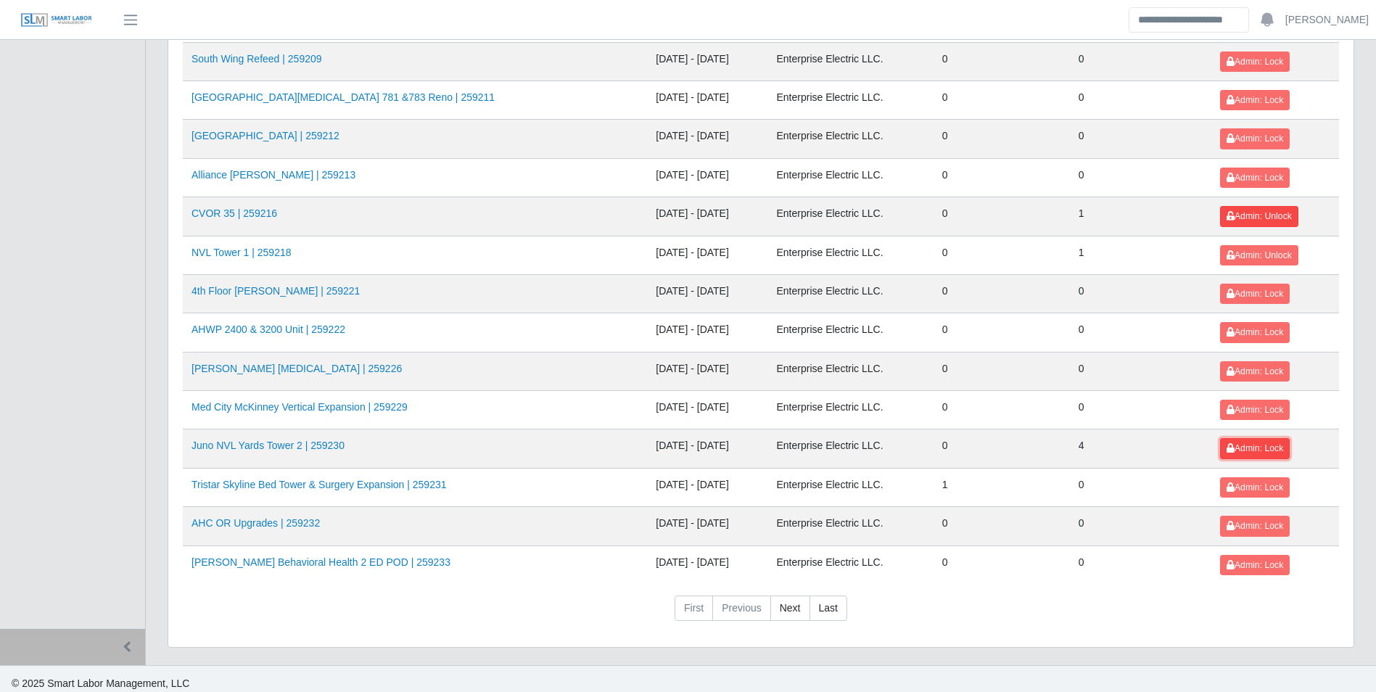
click at [1248, 448] on span "Admin: Lock" at bounding box center [1255, 448] width 57 height 10
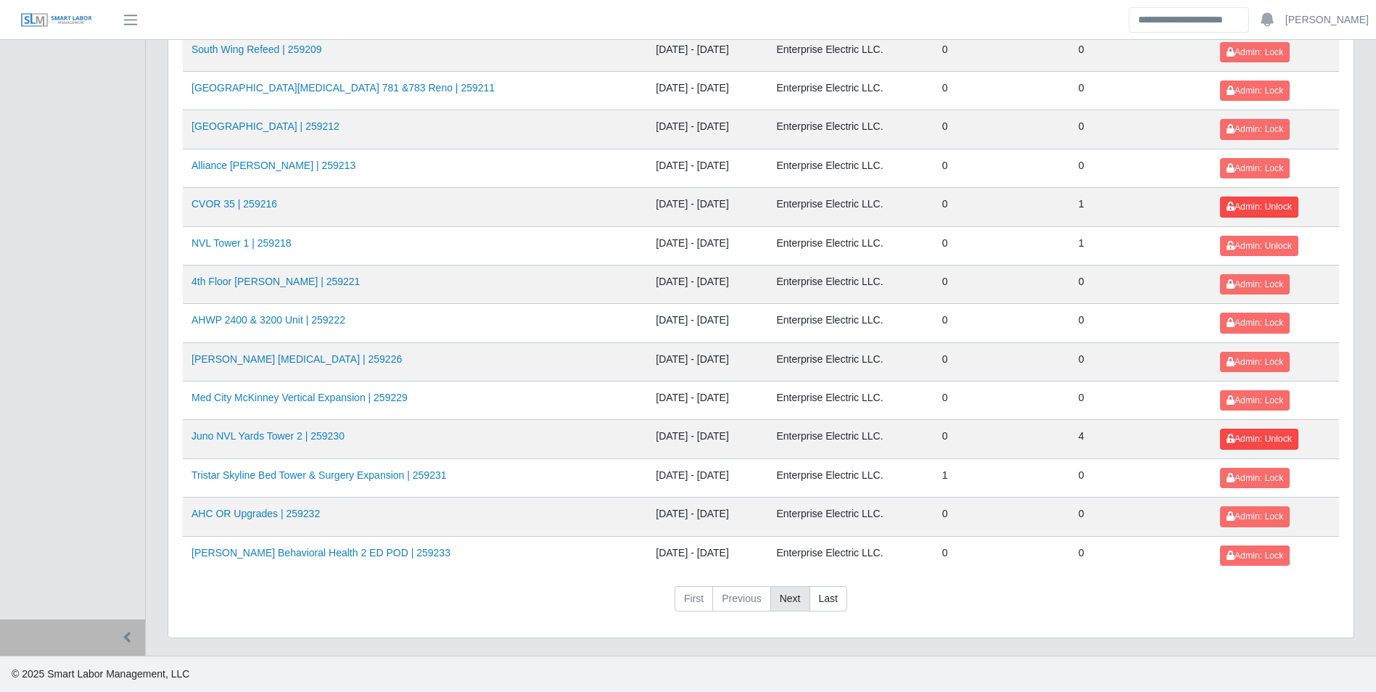
click at [790, 599] on link "Next" at bounding box center [790, 599] width 40 height 26
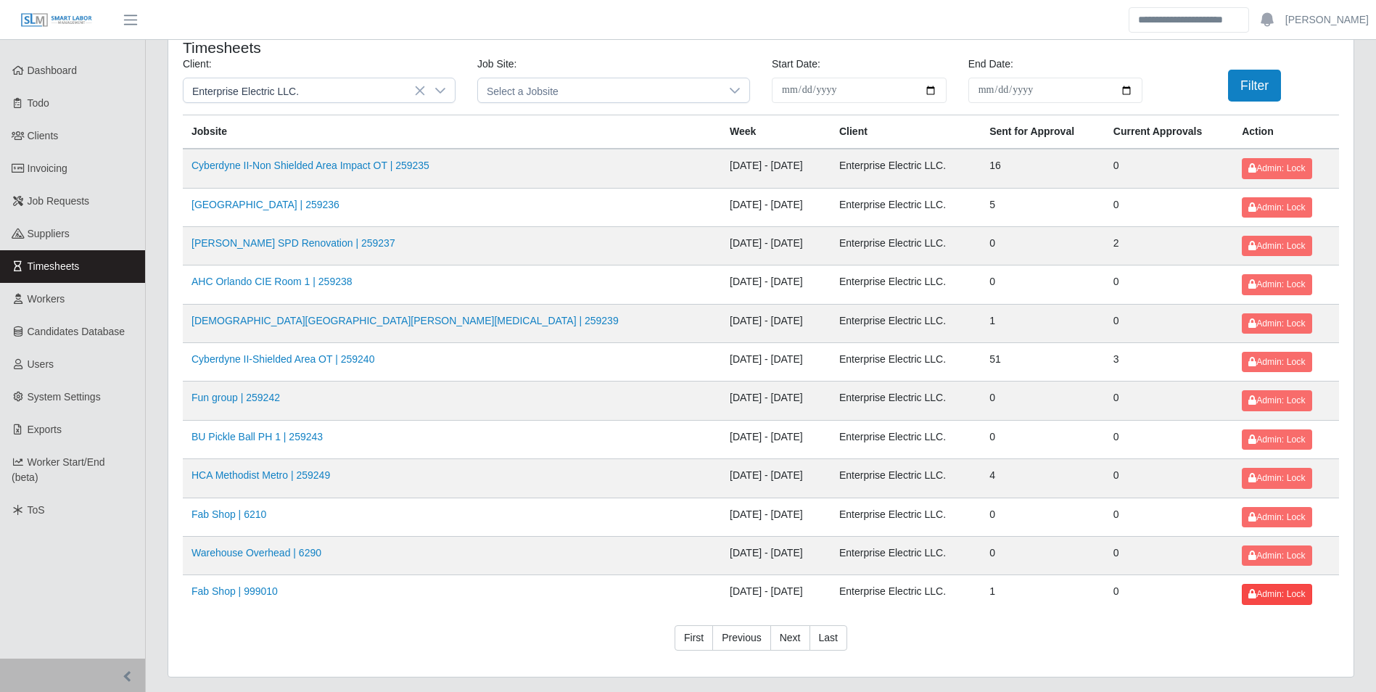
scroll to position [0, 0]
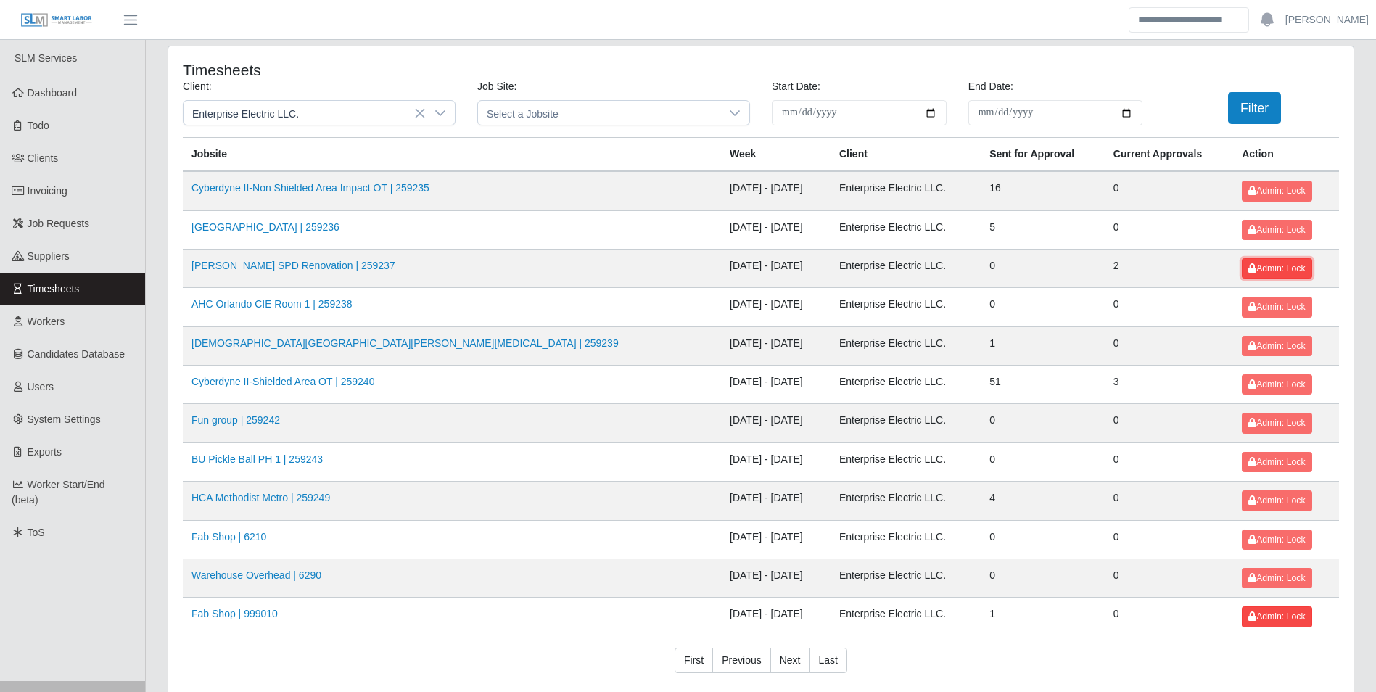
click at [1258, 264] on span "Admin: Lock" at bounding box center [1276, 268] width 57 height 10
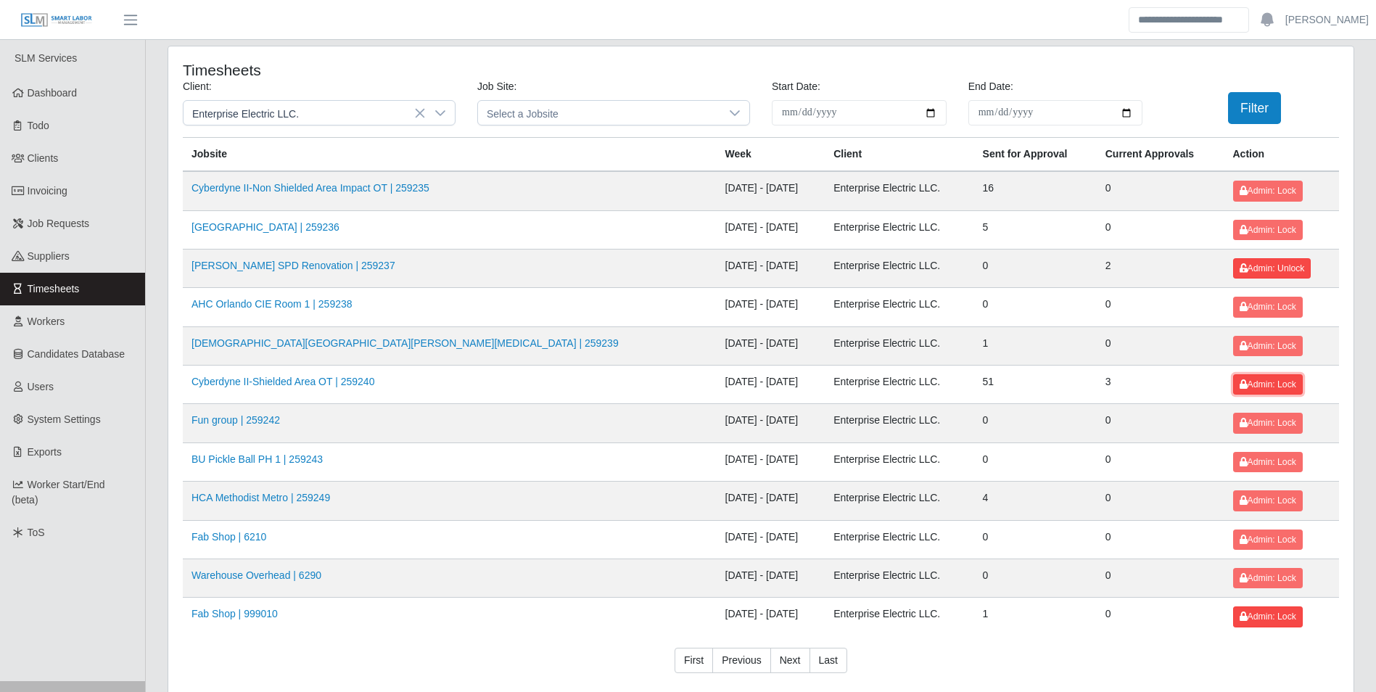
click at [1245, 381] on span "Admin: Lock" at bounding box center [1268, 384] width 57 height 10
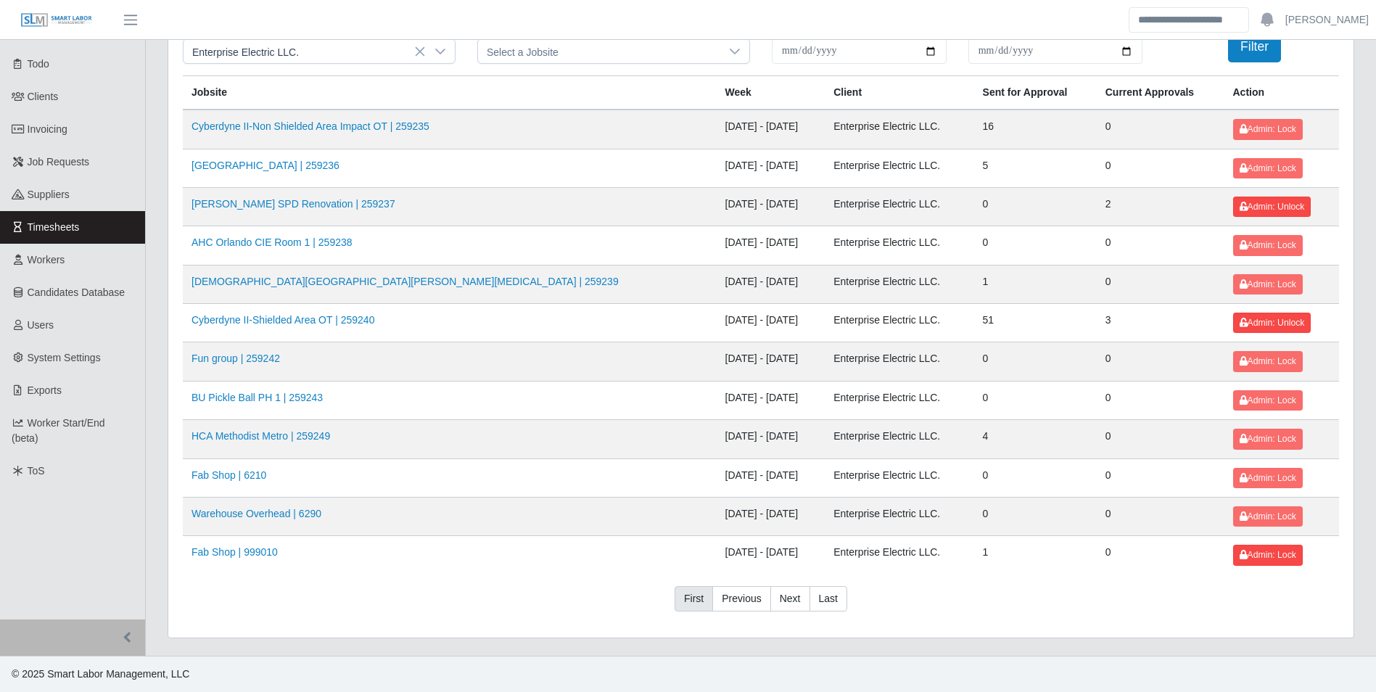
click at [697, 593] on link "First" at bounding box center [694, 599] width 38 height 26
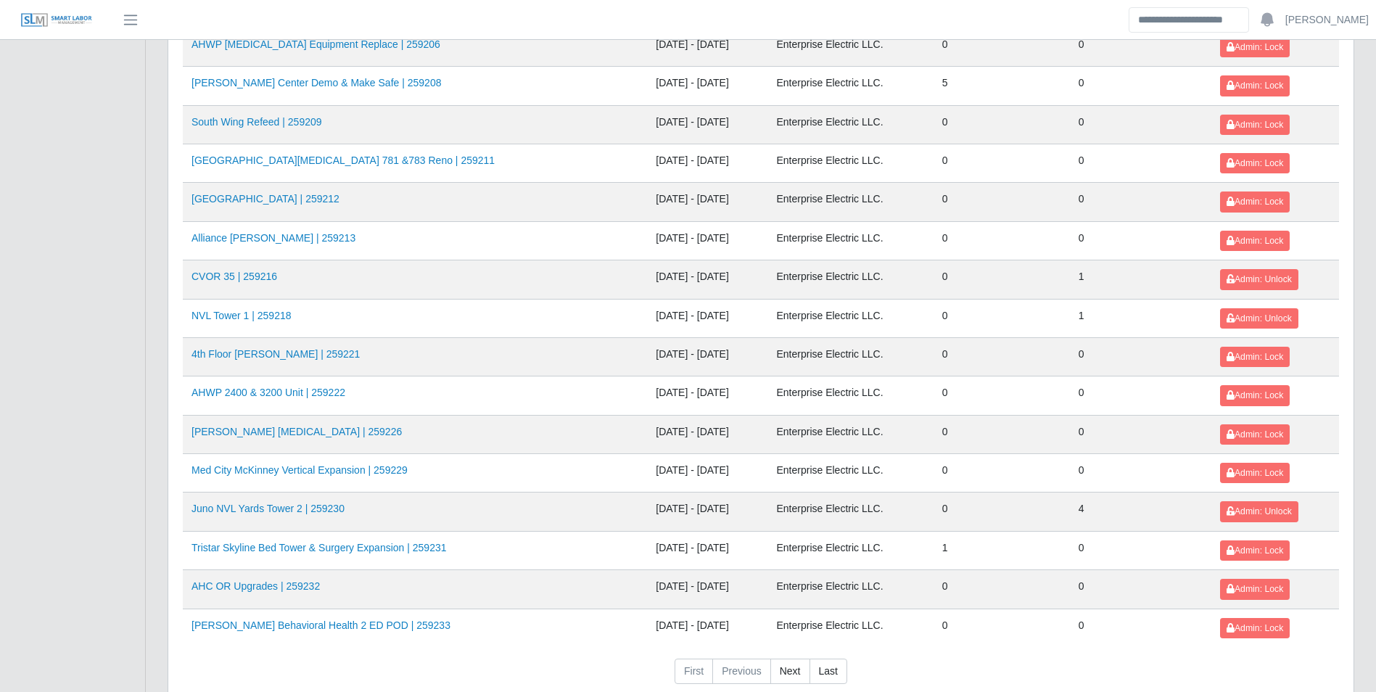
scroll to position [1533, 0]
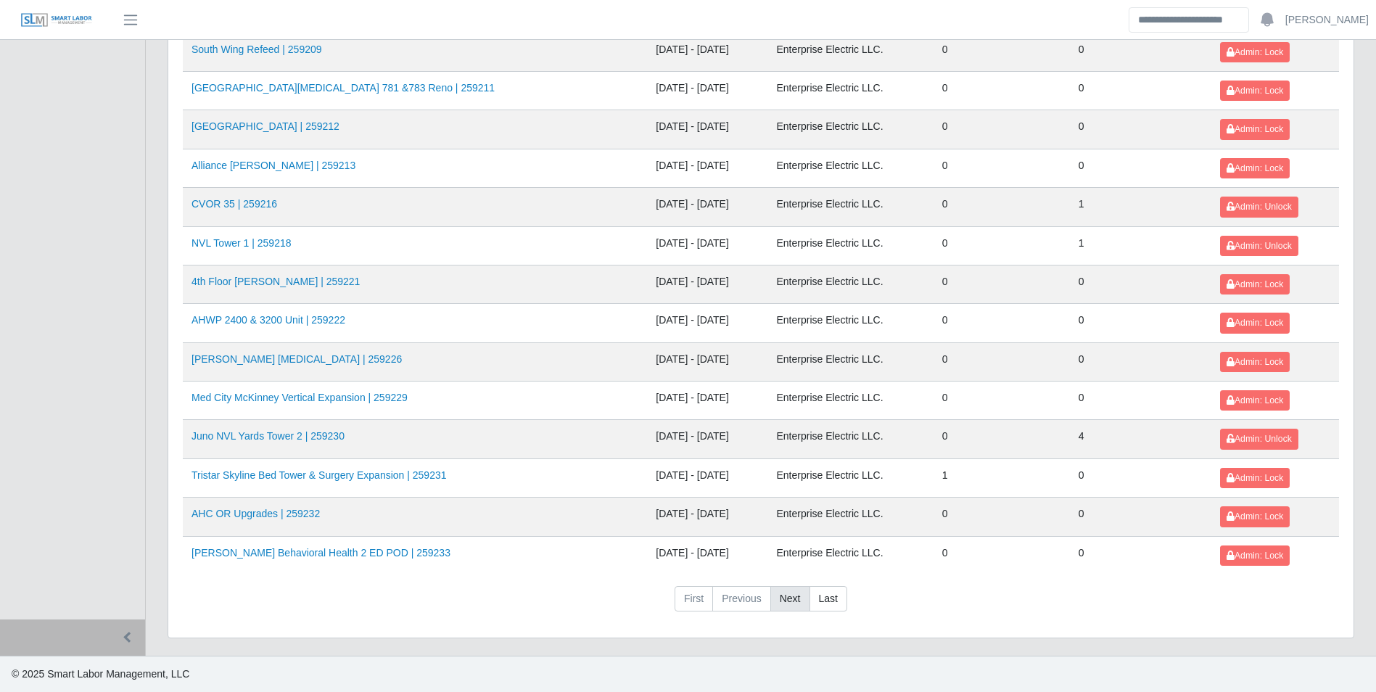
click at [784, 598] on link "Next" at bounding box center [790, 599] width 40 height 26
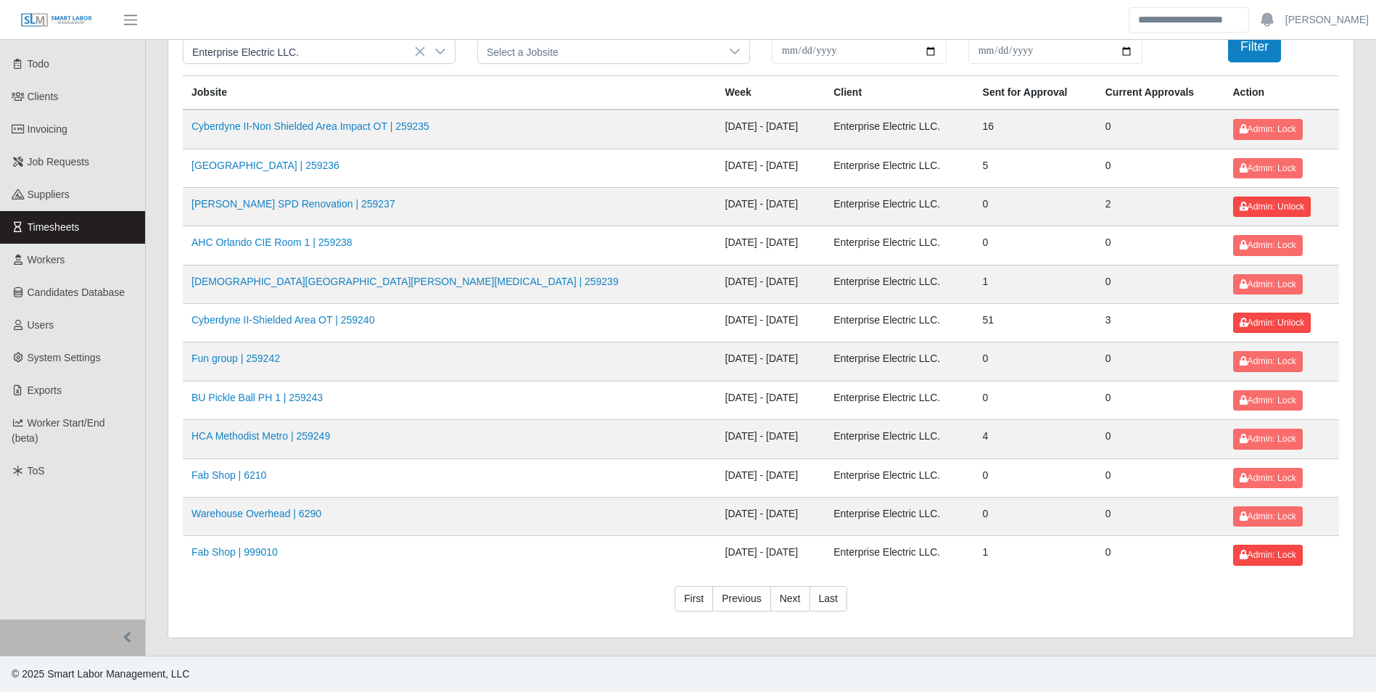
scroll to position [62, 0]
click at [701, 596] on link "First" at bounding box center [694, 599] width 38 height 26
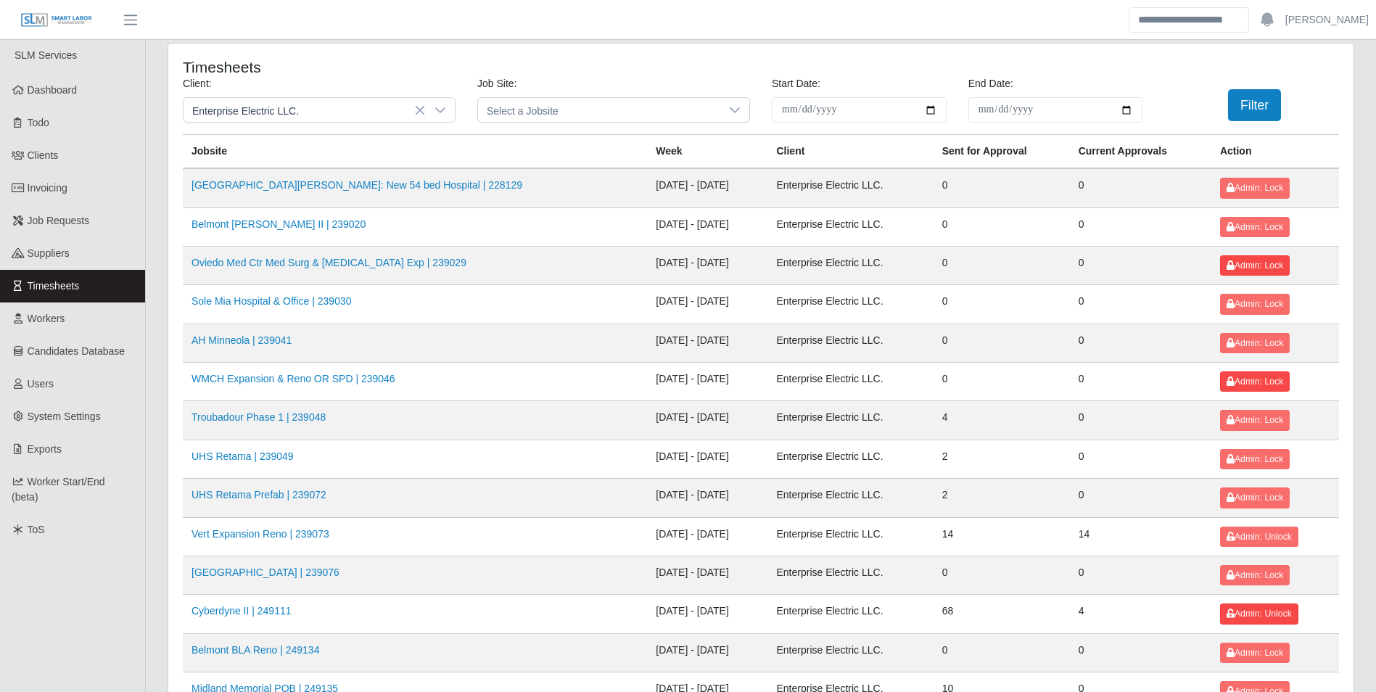
scroll to position [0, 0]
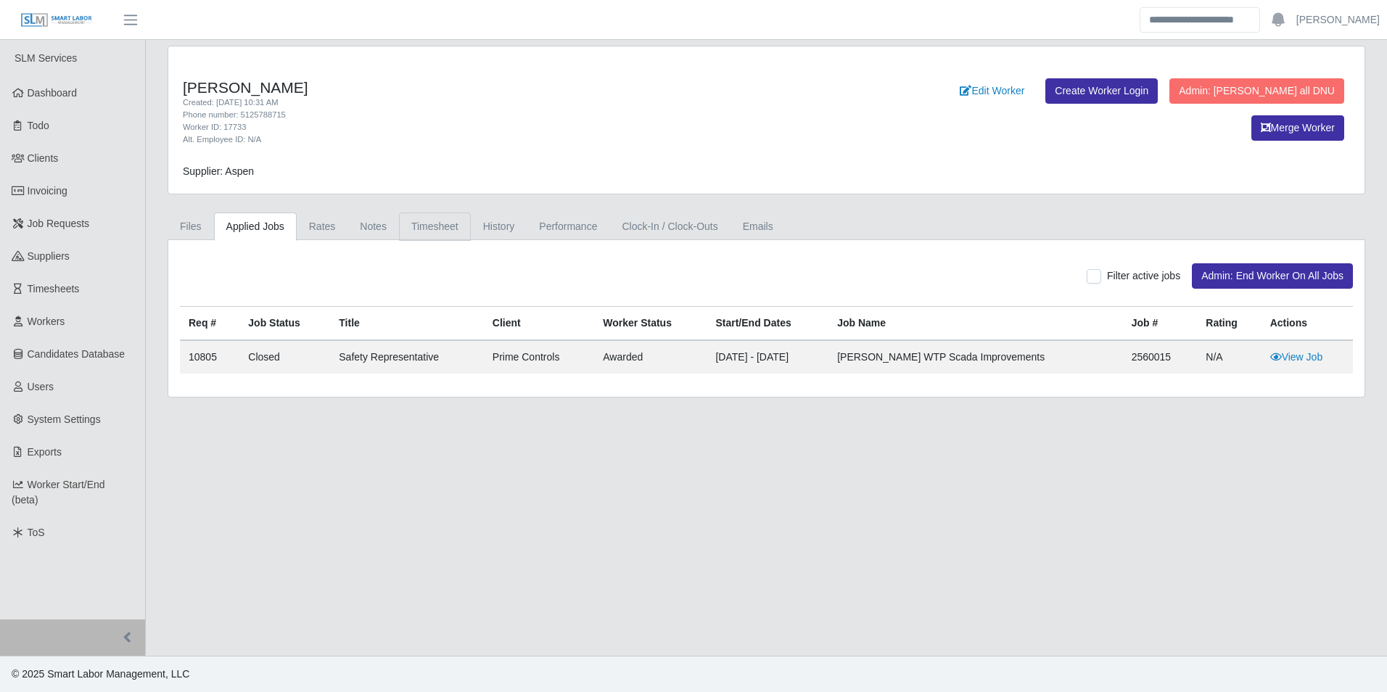
click at [434, 228] on link "Timesheet" at bounding box center [435, 227] width 72 height 28
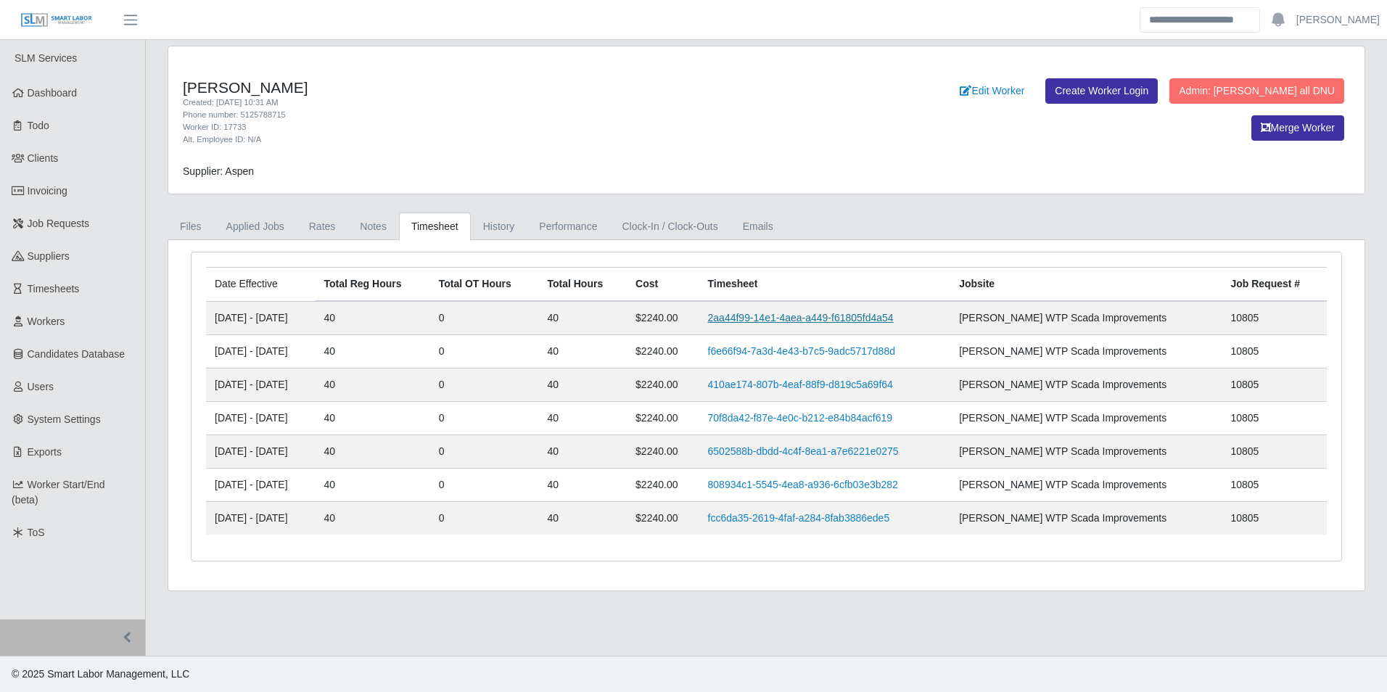
click at [784, 314] on link "2aa44f99-14e1-4aea-a449-f61805fd4a54" at bounding box center [801, 318] width 186 height 12
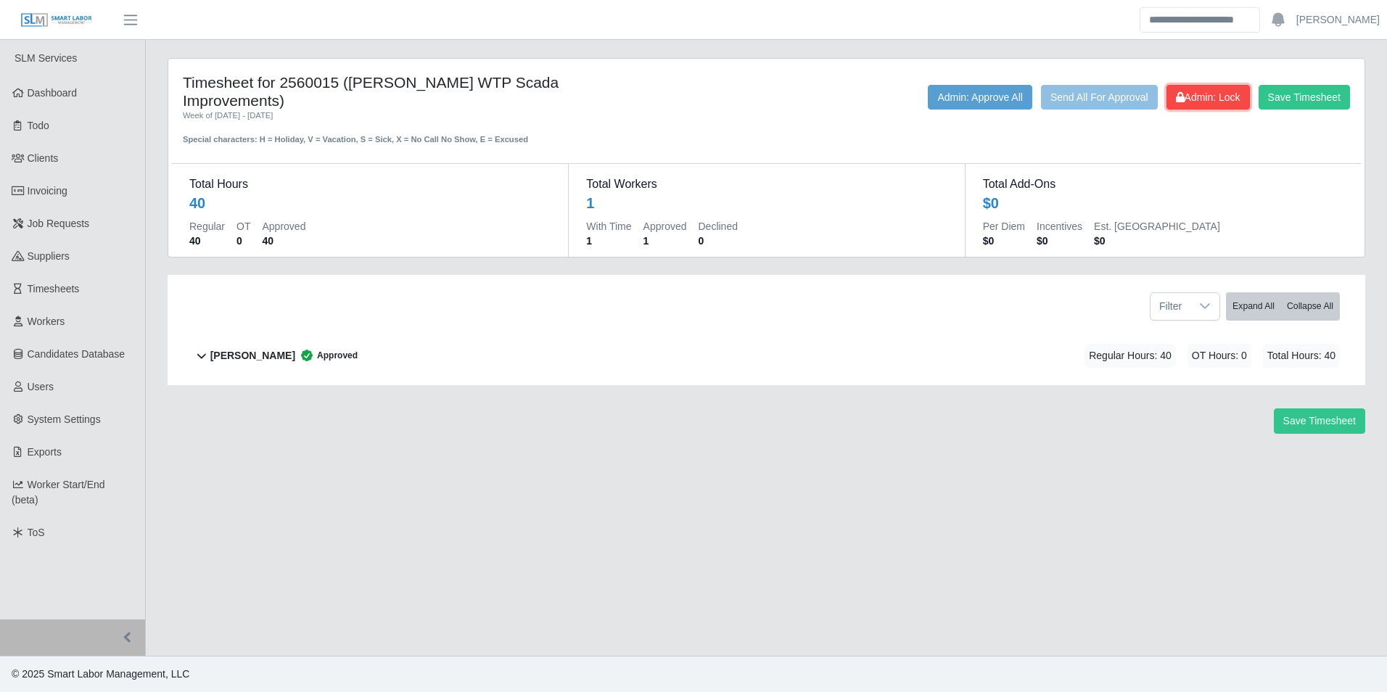
click at [1203, 97] on span "Admin: Lock" at bounding box center [1208, 97] width 65 height 12
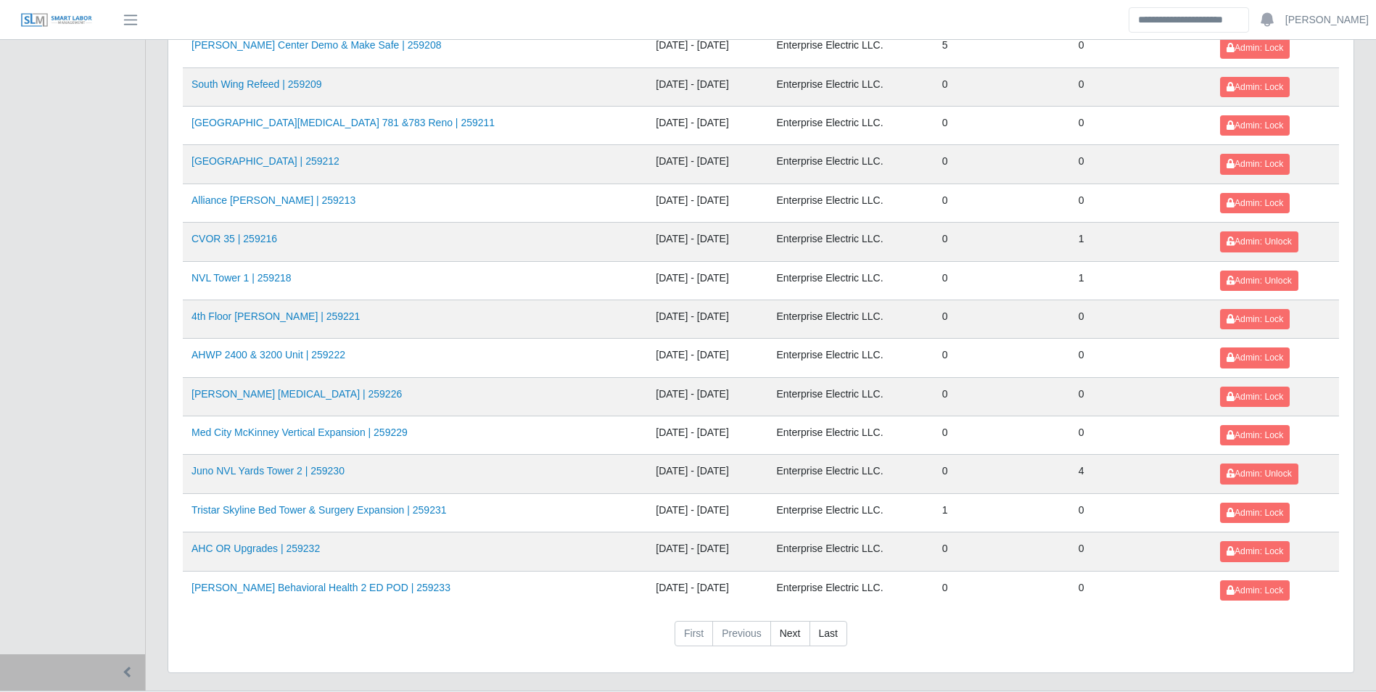
scroll to position [1523, 0]
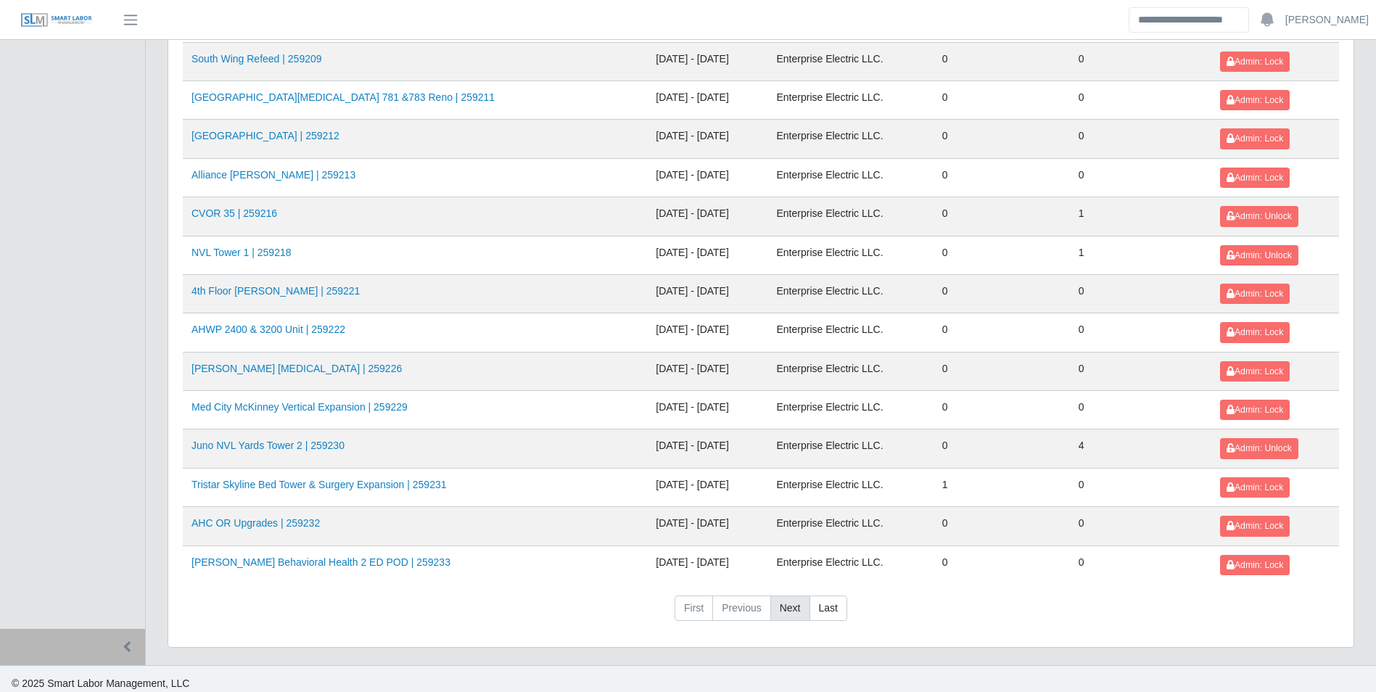
click at [794, 607] on link "Next" at bounding box center [790, 609] width 40 height 26
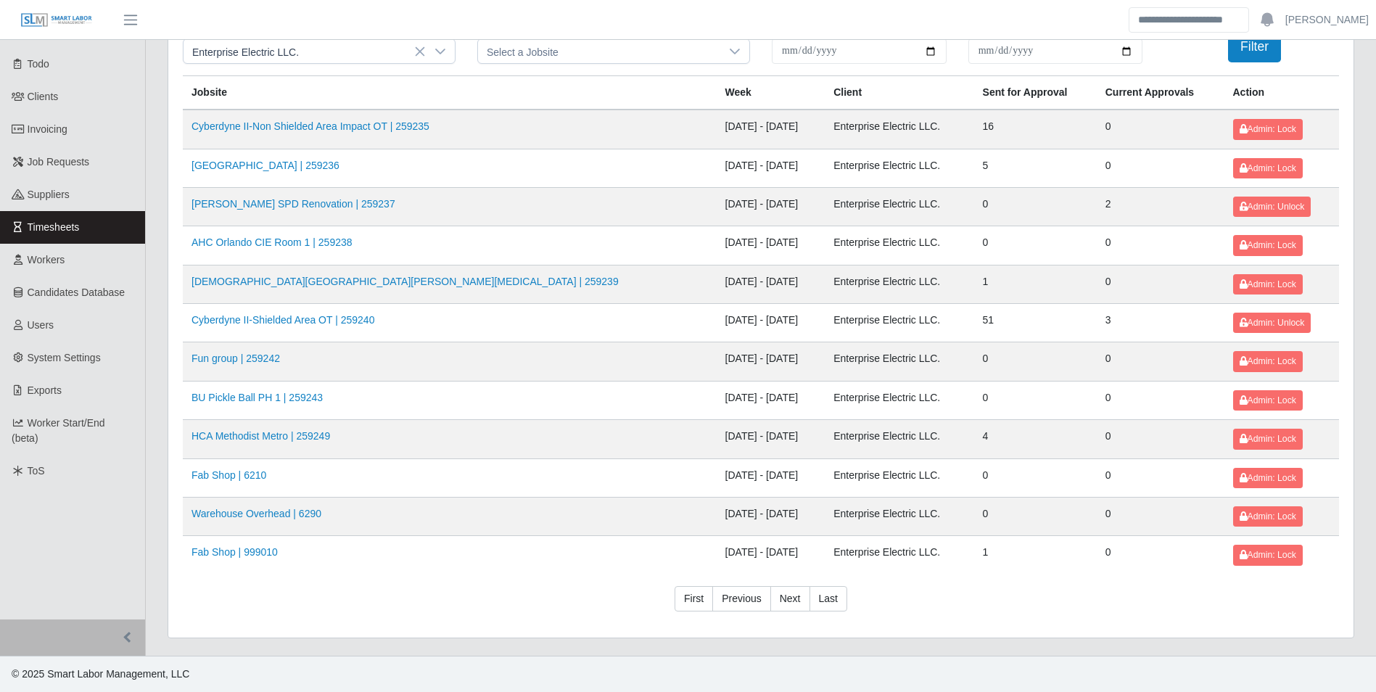
scroll to position [52, 0]
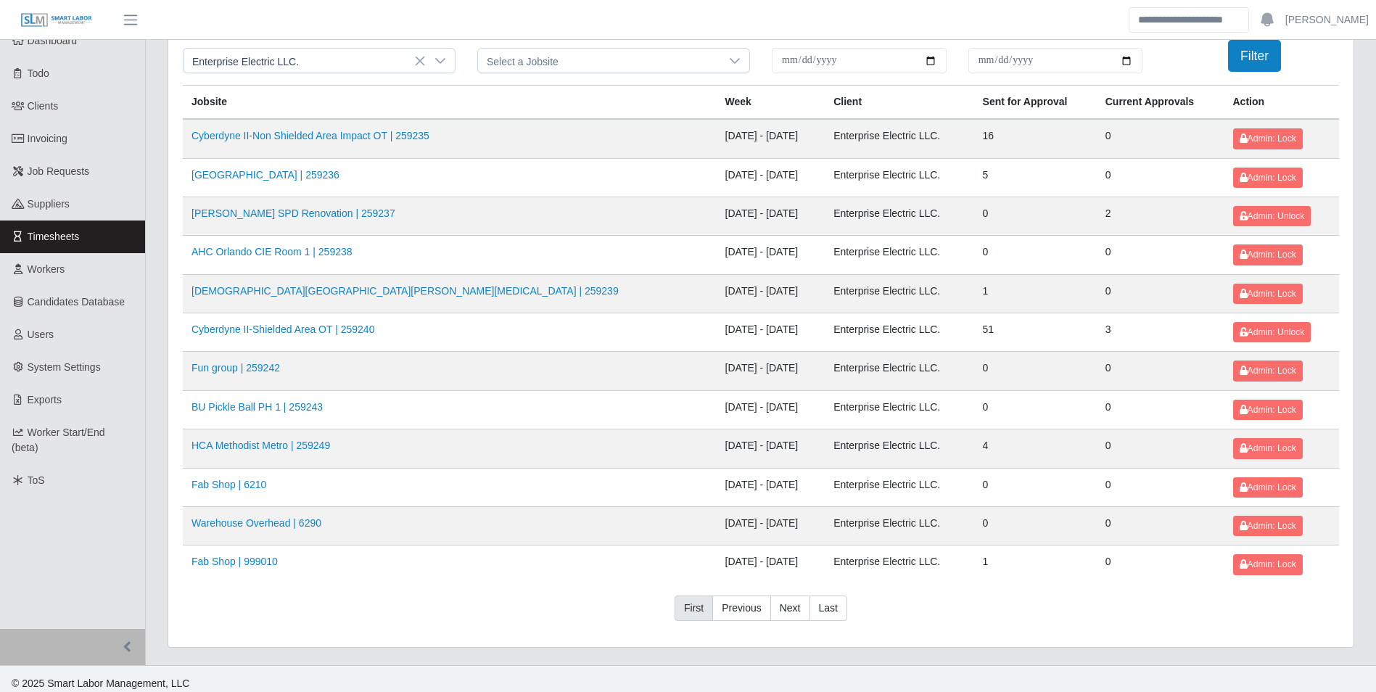
click at [694, 604] on link "First" at bounding box center [694, 609] width 38 height 26
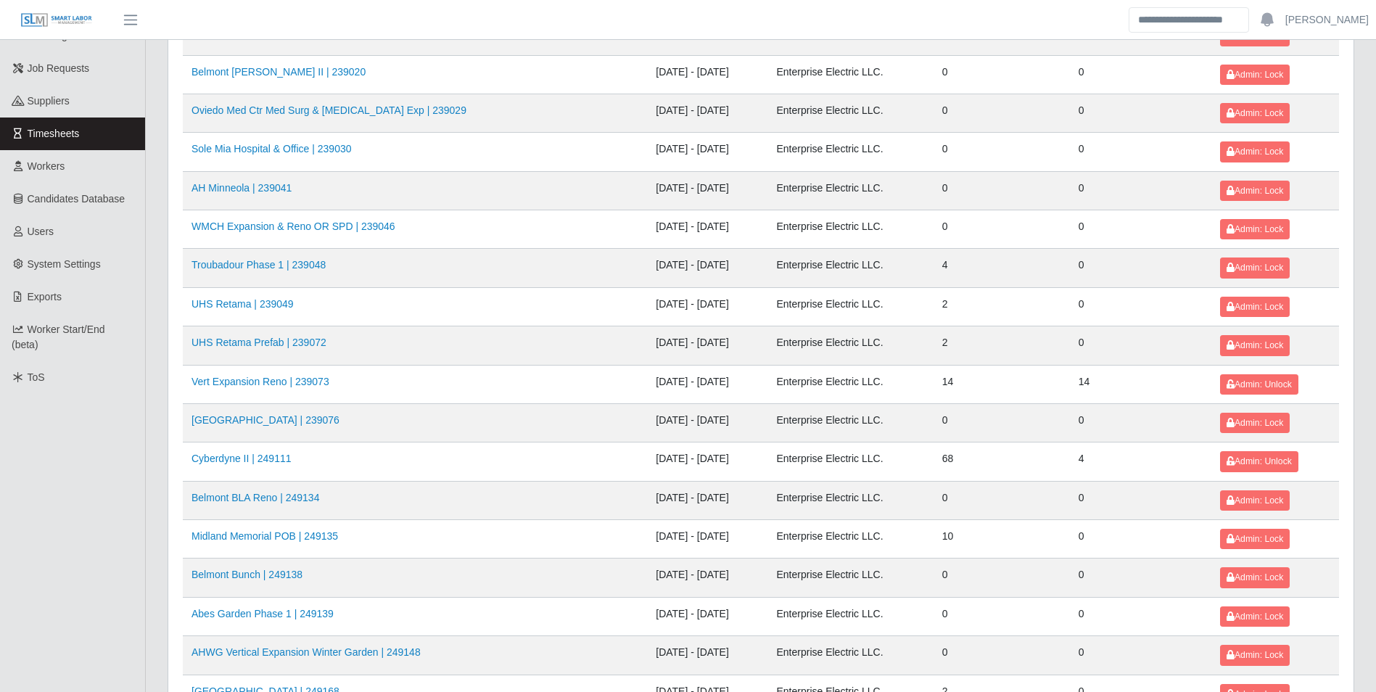
scroll to position [145, 0]
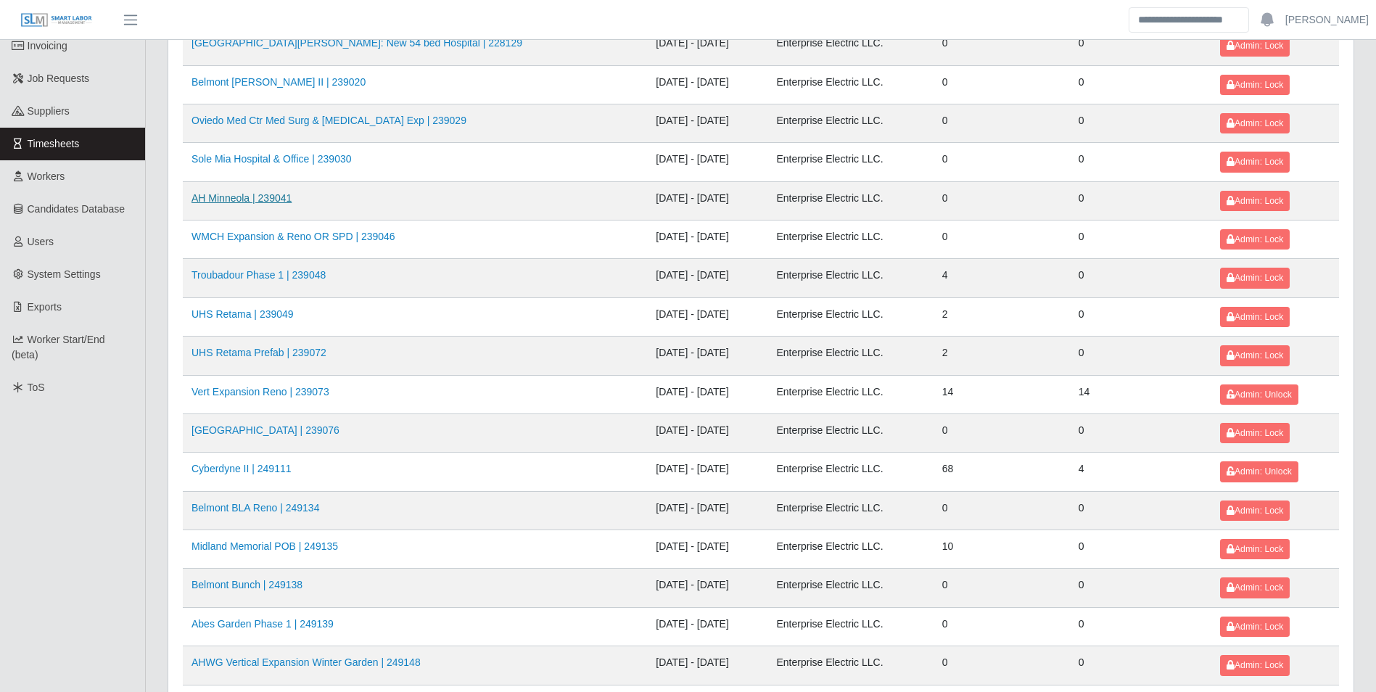
click at [274, 199] on link "AH Minneola | 239041" at bounding box center [241, 198] width 100 height 12
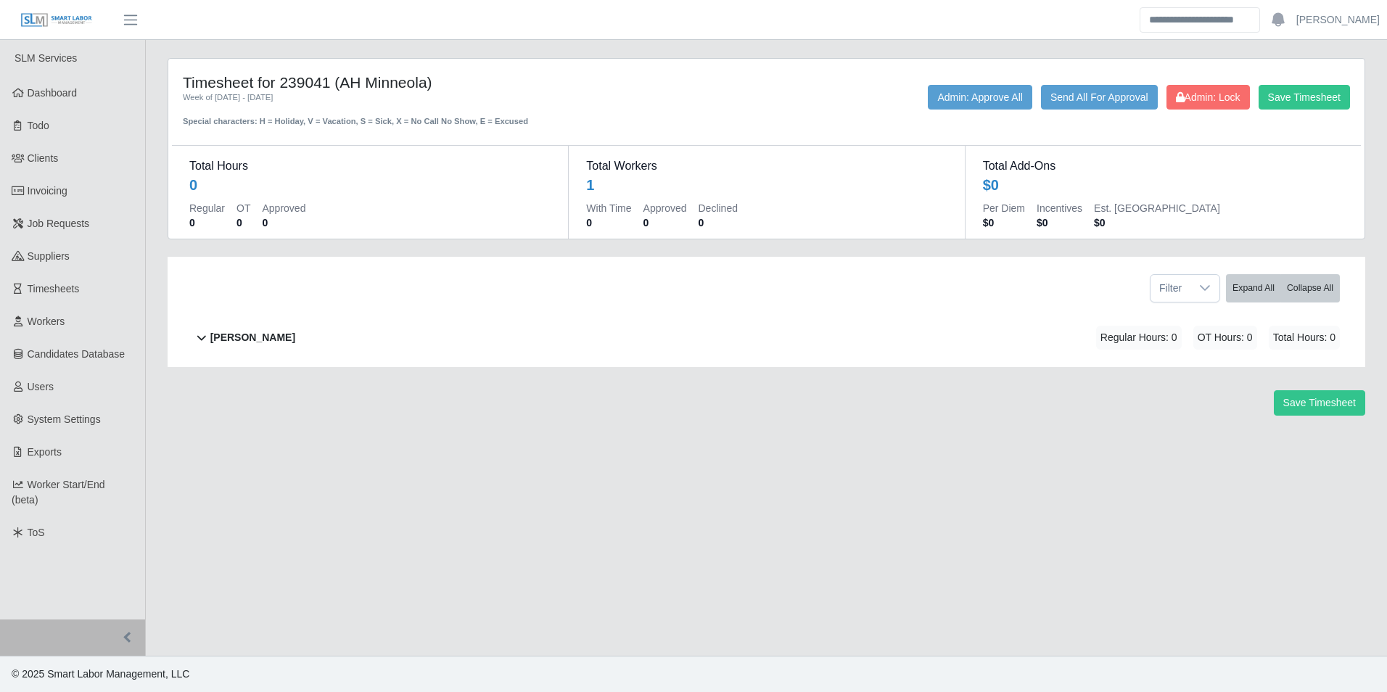
click at [301, 342] on div "[PERSON_NAME] Regular Hours: 0 OT Hours: 0 Total Hours: 0" at bounding box center [774, 337] width 1129 height 59
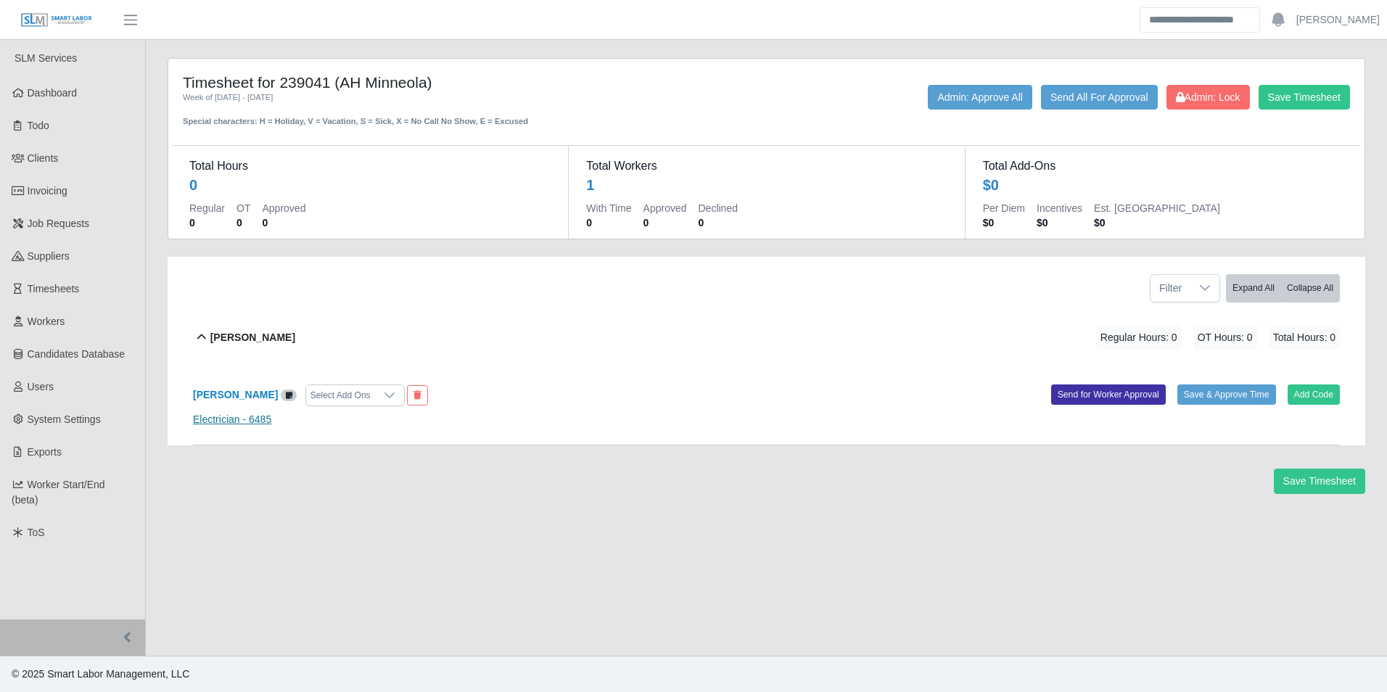
click at [259, 421] on link "Electrician - 6485" at bounding box center [232, 419] width 78 height 12
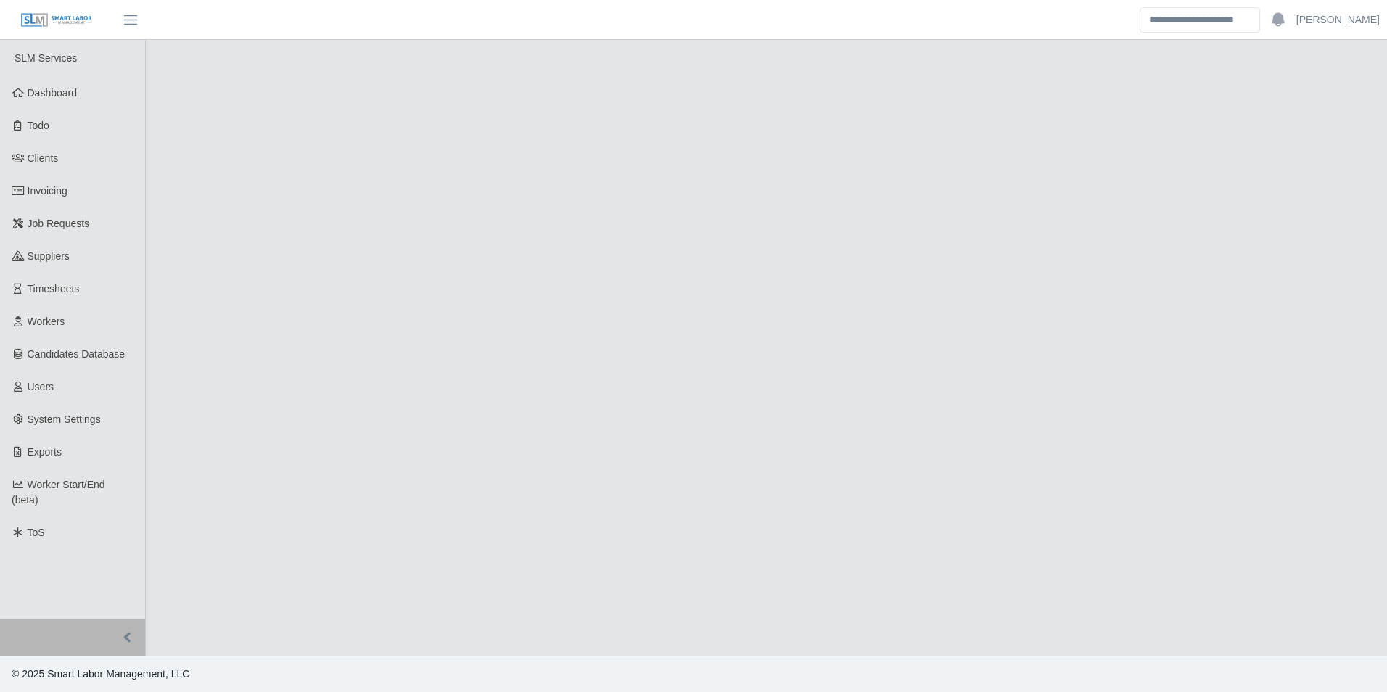
select select "******"
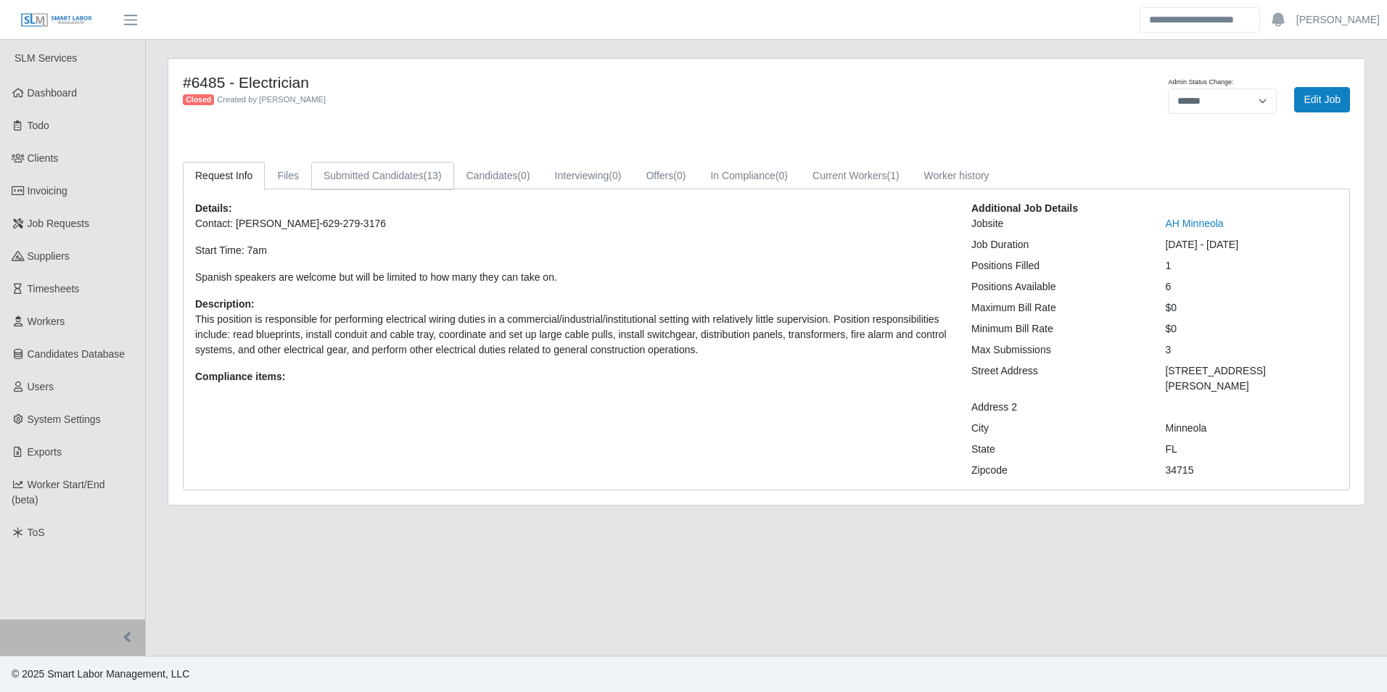
click at [387, 181] on link "Submitted Candidates (13)" at bounding box center [382, 176] width 143 height 28
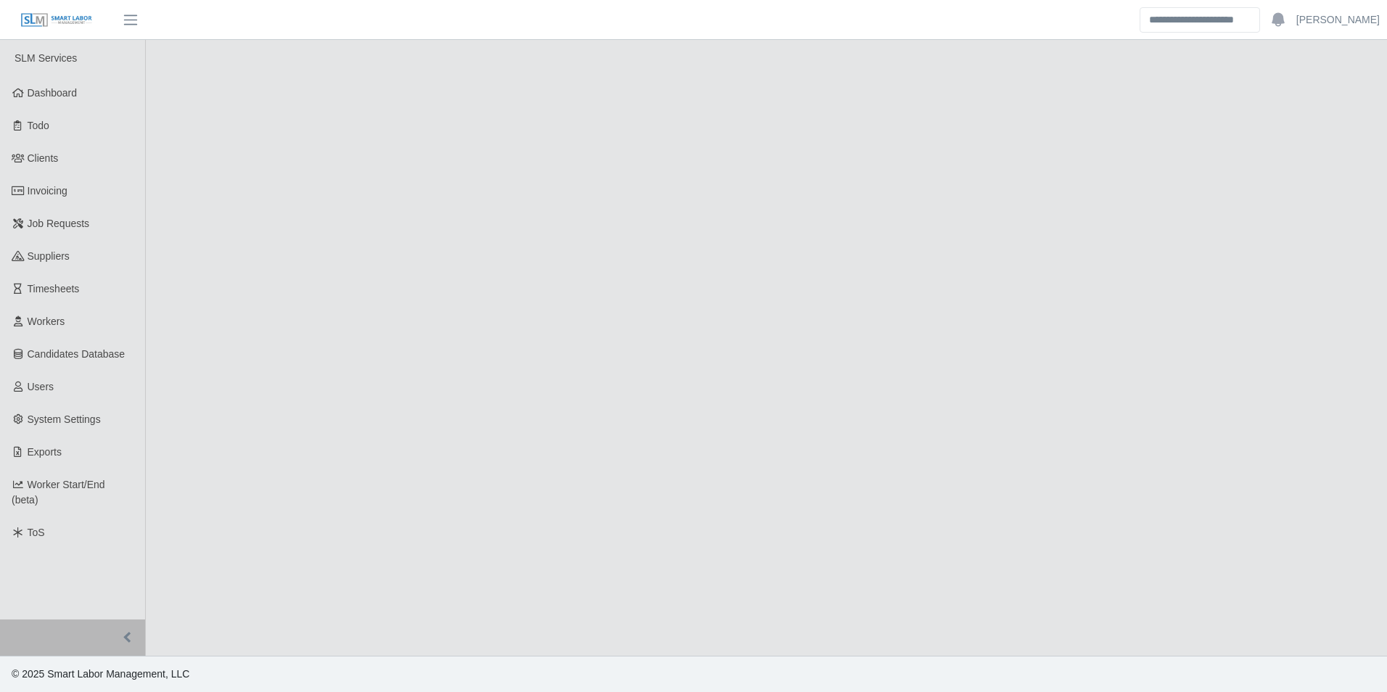
select select "******"
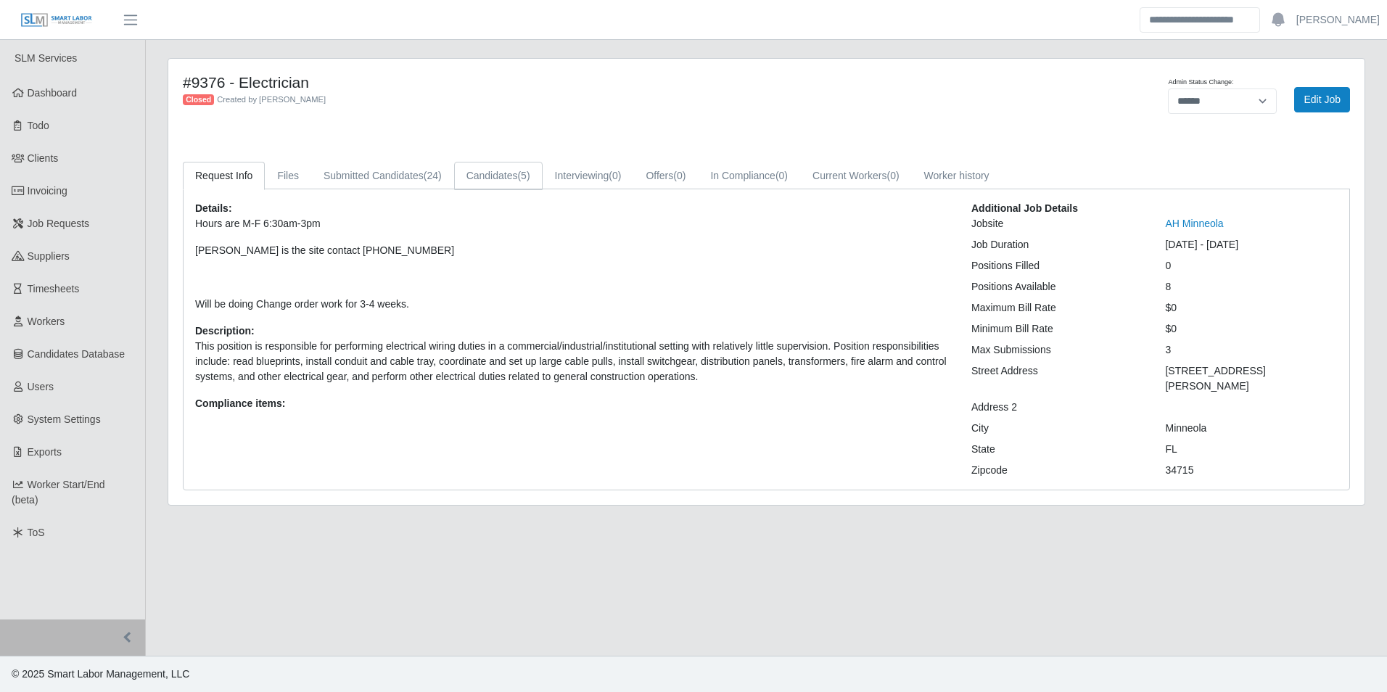
click at [512, 187] on link "Candidates (5)" at bounding box center [498, 176] width 88 height 28
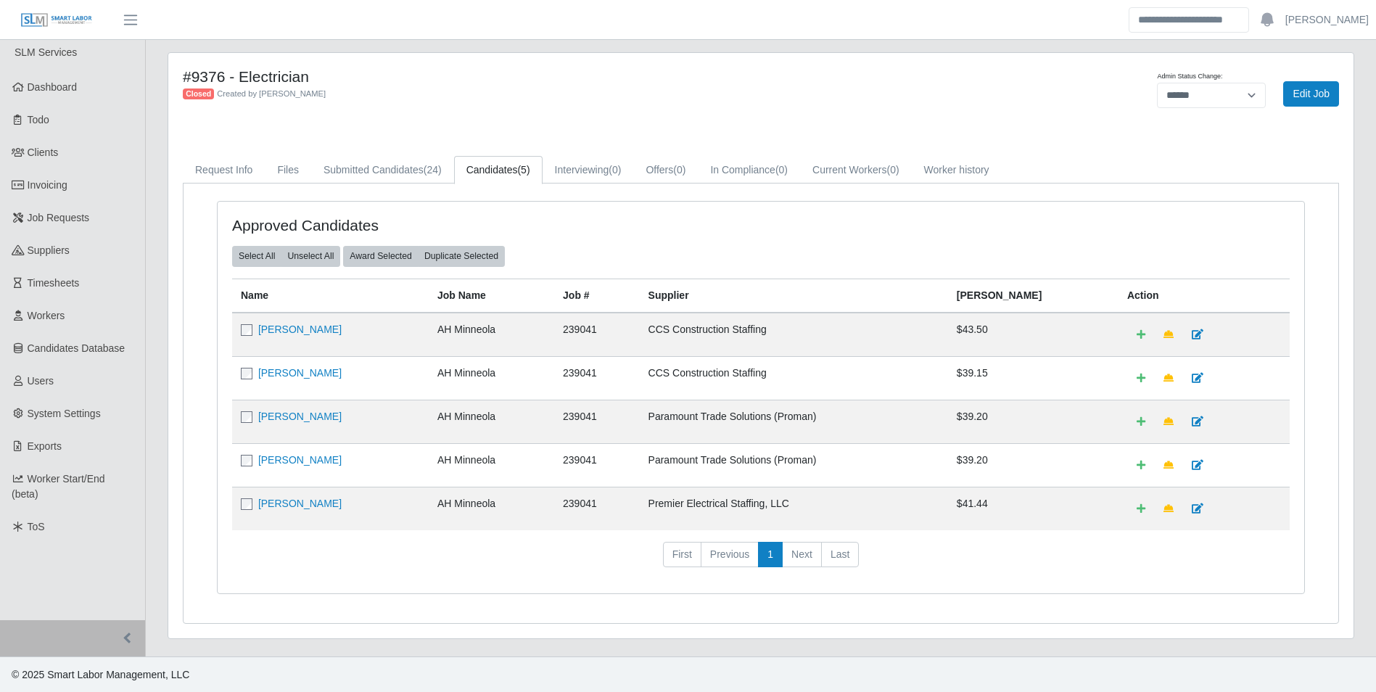
scroll to position [7, 0]
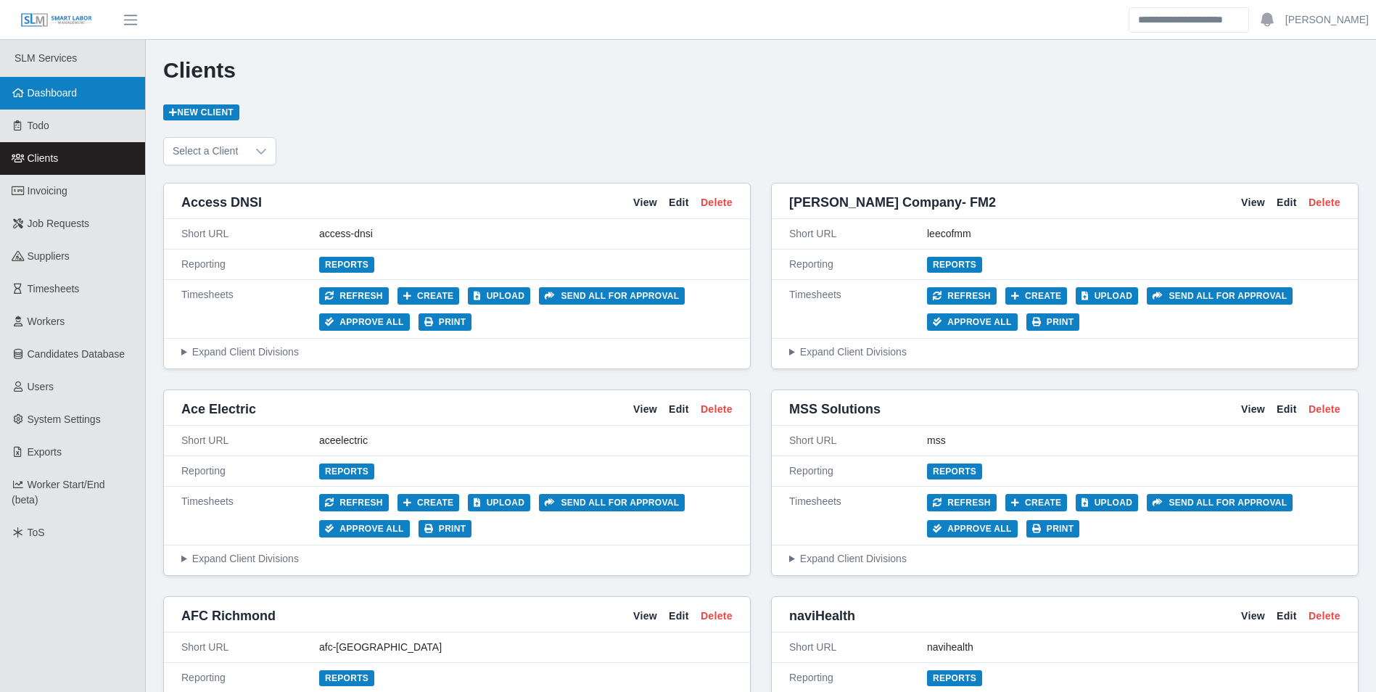
click at [94, 93] on link "Dashboard" at bounding box center [72, 93] width 145 height 33
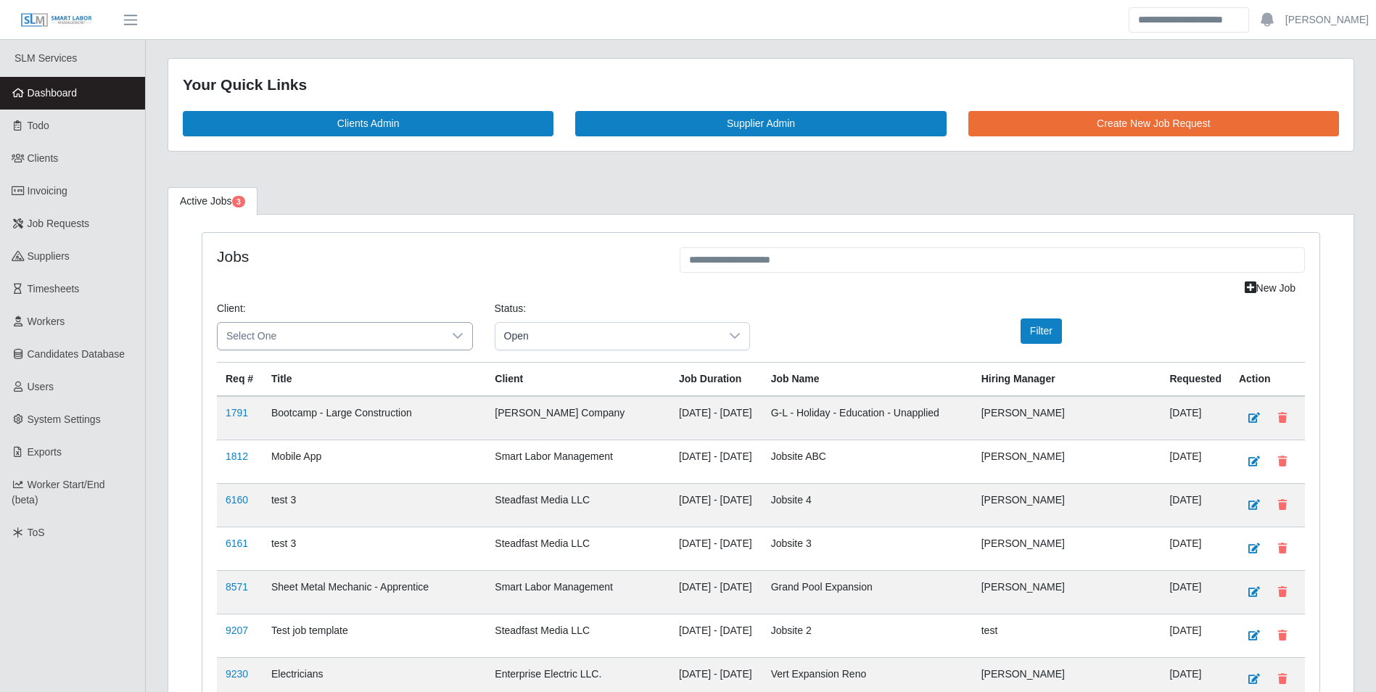
click at [452, 337] on icon at bounding box center [458, 336] width 12 height 12
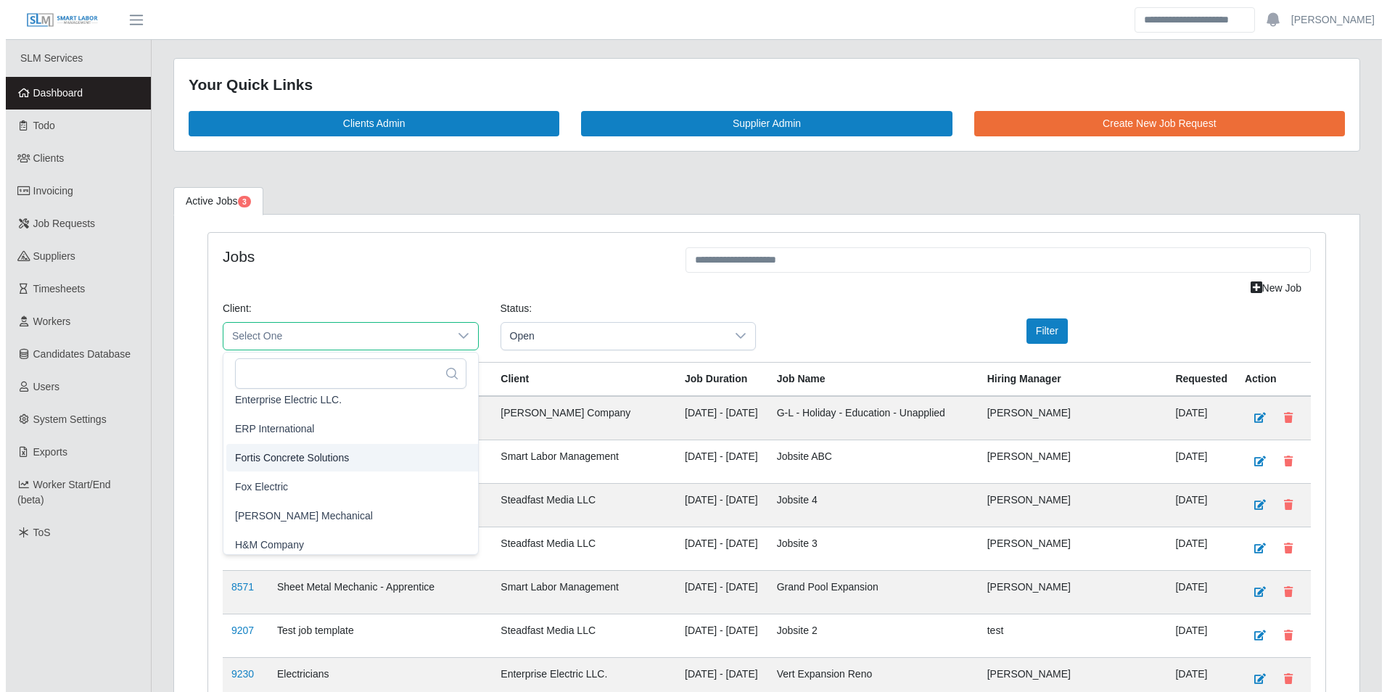
scroll to position [580, 0]
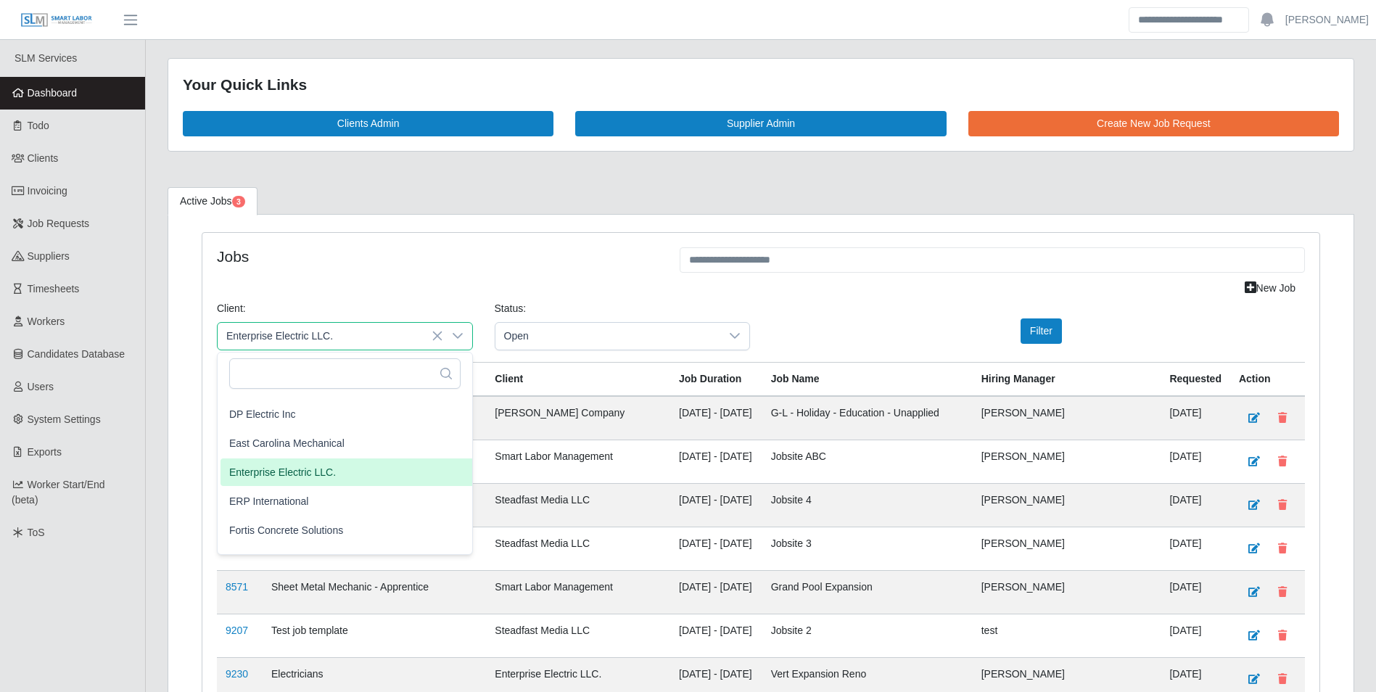
click at [291, 477] on span "Enterprise Electric LLC." at bounding box center [282, 471] width 107 height 15
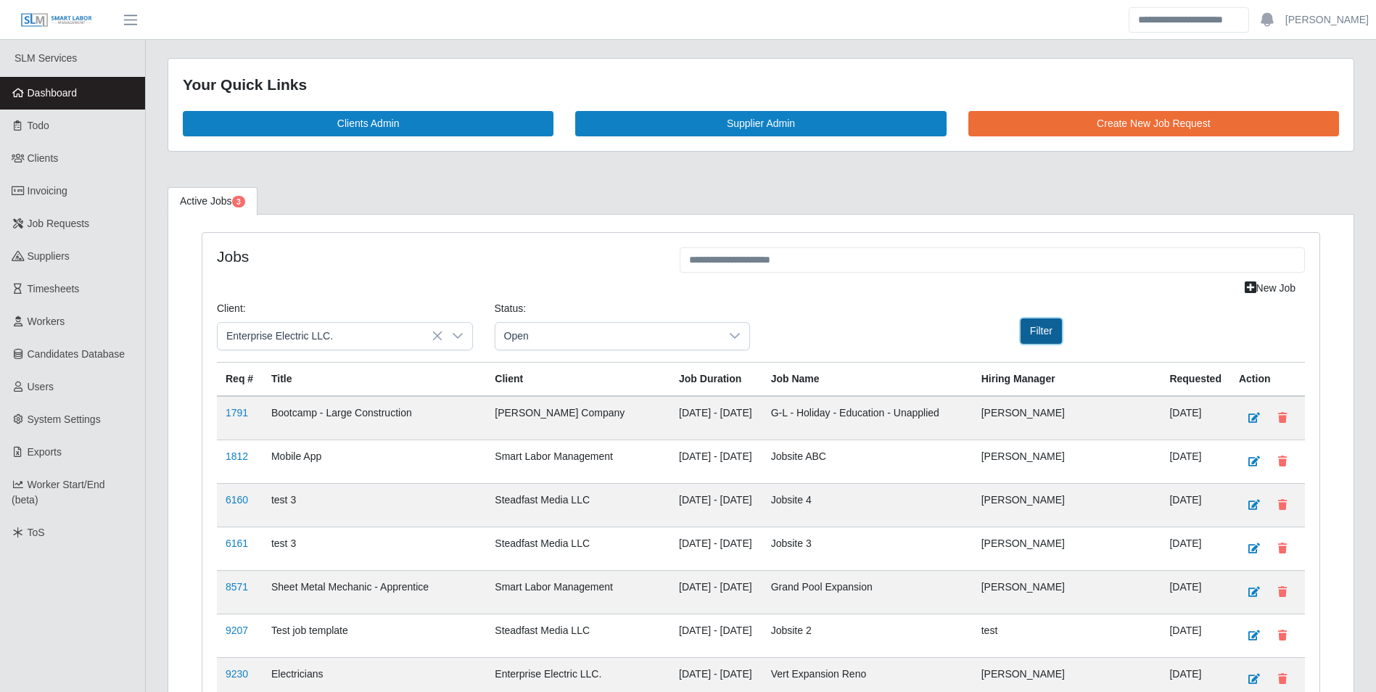
click at [1051, 331] on button "Filter" at bounding box center [1041, 330] width 41 height 25
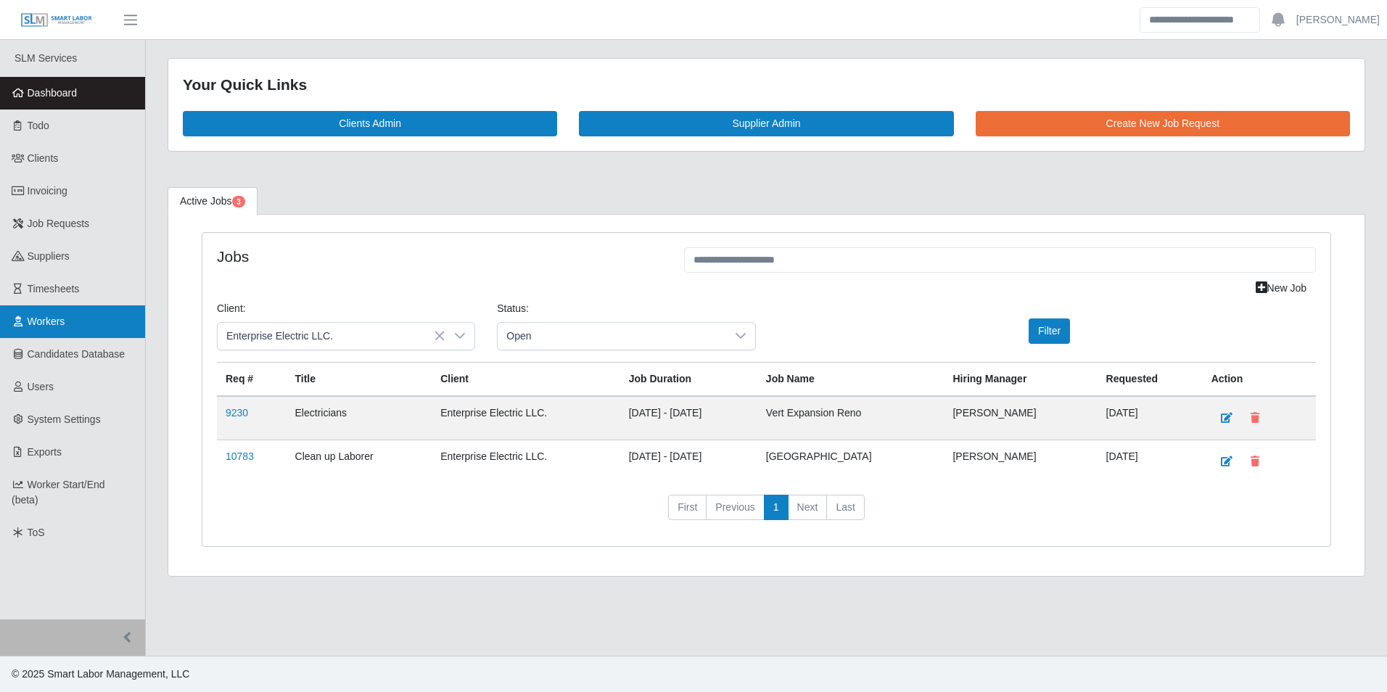
click at [78, 318] on link "Workers" at bounding box center [72, 321] width 145 height 33
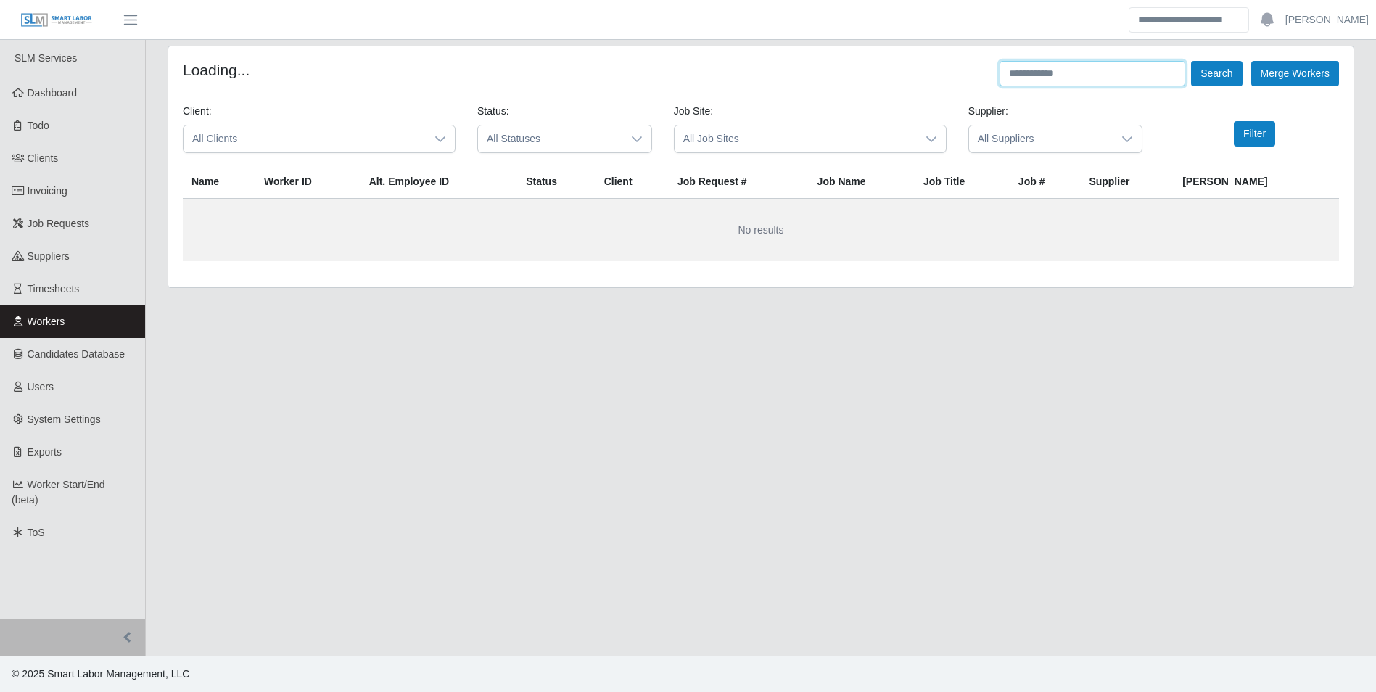
click at [1067, 75] on input "text" at bounding box center [1093, 73] width 186 height 25
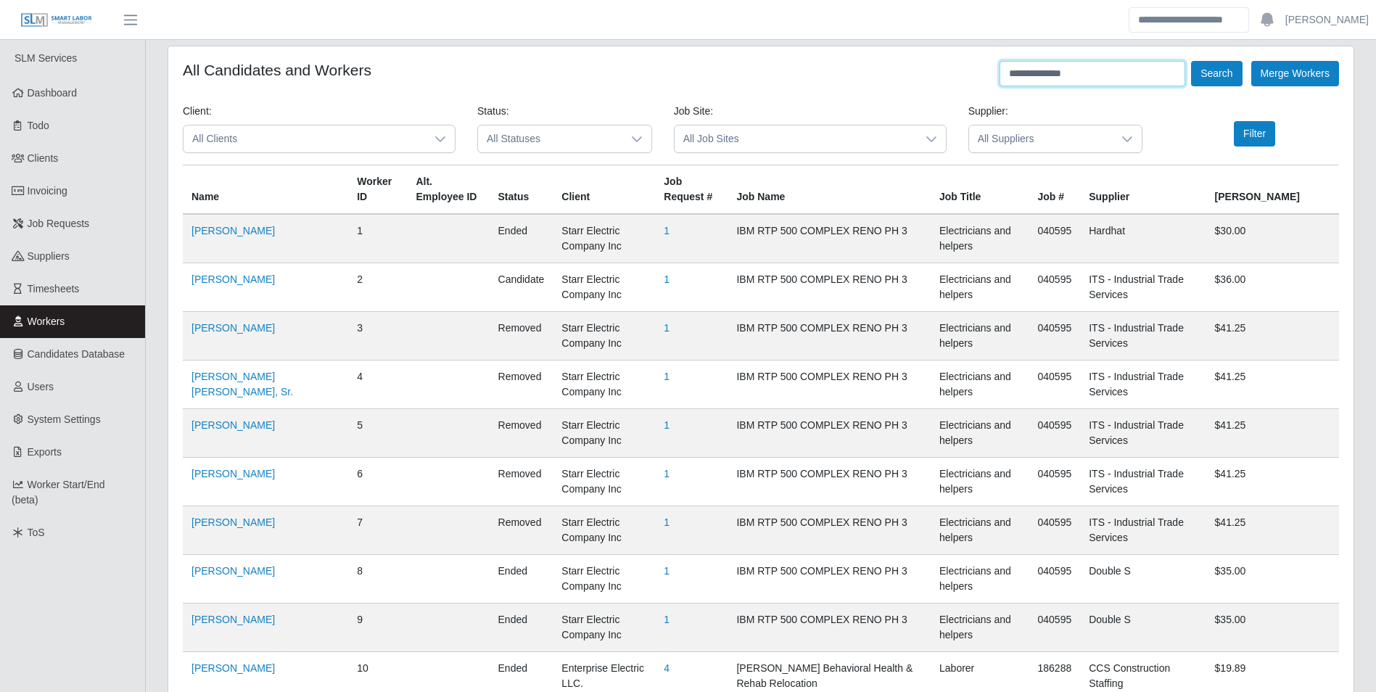
type input "**********"
click at [446, 133] on div at bounding box center [440, 138] width 29 height 27
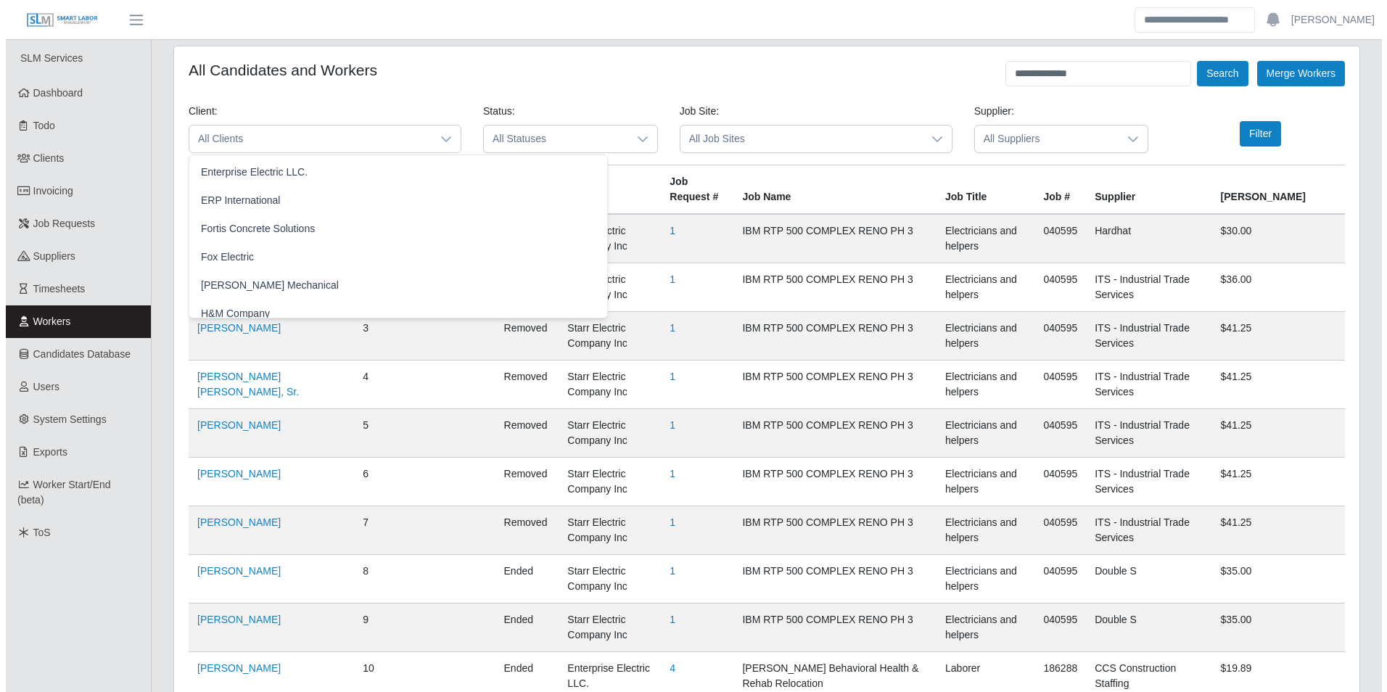
scroll to position [653, 0]
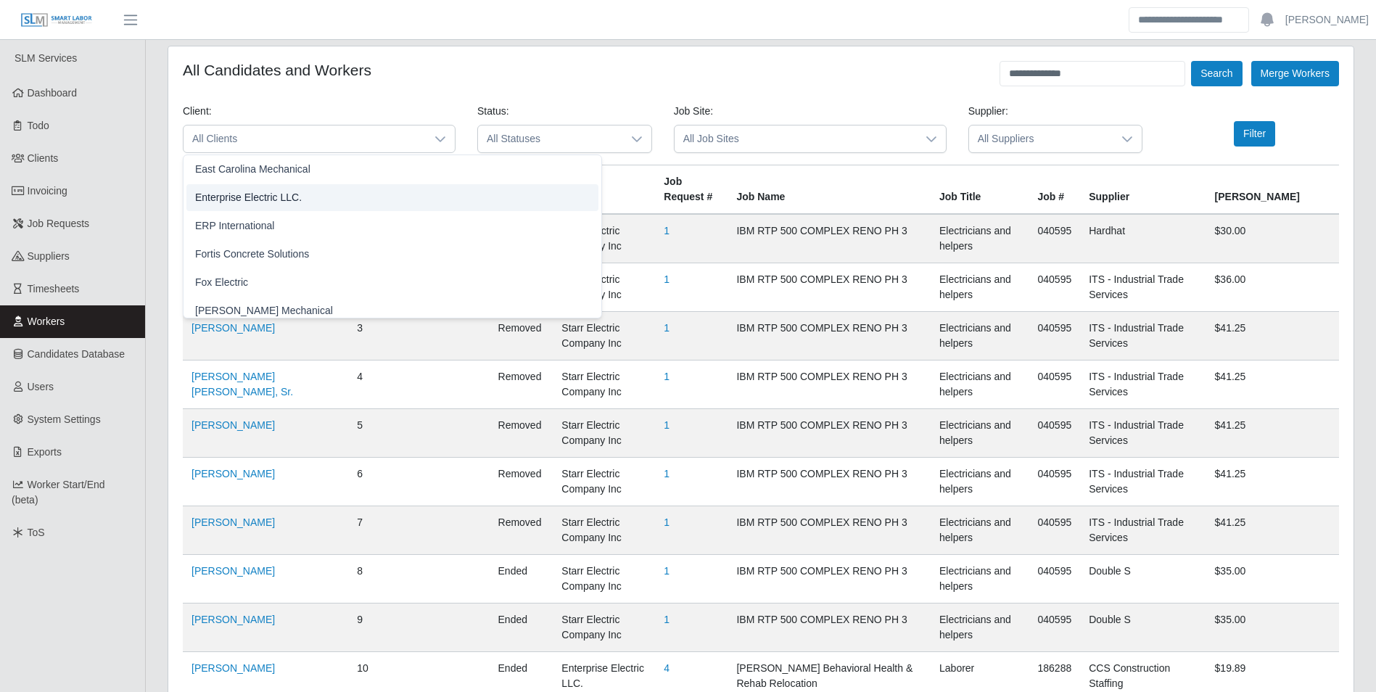
click at [270, 196] on span "Enterprise Electric LLC." at bounding box center [248, 197] width 107 height 15
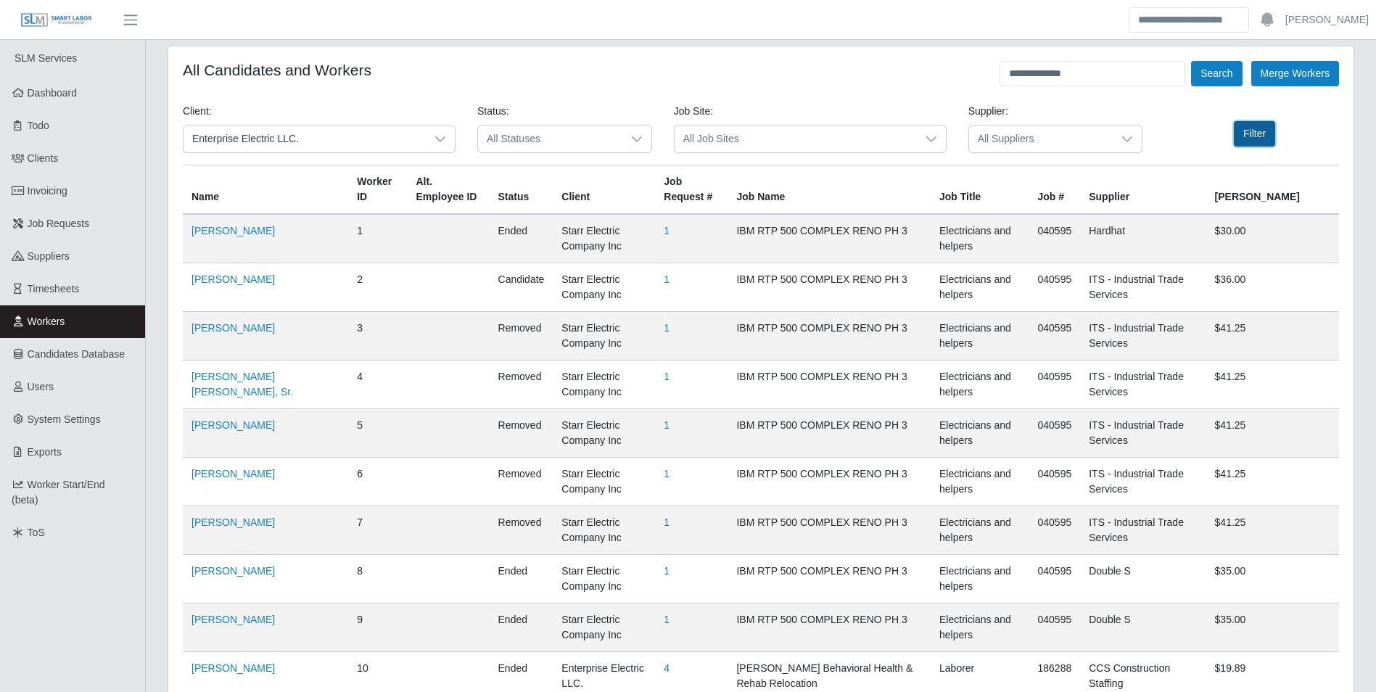
click at [1247, 137] on button "Filter" at bounding box center [1254, 133] width 41 height 25
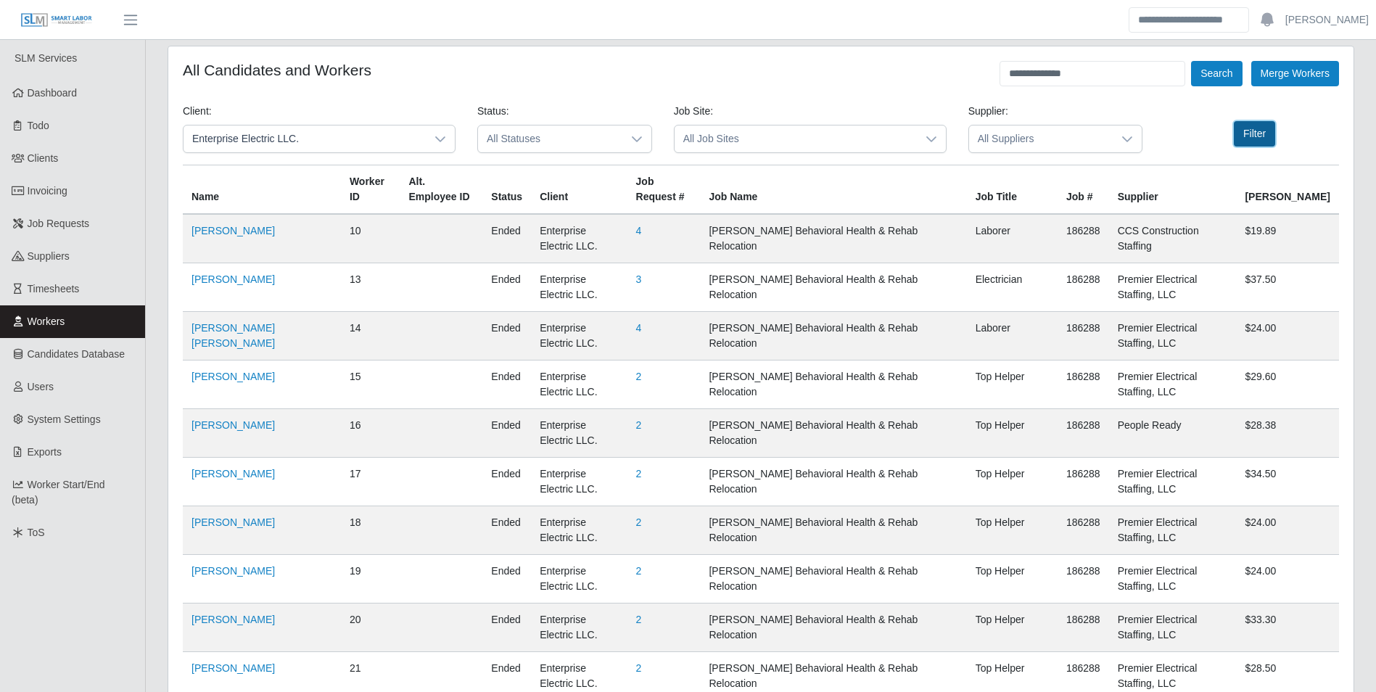
click at [1264, 129] on button "Filter" at bounding box center [1254, 133] width 41 height 25
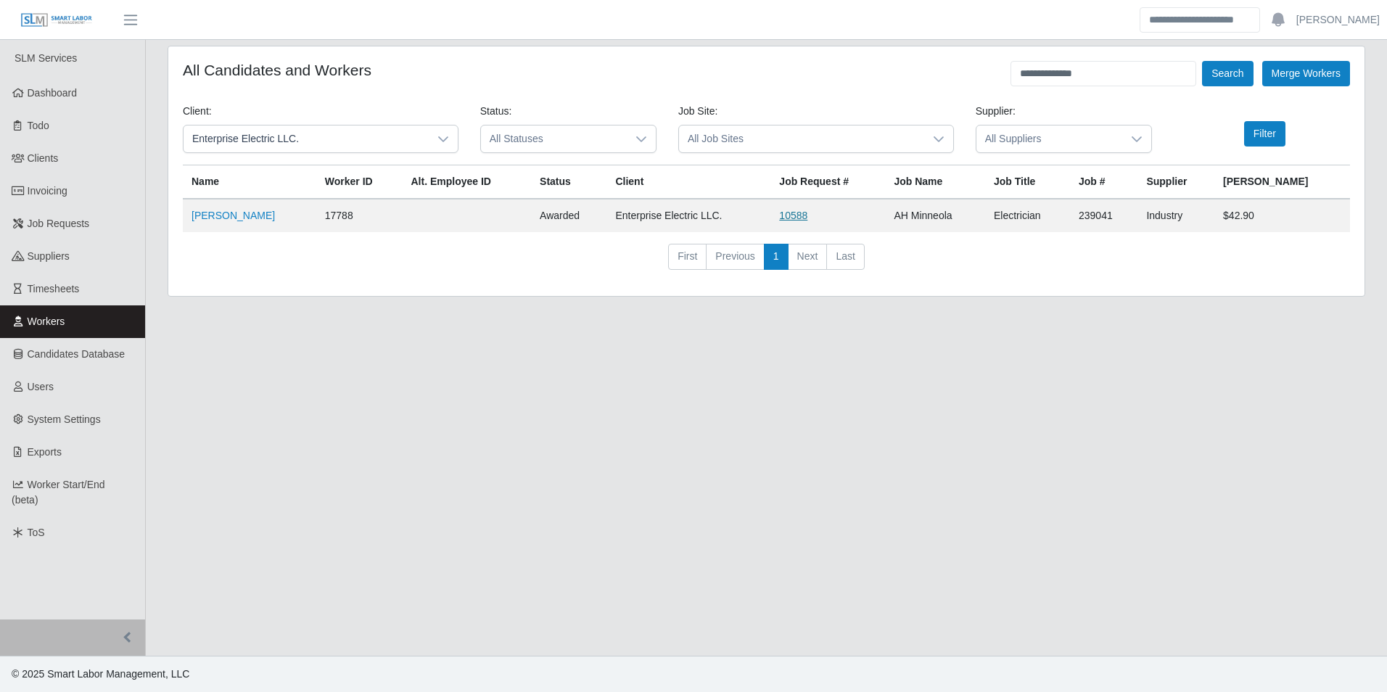
click at [807, 217] on link "10588" at bounding box center [793, 216] width 28 height 12
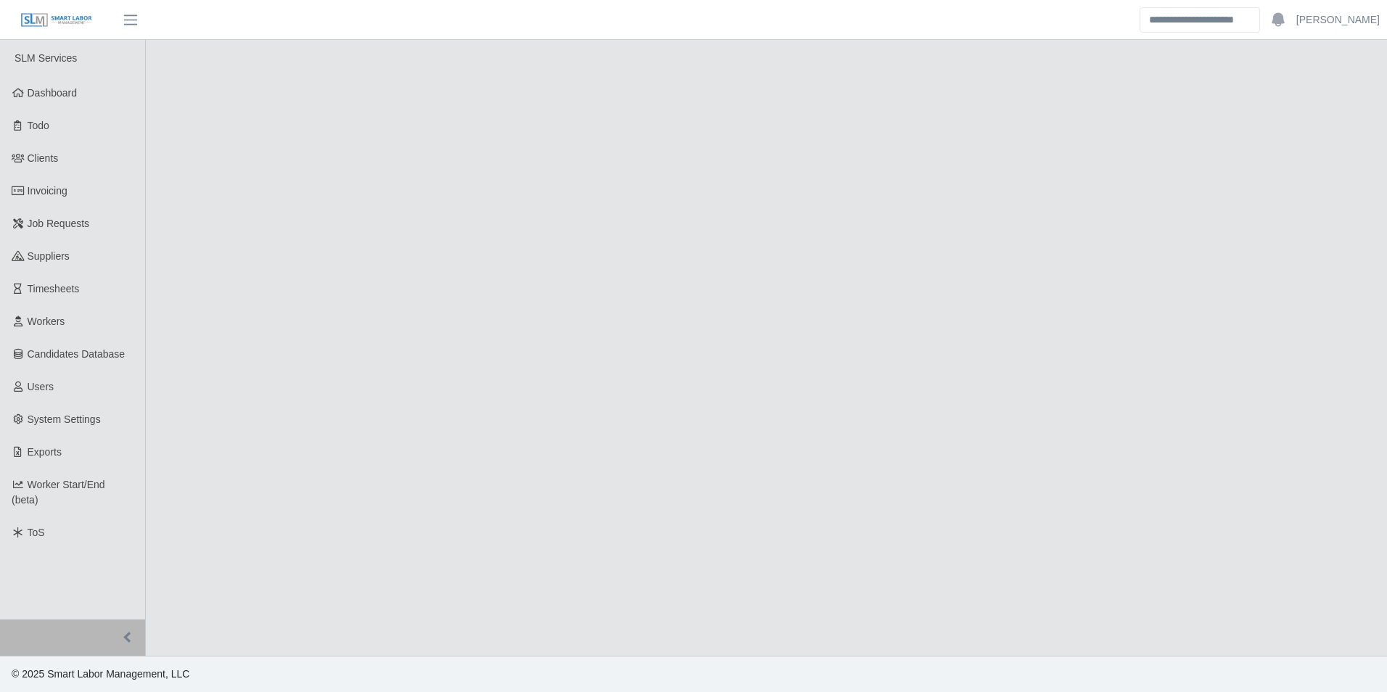
select select "******"
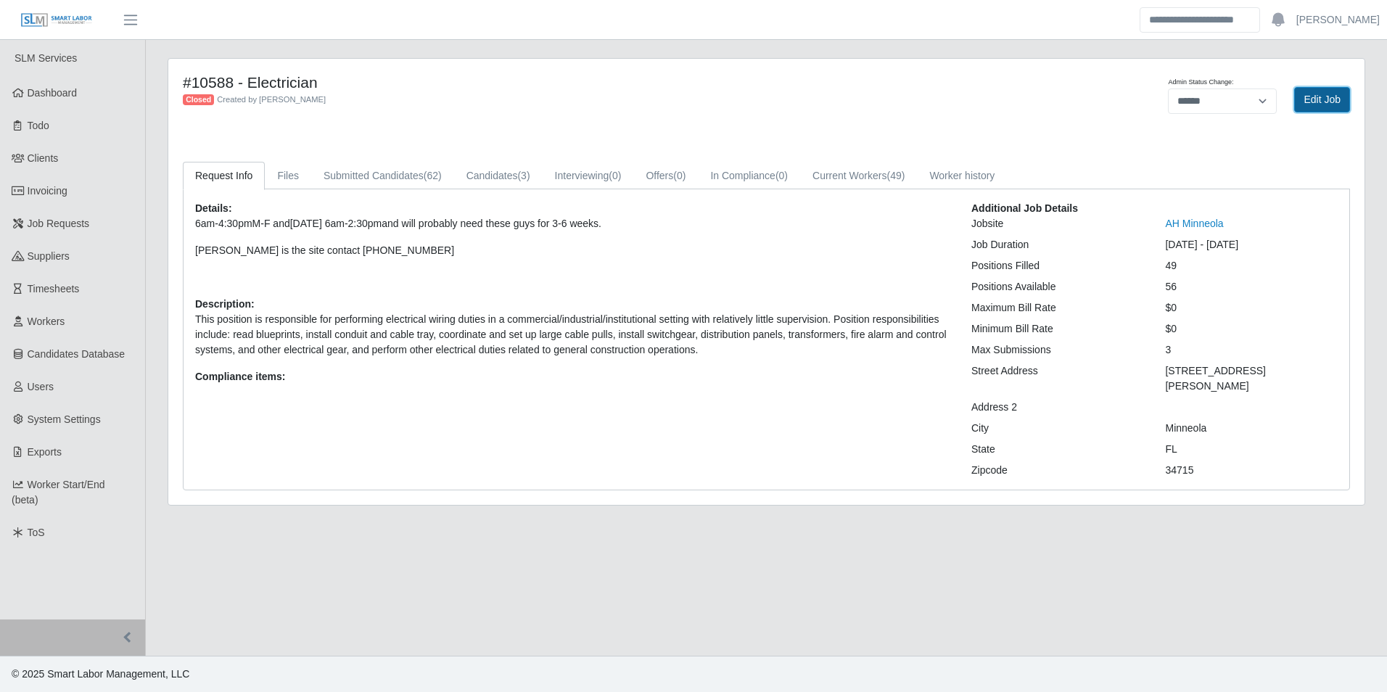
click at [1306, 103] on link "Edit Job" at bounding box center [1322, 99] width 56 height 25
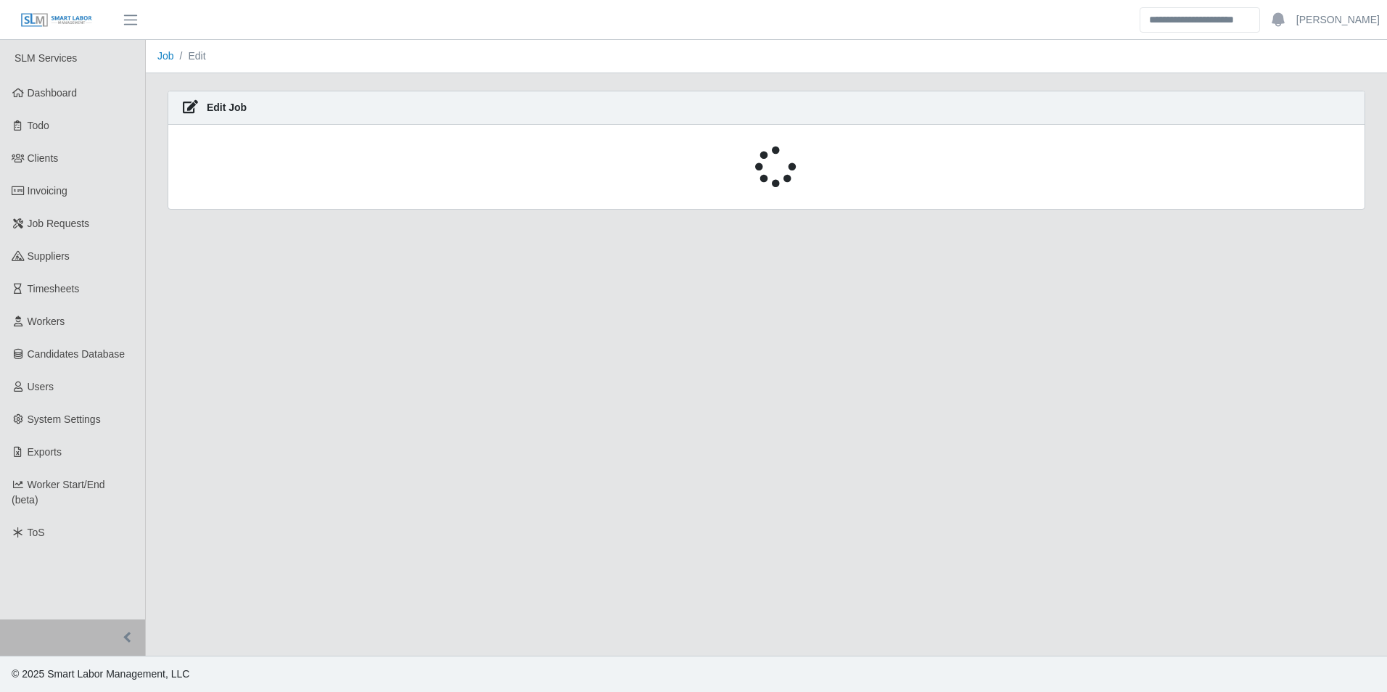
select select "******"
select select "****"
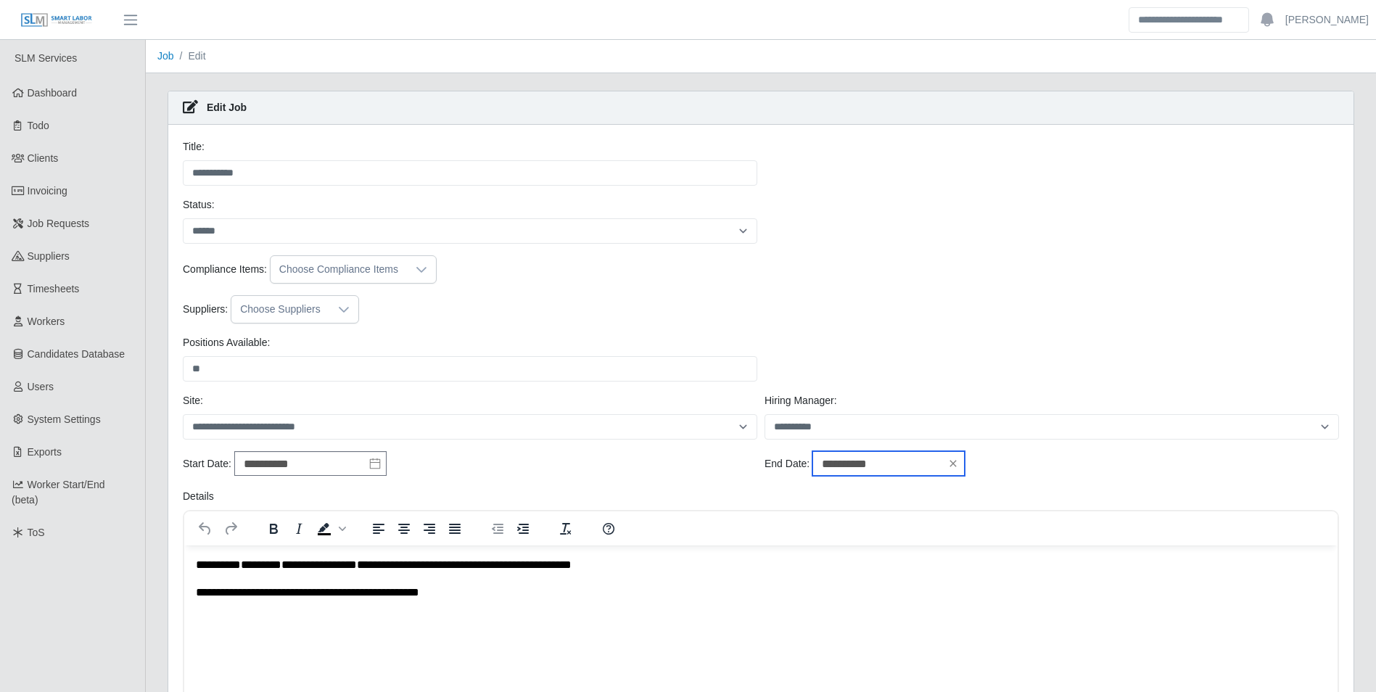
click at [904, 466] on input "**********" at bounding box center [888, 463] width 152 height 25
click at [921, 433] on div "7" at bounding box center [918, 433] width 23 height 13
type input "**********"
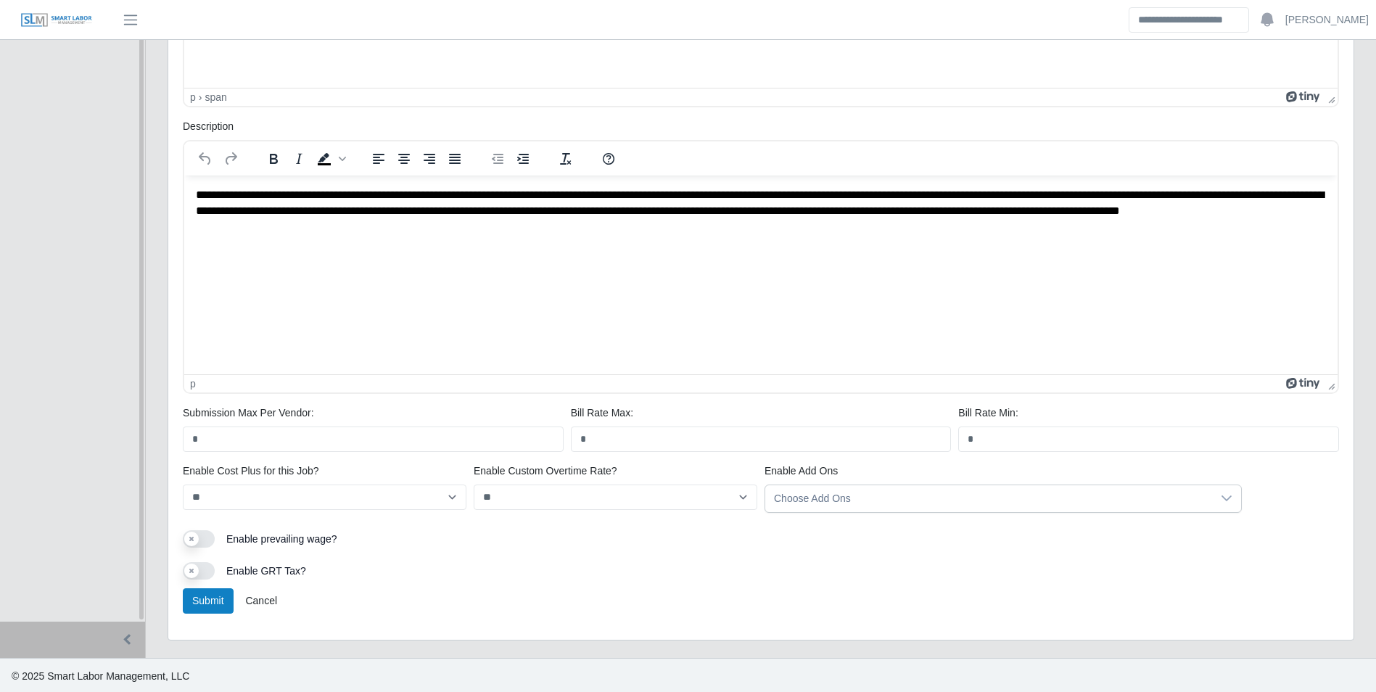
scroll to position [658, 0]
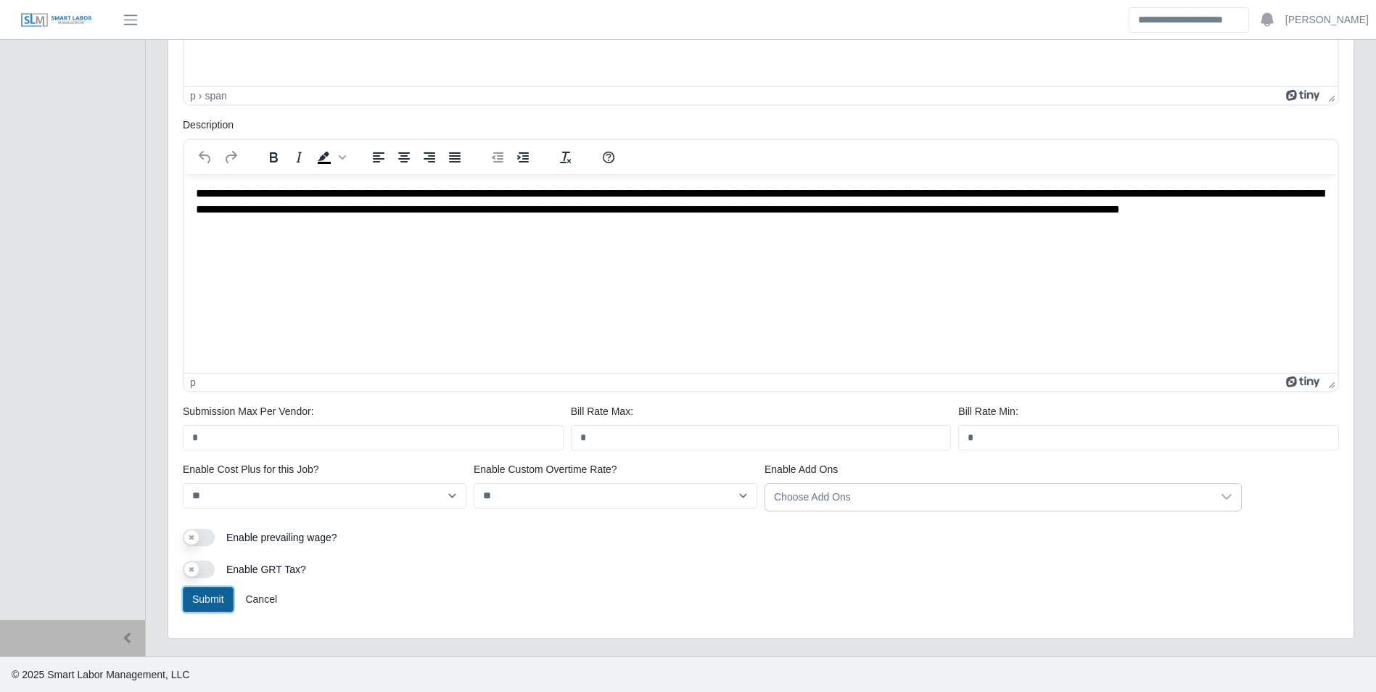
click at [225, 601] on button "Submit" at bounding box center [208, 599] width 51 height 25
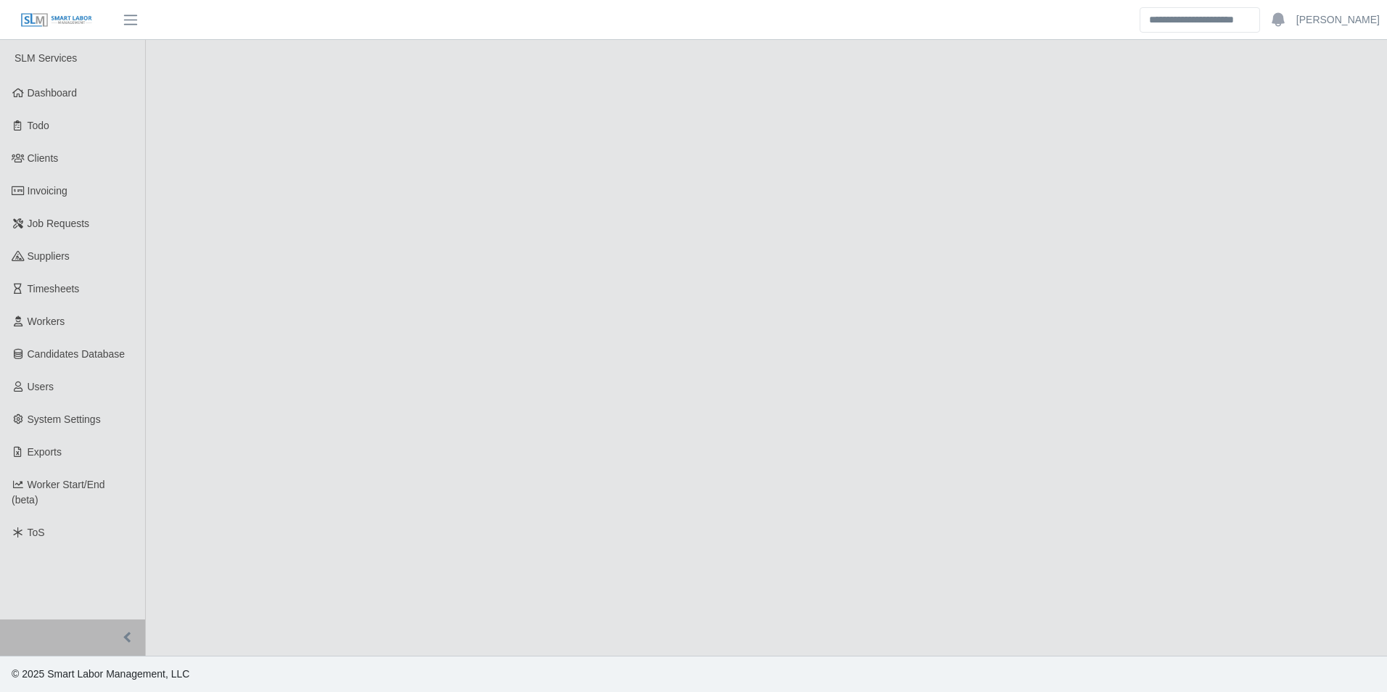
select select "******"
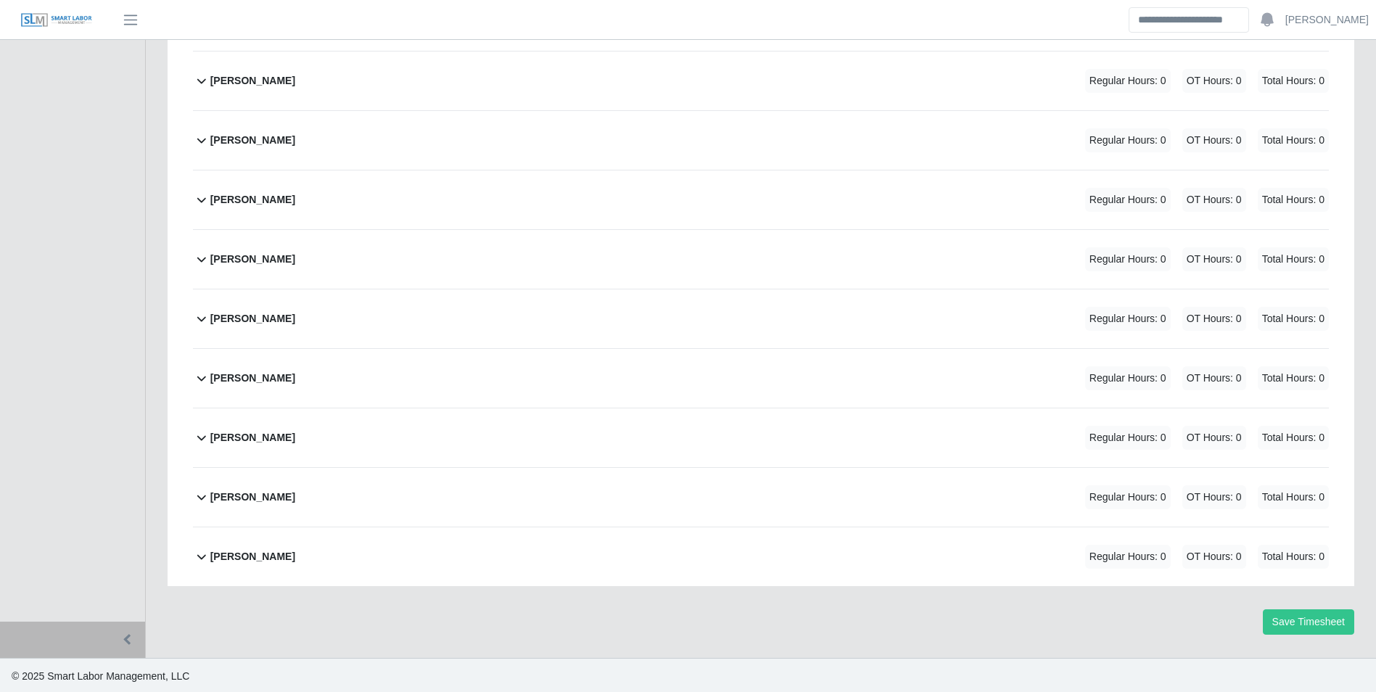
scroll to position [2698, 0]
click at [280, 379] on b "[PERSON_NAME]" at bounding box center [252, 375] width 85 height 15
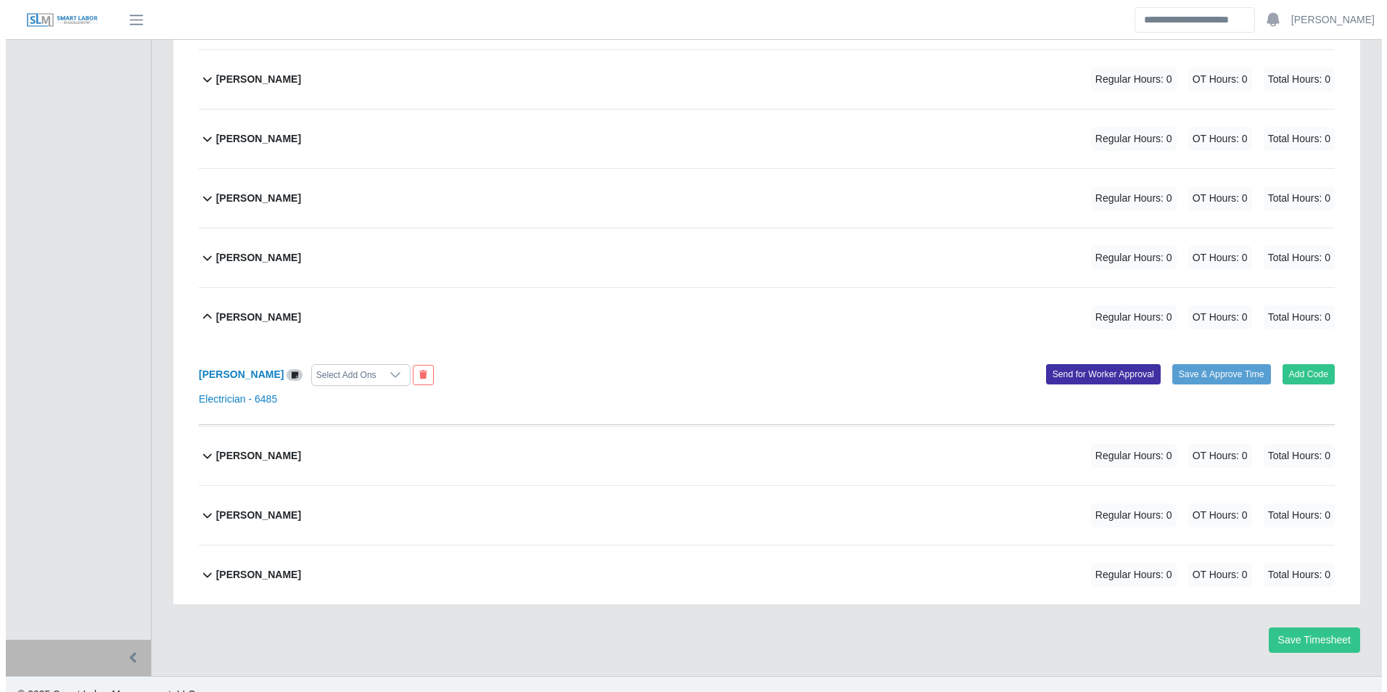
scroll to position [2776, 0]
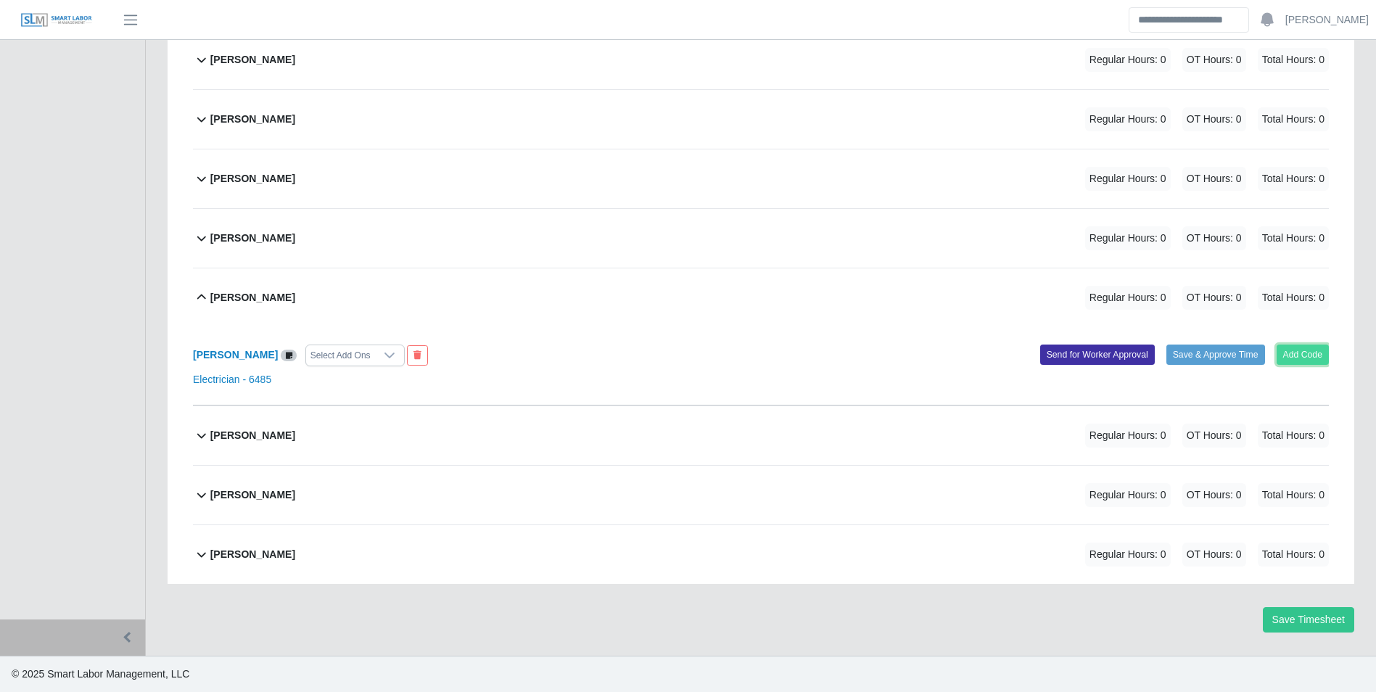
click at [1302, 347] on button "Add Code" at bounding box center [1303, 355] width 53 height 20
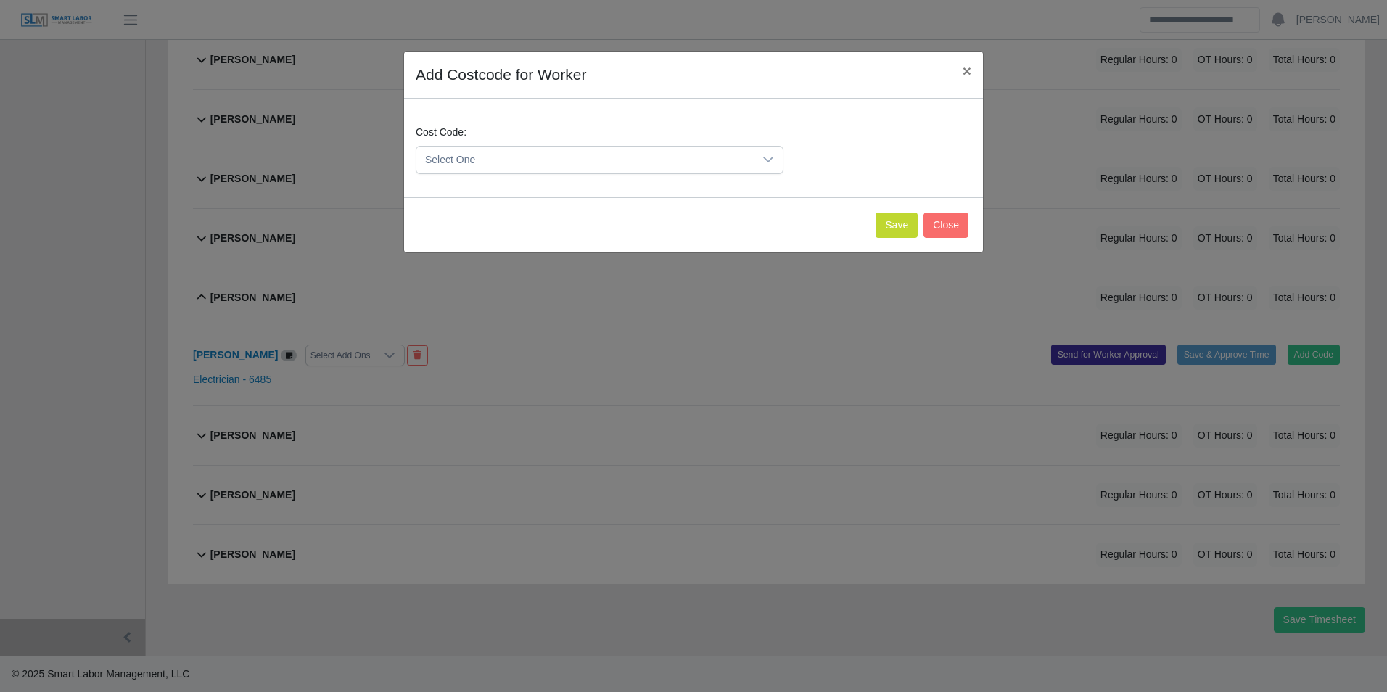
click at [603, 156] on span "Select One" at bounding box center [584, 160] width 337 height 27
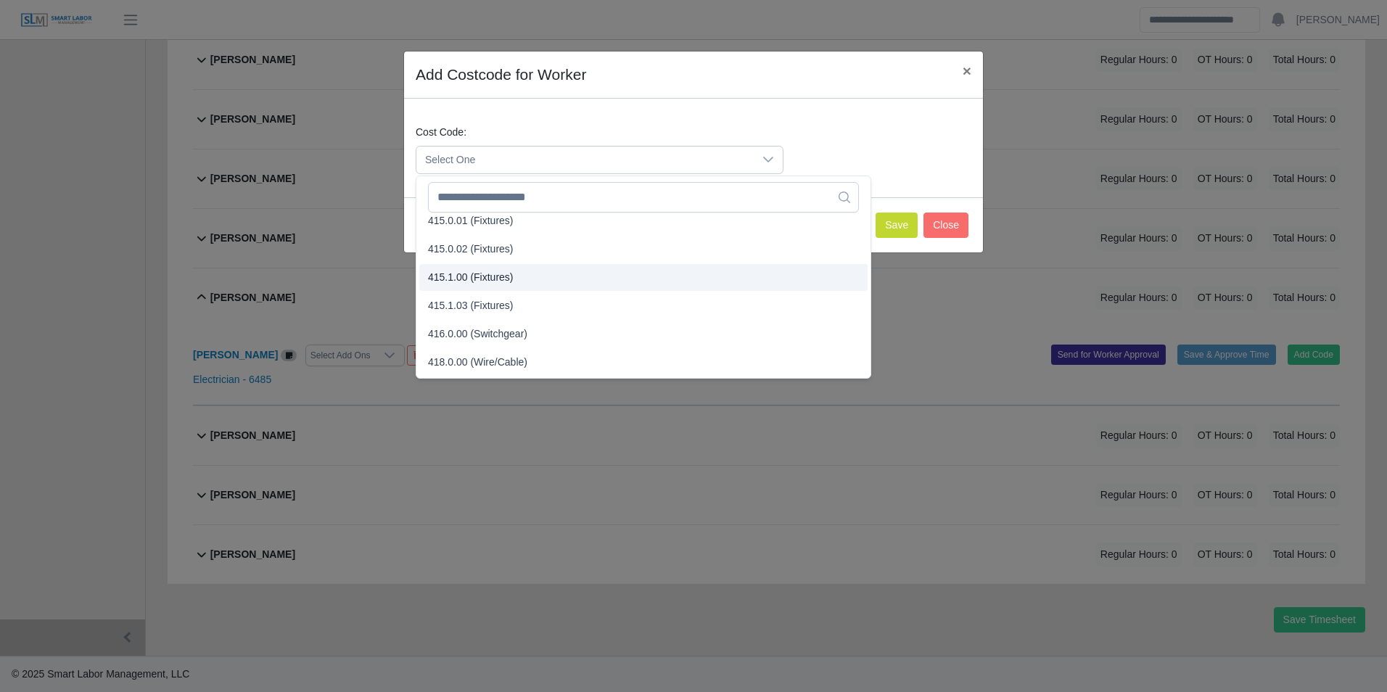
scroll to position [363, 0]
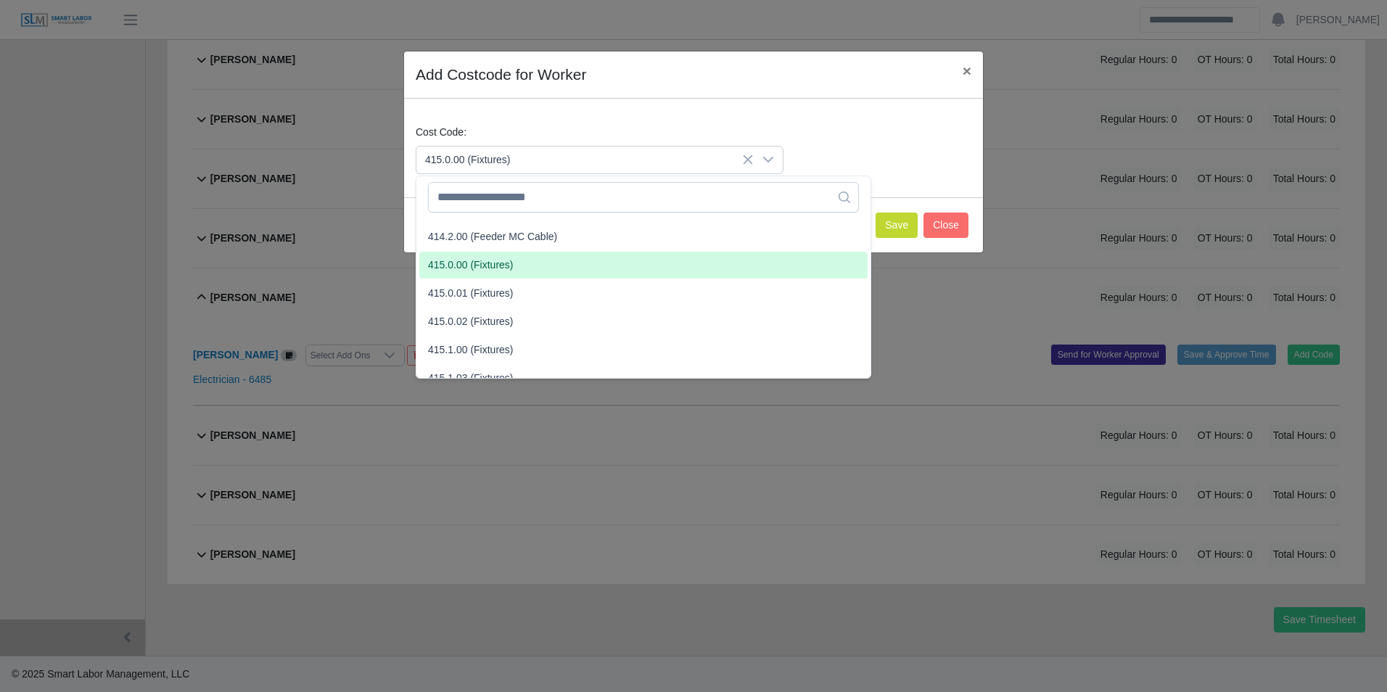
click at [519, 265] on li "415.0.00 (Fixtures)" at bounding box center [643, 265] width 448 height 27
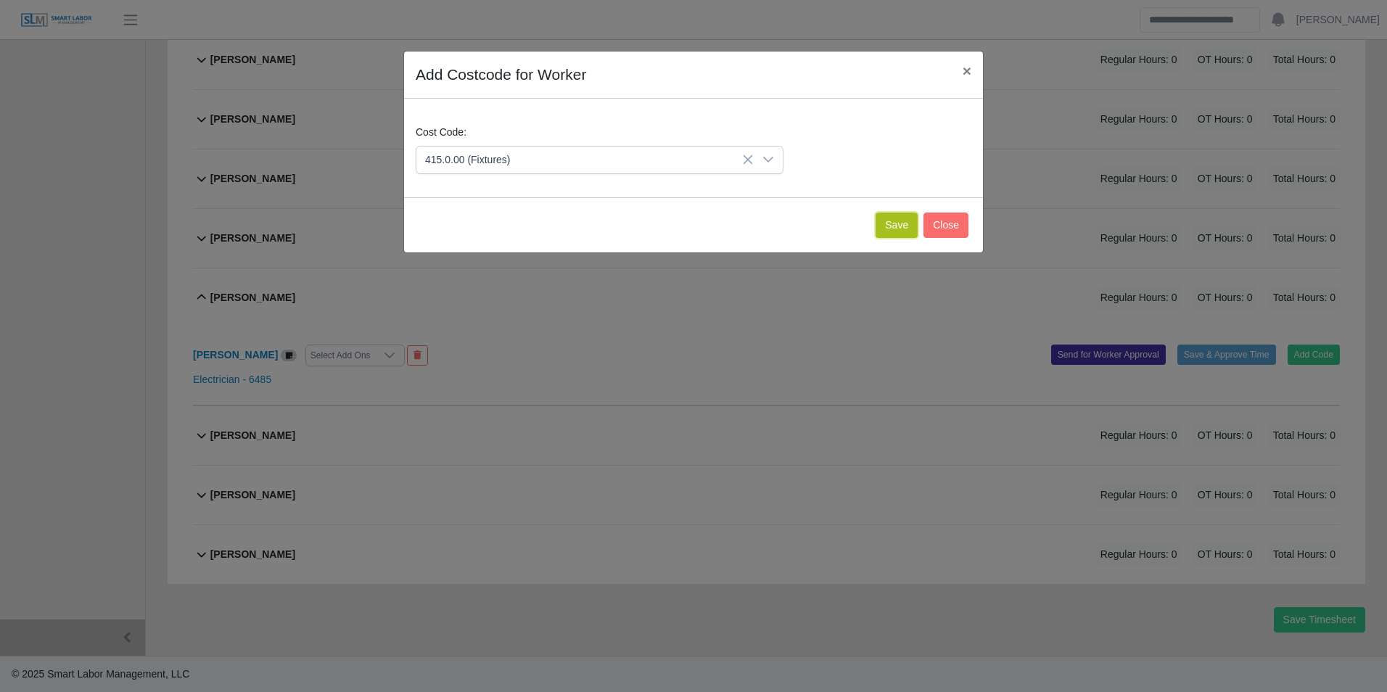
click at [895, 224] on button "Save" at bounding box center [897, 225] width 42 height 25
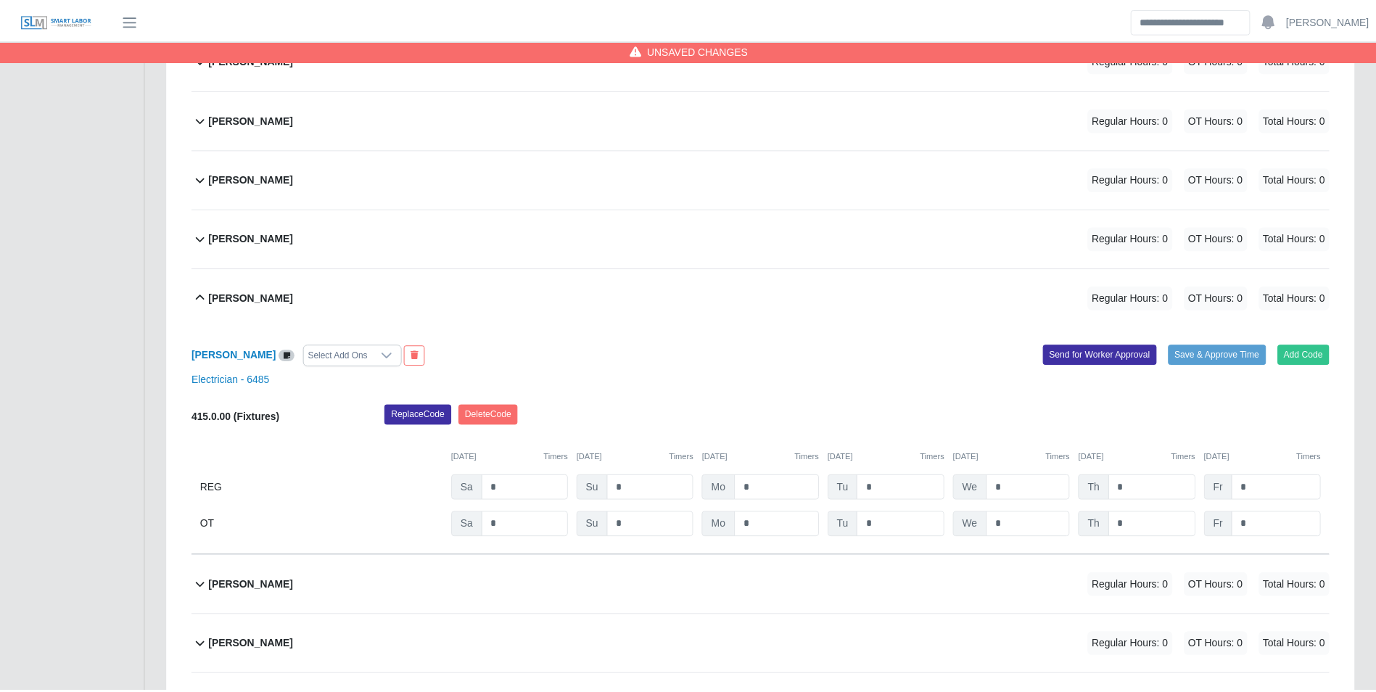
scroll to position [2926, 0]
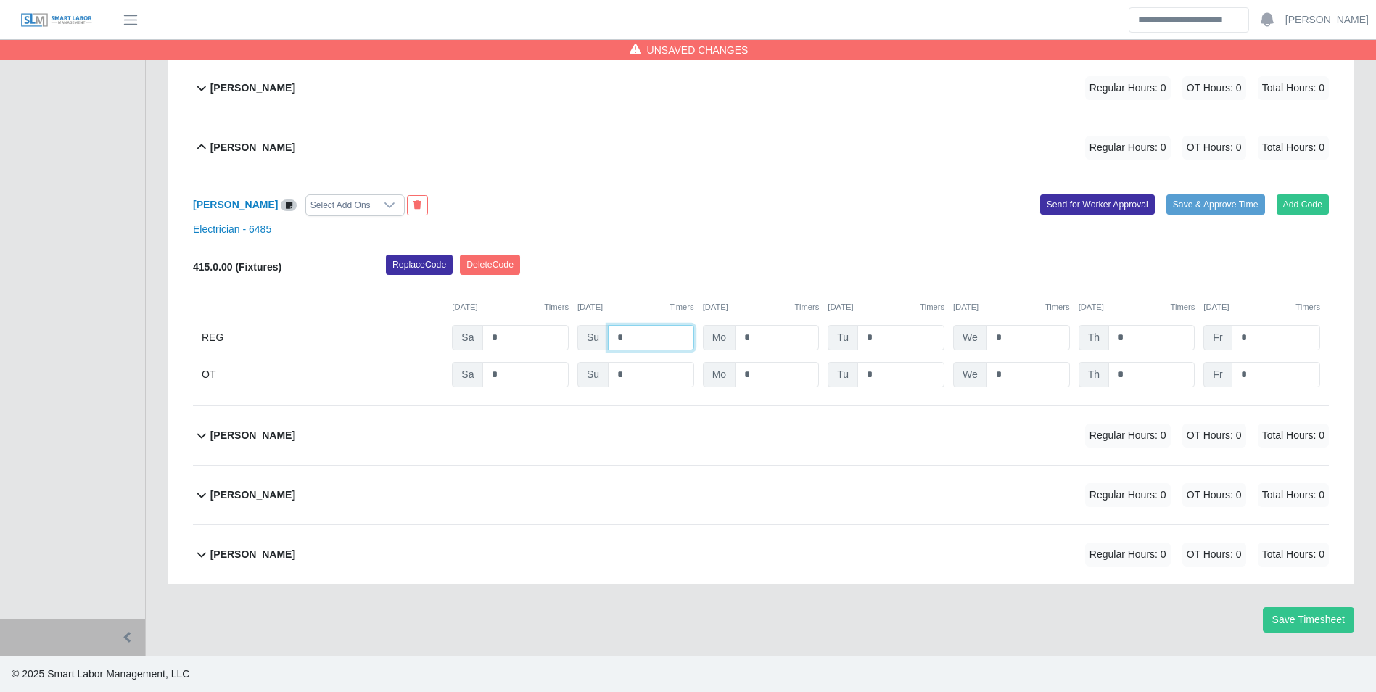
click at [653, 335] on input "*" at bounding box center [651, 337] width 86 height 25
type input "*"
click at [771, 339] on input "*" at bounding box center [777, 337] width 84 height 25
type input "**"
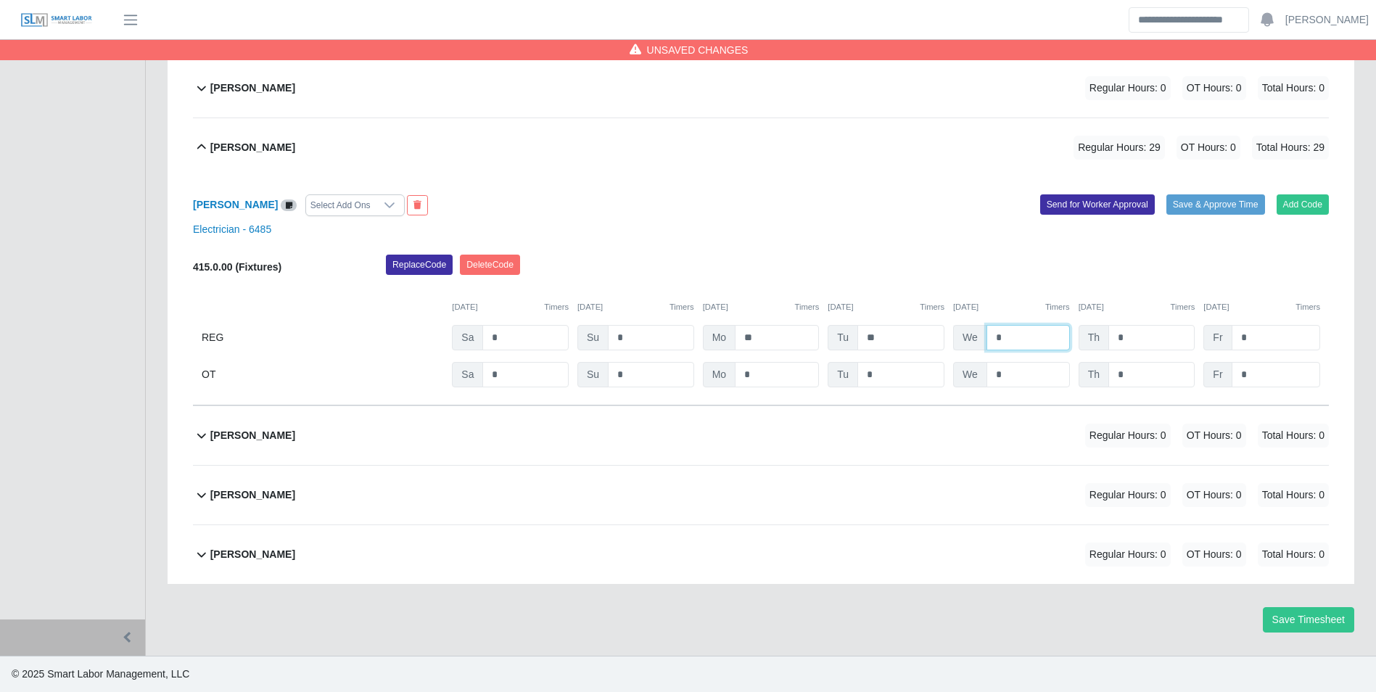
click at [1013, 336] on input "*" at bounding box center [1027, 337] width 83 height 25
type input "***"
click at [1020, 292] on div "10/04/2025 Timers 10/05/2025 Timers 10/06/2025 Timers 10/07/2025 Timers 10/08/2…" at bounding box center [761, 299] width 1136 height 30
click at [1157, 367] on input "*" at bounding box center [1151, 374] width 86 height 25
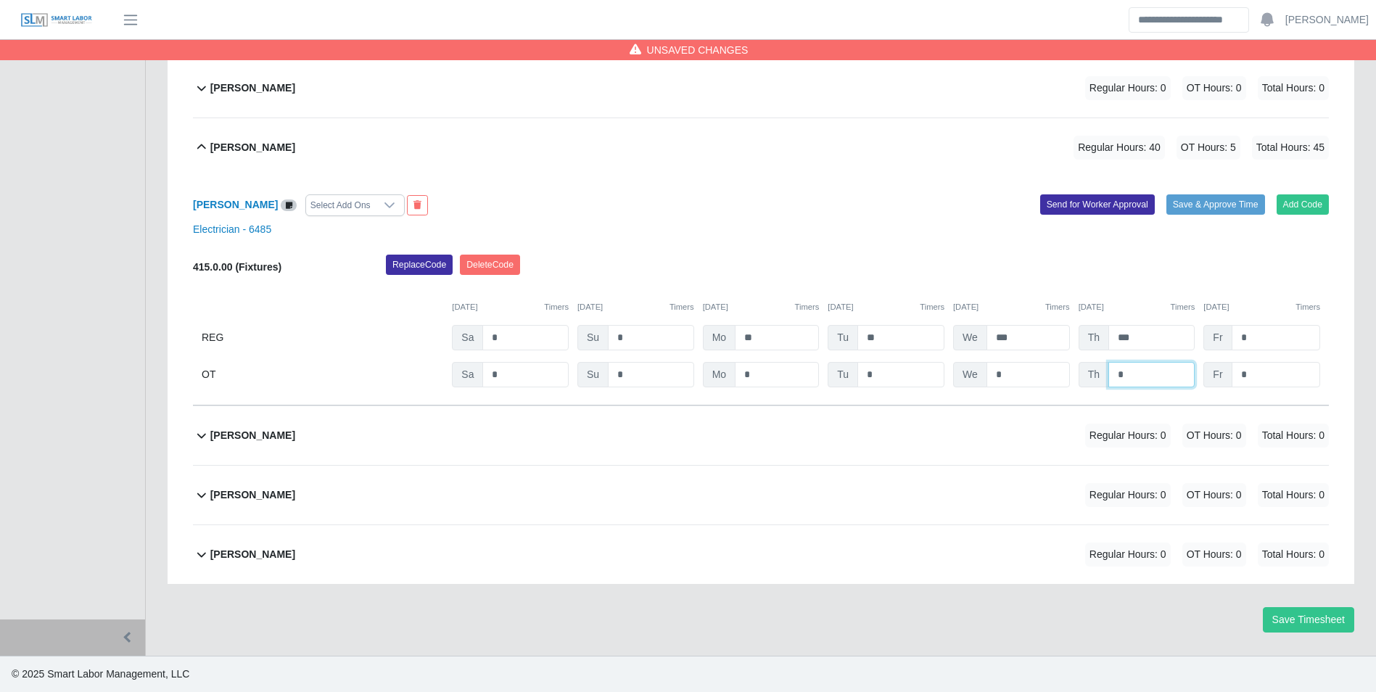
type input "*"
click at [1138, 368] on input "text" at bounding box center [1151, 374] width 86 height 25
type input "*"
click at [1136, 272] on div "Replace Code Delete Code" at bounding box center [857, 269] width 965 height 29
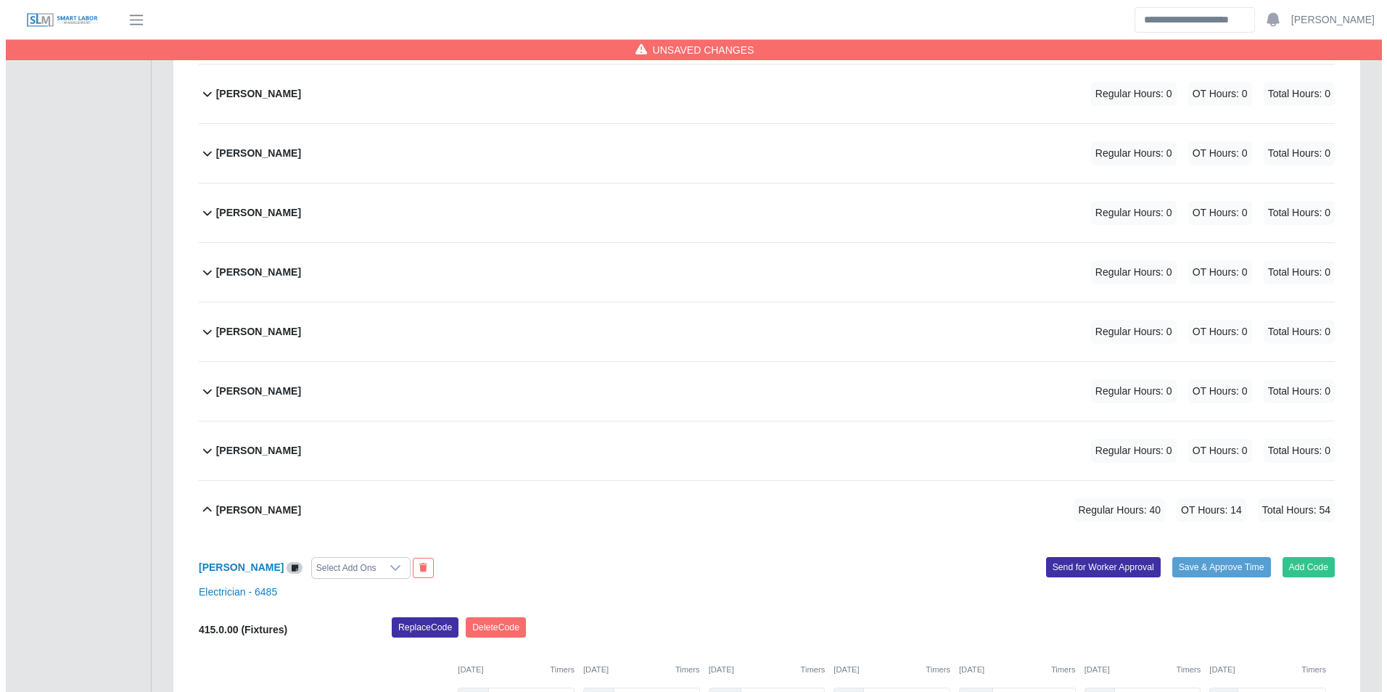
scroll to position [2491, 0]
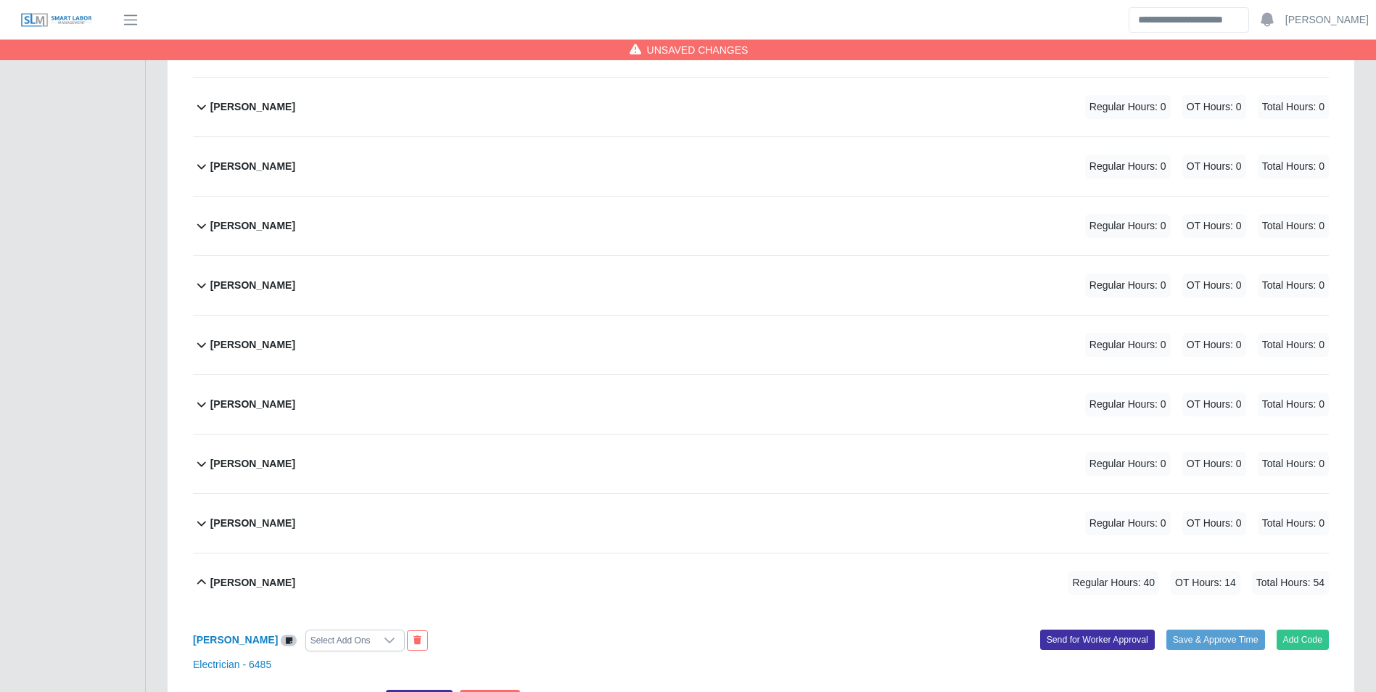
click at [295, 281] on b "Orlando Barrera Moreno" at bounding box center [252, 285] width 85 height 15
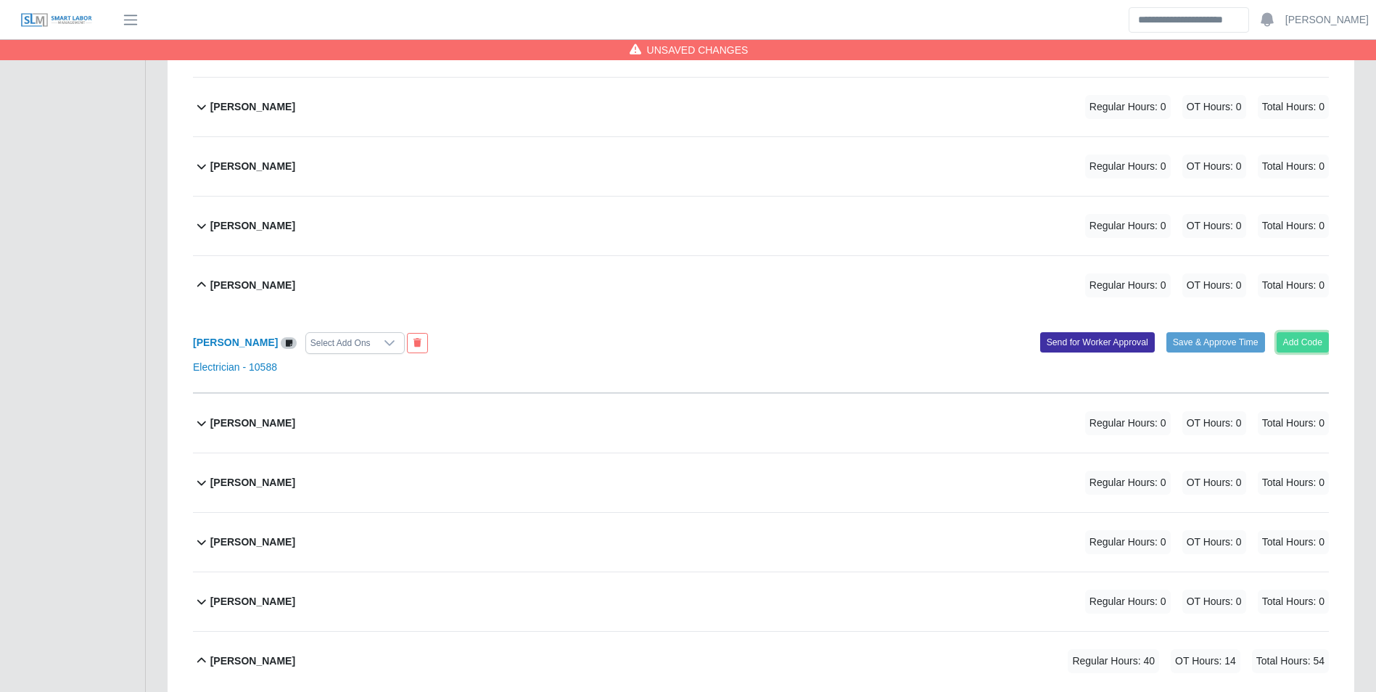
click at [1297, 344] on button "Add Code" at bounding box center [1303, 342] width 53 height 20
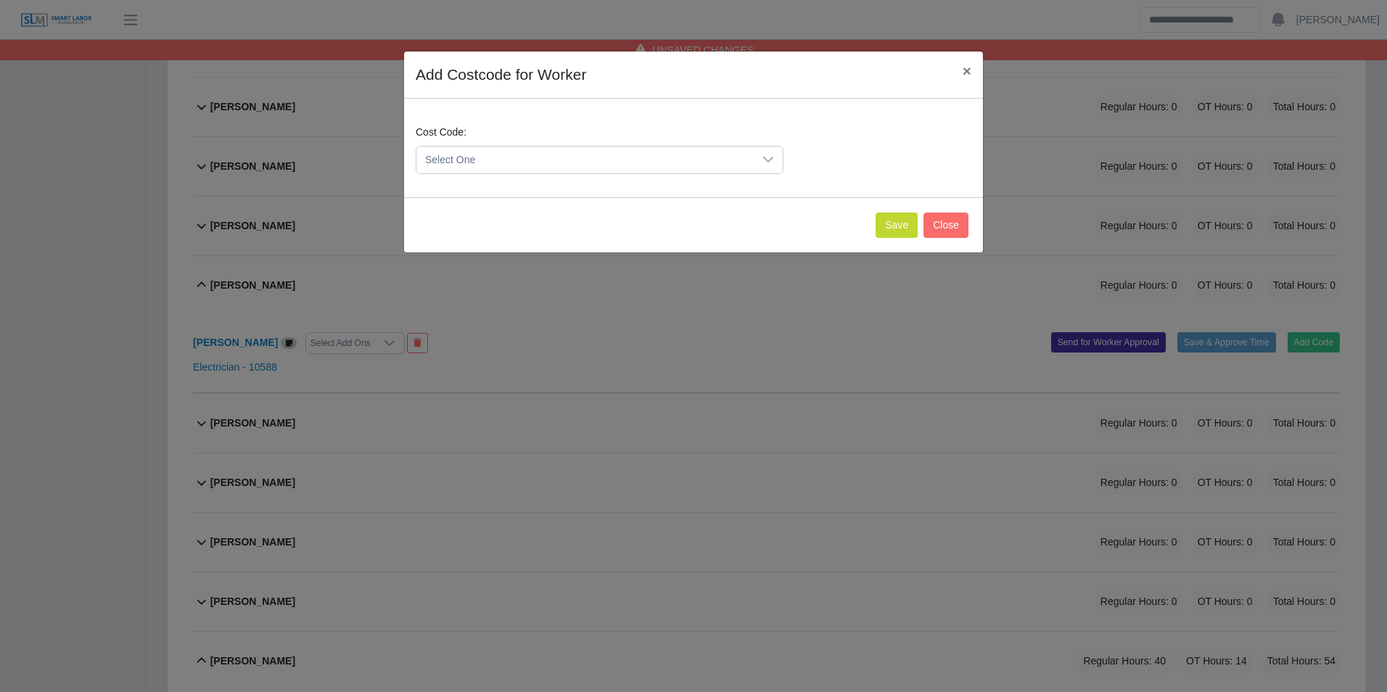
click at [458, 167] on span "Select One" at bounding box center [584, 160] width 337 height 27
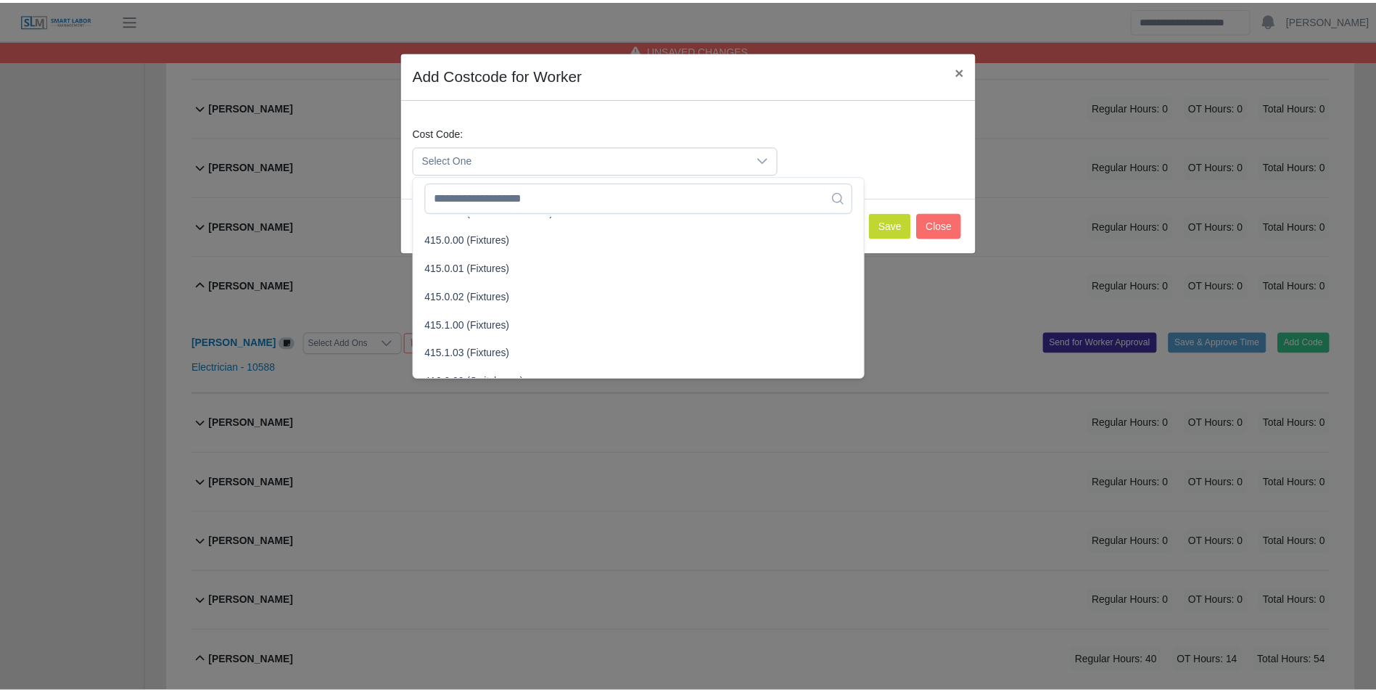
scroll to position [363, 0]
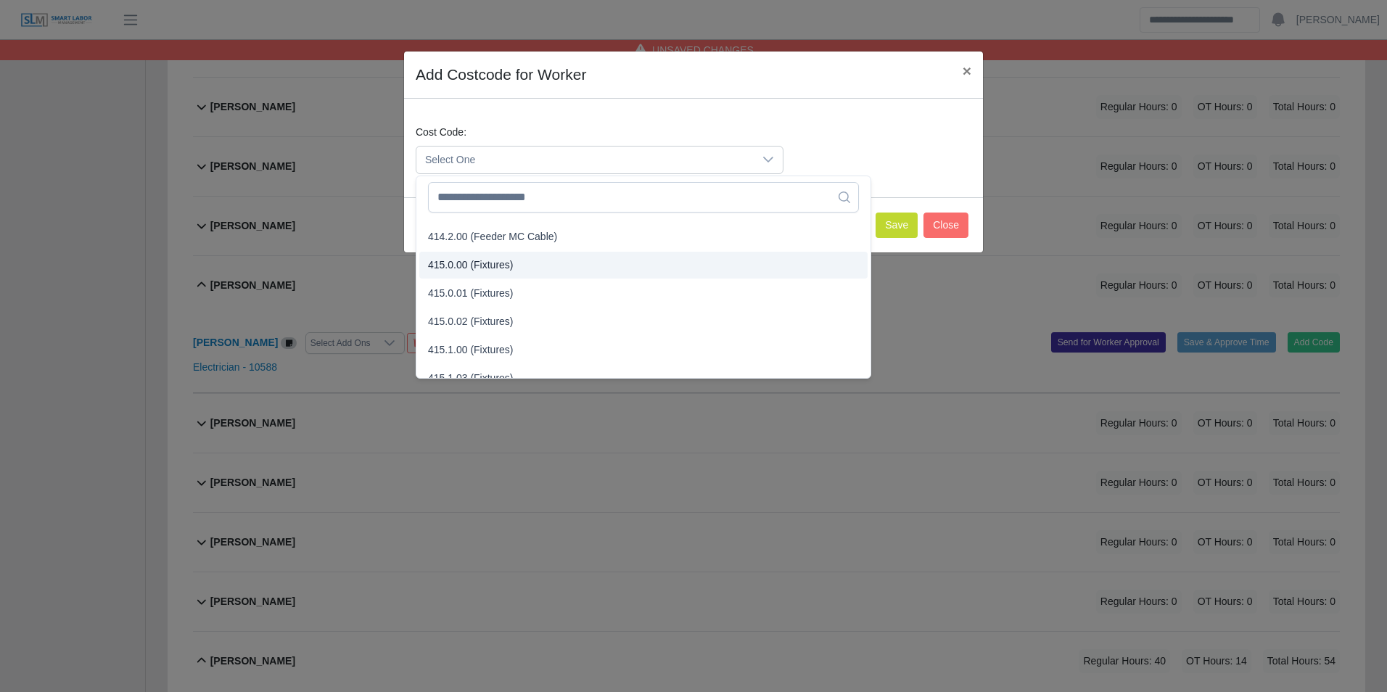
click at [479, 260] on span "415.0.00 (Fixtures)" at bounding box center [471, 265] width 86 height 15
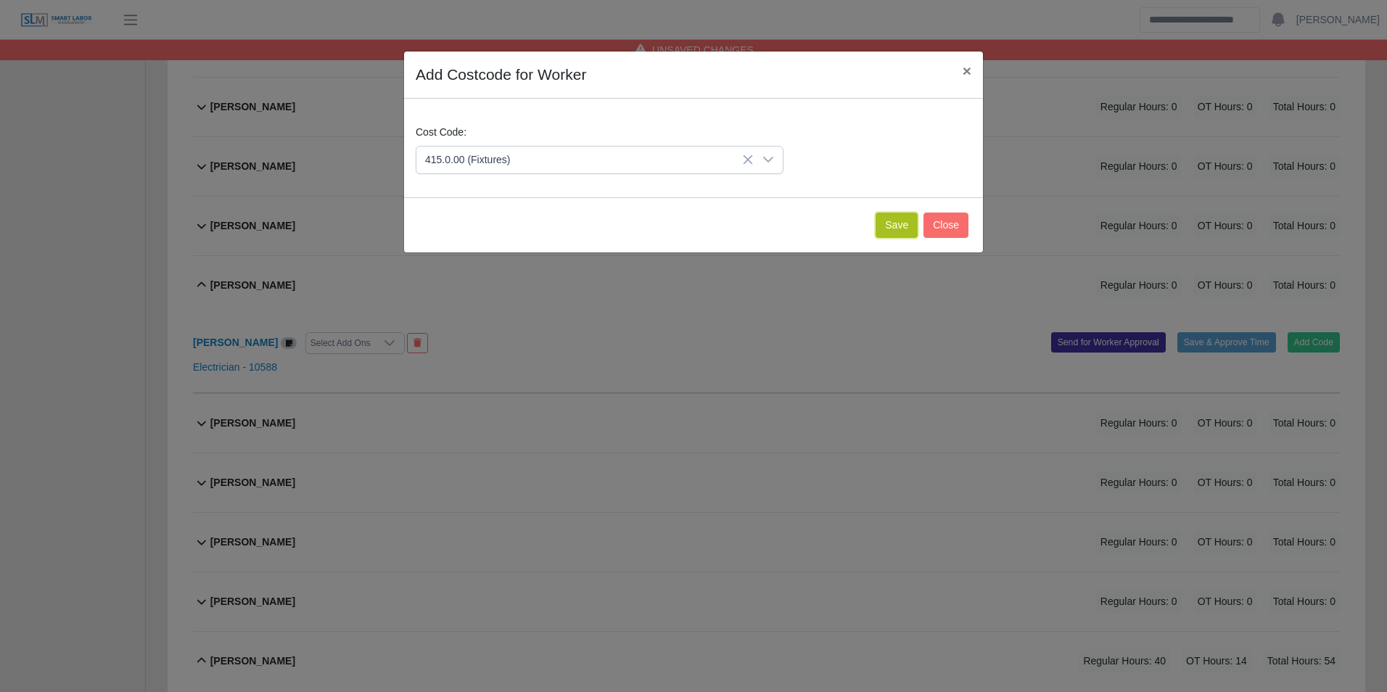
click at [896, 222] on button "Save" at bounding box center [897, 225] width 42 height 25
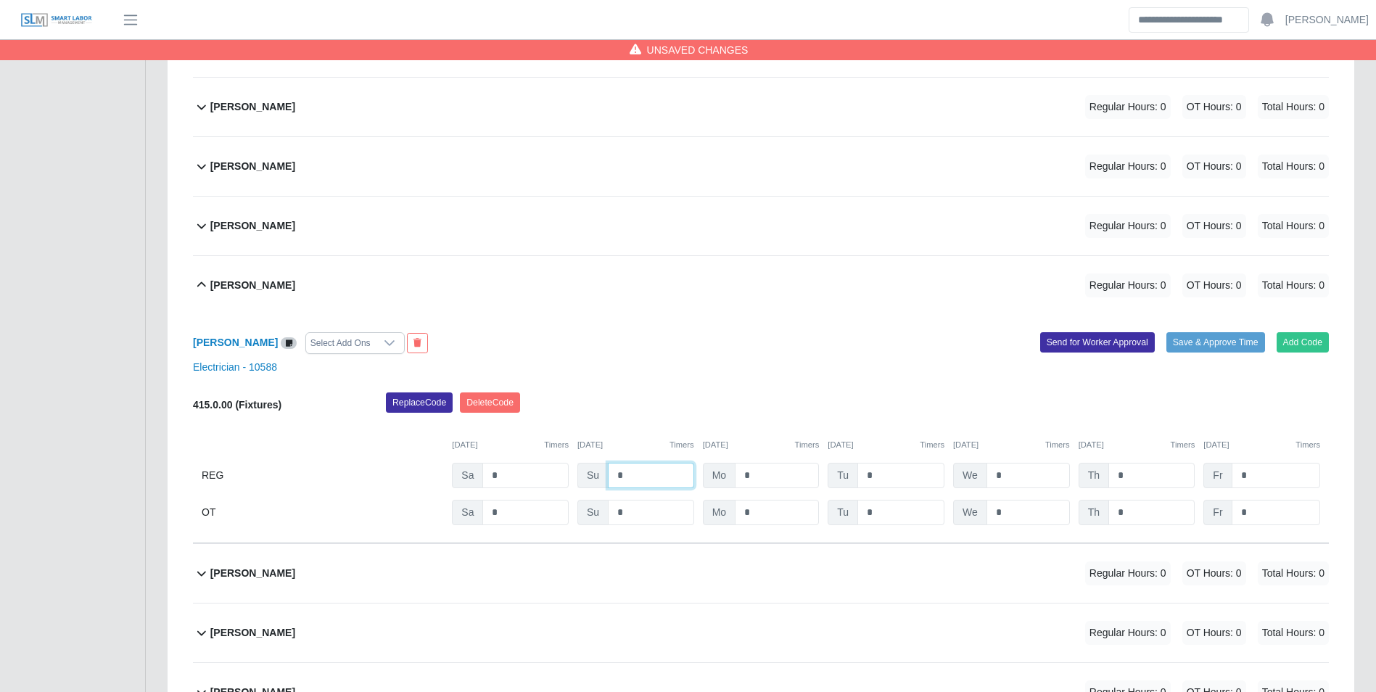
click at [638, 477] on input "*" at bounding box center [651, 475] width 86 height 25
type input "*"
click at [638, 433] on div "10/04/2025 Timers 10/05/2025 Timers 10/06/2025 Timers 10/07/2025 Timers 10/08/2…" at bounding box center [761, 436] width 1136 height 30
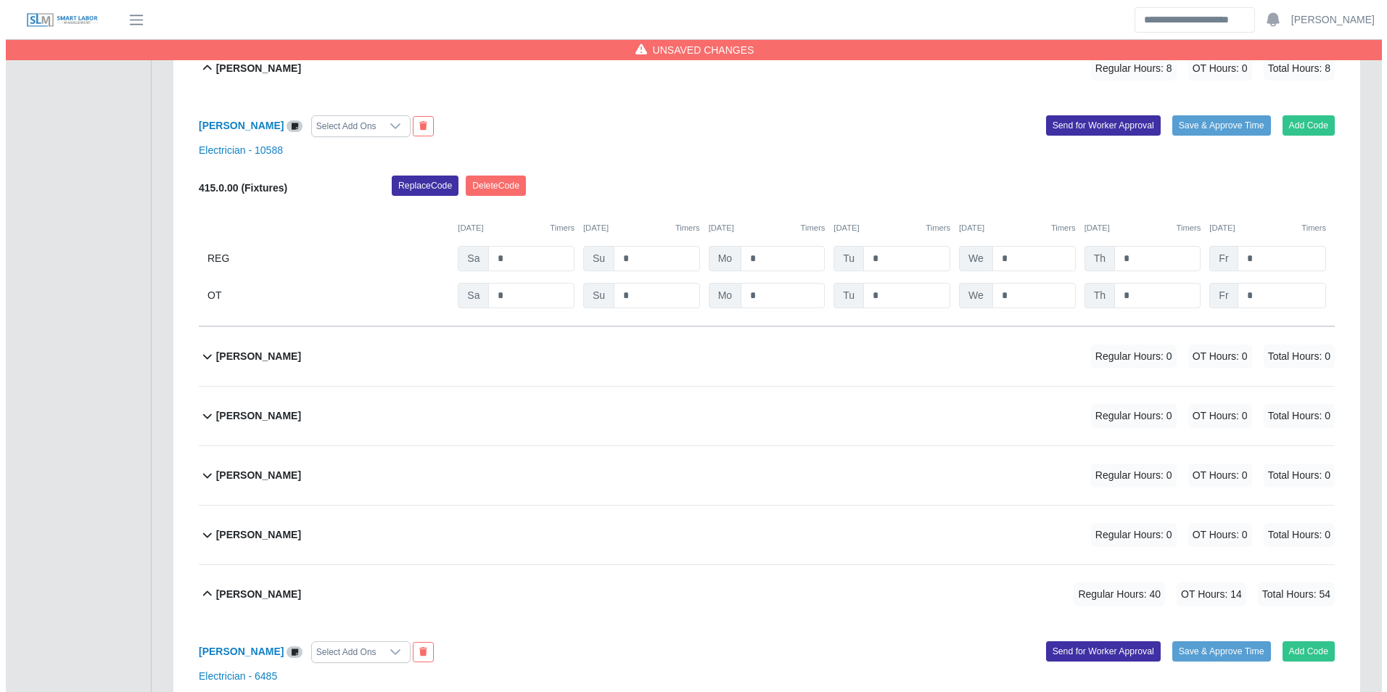
scroll to position [2708, 0]
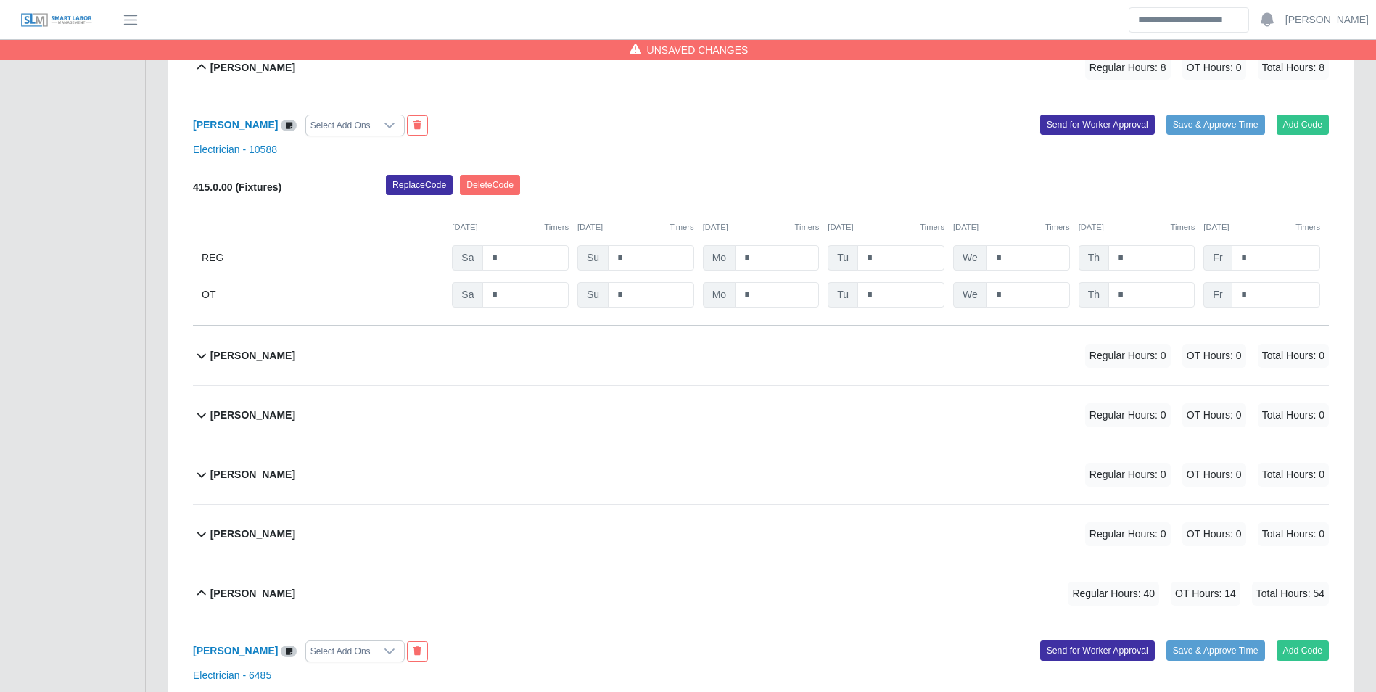
click at [296, 411] on div "Oswaldo Rincon Regular Hours: 0 OT Hours: 0 Total Hours: 0" at bounding box center [769, 415] width 1118 height 59
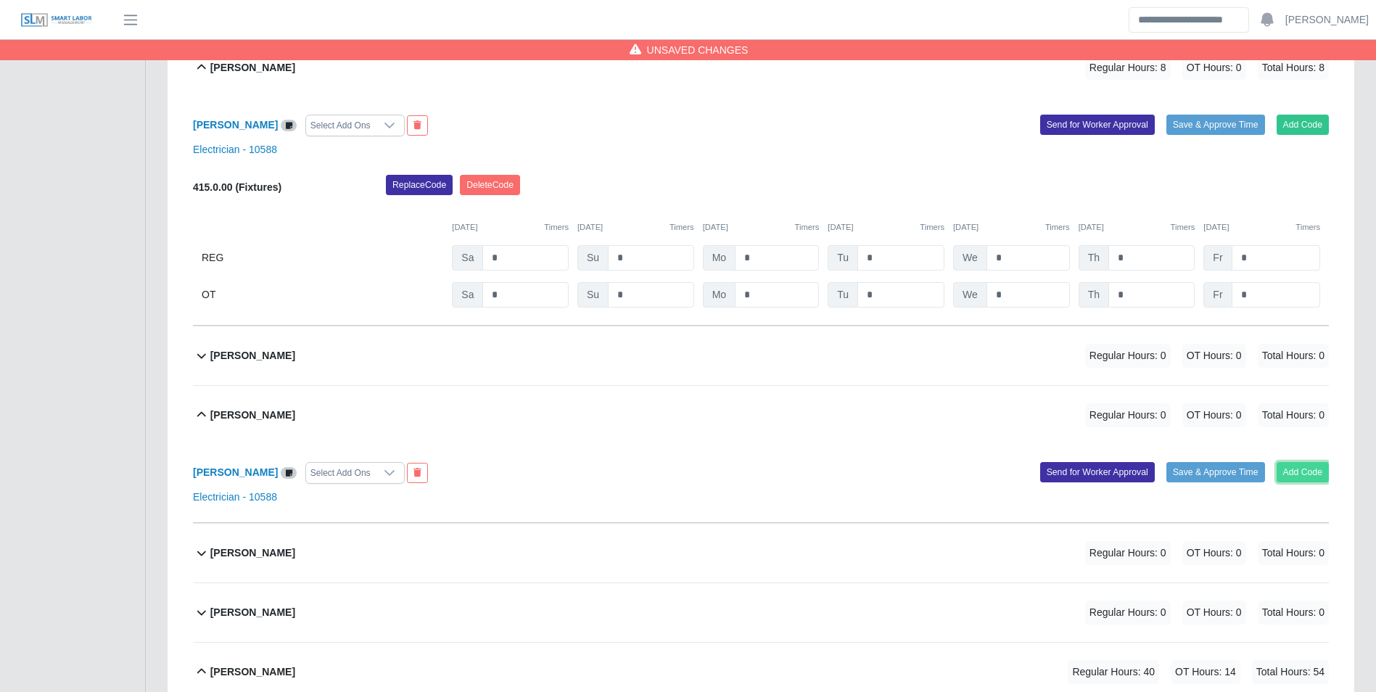
click at [1286, 469] on button "Add Code" at bounding box center [1303, 472] width 53 height 20
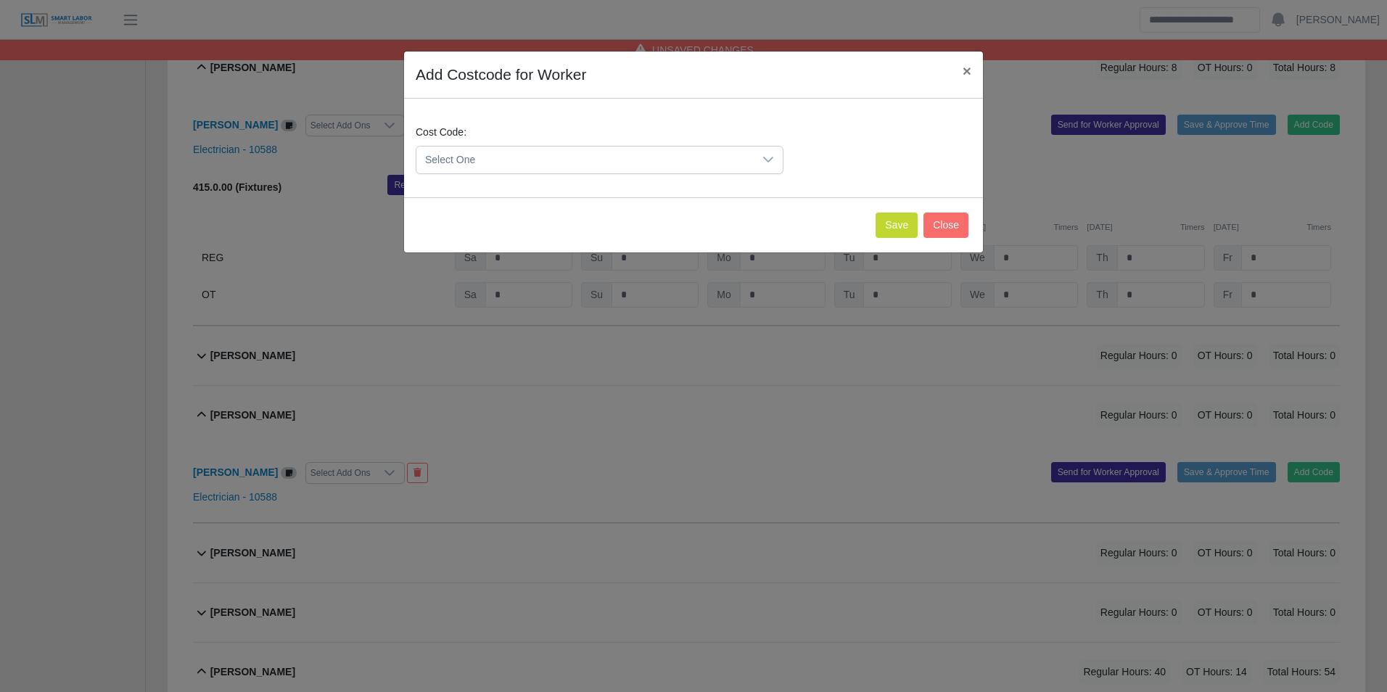
click at [491, 162] on span "Select One" at bounding box center [584, 160] width 337 height 27
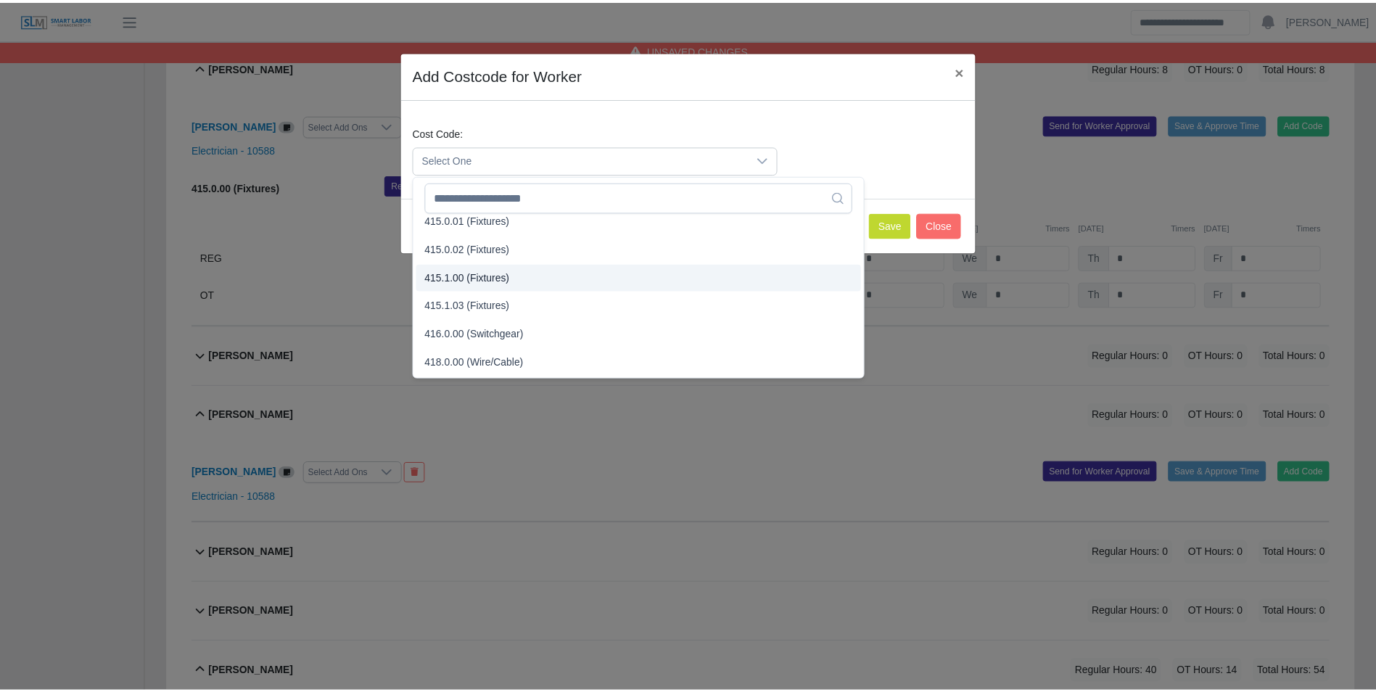
scroll to position [363, 0]
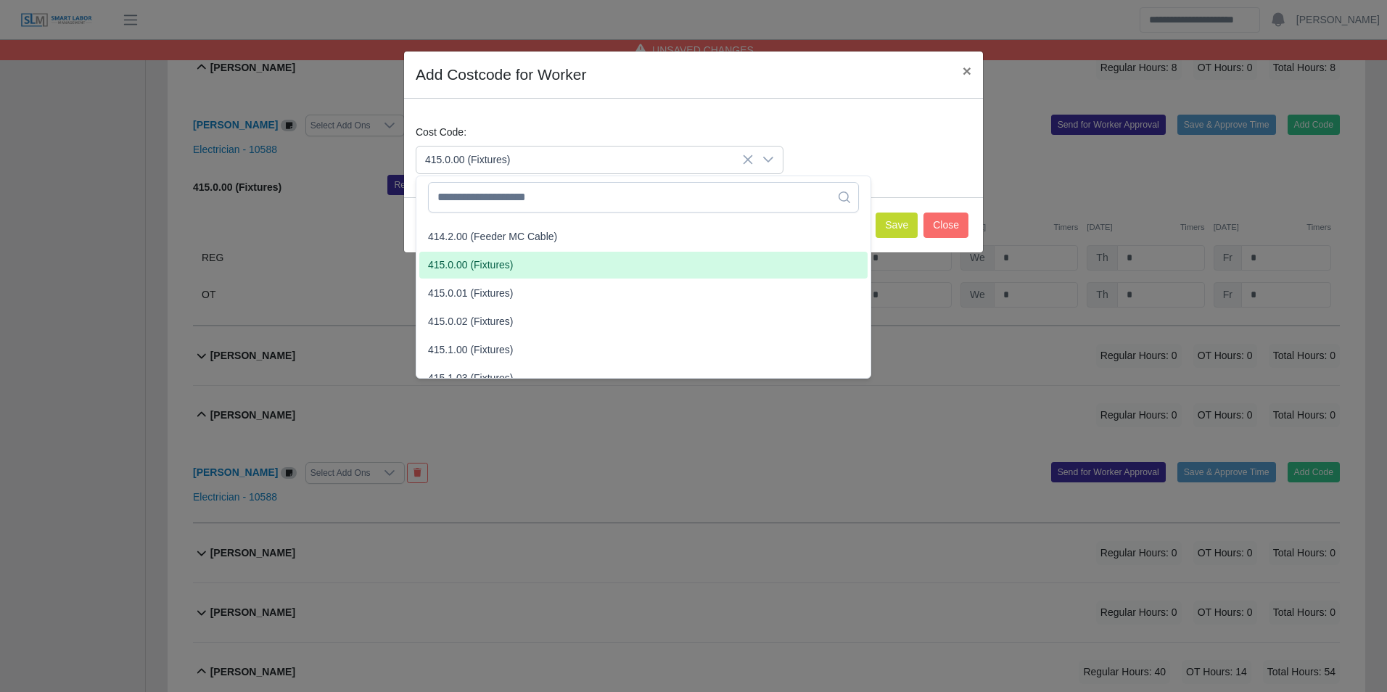
click at [493, 266] on span "415.0.00 (Fixtures)" at bounding box center [471, 265] width 86 height 15
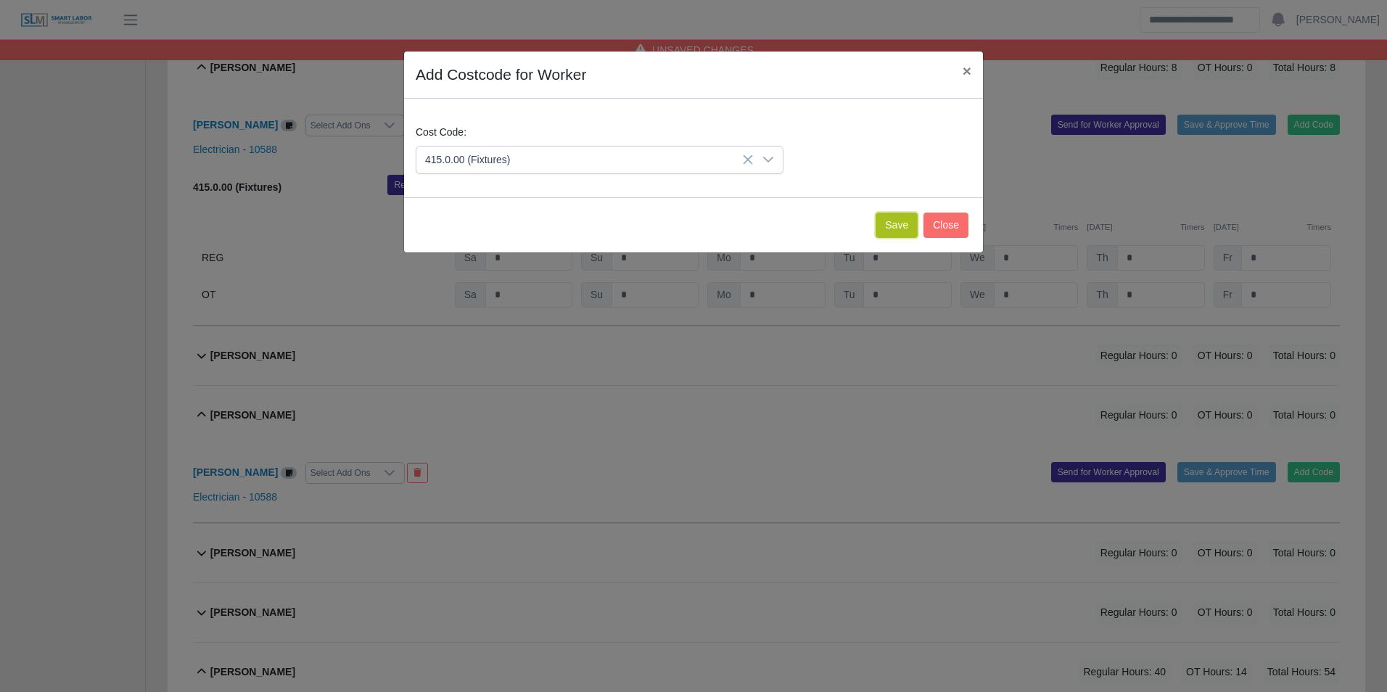
click at [884, 223] on button "Save" at bounding box center [897, 225] width 42 height 25
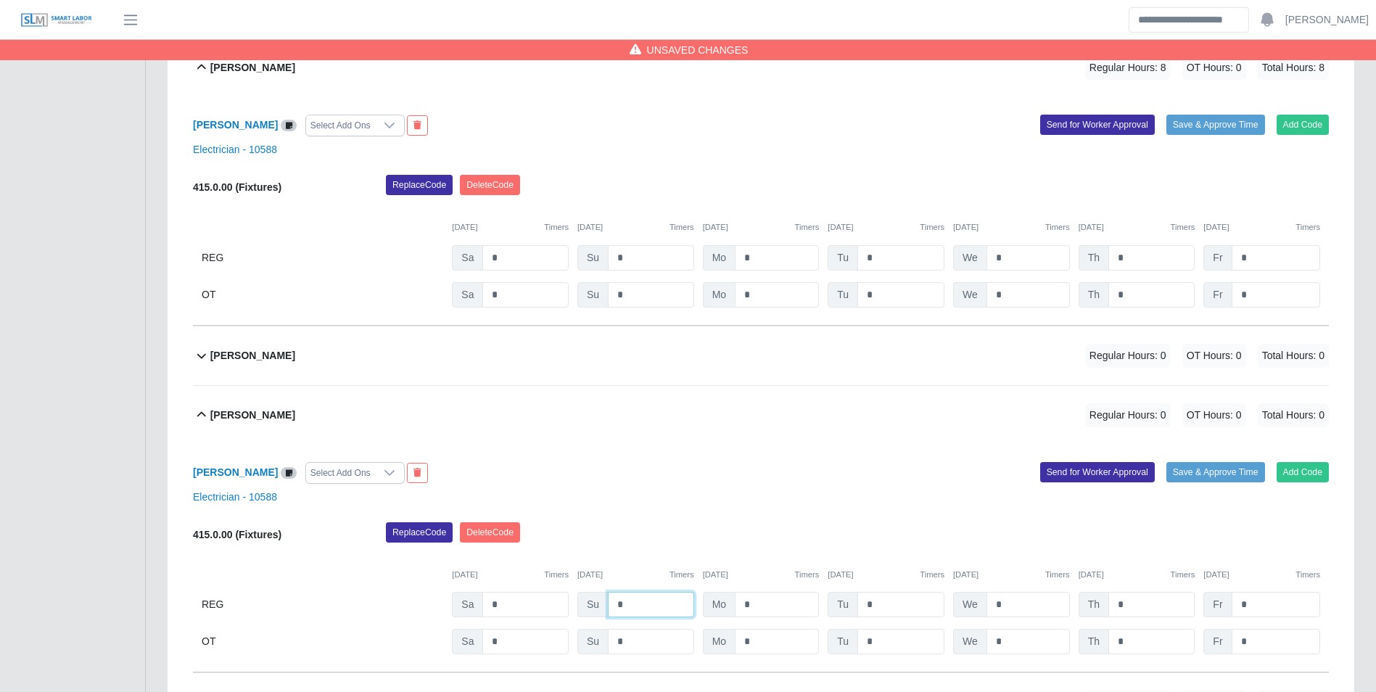
click at [658, 605] on input "*" at bounding box center [651, 604] width 86 height 25
type input "*"
click at [609, 540] on div "Replace Code Delete Code" at bounding box center [857, 536] width 965 height 29
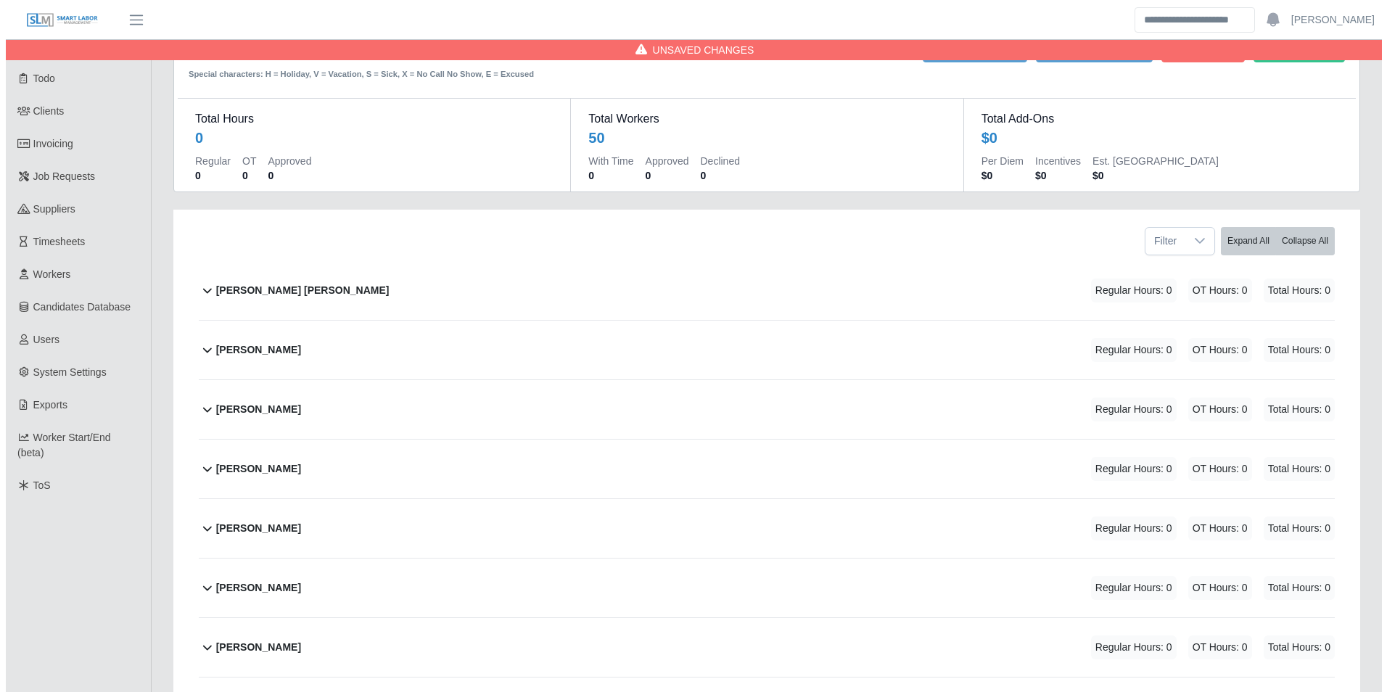
scroll to position [73, 0]
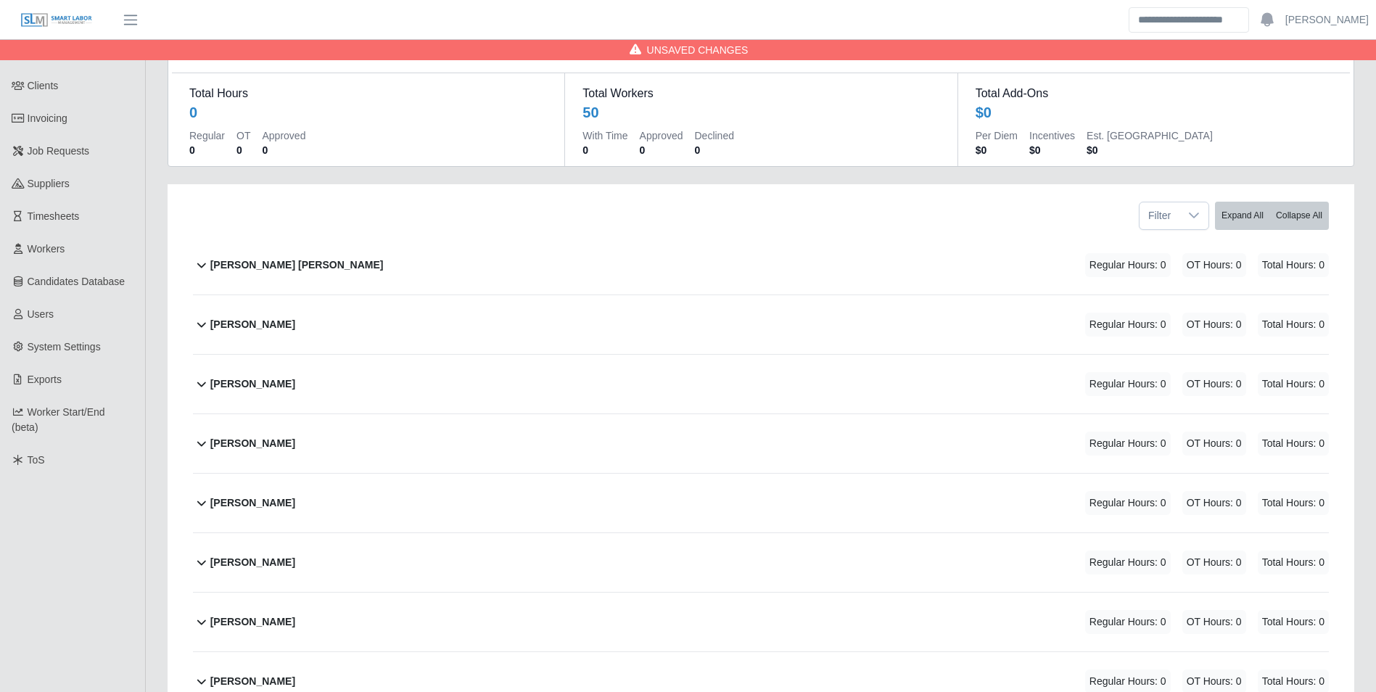
click at [274, 374] on div "Alexis Delgado" at bounding box center [252, 384] width 85 height 24
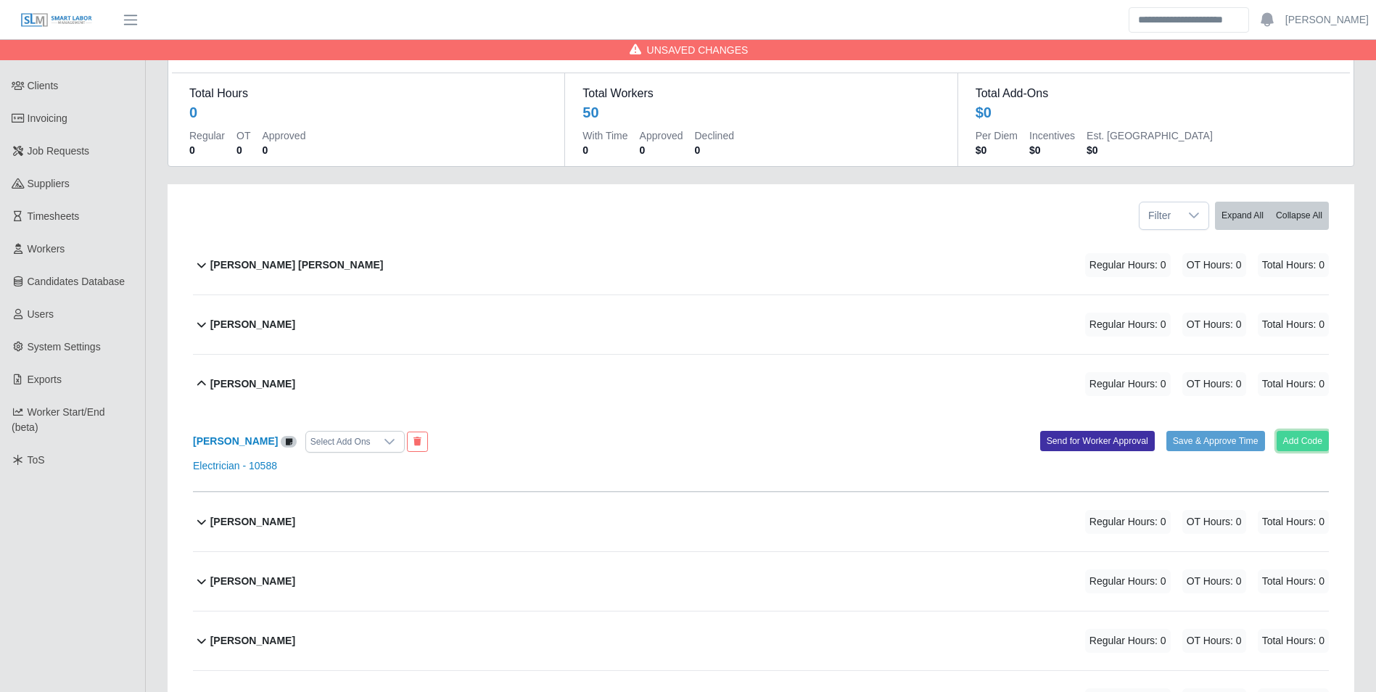
click at [1282, 437] on button "Add Code" at bounding box center [1303, 441] width 53 height 20
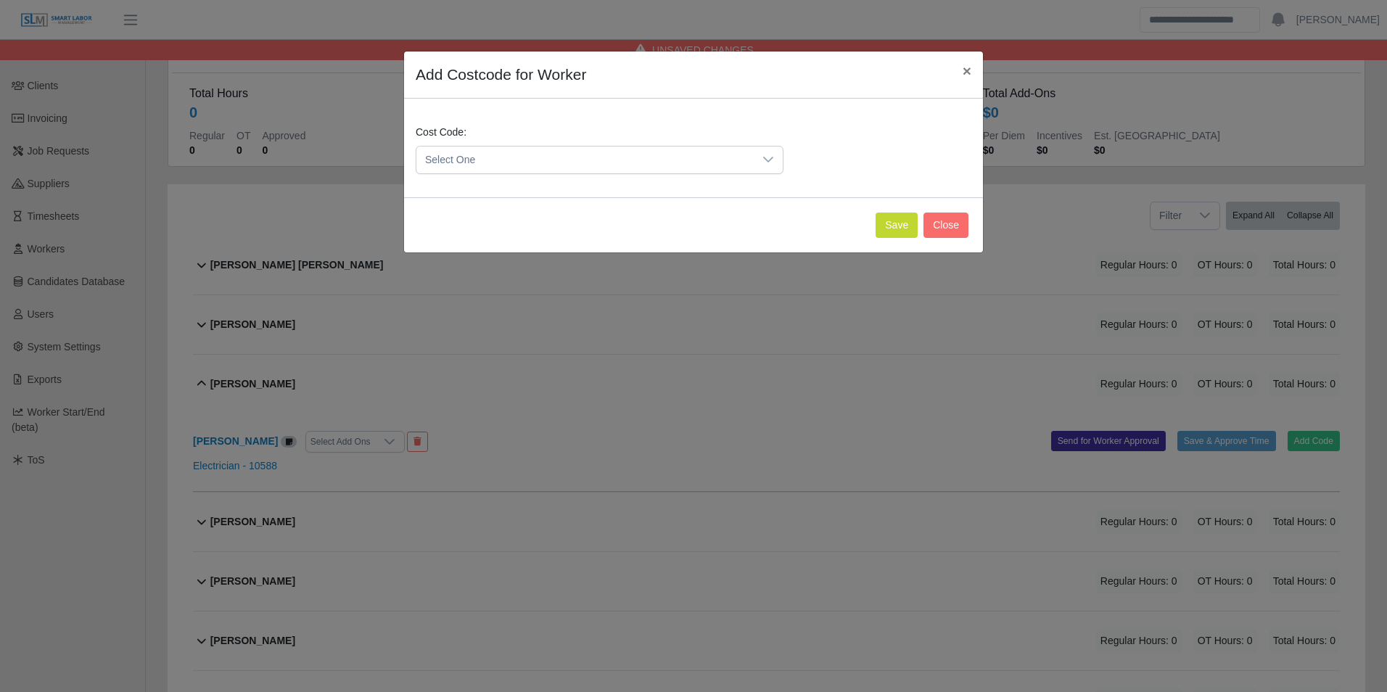
click at [504, 156] on span "Select One" at bounding box center [584, 160] width 337 height 27
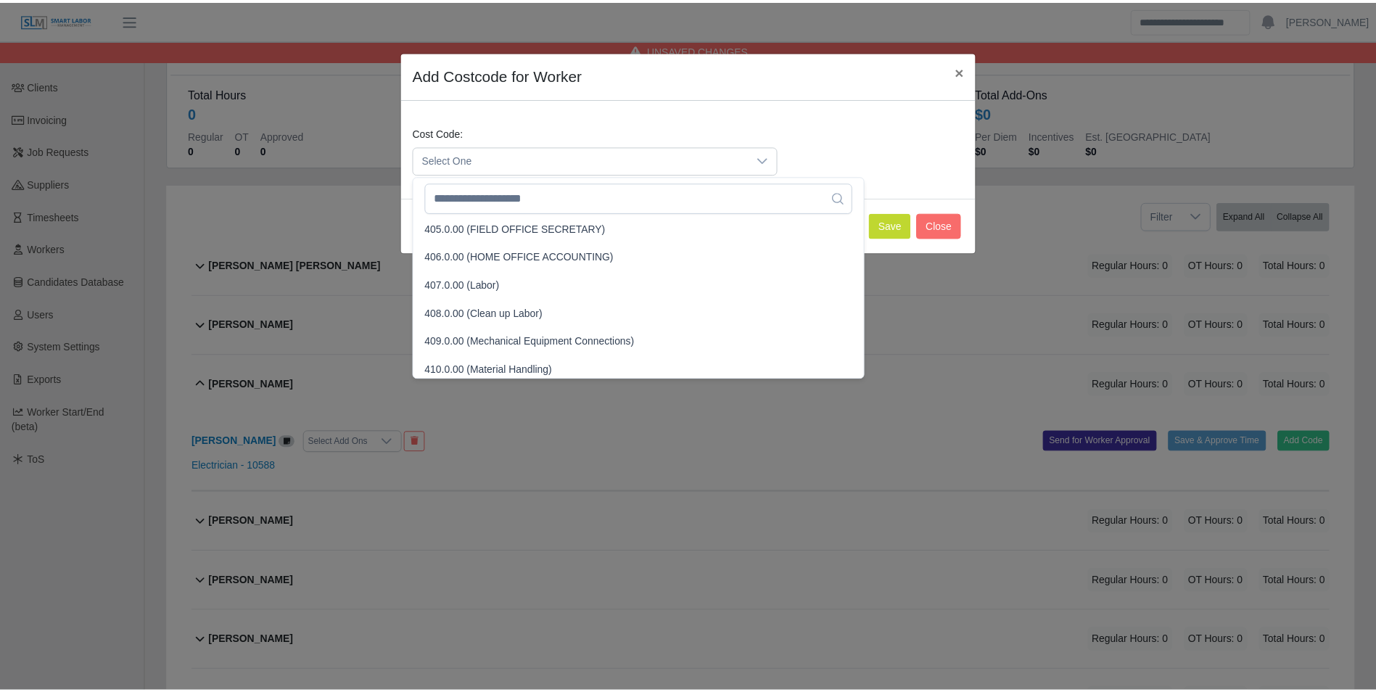
scroll to position [363, 0]
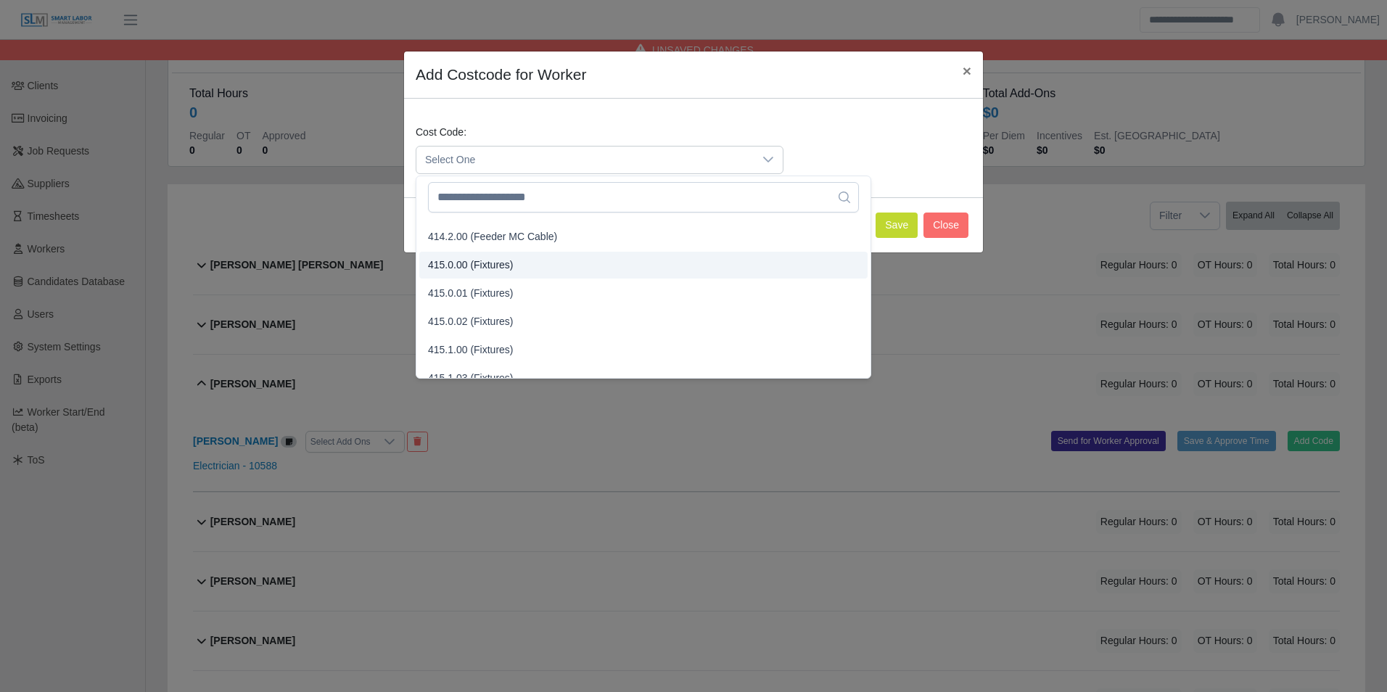
click at [483, 258] on span "415.0.00 (Fixtures)" at bounding box center [471, 265] width 86 height 15
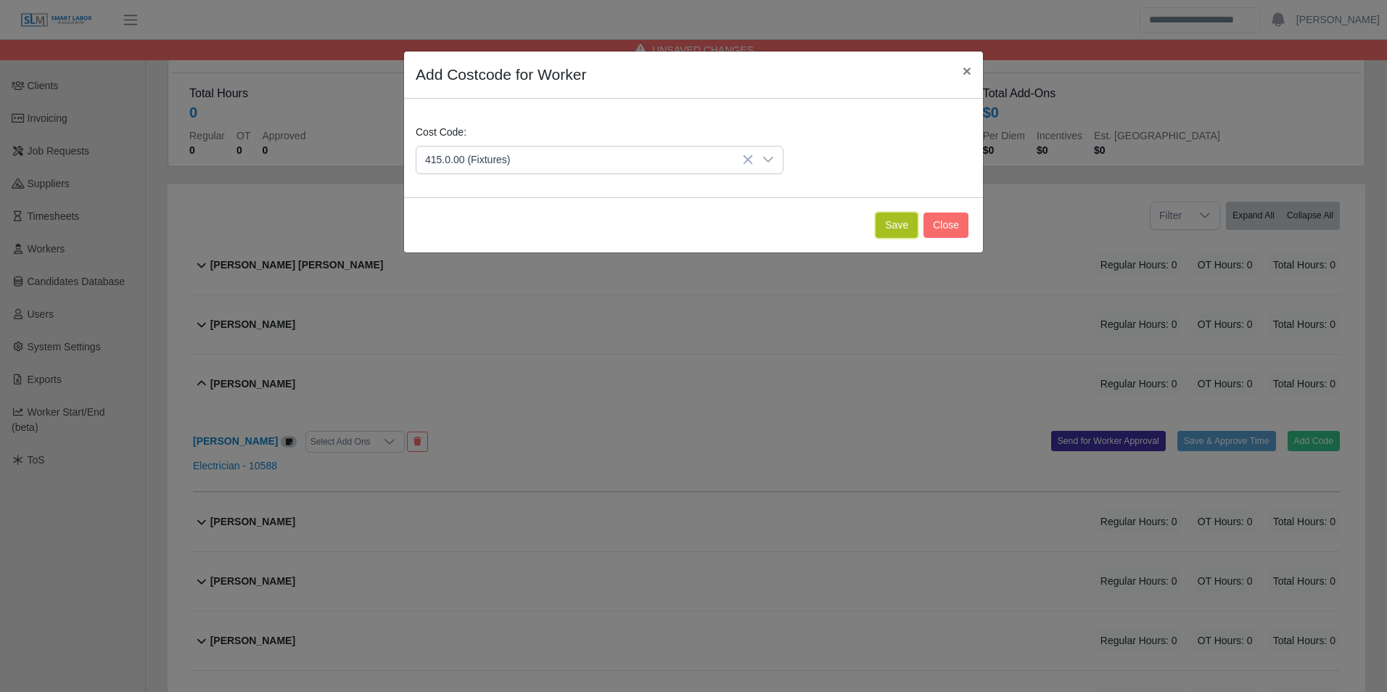
click at [905, 234] on button "Save" at bounding box center [897, 225] width 42 height 25
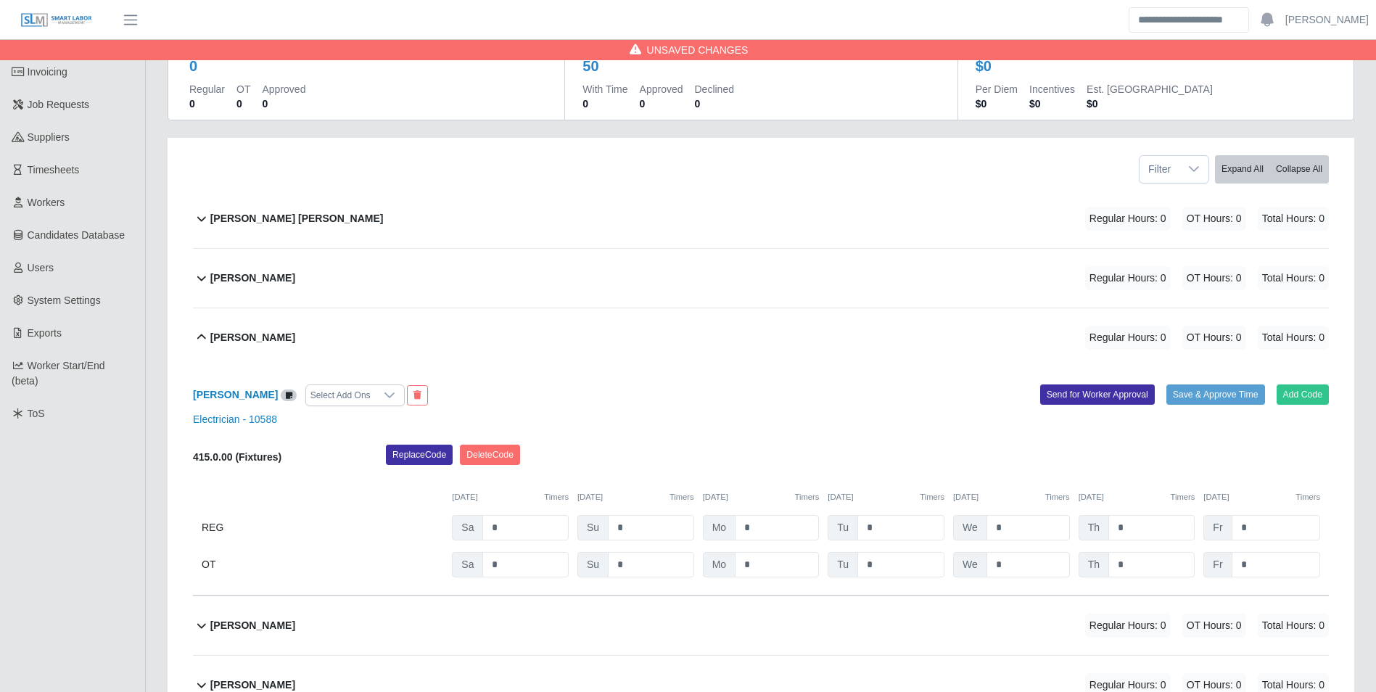
scroll to position [145, 0]
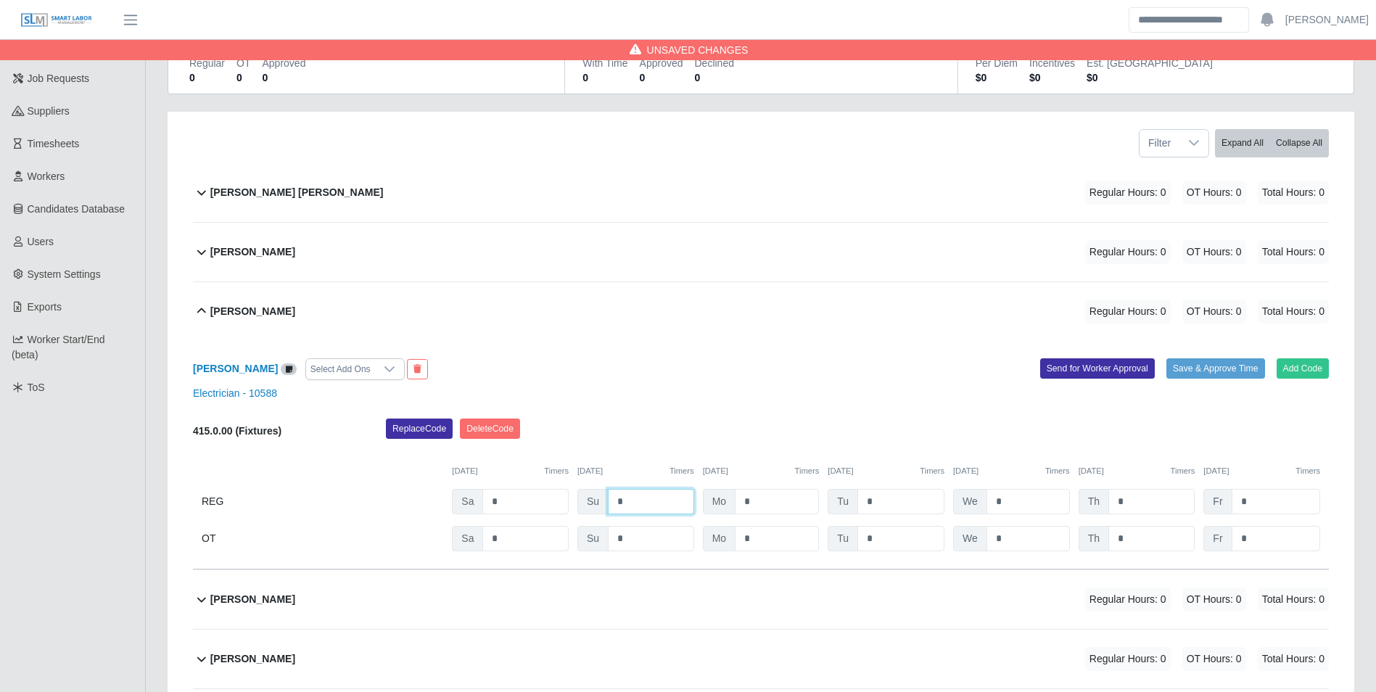
click at [664, 499] on input "*" at bounding box center [651, 501] width 86 height 25
type input "*"
click at [670, 453] on div "10/04/2025 Timers 10/05/2025 Timers 10/06/2025 Timers 10/07/2025 Timers 10/08/2…" at bounding box center [761, 463] width 1136 height 30
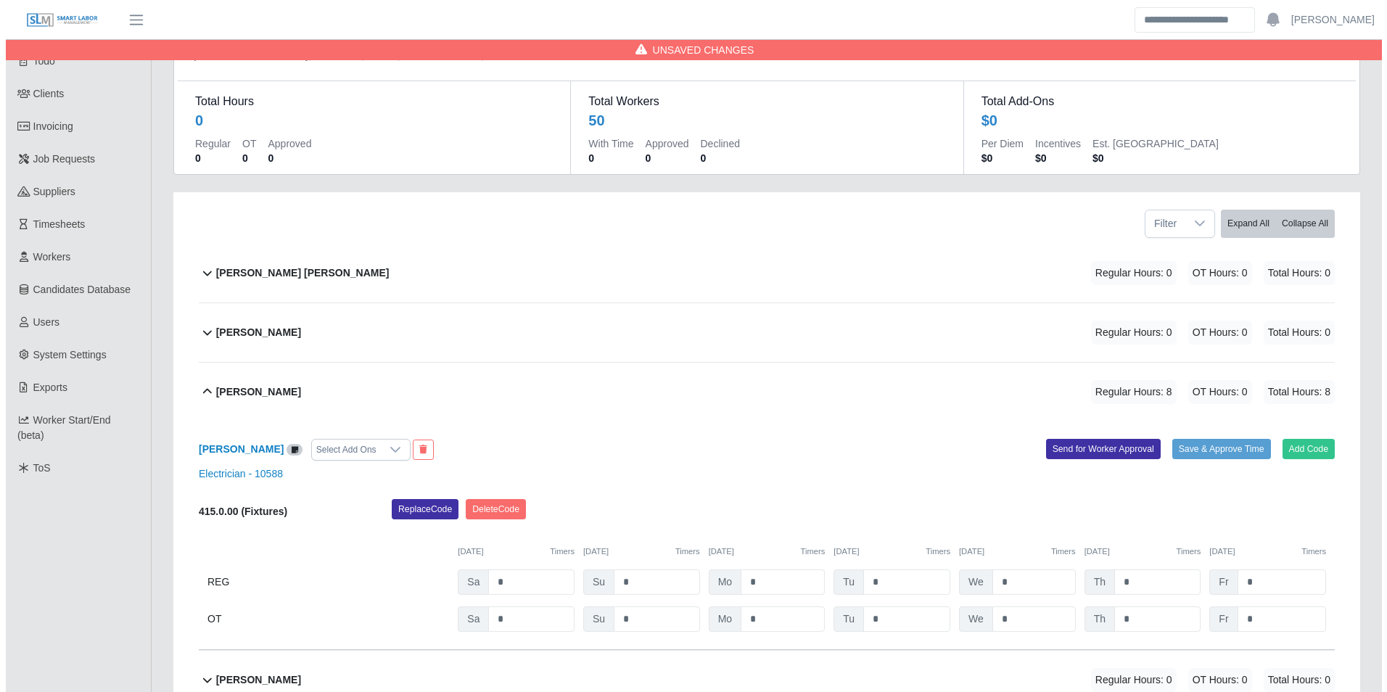
scroll to position [0, 0]
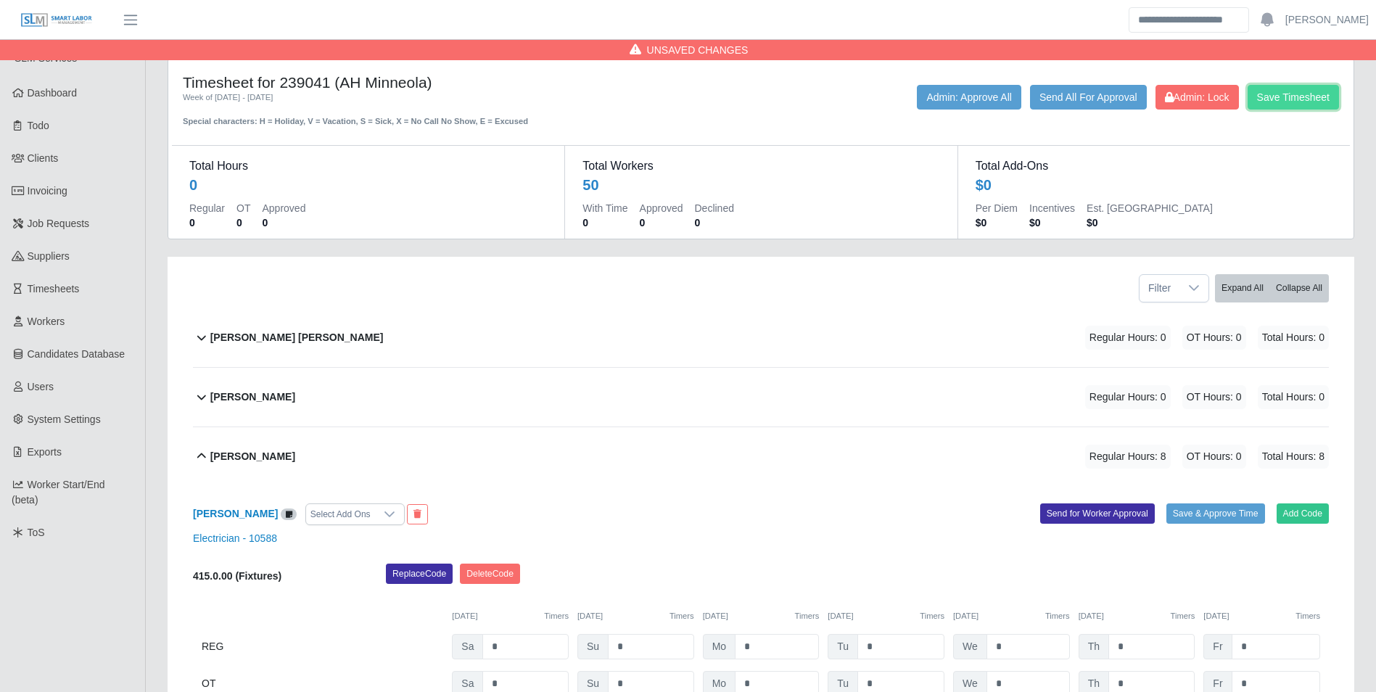
click at [1290, 90] on button "Save Timesheet" at bounding box center [1293, 97] width 91 height 25
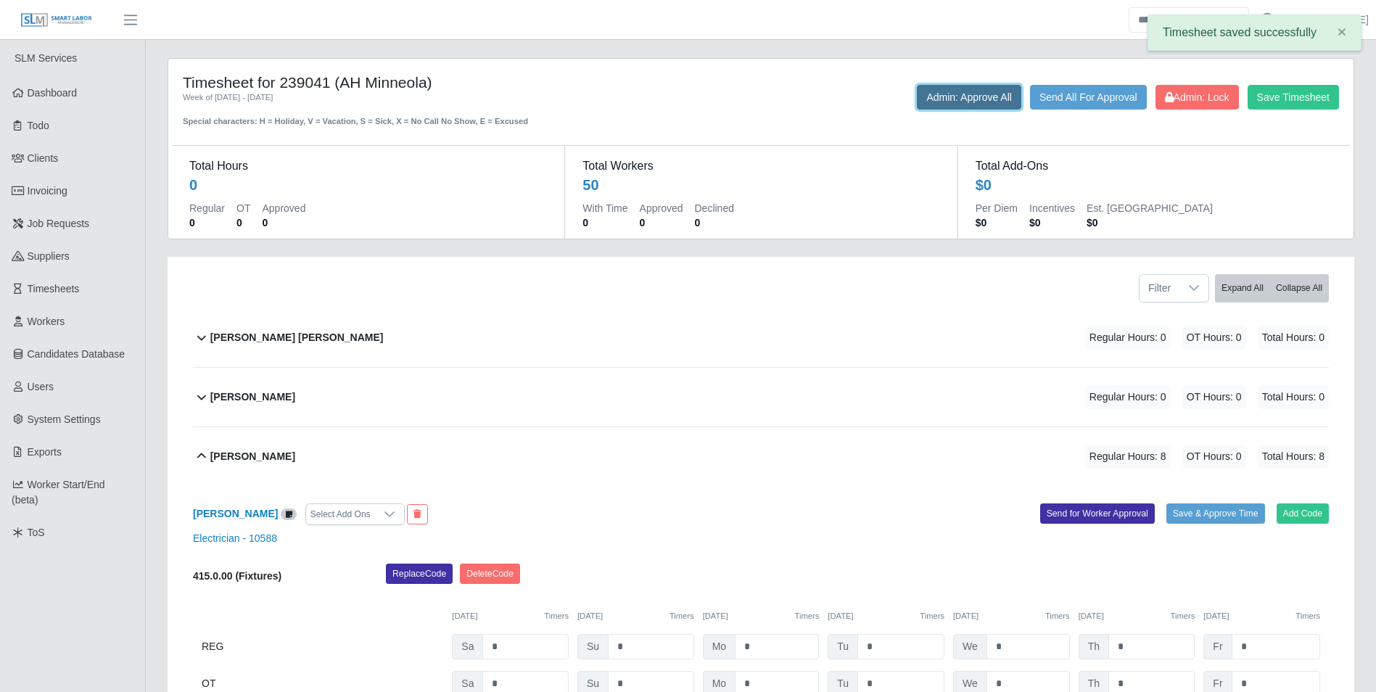
click at [975, 102] on button "Admin: Approve All" at bounding box center [969, 97] width 104 height 25
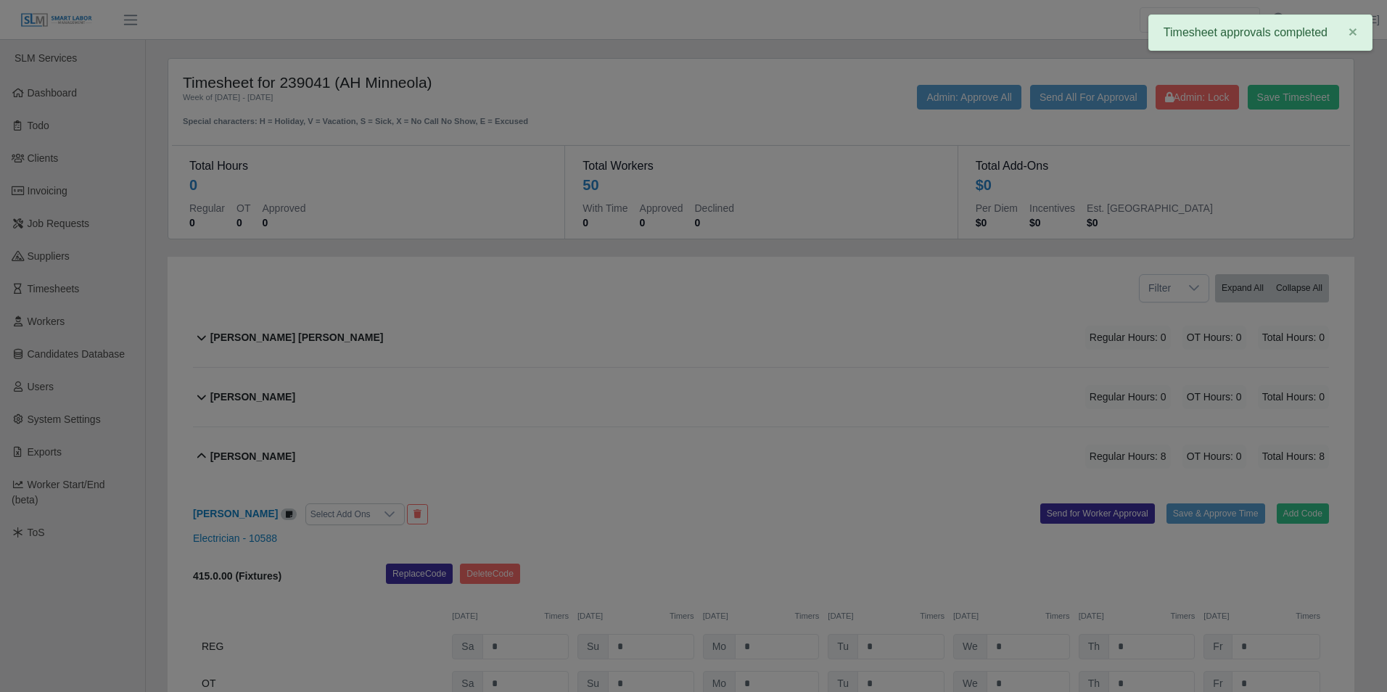
click at [907, 160] on div at bounding box center [693, 346] width 1387 height 692
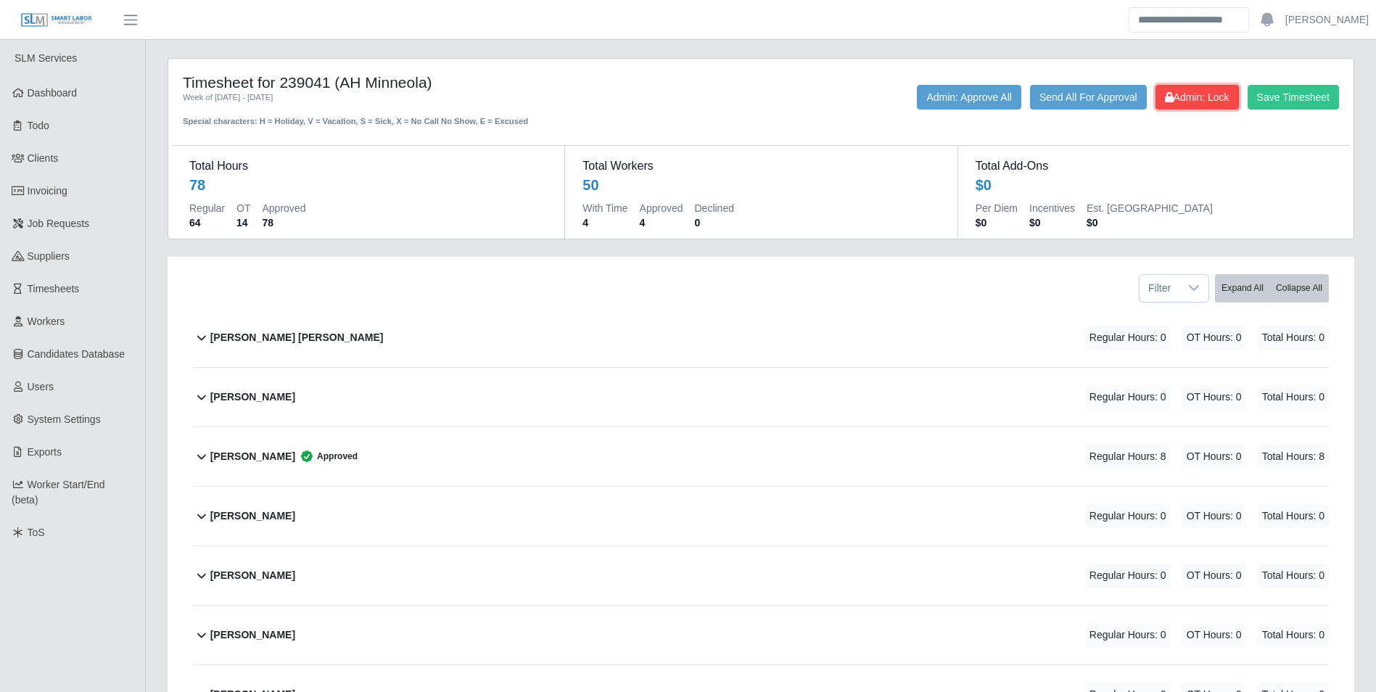
click at [1199, 100] on span "Admin: Lock" at bounding box center [1197, 97] width 65 height 12
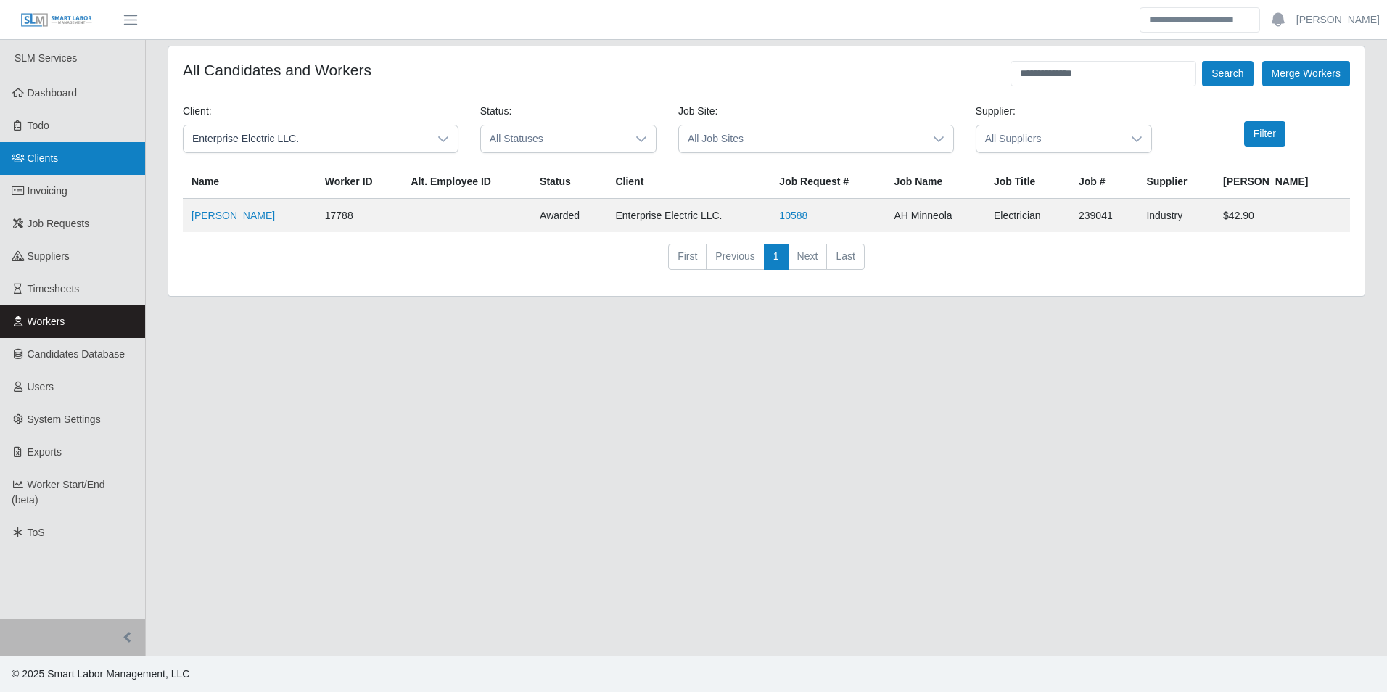
click at [59, 160] on link "Clients" at bounding box center [72, 158] width 145 height 33
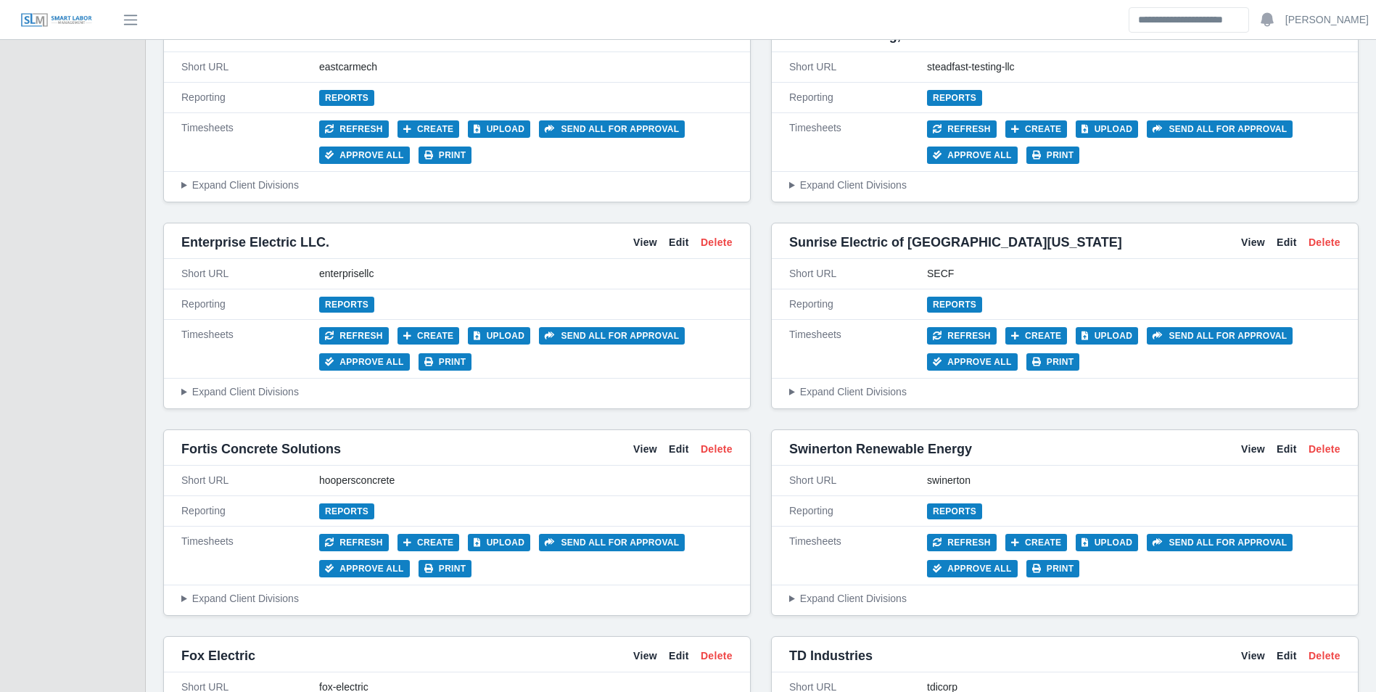
scroll to position [3699, 0]
